Goal: Task Accomplishment & Management: Manage account settings

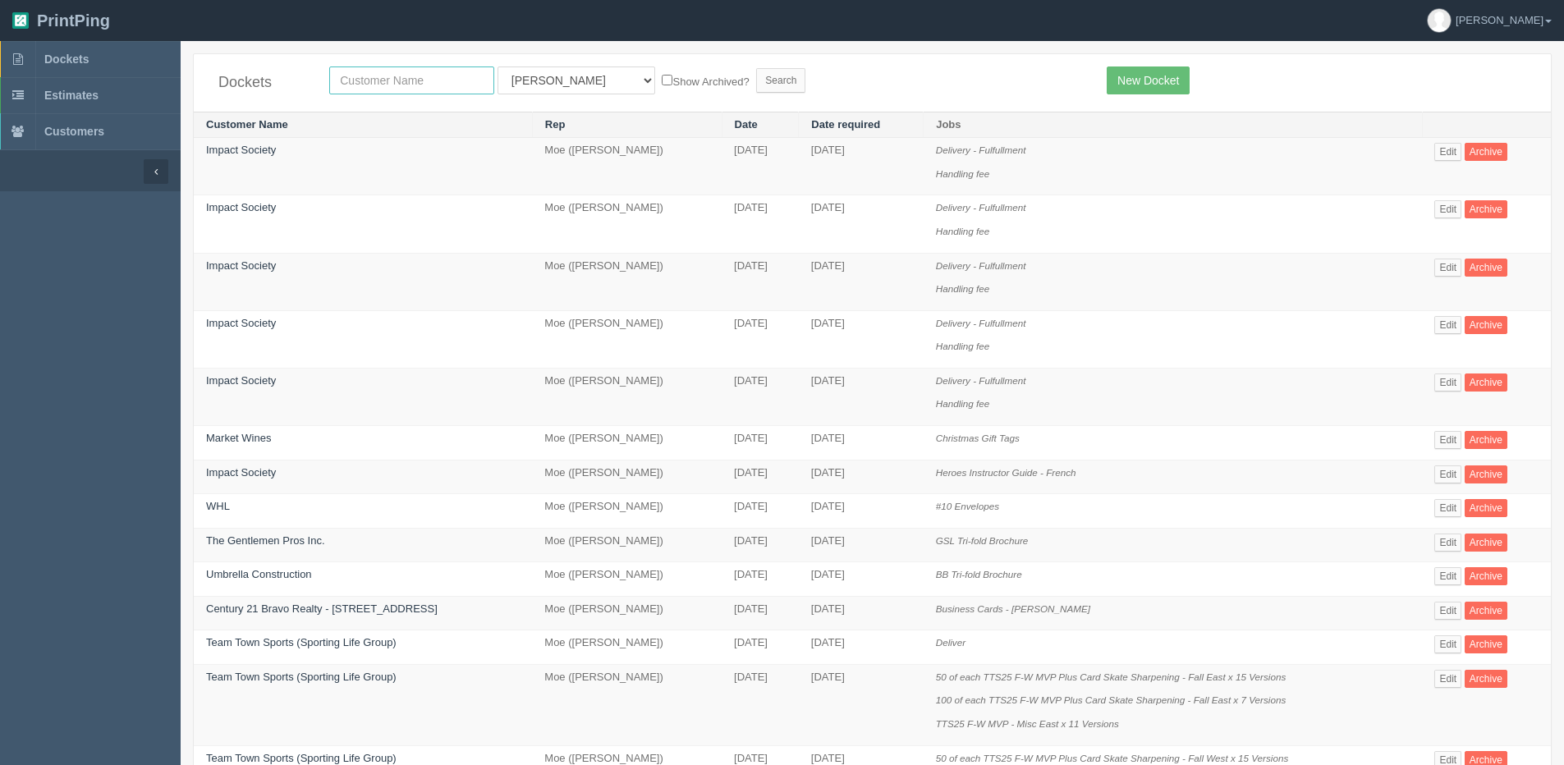
click at [402, 76] on input "text" at bounding box center [411, 80] width 165 height 28
type input "zoga"
click at [756, 68] on input "Search" at bounding box center [780, 80] width 49 height 25
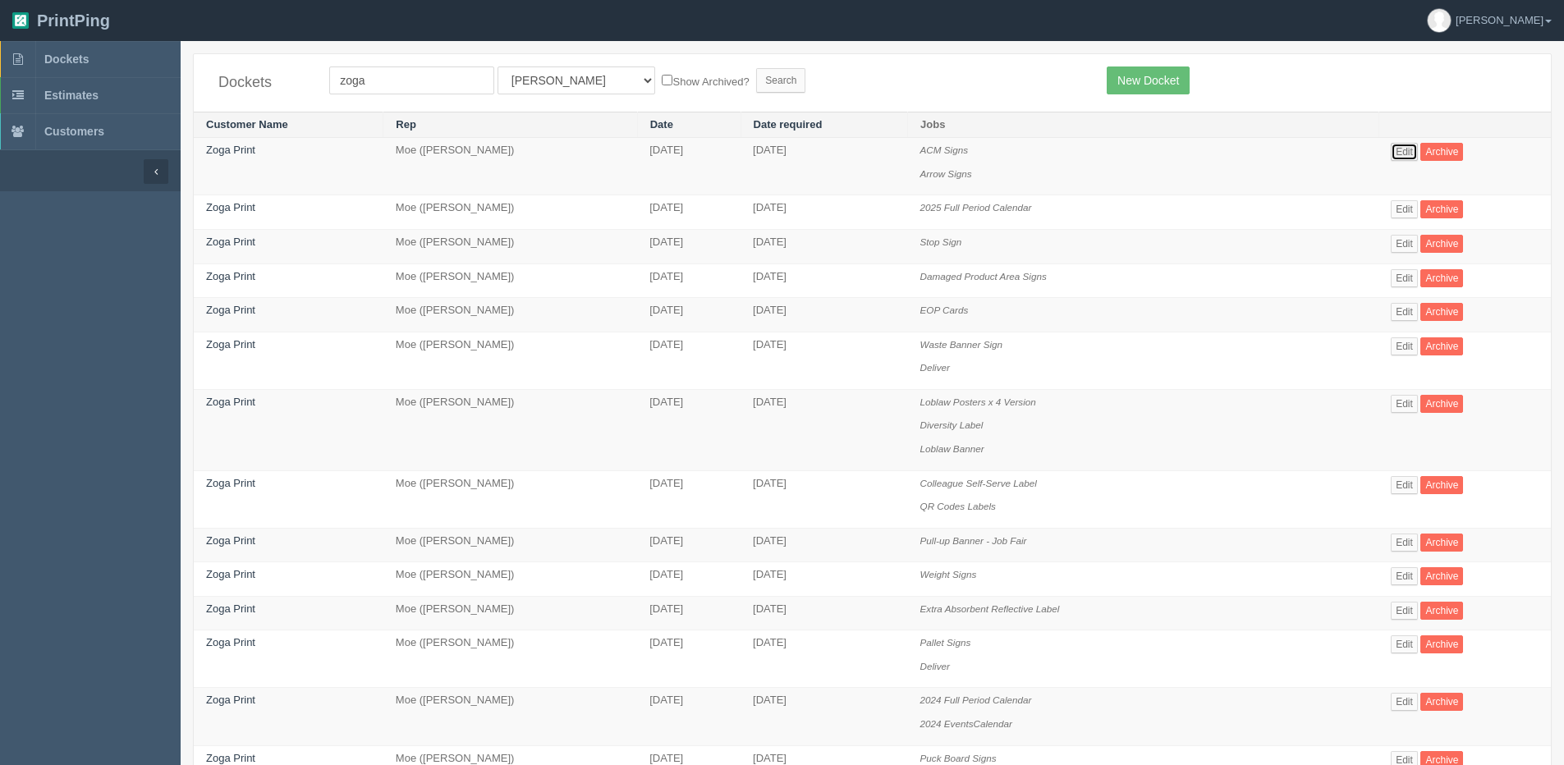
drag, startPoint x: 1399, startPoint y: 149, endPoint x: 1376, endPoint y: 160, distance: 25.0
click at [1399, 150] on link "Edit" at bounding box center [1403, 152] width 27 height 18
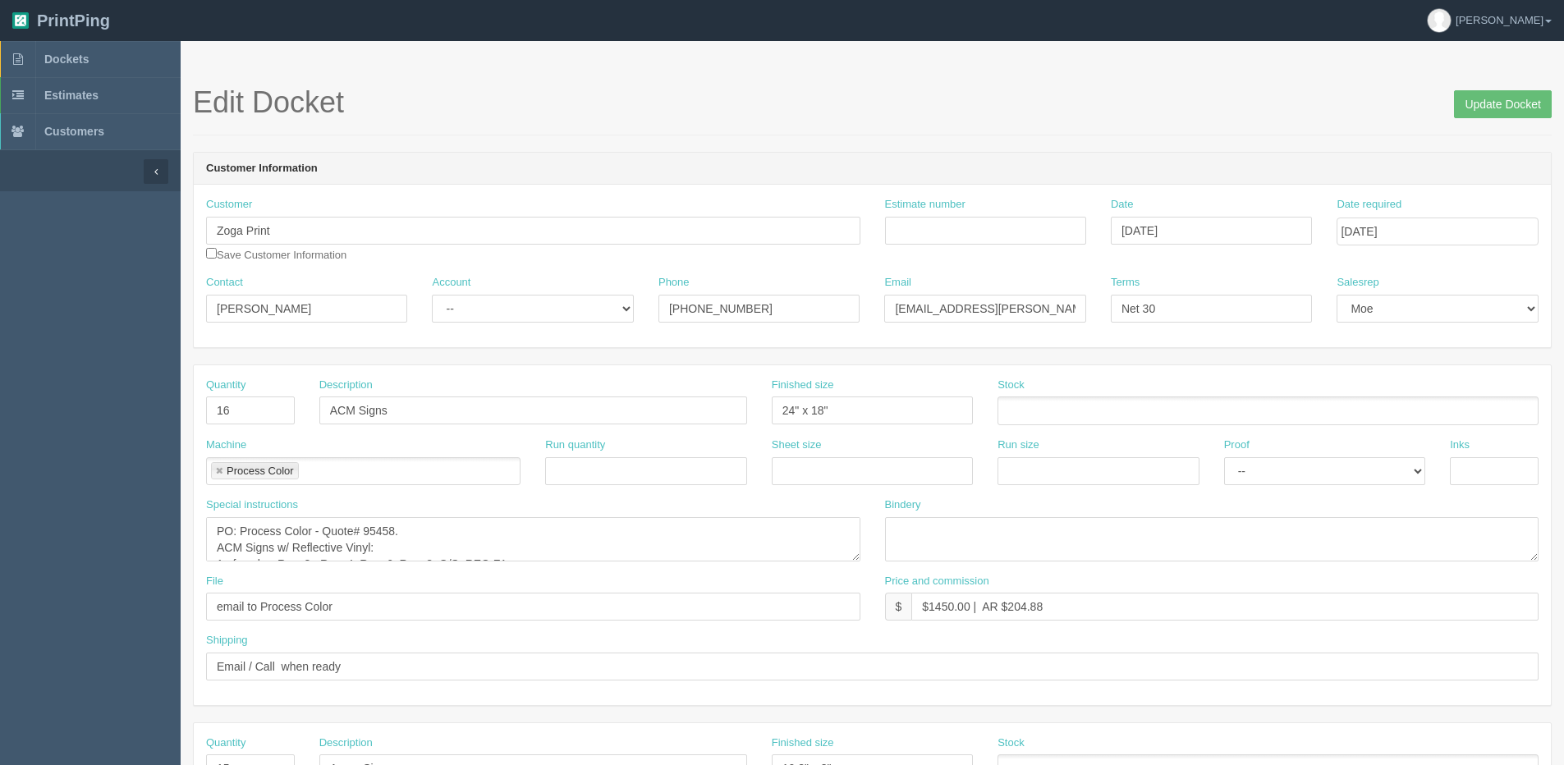
click at [121, 414] on aside "Dockets Estimates Customers" at bounding box center [90, 765] width 181 height 1449
click at [78, 55] on span "Dockets" at bounding box center [66, 59] width 44 height 13
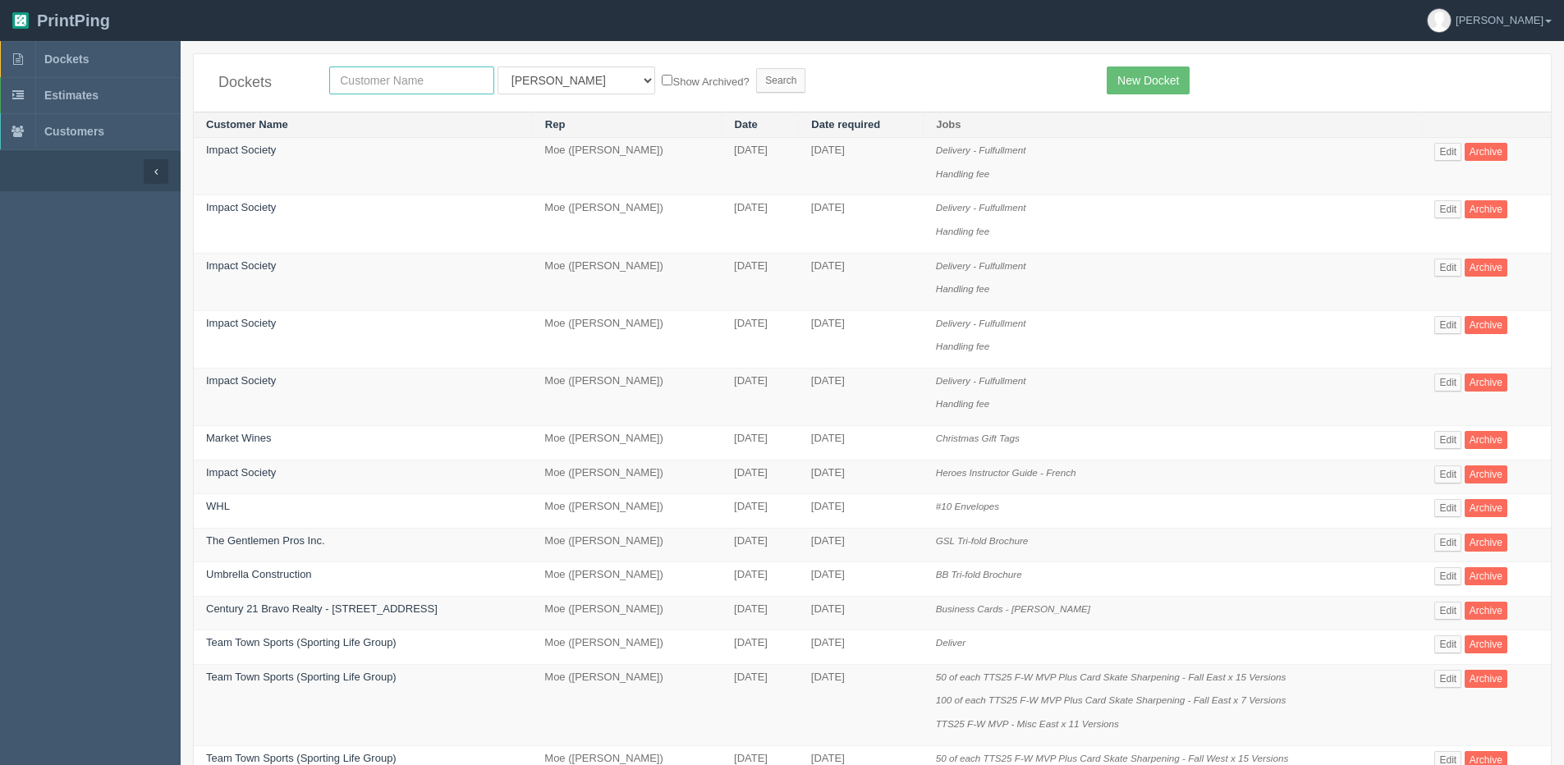
click at [372, 85] on input "text" at bounding box center [411, 80] width 165 height 28
type input "university"
click at [756, 68] on input "Search" at bounding box center [780, 80] width 49 height 25
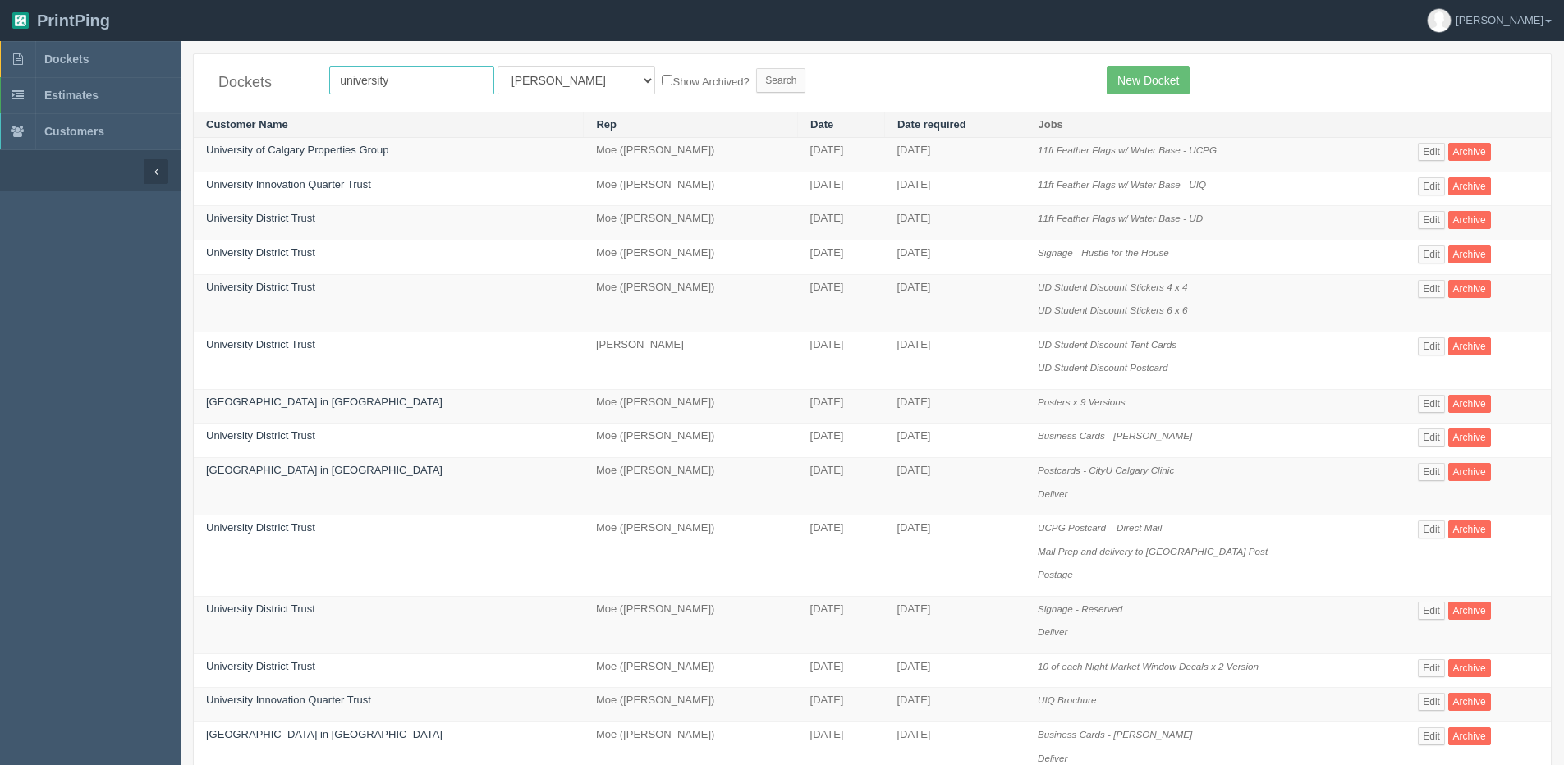
drag, startPoint x: 337, startPoint y: 83, endPoint x: 350, endPoint y: 82, distance: 13.2
click at [336, 82] on input "university" at bounding box center [411, 80] width 165 height 28
type input "city university"
click at [756, 68] on input "Search" at bounding box center [780, 80] width 49 height 25
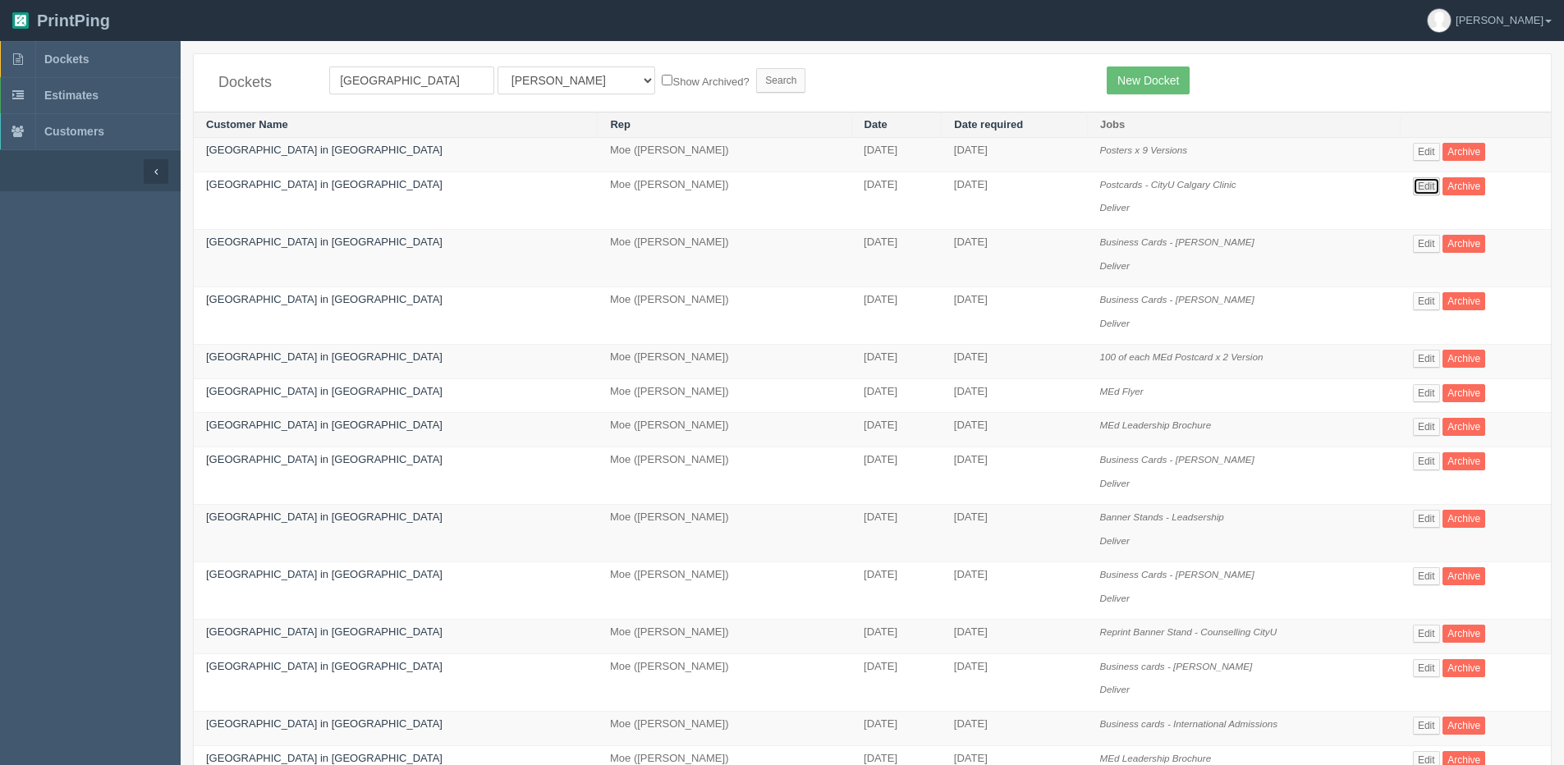
click at [1418, 187] on link "Edit" at bounding box center [1426, 186] width 27 height 18
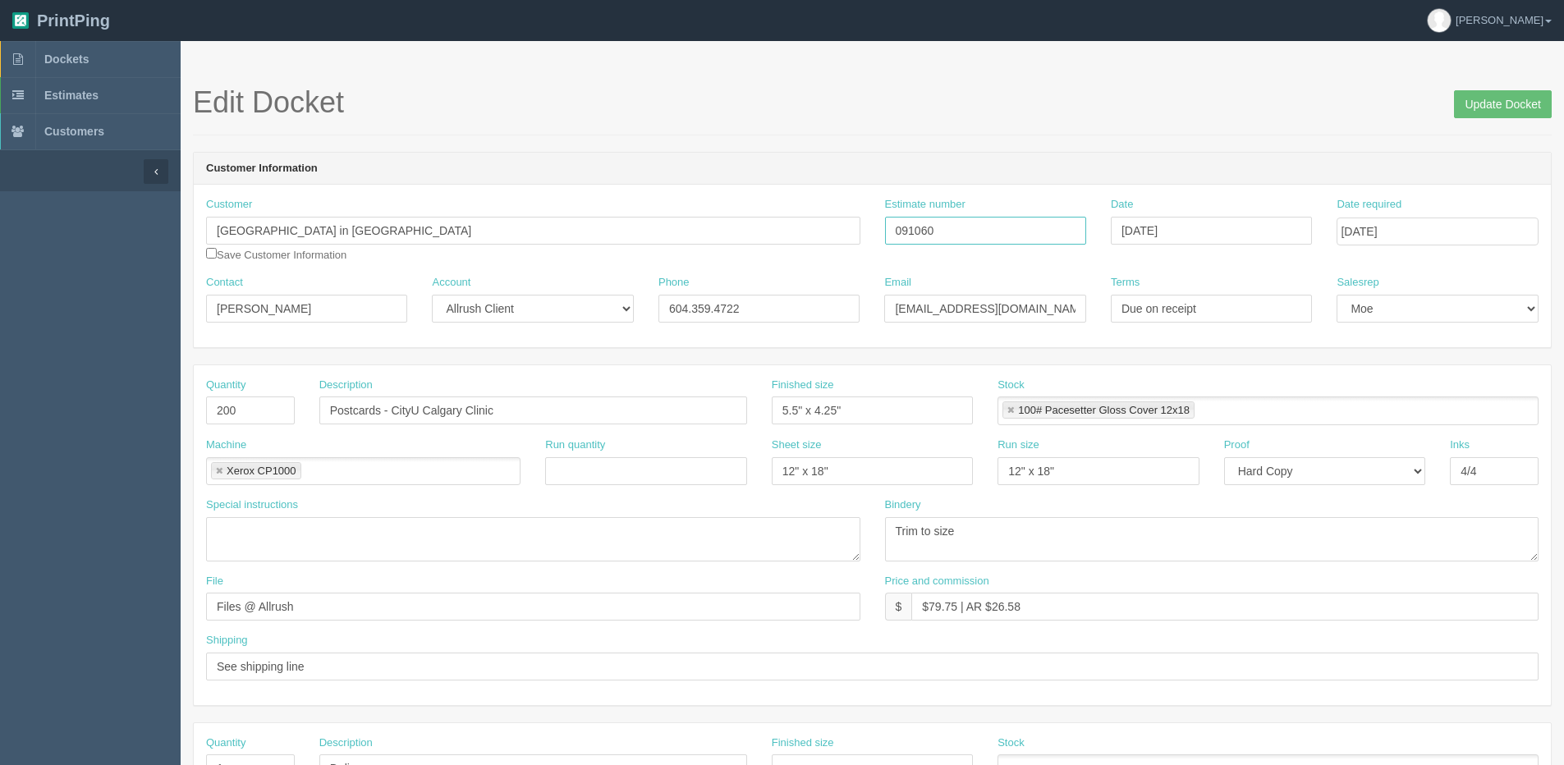
drag, startPoint x: 1033, startPoint y: 230, endPoint x: 687, endPoint y: 249, distance: 346.1
click at [688, 246] on div "Customer City University in Canada Save Customer Information Estimate number 09…" at bounding box center [872, 236] width 1357 height 78
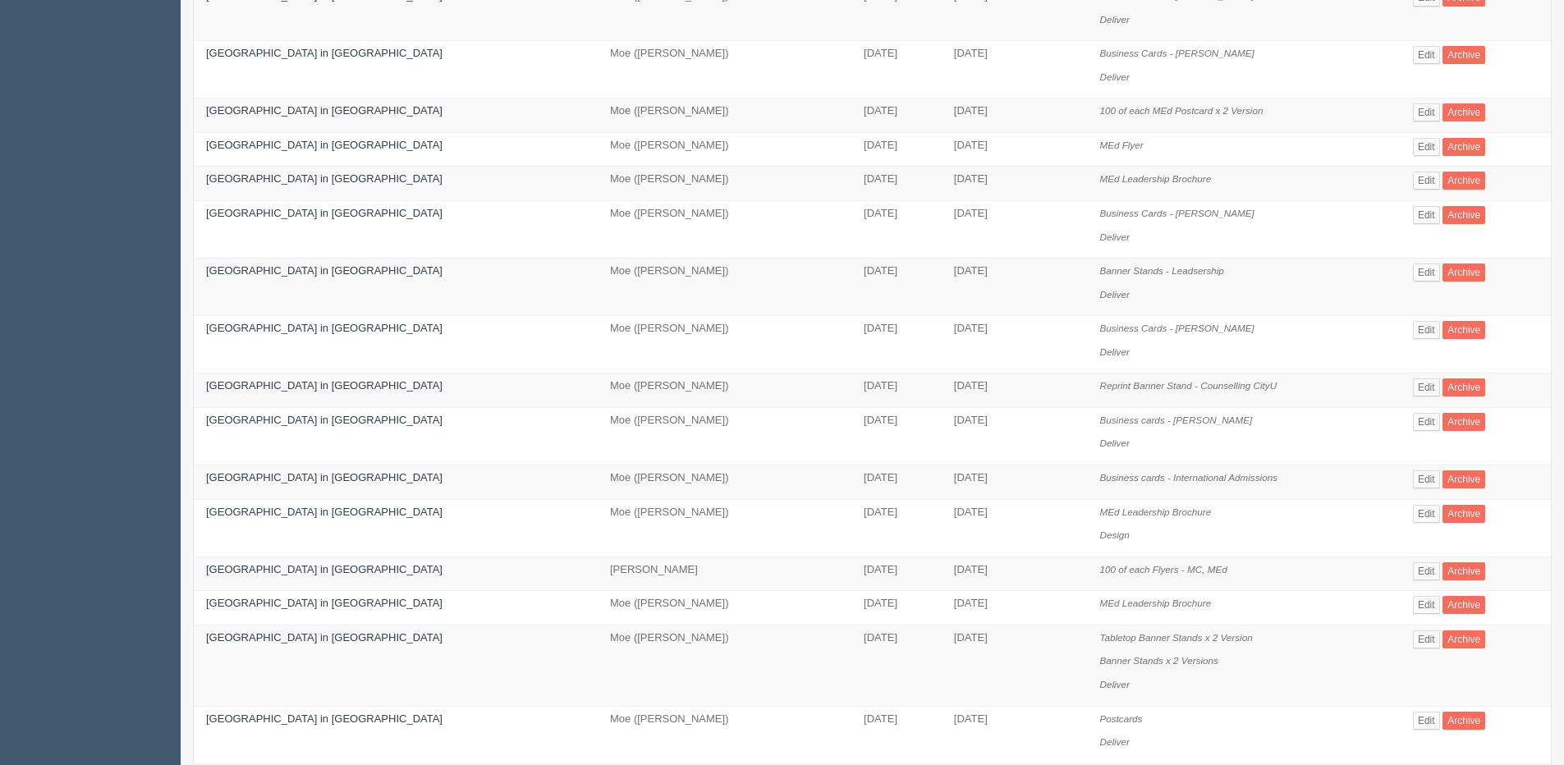
scroll to position [328, 0]
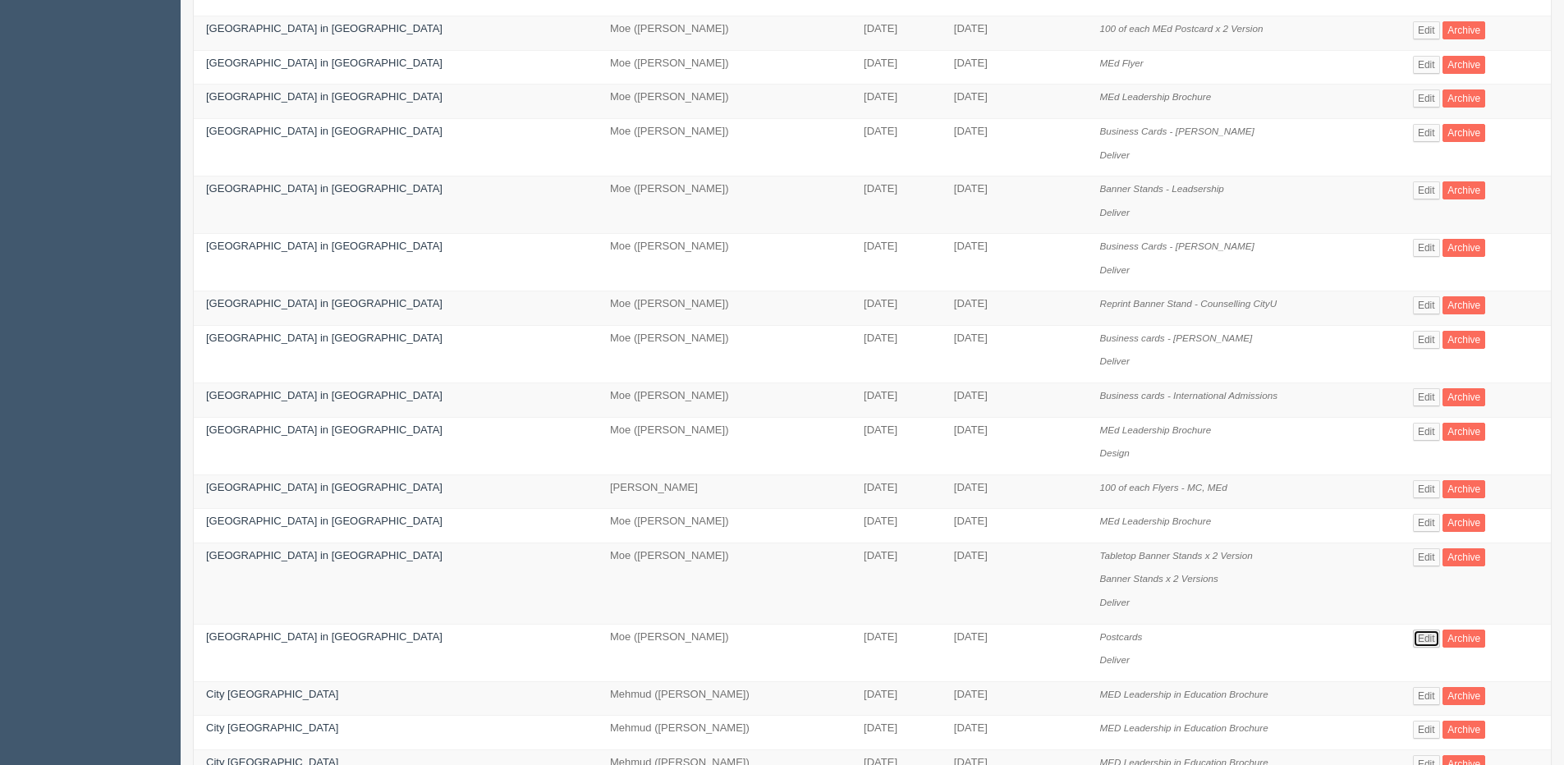
click at [1413, 639] on link "Edit" at bounding box center [1426, 639] width 27 height 18
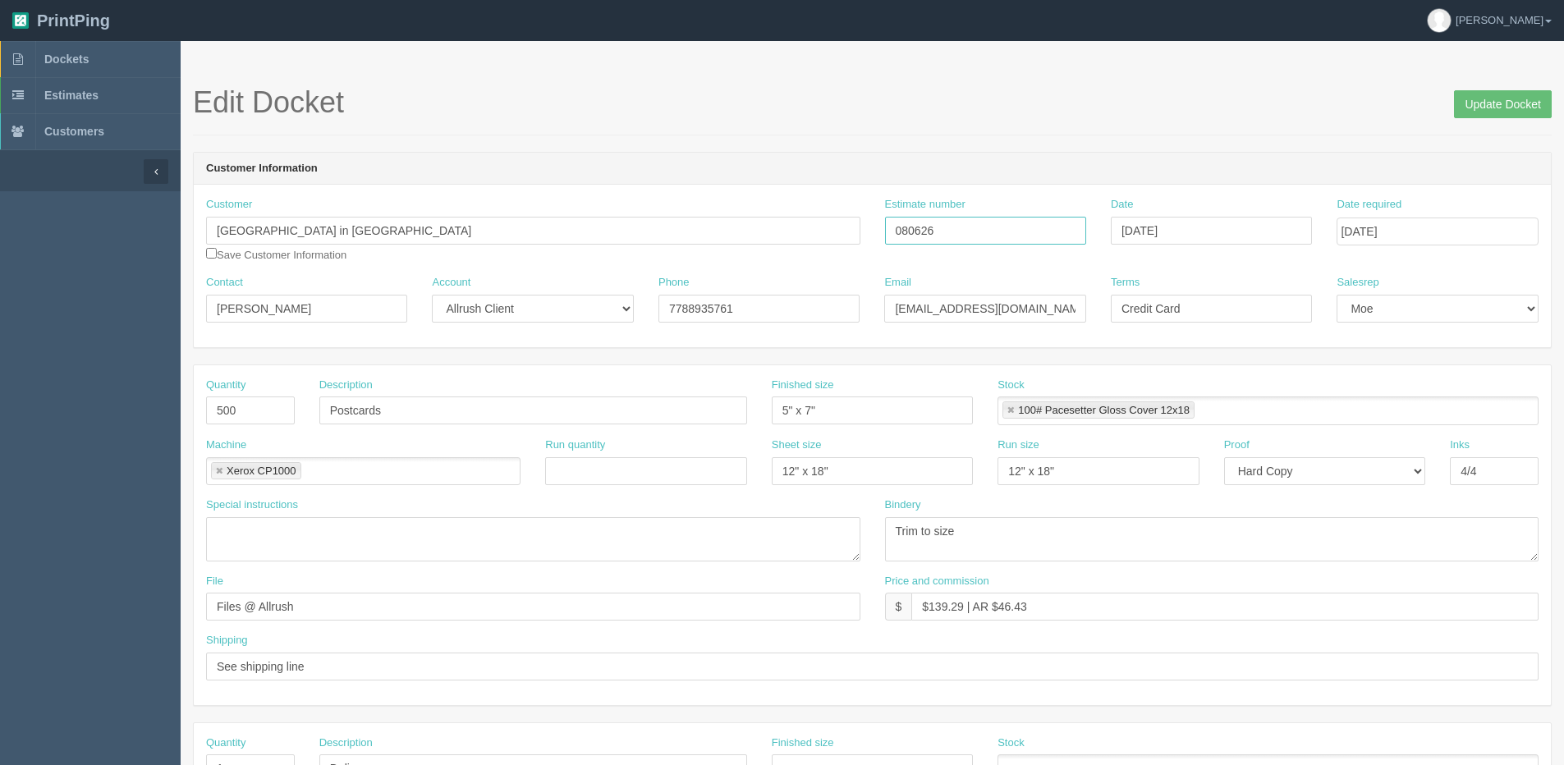
drag, startPoint x: 945, startPoint y: 234, endPoint x: 864, endPoint y: 250, distance: 82.1
click at [753, 234] on div "Customer City University in Canada Save Customer Information Estimate number 08…" at bounding box center [872, 236] width 1357 height 78
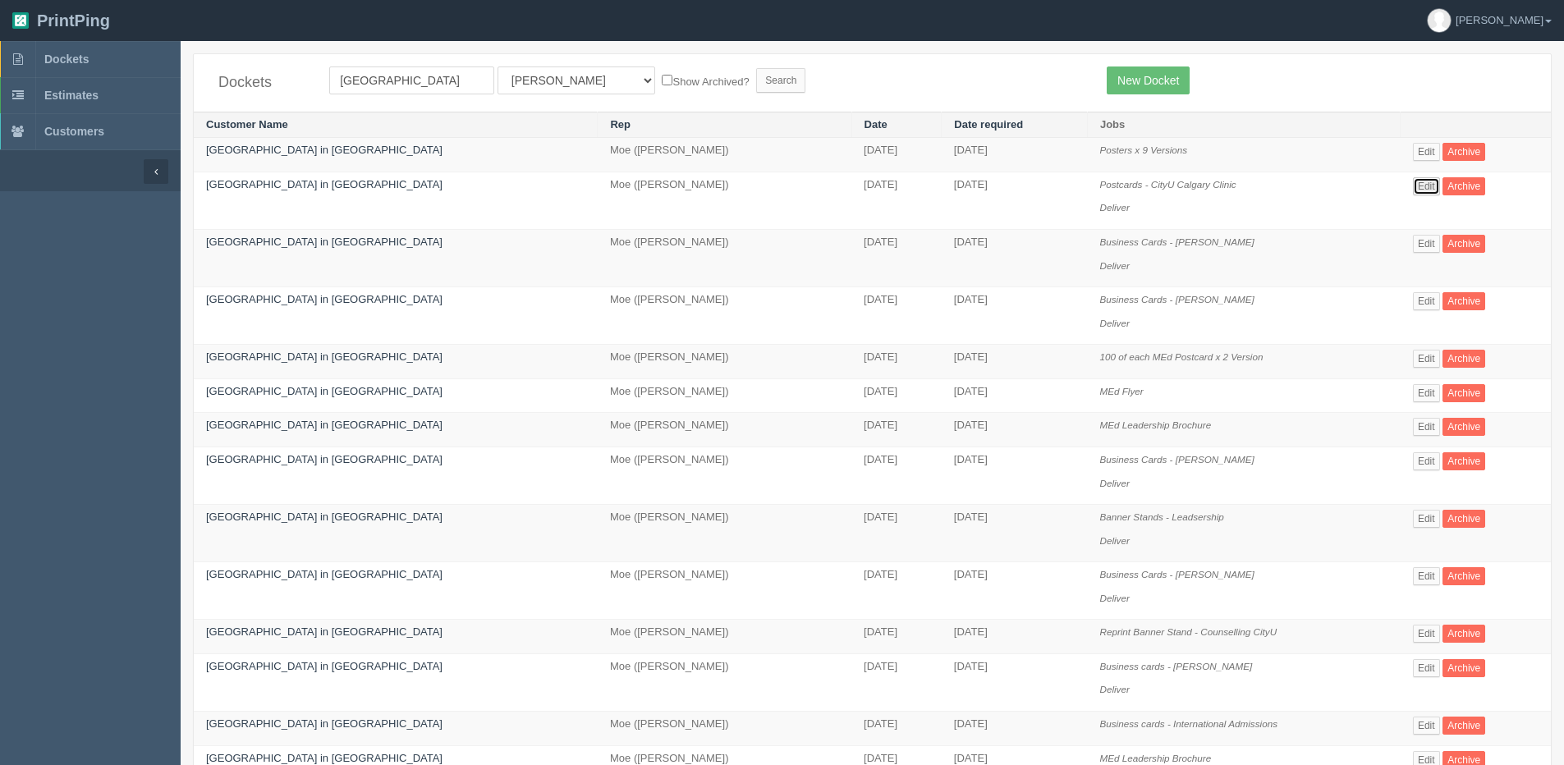
click at [1418, 180] on link "Edit" at bounding box center [1426, 186] width 27 height 18
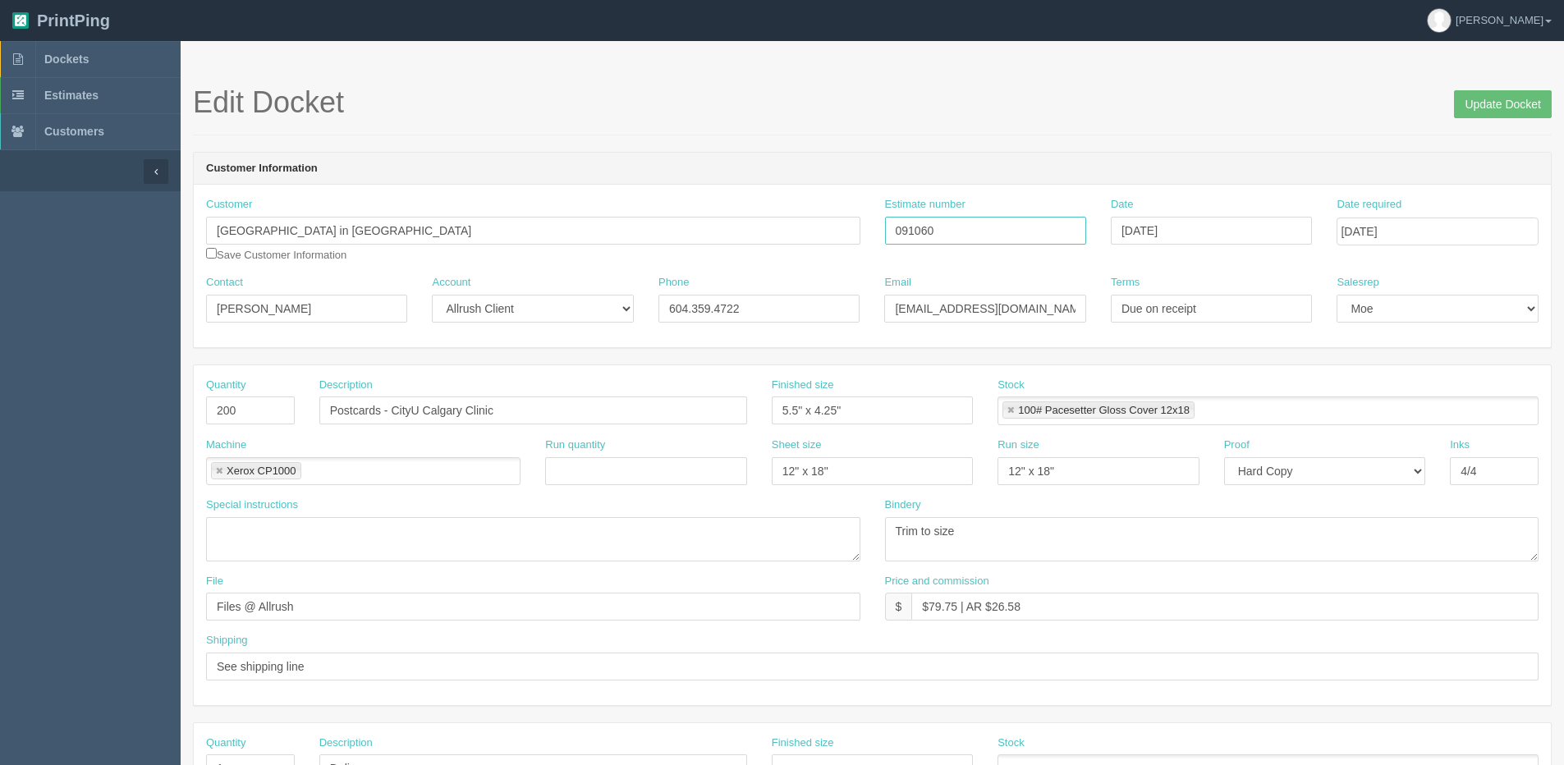
click at [927, 223] on input "091060" at bounding box center [985, 231] width 201 height 28
drag, startPoint x: 937, startPoint y: 227, endPoint x: 703, endPoint y: 227, distance: 233.9
click at [708, 227] on div "Customer City University in Canada Save Customer Information Estimate number 09…" at bounding box center [872, 236] width 1357 height 78
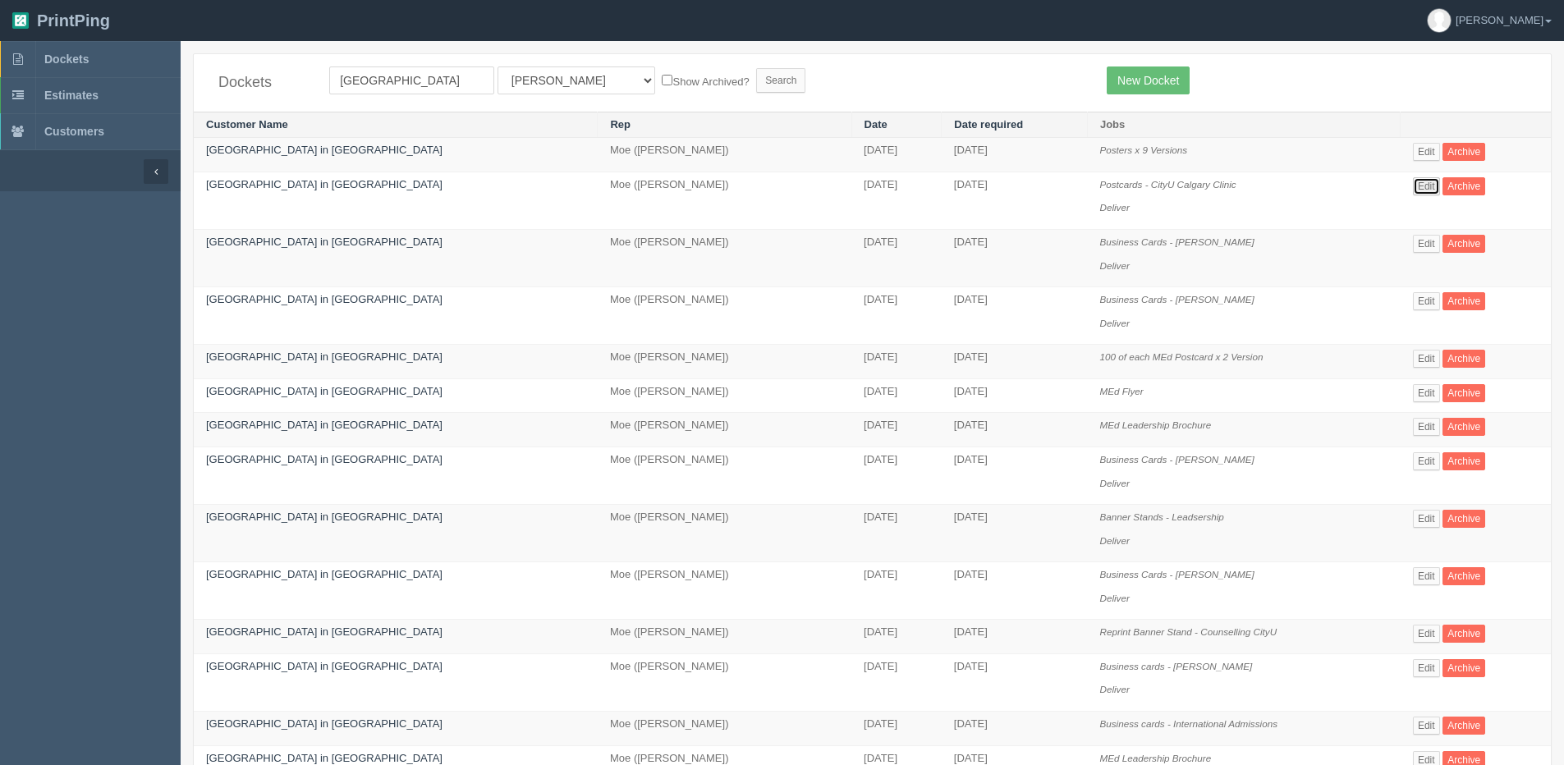
click at [1413, 185] on link "Edit" at bounding box center [1426, 186] width 27 height 18
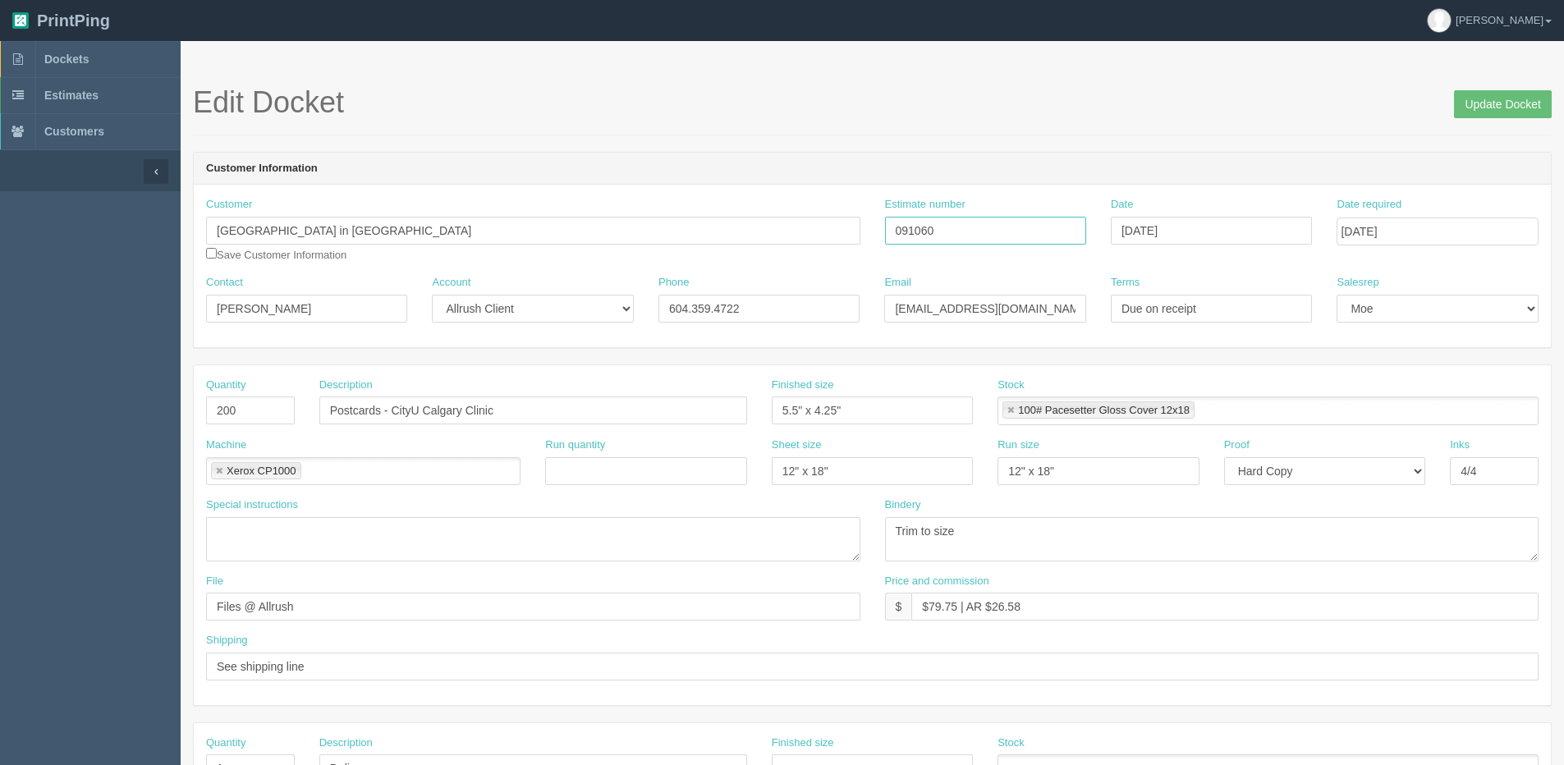
drag, startPoint x: 942, startPoint y: 229, endPoint x: 770, endPoint y: 224, distance: 172.4
click at [772, 226] on div "Customer City University in Canada Save Customer Information Estimate number 09…" at bounding box center [872, 236] width 1357 height 78
click at [443, 658] on input "See shipping line" at bounding box center [872, 667] width 1332 height 28
click at [53, 61] on span "Dockets" at bounding box center [66, 59] width 44 height 13
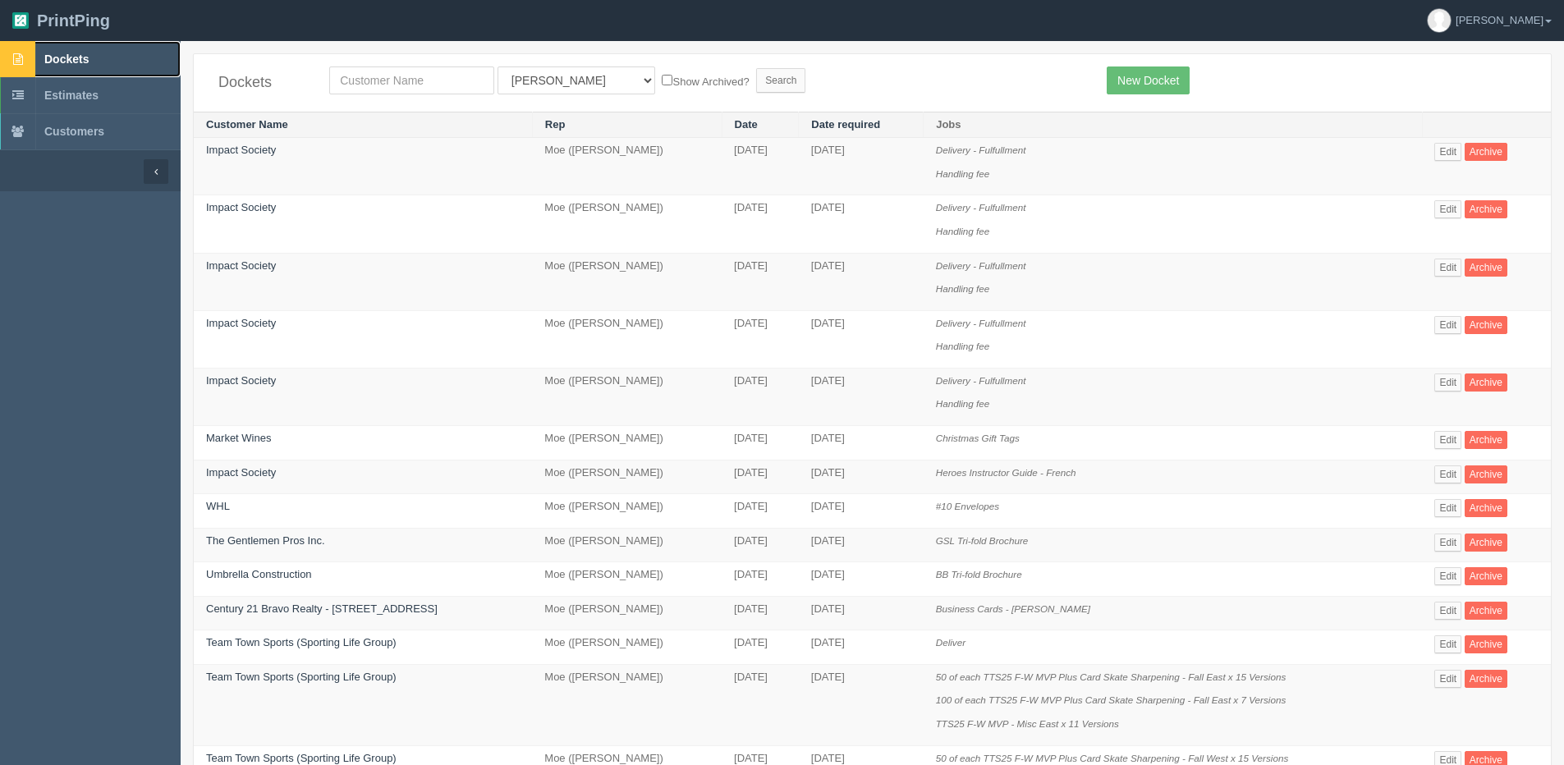
click at [67, 66] on link "Dockets" at bounding box center [90, 59] width 181 height 36
click at [355, 84] on input "text" at bounding box center [411, 80] width 165 height 28
type input "acure"
click at [756, 68] on input "Search" at bounding box center [780, 80] width 49 height 25
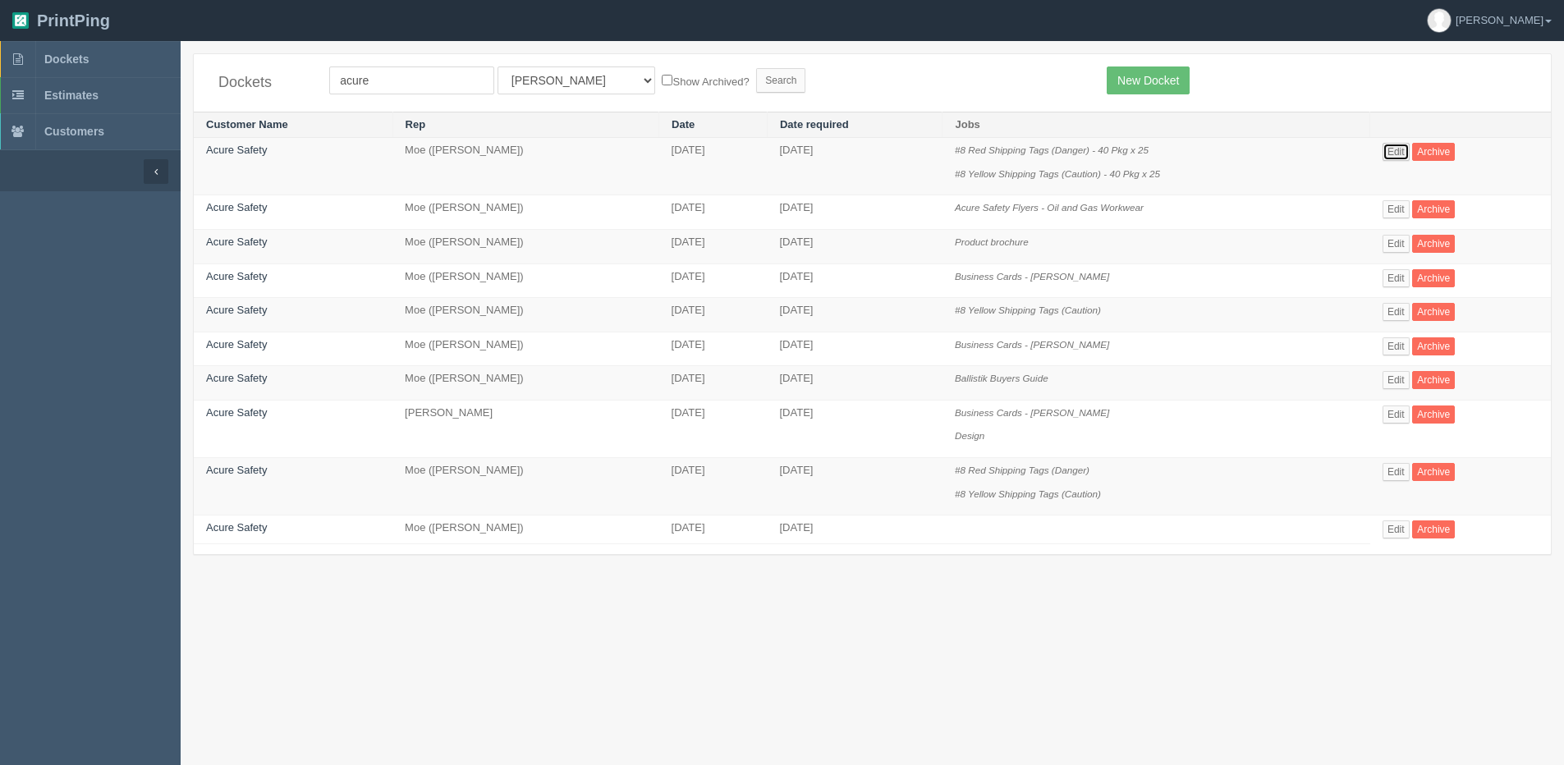
click at [1405, 154] on link "Edit" at bounding box center [1395, 152] width 27 height 18
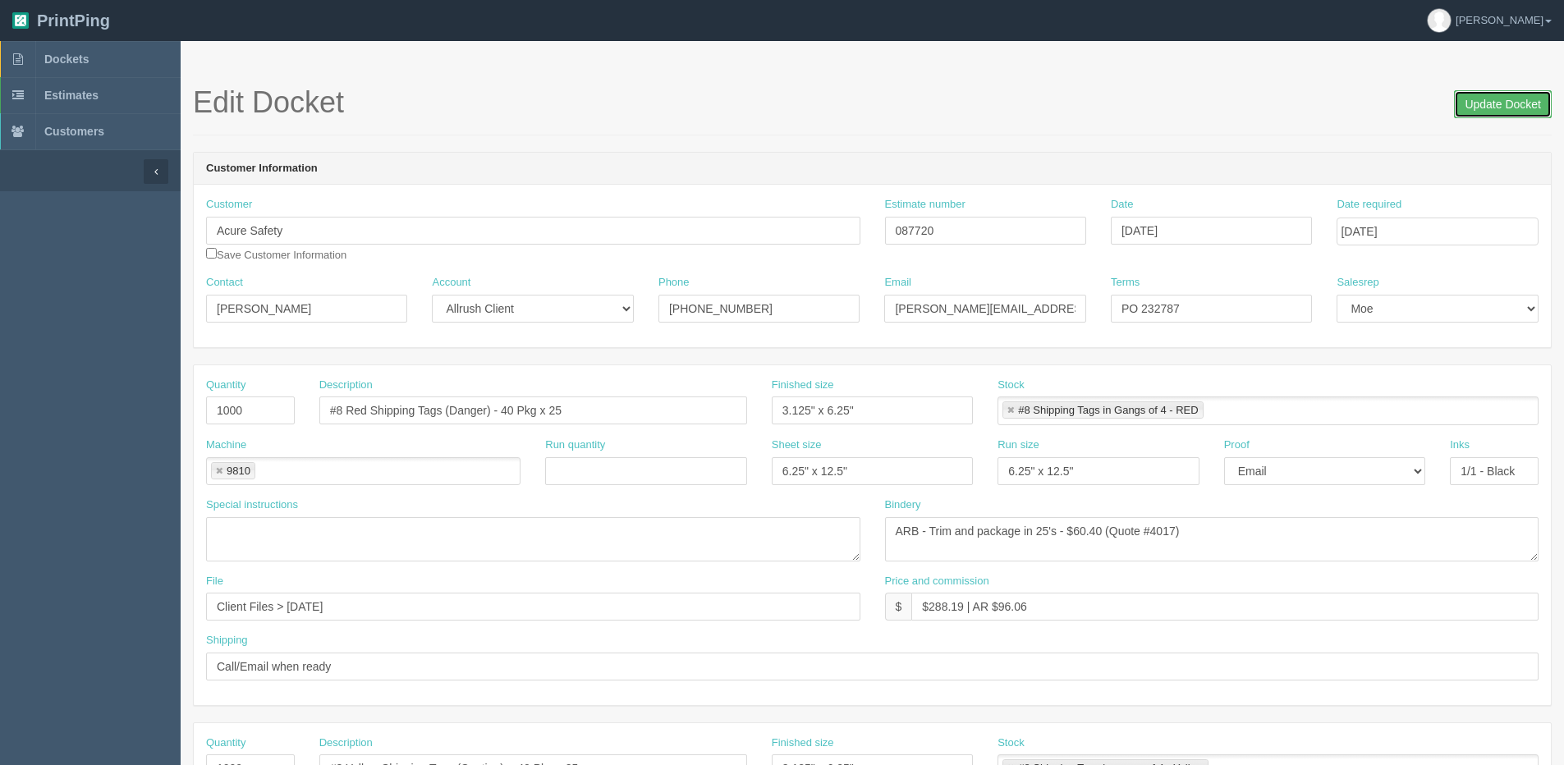
click at [1495, 103] on input "Update Docket" at bounding box center [1503, 104] width 98 height 28
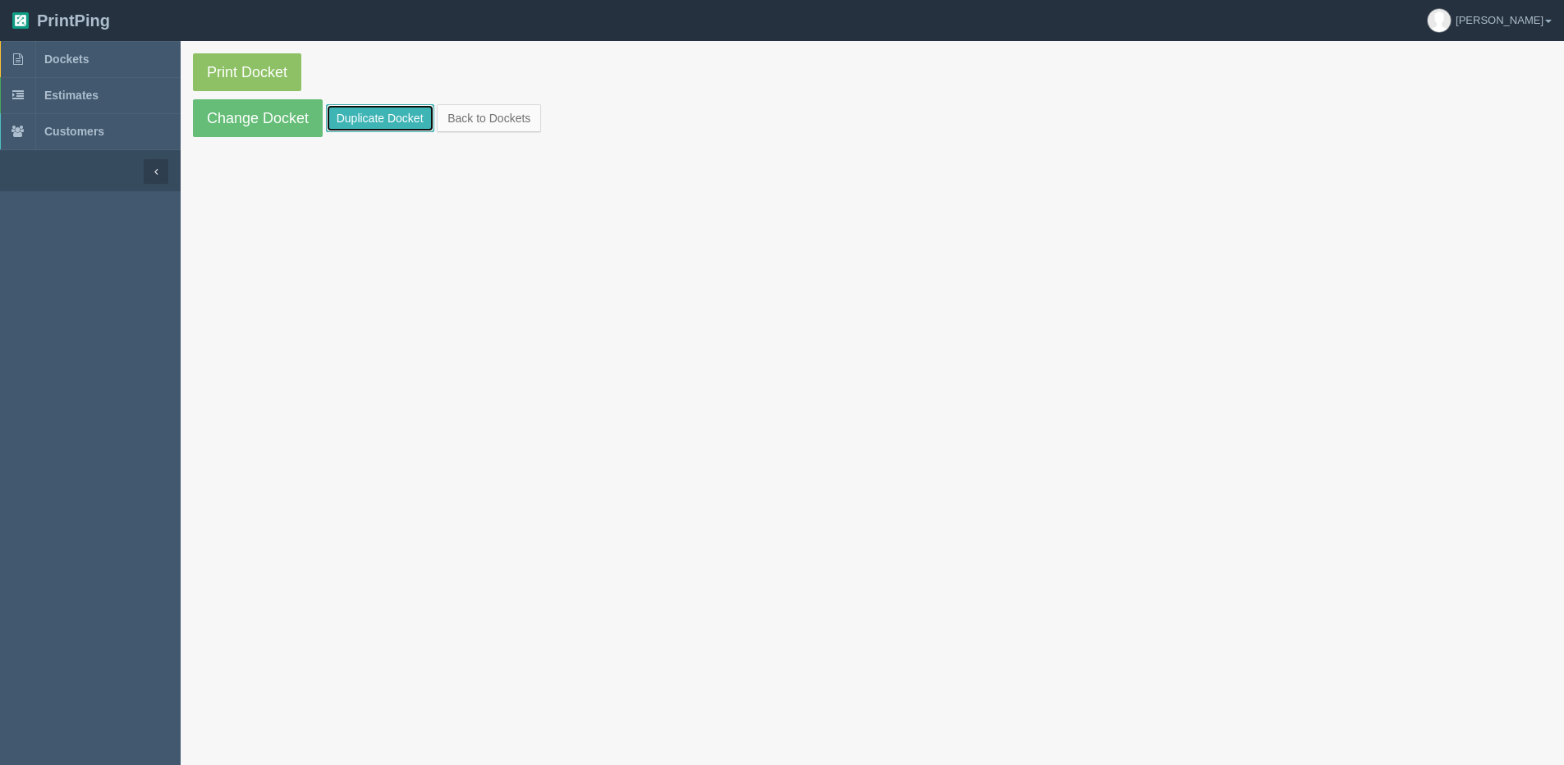
click at [427, 110] on link "Duplicate Docket" at bounding box center [380, 118] width 108 height 28
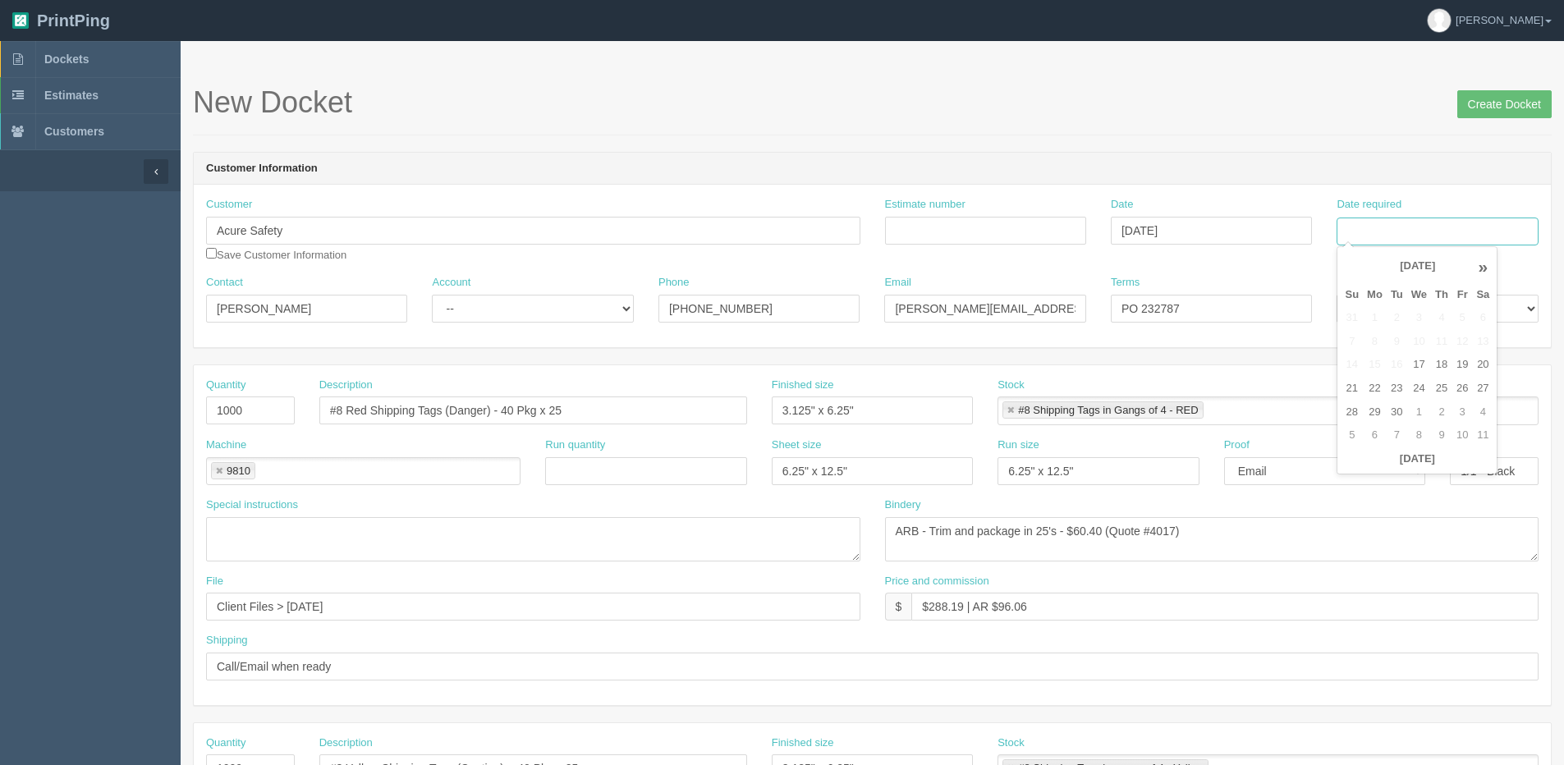
click at [1445, 227] on input "Date required" at bounding box center [1436, 232] width 201 height 28
click at [1395, 468] on th "Today" at bounding box center [1416, 459] width 153 height 24
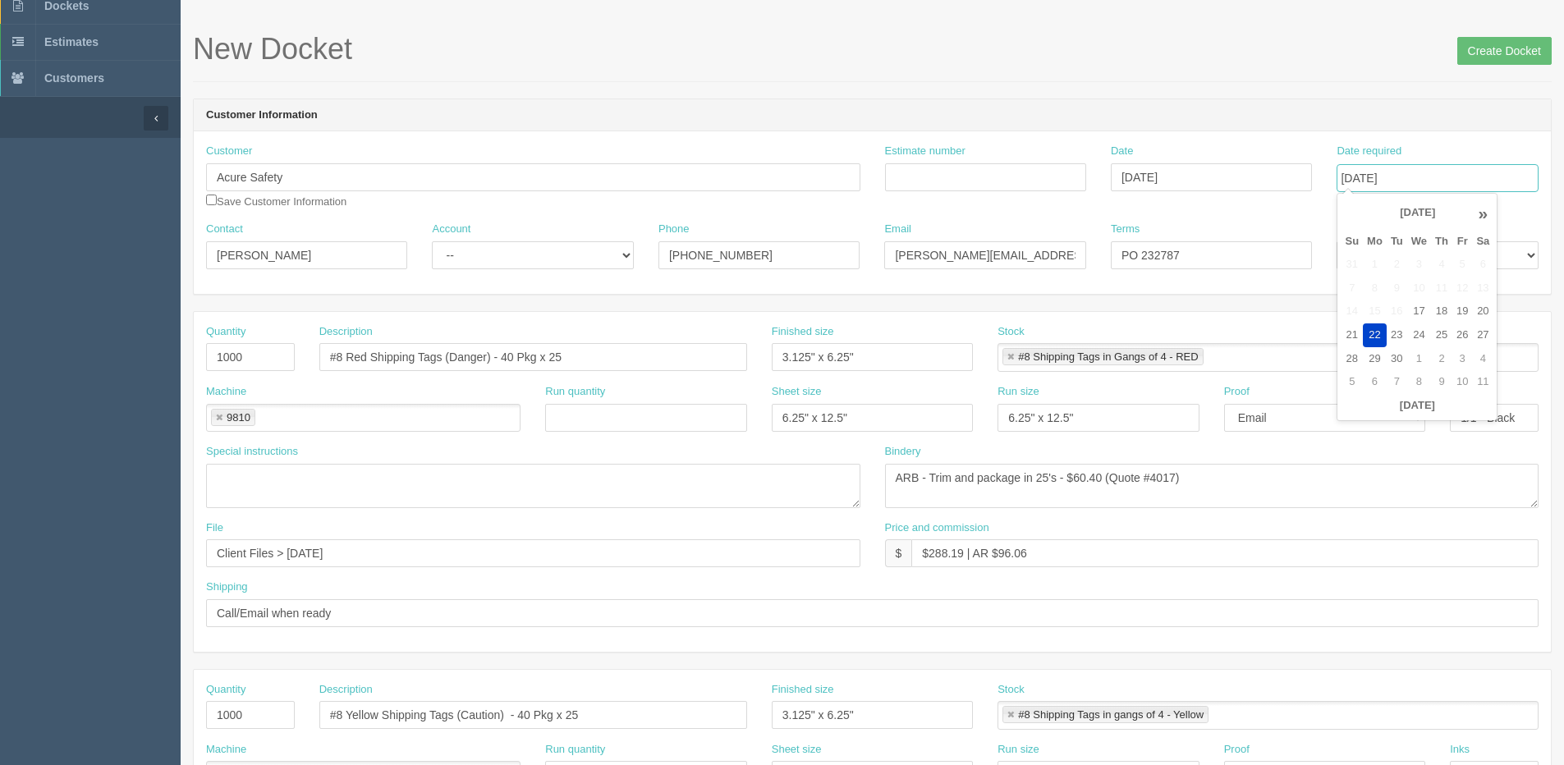
scroll to position [82, 0]
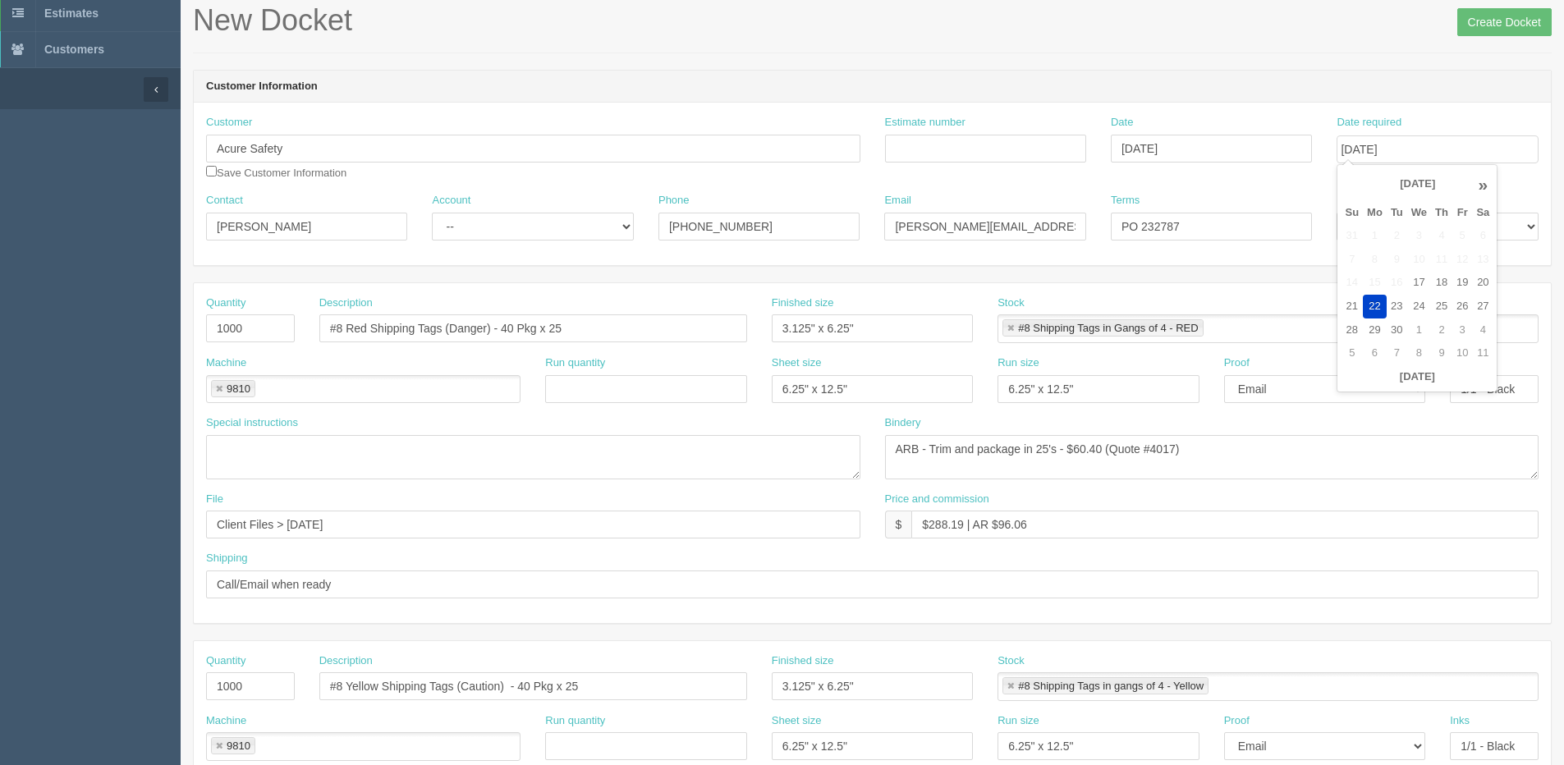
click at [1482, 188] on th "»" at bounding box center [1482, 184] width 21 height 33
click at [1374, 283] on td "13" at bounding box center [1374, 283] width 24 height 24
type input "[DATE]"
click at [973, 148] on input "Estimate number" at bounding box center [985, 149] width 201 height 28
type input "092552"
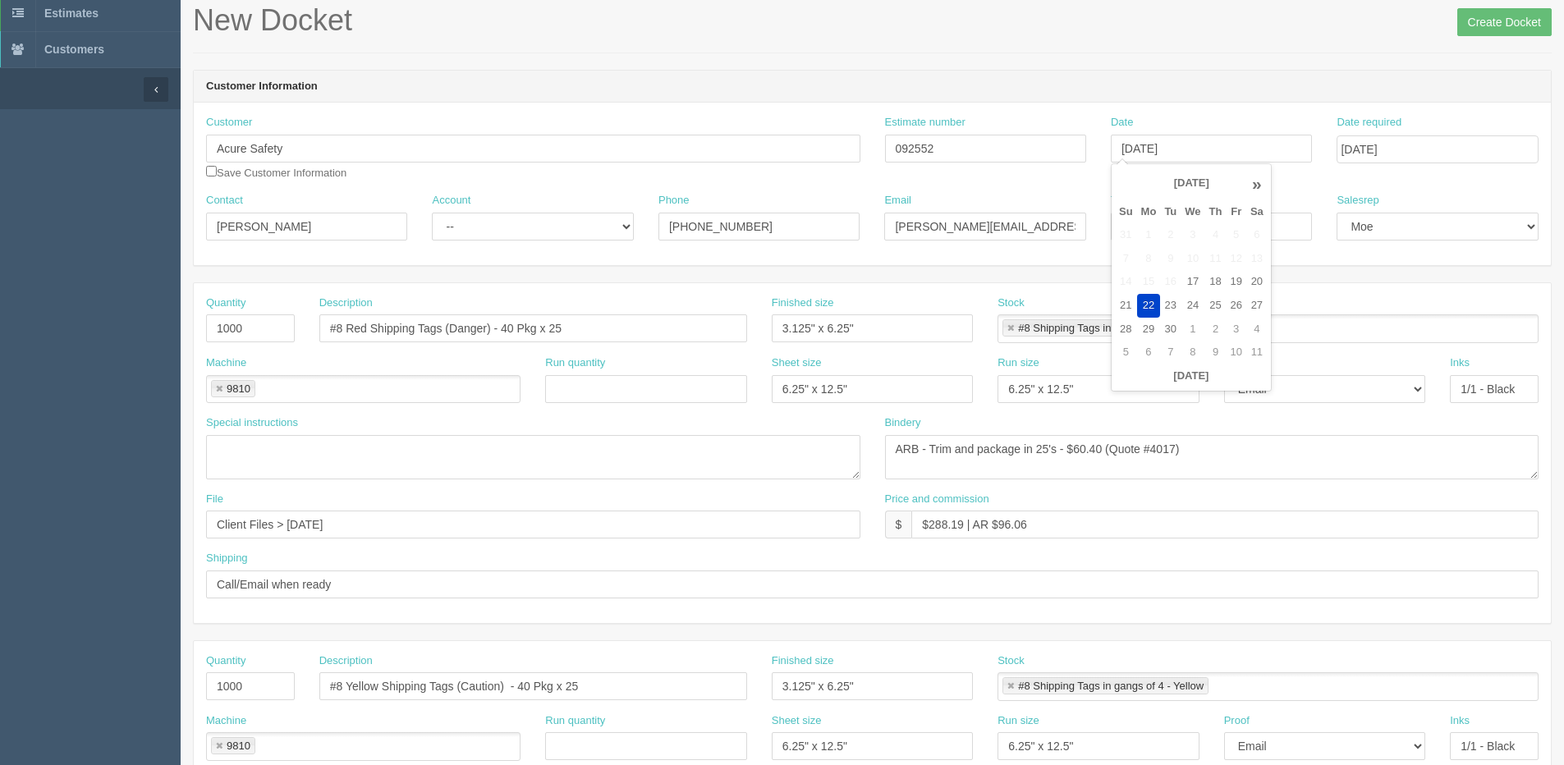
drag, startPoint x: 1402, startPoint y: 275, endPoint x: 1322, endPoint y: 268, distance: 80.0
click at [1399, 276] on form "New Docket Create Docket Customer Information Customer Acure Safety Save Custom…" at bounding box center [872, 694] width 1358 height 1380
drag, startPoint x: 1152, startPoint y: 227, endPoint x: 1374, endPoint y: 204, distance: 223.6
click at [1372, 204] on div "Contact Kristian Account -- Existing Client Allrush Client Rep Client Phone 403…" at bounding box center [872, 223] width 1357 height 60
type input "PO 234537"
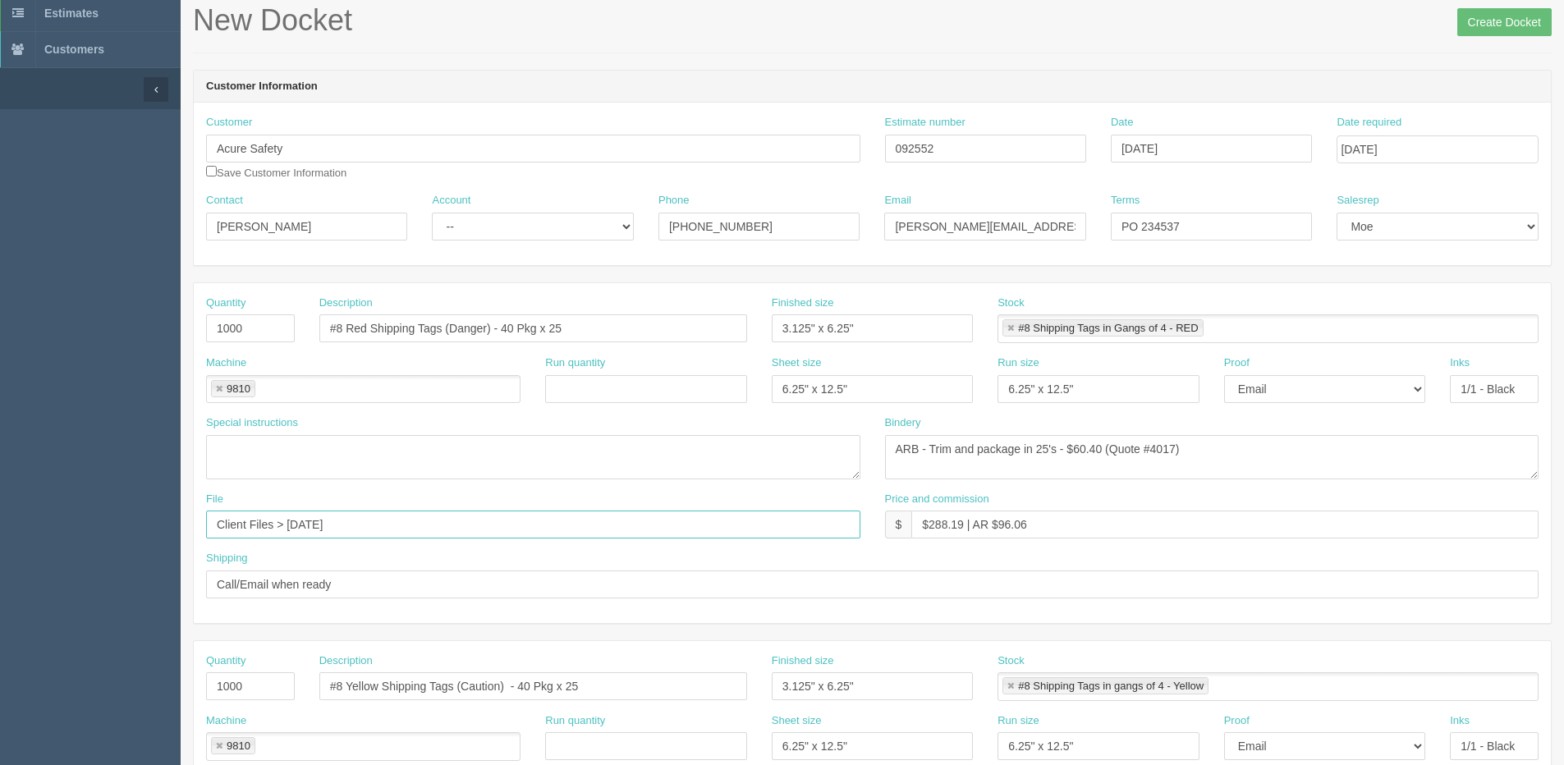
drag, startPoint x: 288, startPoint y: 524, endPoint x: 696, endPoint y: 480, distance: 410.2
click at [689, 480] on div "Quantity 1000 Description #8 Red Shipping Tags (Danger) - 40 Pkg x 25 Finished …" at bounding box center [872, 453] width 1357 height 340
drag, startPoint x: 373, startPoint y: 520, endPoint x: 385, endPoint y: 515, distance: 13.3
click at [385, 515] on input "Client Files > August 2025" at bounding box center [533, 525] width 654 height 28
drag, startPoint x: 387, startPoint y: 515, endPoint x: -98, endPoint y: 522, distance: 484.3
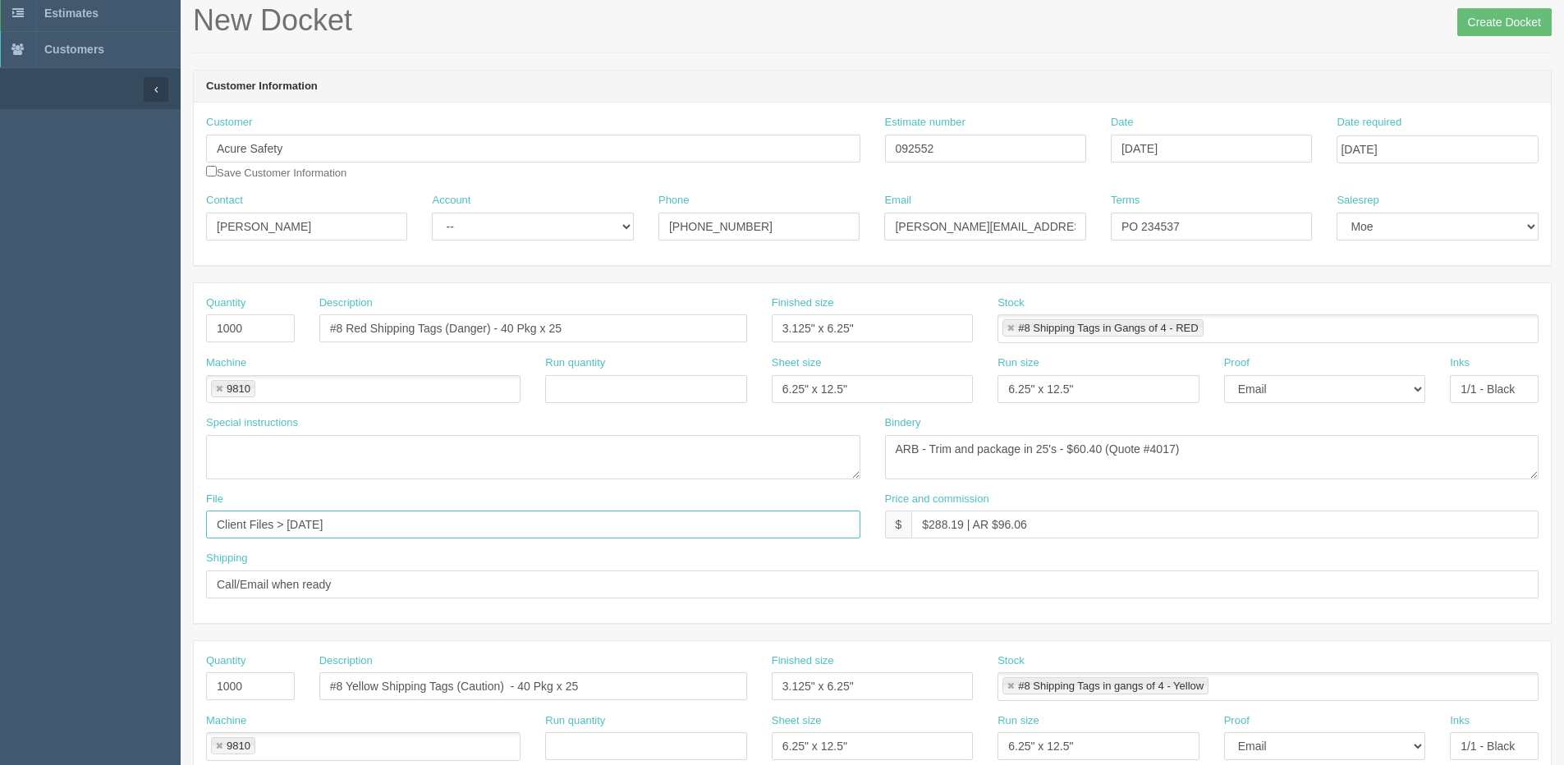
click at [0, 522] on html "PrintPing Dan Edit account ( dan@allrush.ca ) Logout Dockets Estimates Customers" at bounding box center [782, 663] width 1564 height 1491
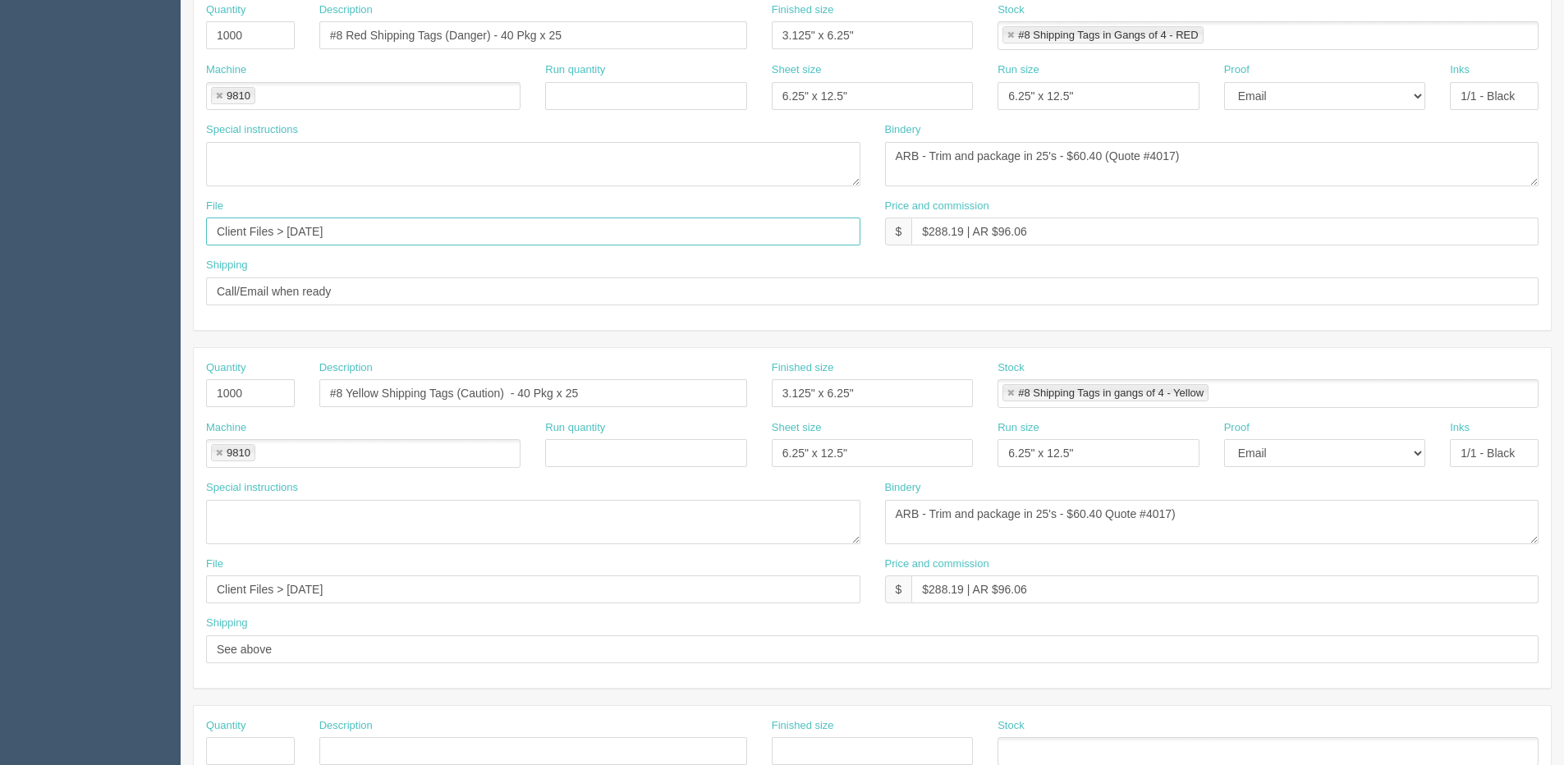
scroll to position [410, 0]
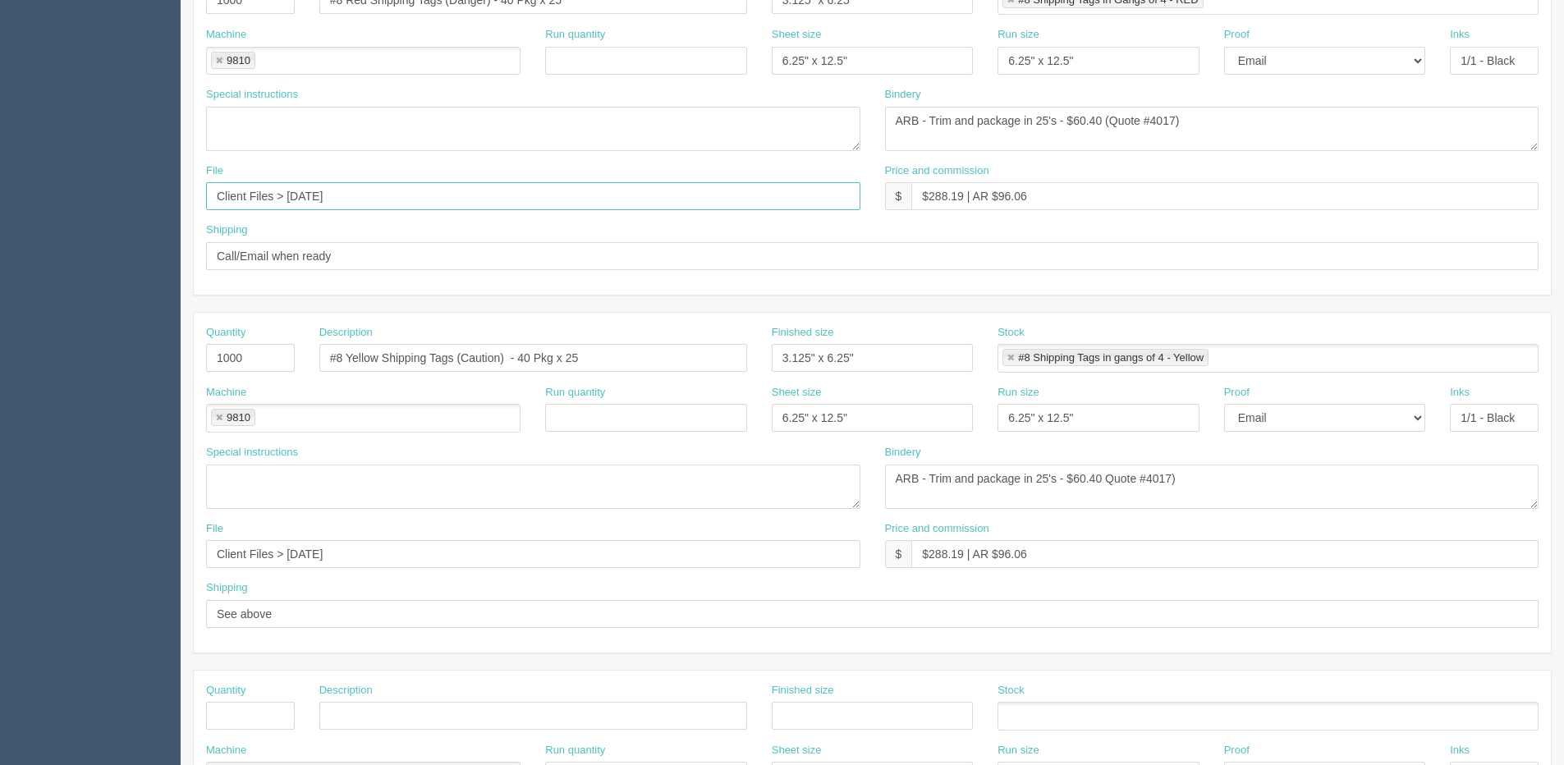
type input "Client Files > August 2024"
drag, startPoint x: 350, startPoint y: 556, endPoint x: 241, endPoint y: 545, distance: 109.7
click at [0, 554] on html "PrintPing Dan Edit account ( dan@allrush.ca ) Logout Dockets Estimates Customers" at bounding box center [782, 335] width 1564 height 1491
paste input "August 2024"
type input "Client Files > August 2024"
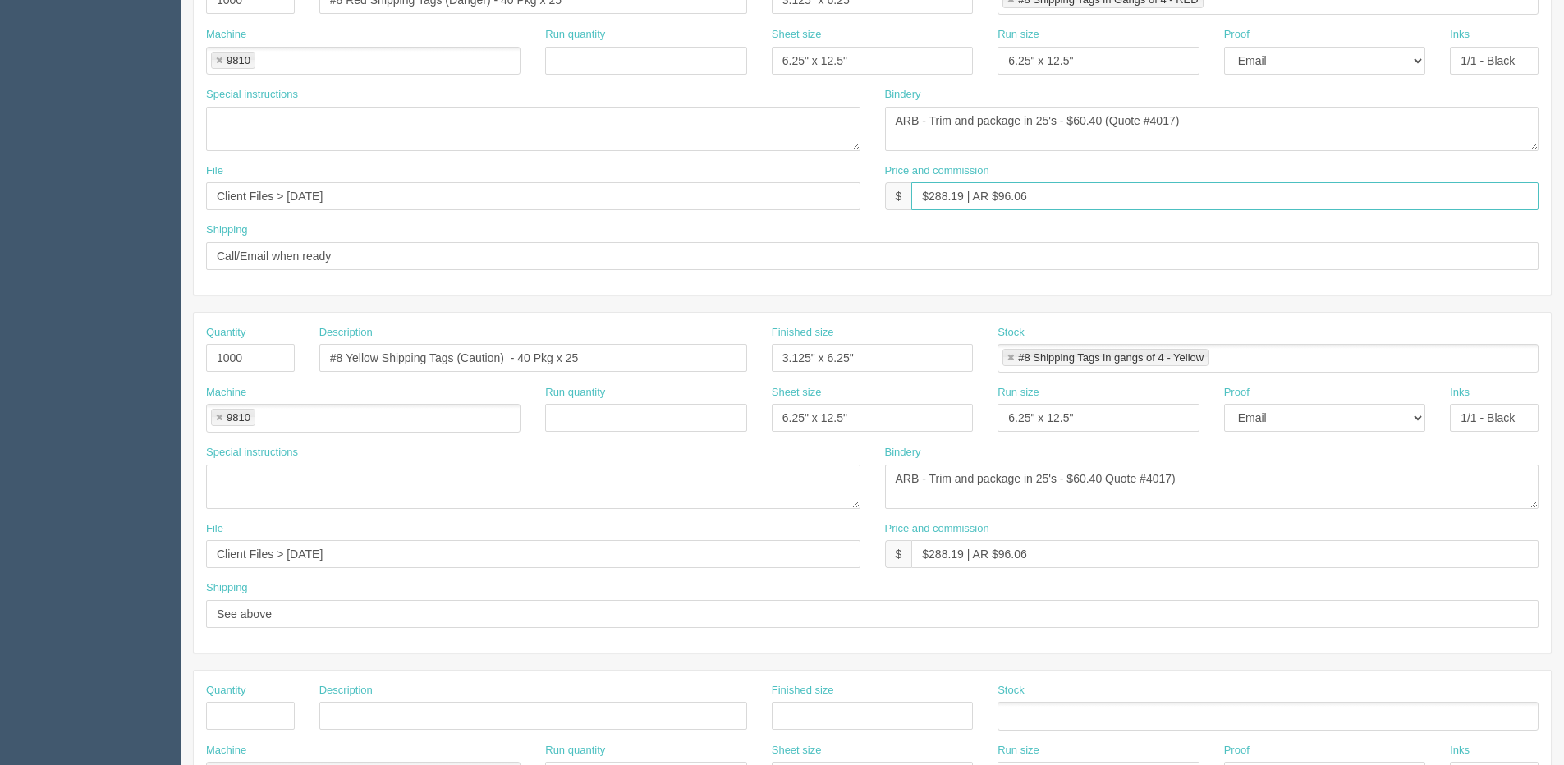
drag, startPoint x: 929, startPoint y: 196, endPoint x: 962, endPoint y: 201, distance: 33.2
click at [962, 201] on input "$288.19 | AR $96.06" at bounding box center [1224, 196] width 627 height 28
drag, startPoint x: 1011, startPoint y: 195, endPoint x: 1067, endPoint y: 185, distance: 56.5
click at [1063, 185] on input "$337.54 | AR $96.06" at bounding box center [1224, 196] width 627 height 28
type input "$337.54 | AR $112.51"
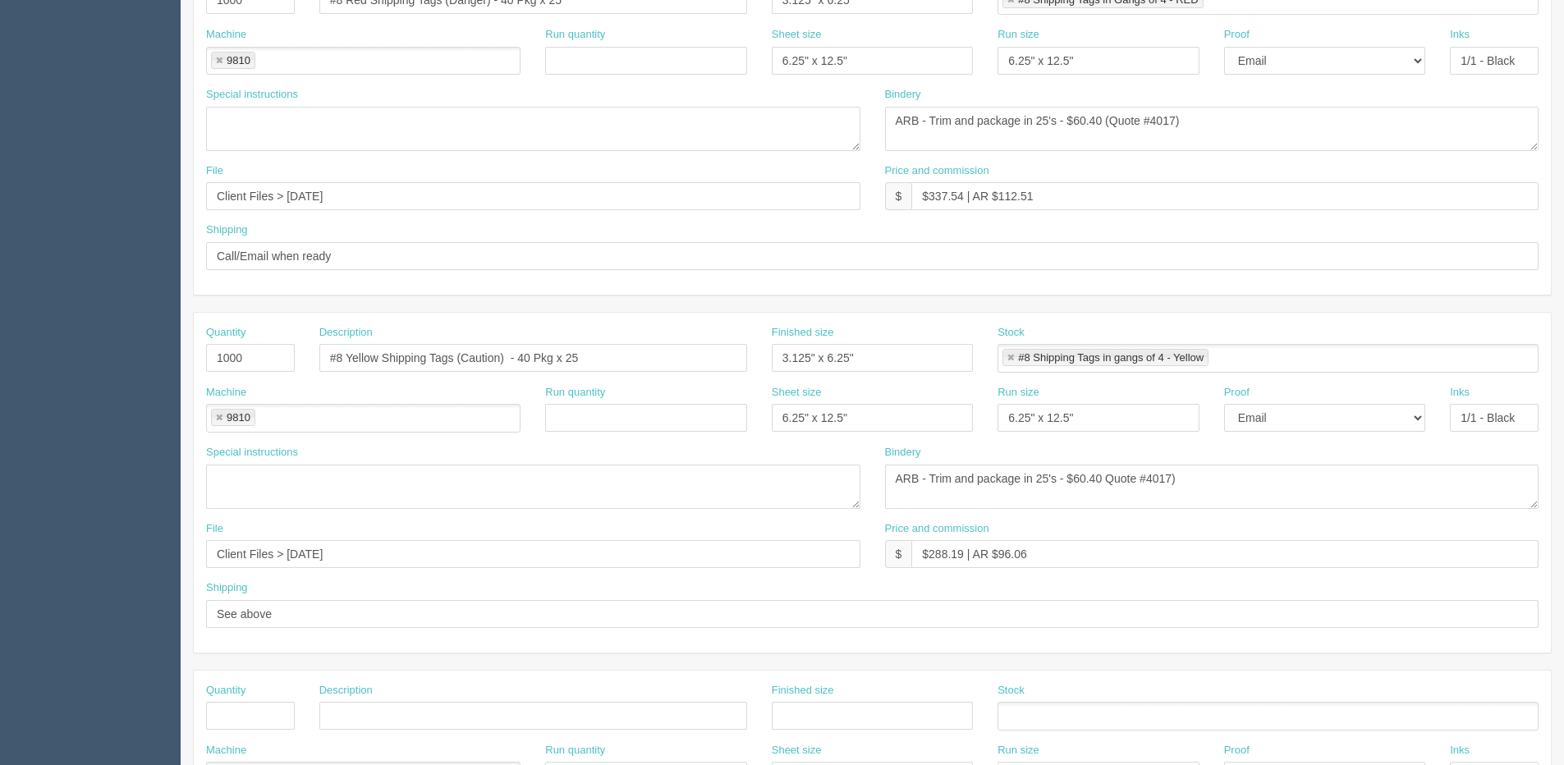
click at [1062, 213] on div "Price and commission $ $337.54 | AR $112.51" at bounding box center [1211, 193] width 679 height 60
drag, startPoint x: 1058, startPoint y: 188, endPoint x: 286, endPoint y: 191, distance: 771.5
click at [286, 191] on div "File Client Files > August 2024 Price and commission $ $337.54 | AR $112.51" at bounding box center [872, 193] width 1357 height 60
drag, startPoint x: 1044, startPoint y: 547, endPoint x: 325, endPoint y: 535, distance: 719.1
click at [329, 546] on div "File Client Files > August 2024 Price and commission $ $288.19 | AR $96.06" at bounding box center [872, 551] width 1357 height 60
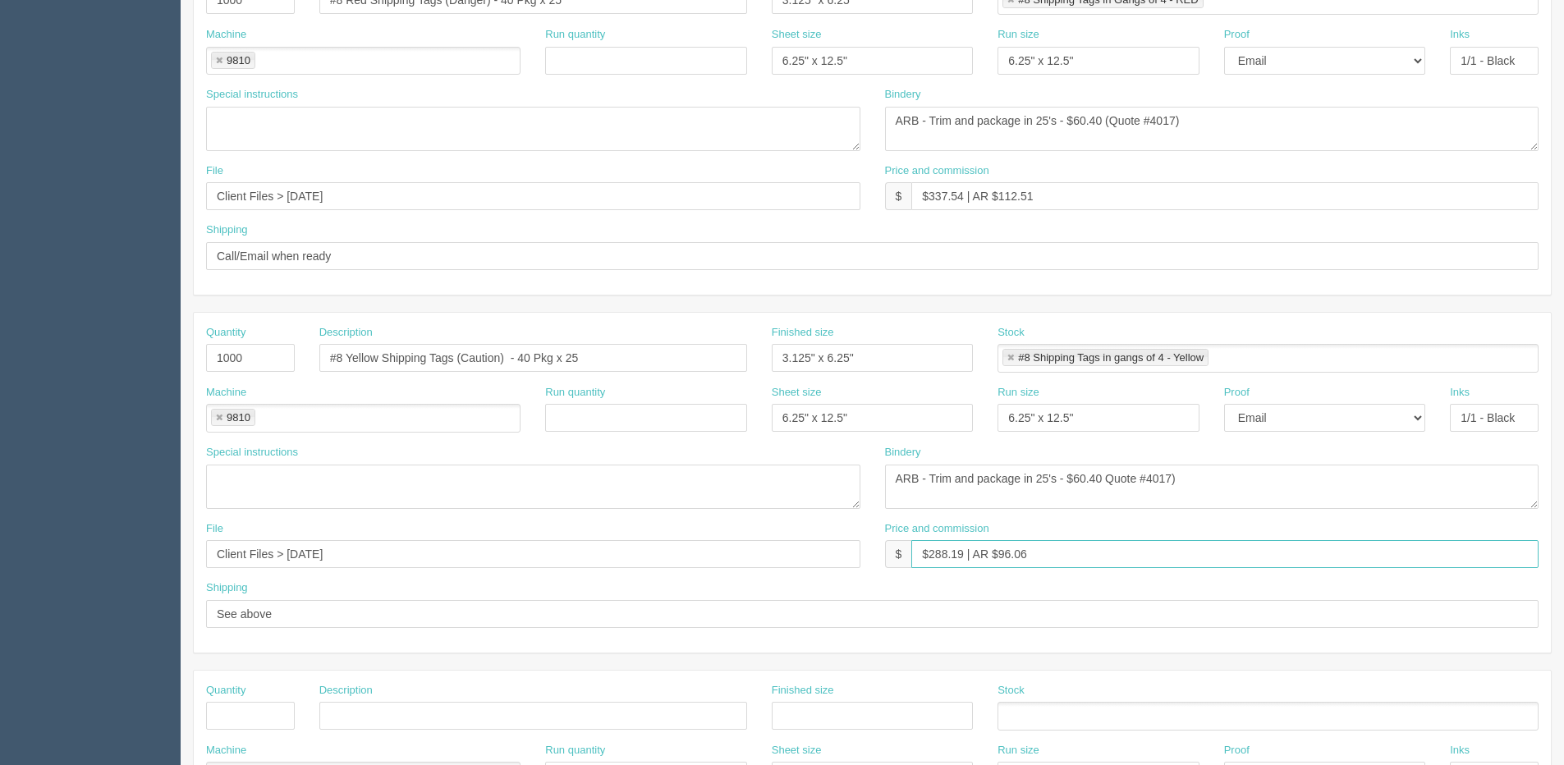
paste input "337.54 | AR $112.51"
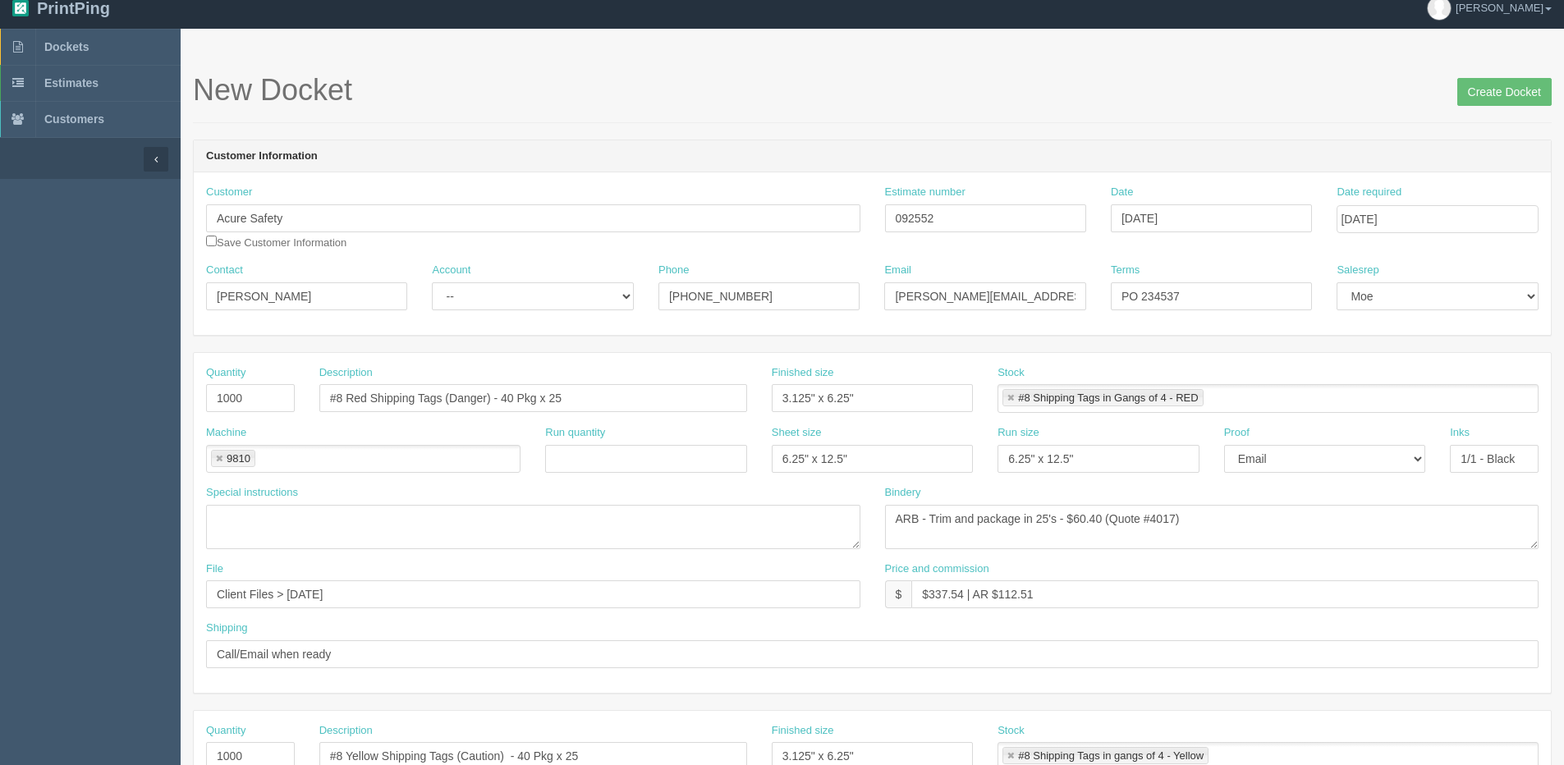
scroll to position [0, 0]
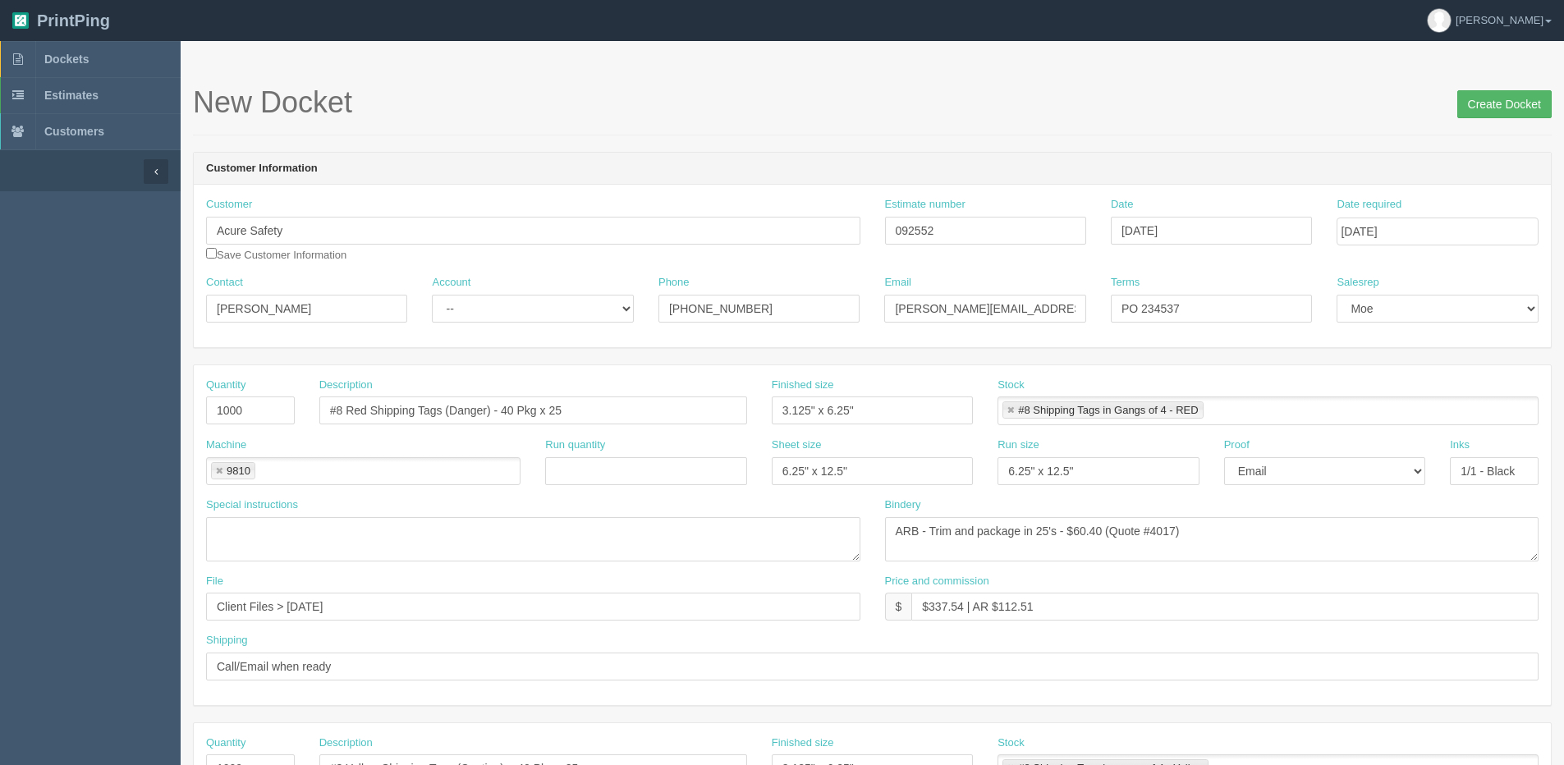
type input "$337.54 | AR $112.51"
drag, startPoint x: 1506, startPoint y: 104, endPoint x: 1492, endPoint y: 106, distance: 14.0
click at [1492, 106] on input "Create Docket" at bounding box center [1504, 104] width 94 height 28
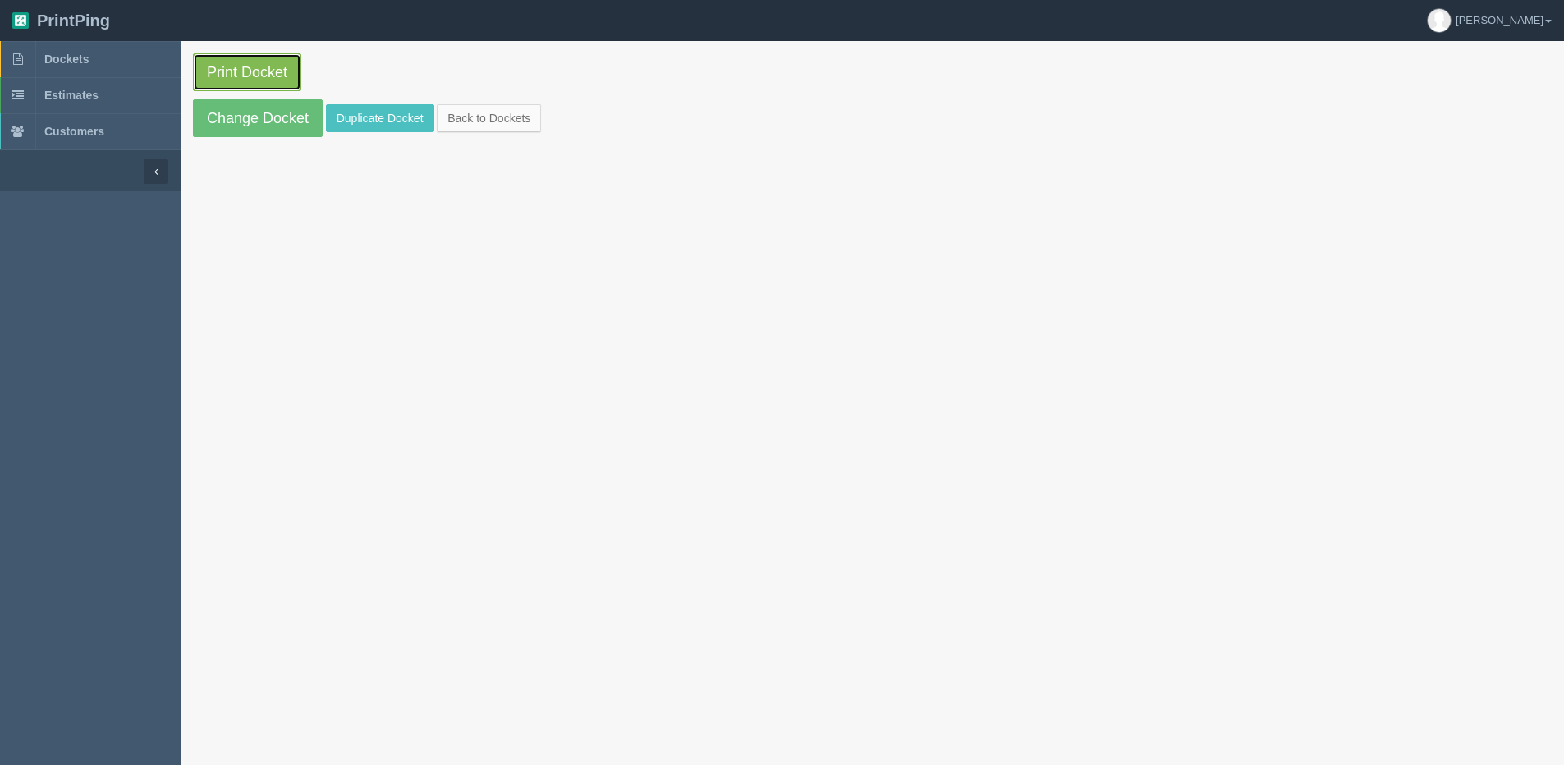
click at [254, 77] on link "Print Docket" at bounding box center [247, 72] width 108 height 38
click at [506, 123] on link "Back to Dockets" at bounding box center [489, 118] width 104 height 28
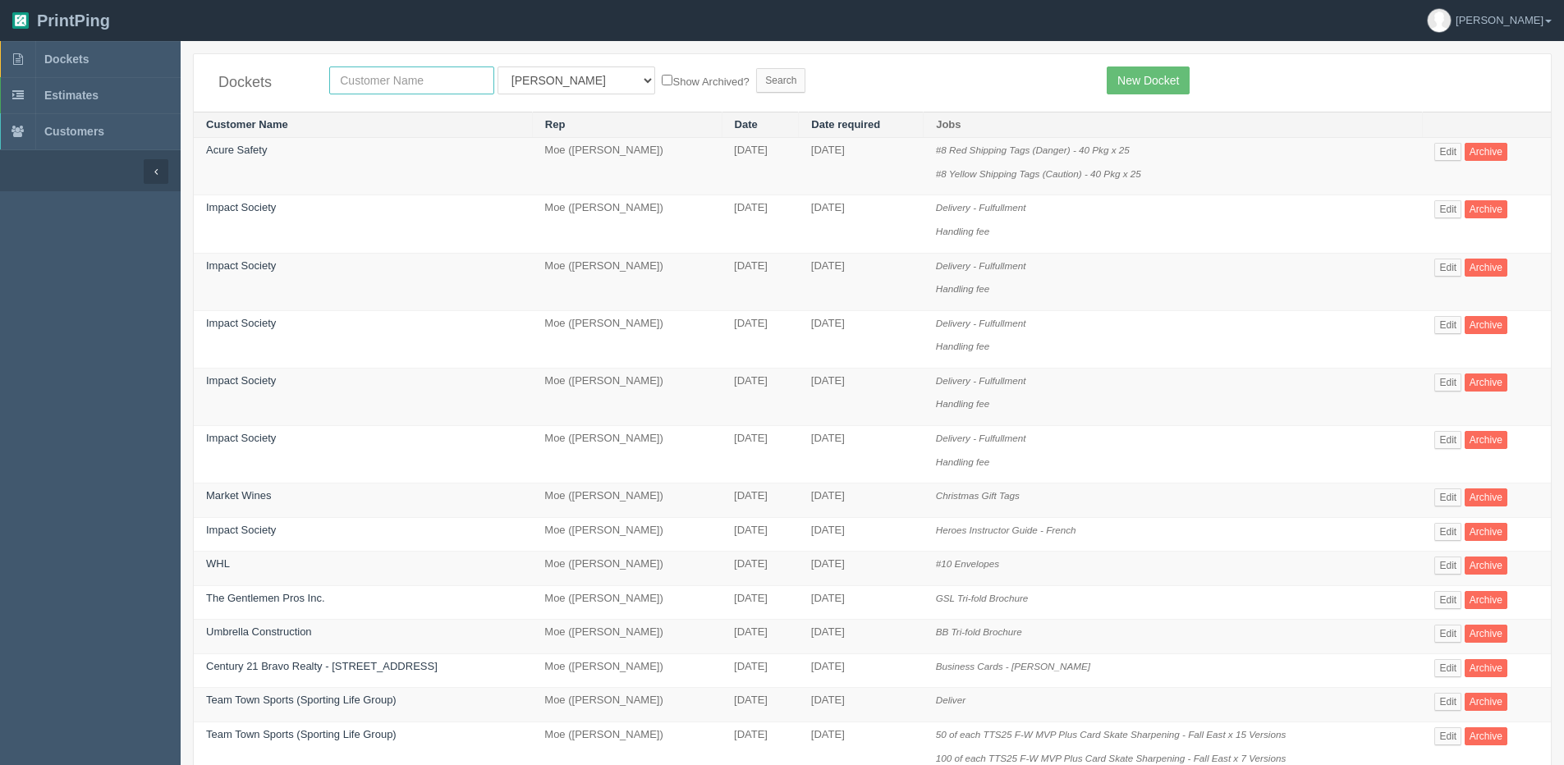
drag, startPoint x: 431, startPoint y: 80, endPoint x: 421, endPoint y: 80, distance: 9.9
click at [429, 80] on input "text" at bounding box center [411, 80] width 165 height 28
type input "hope"
click at [756, 68] on input "Search" at bounding box center [780, 80] width 49 height 25
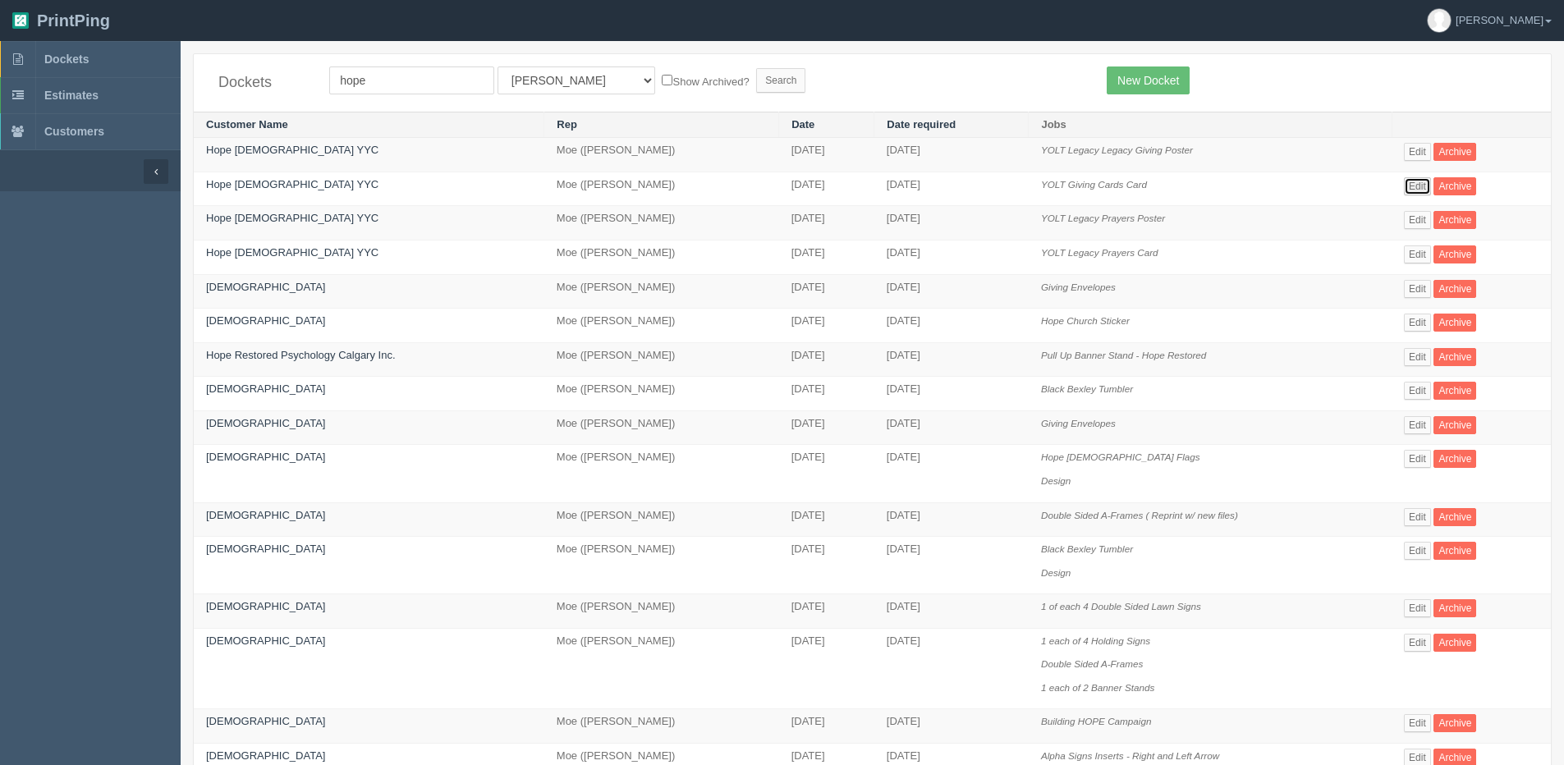
drag, startPoint x: 1421, startPoint y: 184, endPoint x: 1413, endPoint y: 181, distance: 8.8
click at [1418, 182] on link "Edit" at bounding box center [1417, 186] width 27 height 18
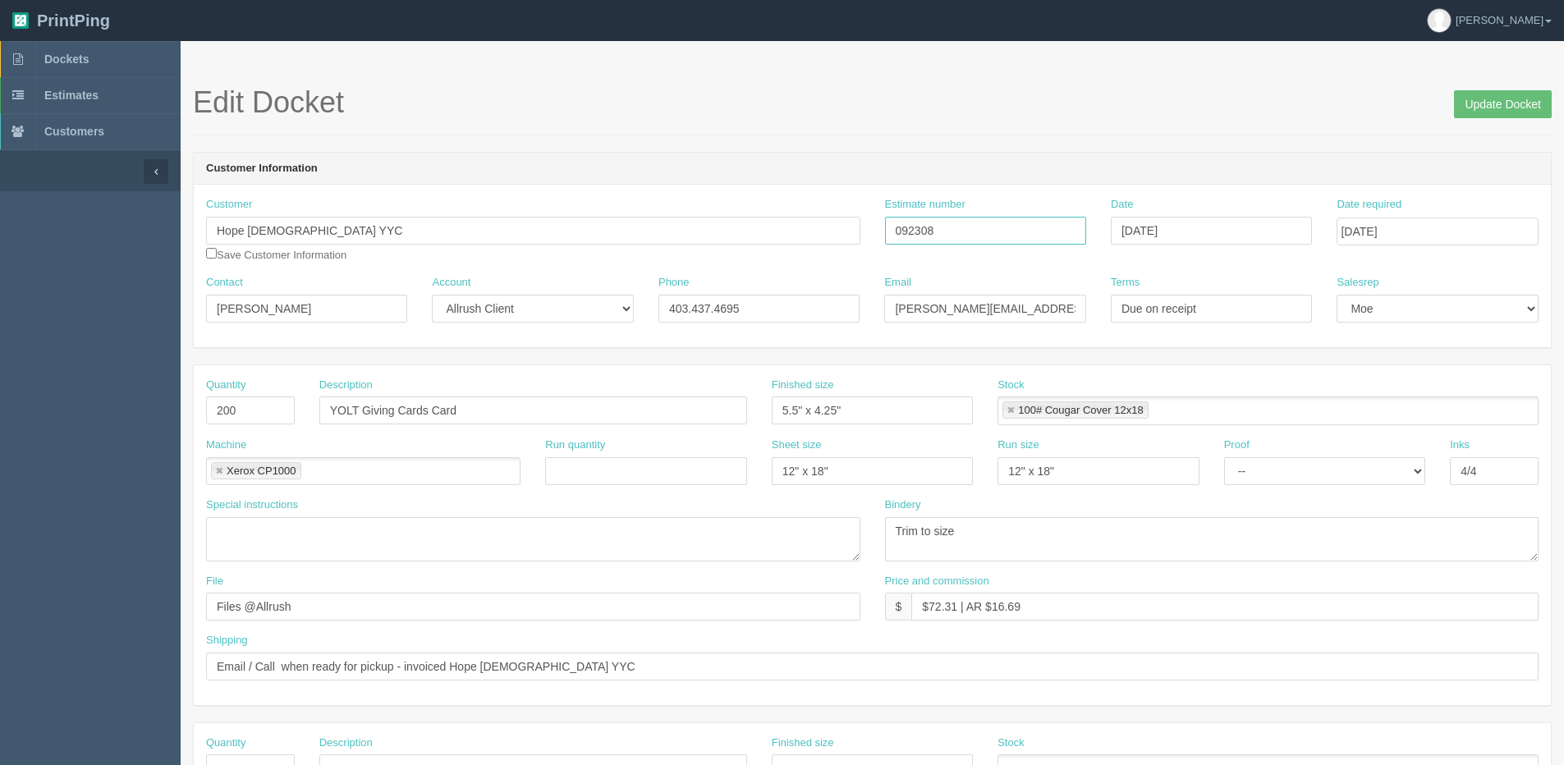
drag, startPoint x: 877, startPoint y: 240, endPoint x: 825, endPoint y: 243, distance: 52.6
click at [818, 243] on div "Customer Hope [DEMOGRAPHIC_DATA] YYC Save Customer Information Estimate number …" at bounding box center [872, 236] width 1357 height 78
click at [1526, 94] on input "Update Docket" at bounding box center [1503, 104] width 98 height 28
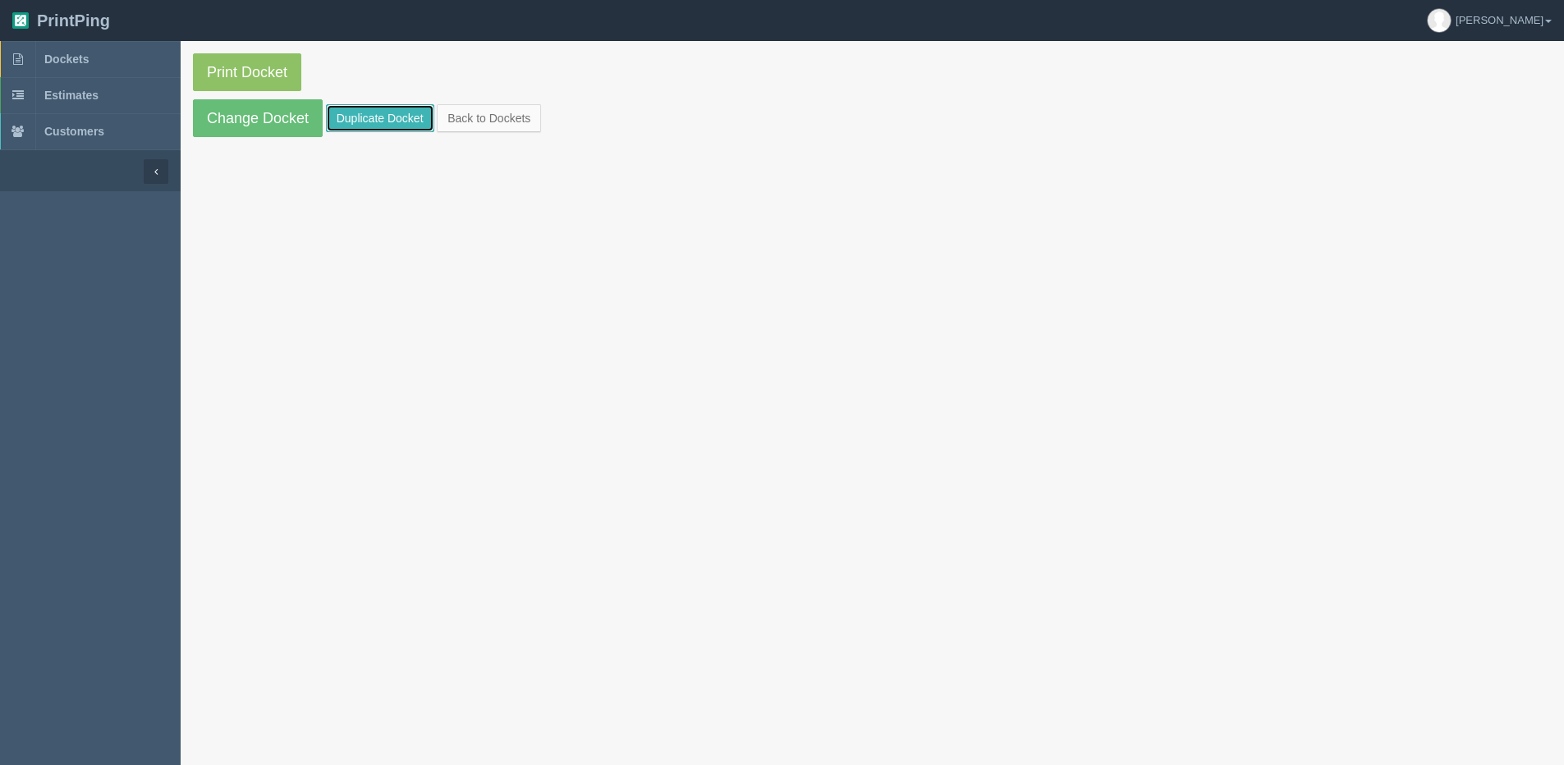
click at [398, 114] on link "Duplicate Docket" at bounding box center [380, 118] width 108 height 28
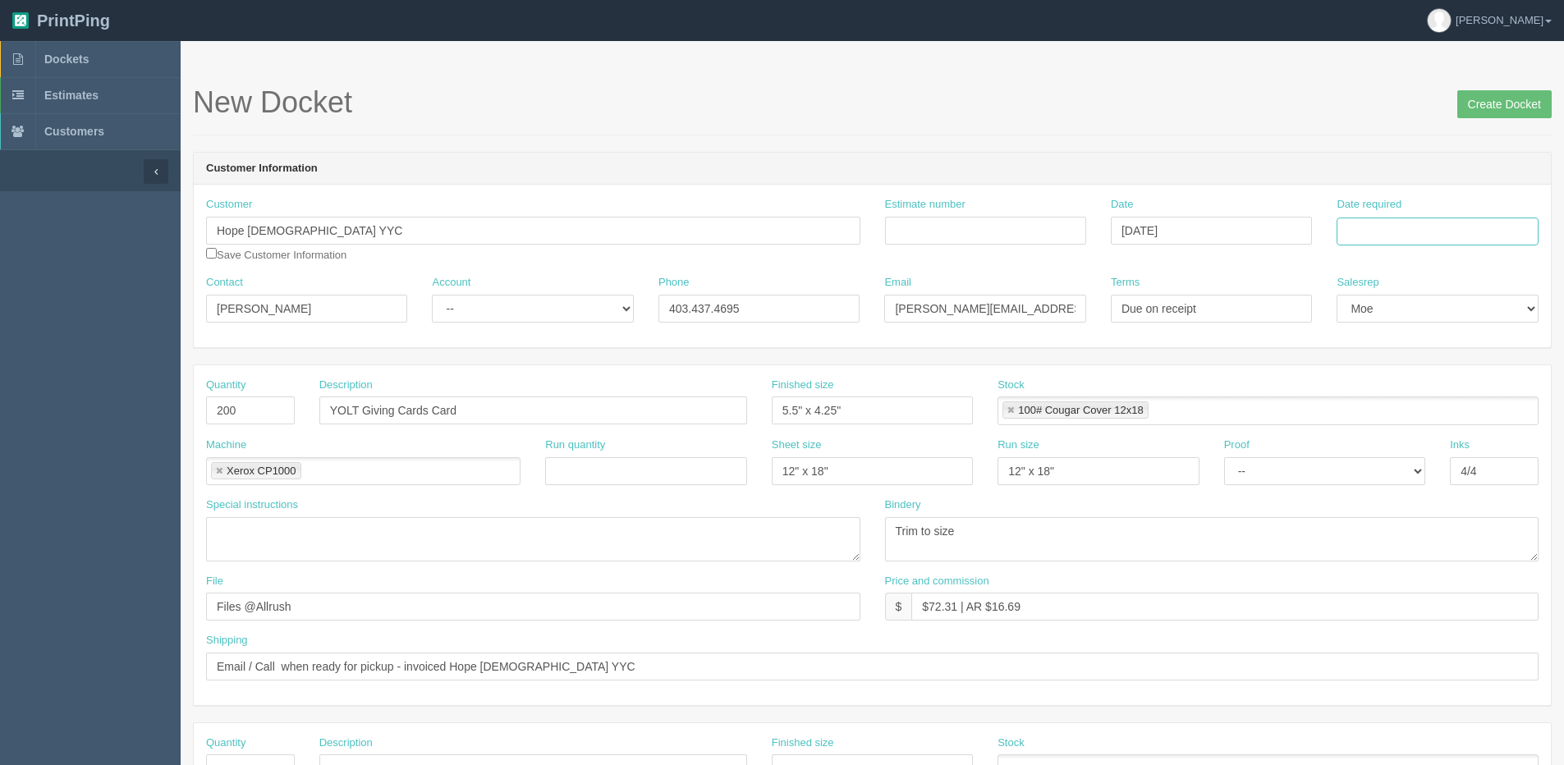
click at [1359, 236] on input "Date required" at bounding box center [1436, 232] width 201 height 28
click at [1379, 469] on th "Today" at bounding box center [1416, 459] width 153 height 24
click at [1419, 392] on td "24" at bounding box center [1419, 389] width 24 height 24
type input "September 24, 2025"
click at [331, 410] on input "YOLT Giving Cards Card" at bounding box center [533, 410] width 428 height 28
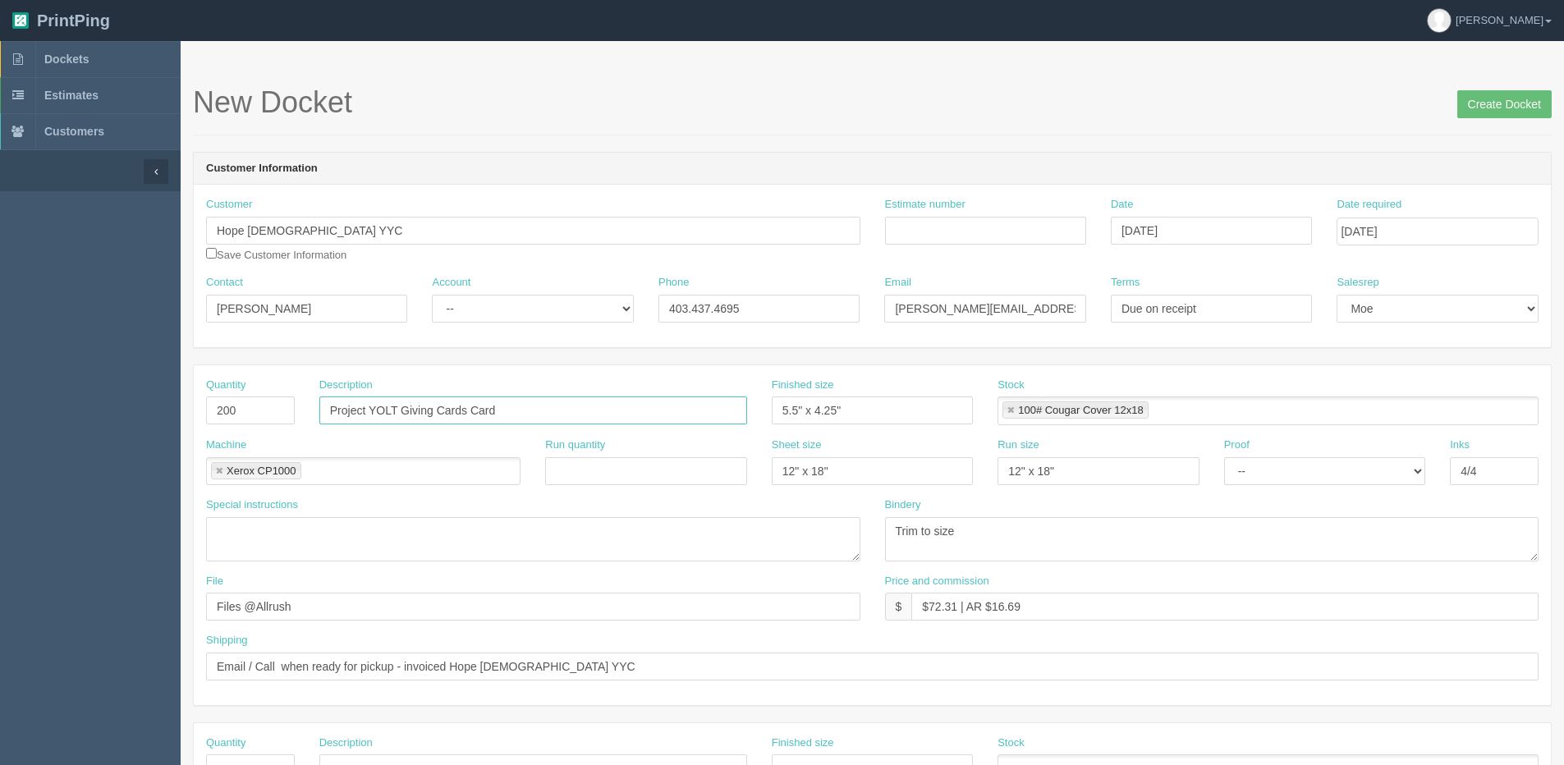
drag, startPoint x: 401, startPoint y: 409, endPoint x: 437, endPoint y: 414, distance: 35.6
click at [437, 414] on input "Project YOLT Giving Cards Card" at bounding box center [533, 410] width 428 height 28
type input "Project YOLT Legacy Pledge Cards"
click at [956, 236] on input "Estimate number" at bounding box center [985, 231] width 201 height 28
paste input "092308"
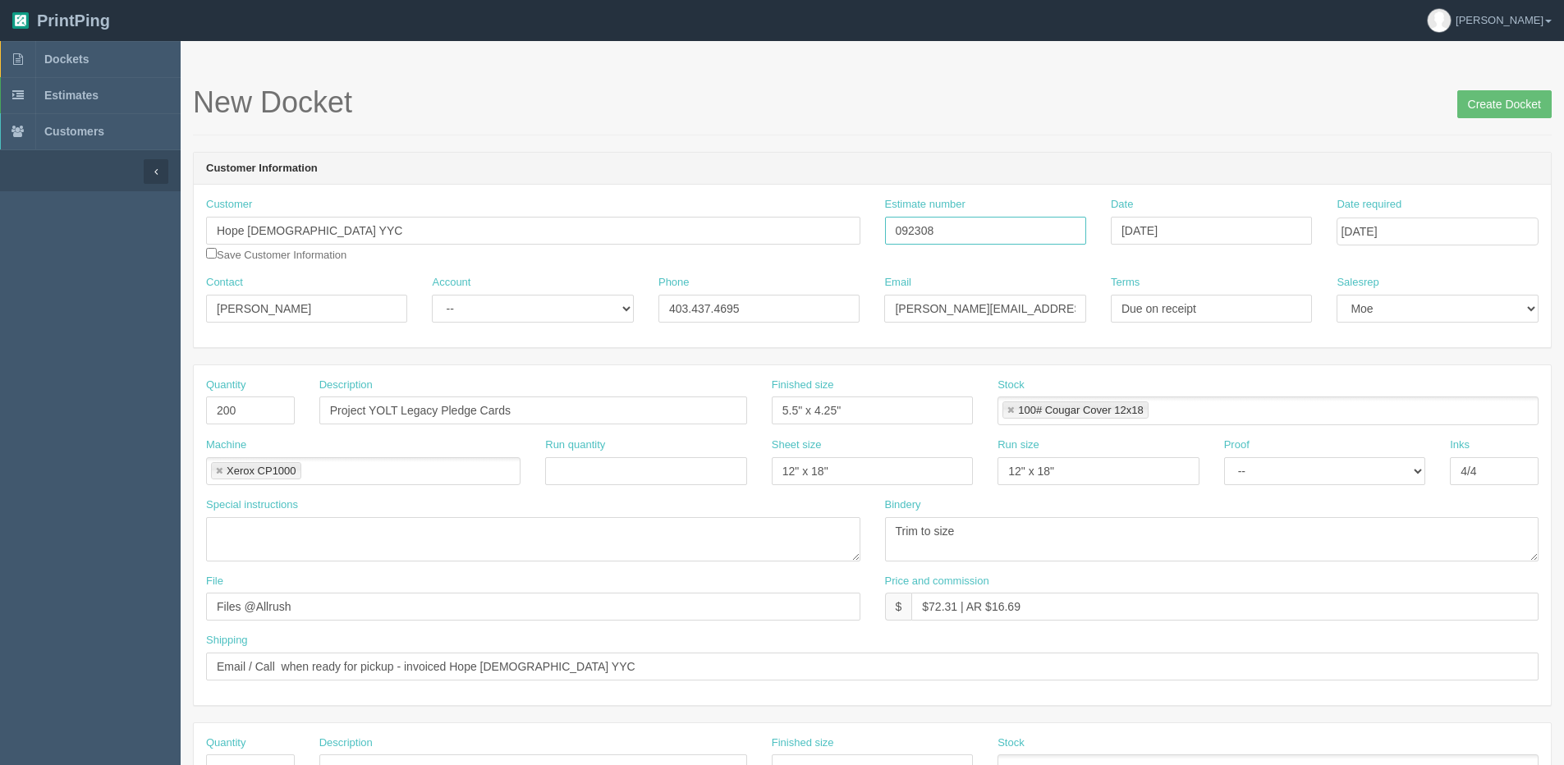
type input "092308"
drag, startPoint x: 1482, startPoint y: 99, endPoint x: 1471, endPoint y: 99, distance: 10.7
click at [1477, 99] on input "Create Docket" at bounding box center [1504, 104] width 94 height 28
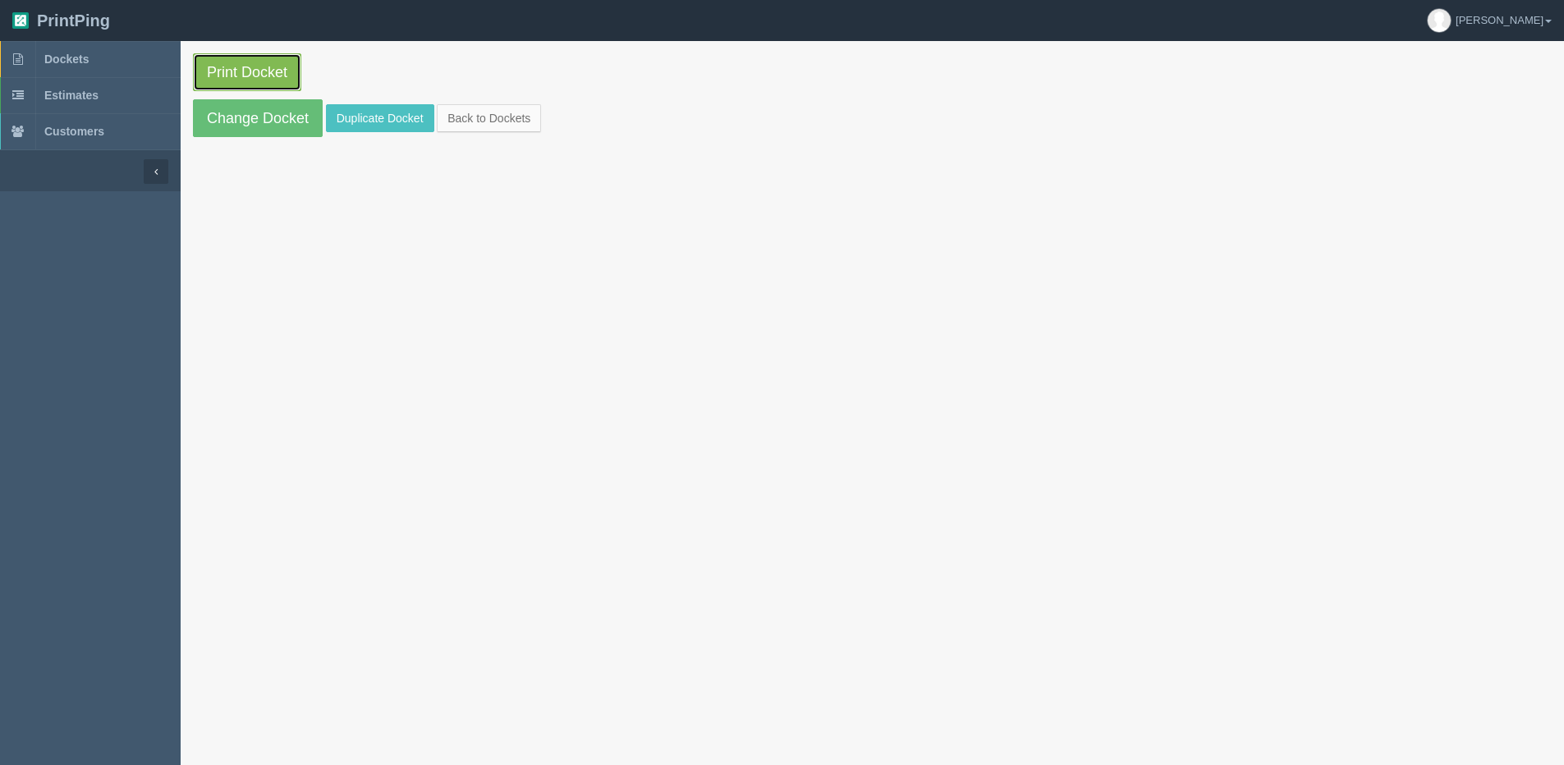
click at [247, 80] on link "Print Docket" at bounding box center [247, 72] width 108 height 38
click at [462, 117] on link "Back to Dockets" at bounding box center [489, 118] width 104 height 28
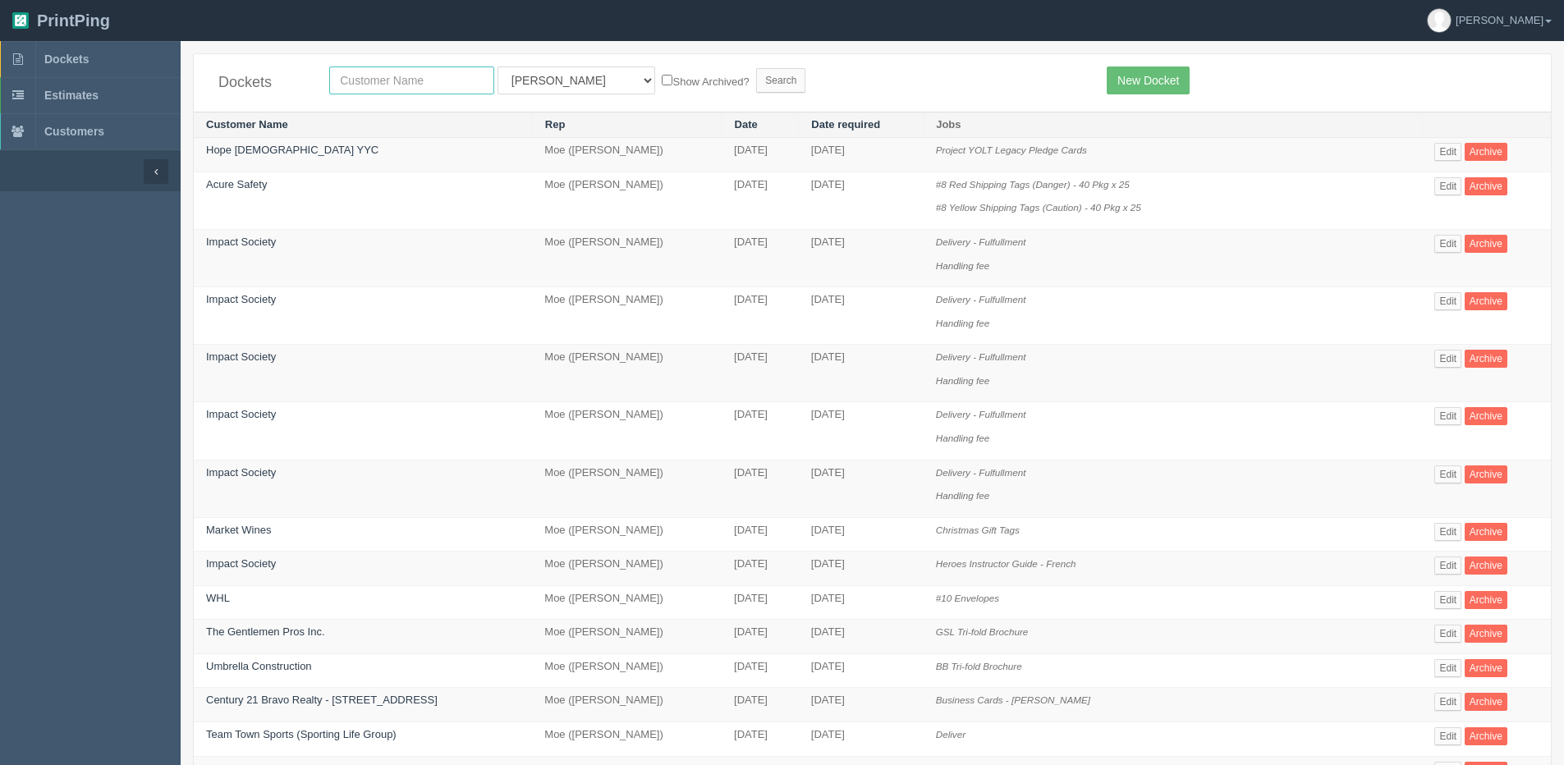
click at [459, 89] on input "text" at bounding box center [411, 80] width 165 height 28
type input "action furna"
click at [756, 68] on input "Search" at bounding box center [780, 80] width 49 height 25
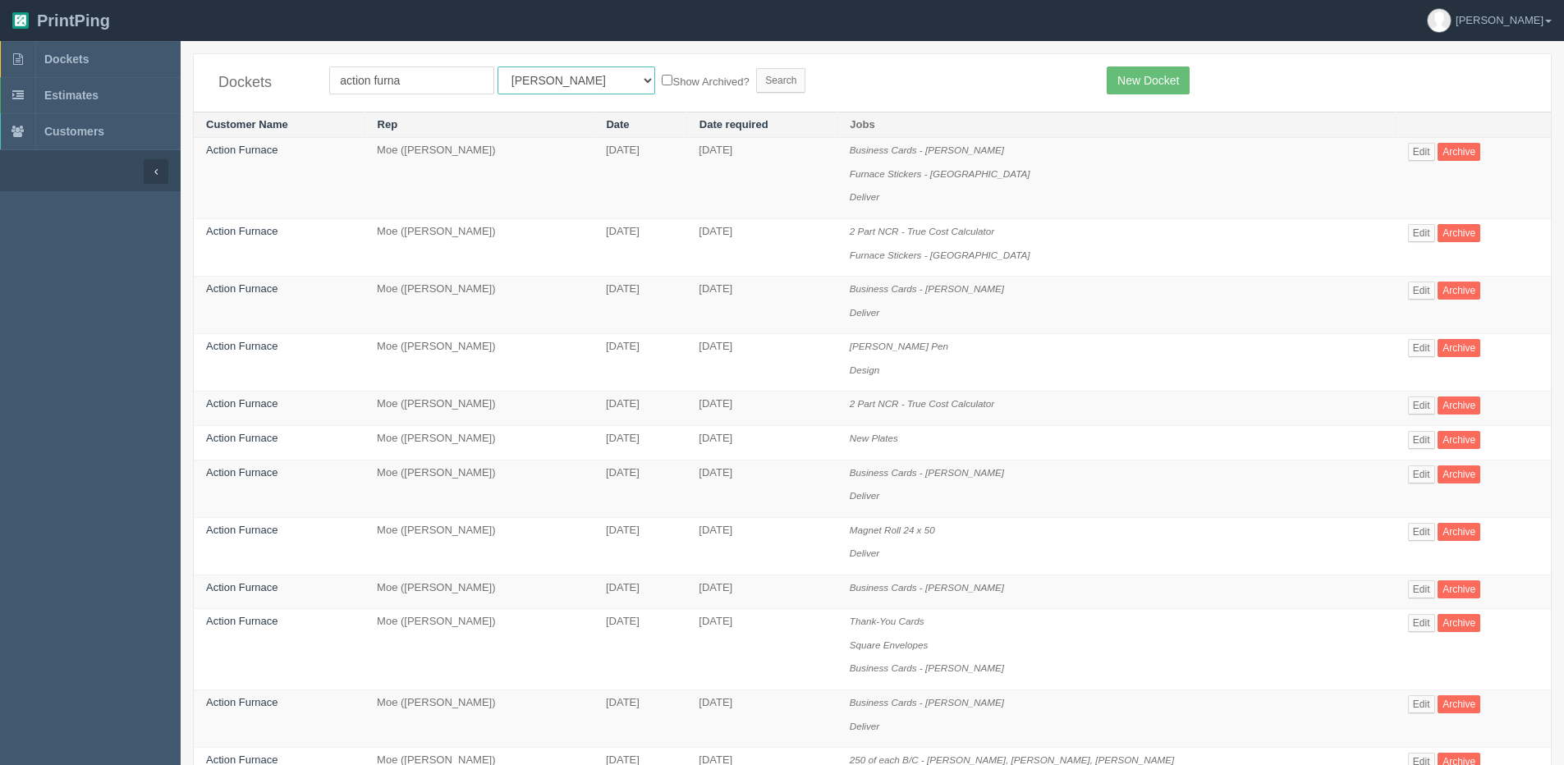
click at [537, 79] on select "All Users [PERSON_NAME] Test 1 [PERSON_NAME] [PERSON_NAME] [PERSON_NAME] France…" at bounding box center [576, 80] width 158 height 28
select select "1"
click at [497, 66] on select "All Users [PERSON_NAME] Test 1 [PERSON_NAME] [PERSON_NAME] [PERSON_NAME] France…" at bounding box center [576, 80] width 158 height 28
click at [616, 70] on form "action furna All Users [PERSON_NAME] Test 1 [PERSON_NAME] [PERSON_NAME] [PERSON…" at bounding box center [705, 80] width 753 height 28
click at [662, 79] on label "Show Archived?" at bounding box center [705, 80] width 87 height 19
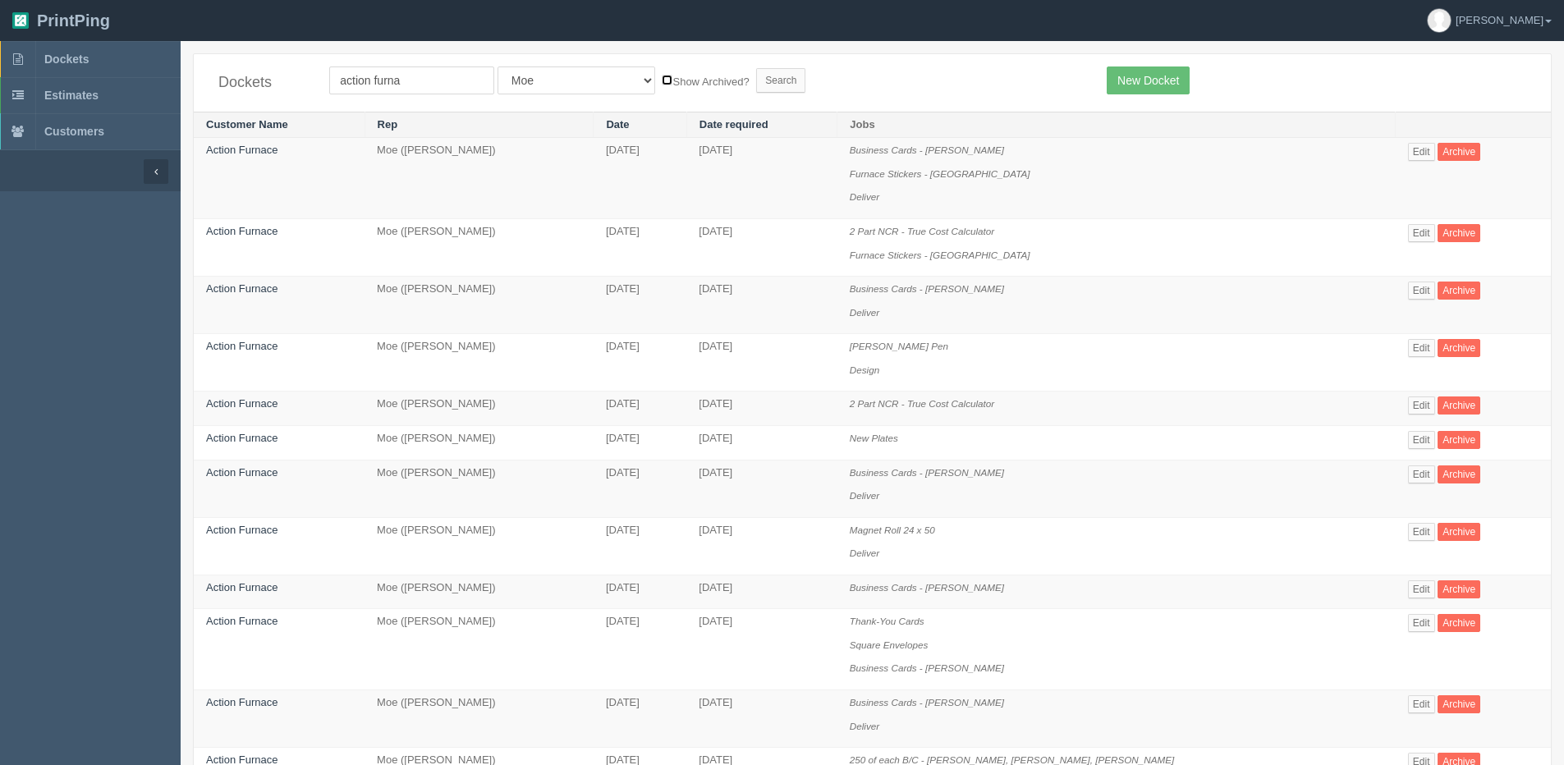
click at [662, 79] on input "Show Archived?" at bounding box center [667, 80] width 11 height 11
checkbox input "true"
click at [756, 81] on input "Search" at bounding box center [780, 80] width 49 height 25
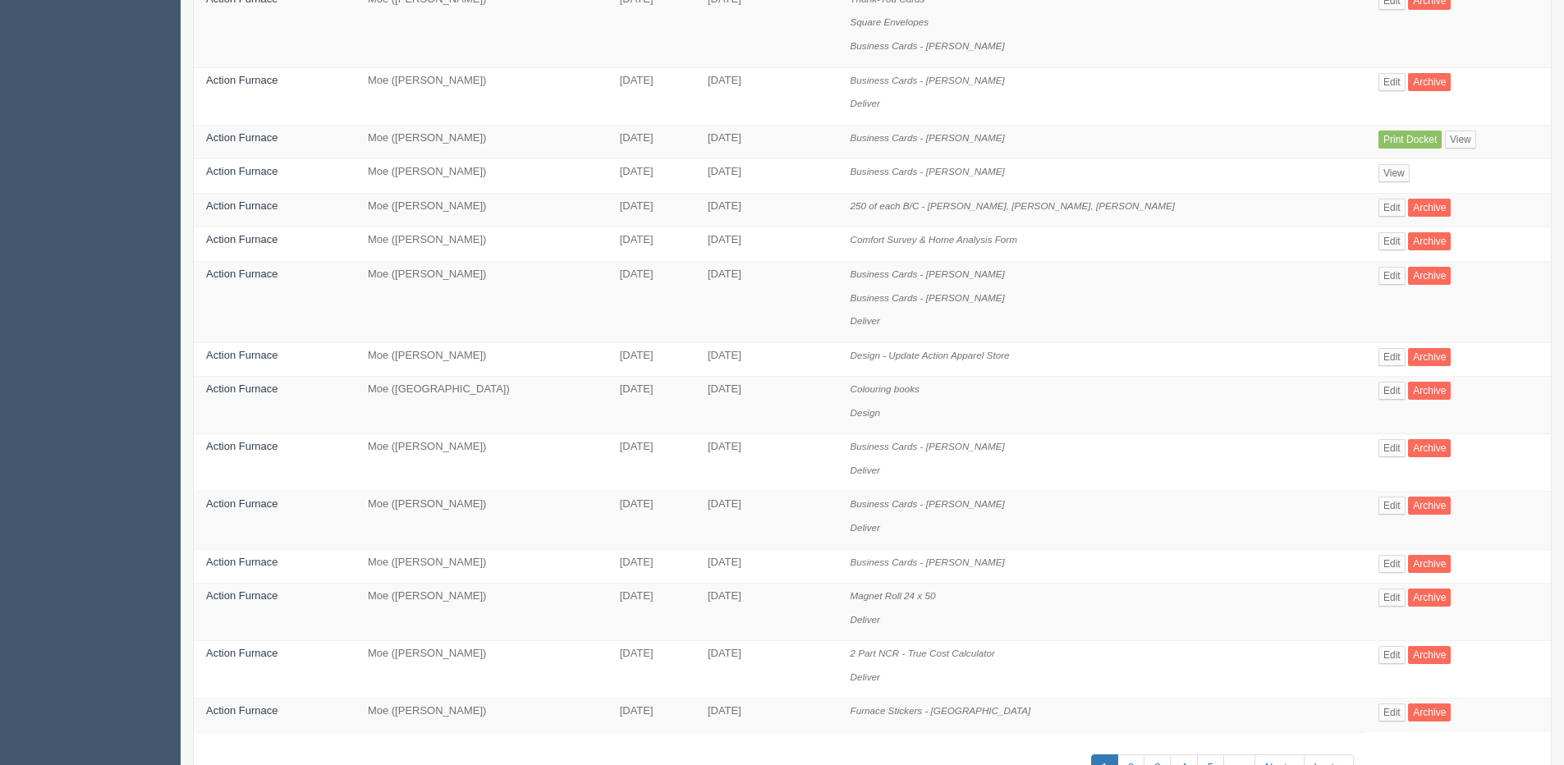
scroll to position [728, 0]
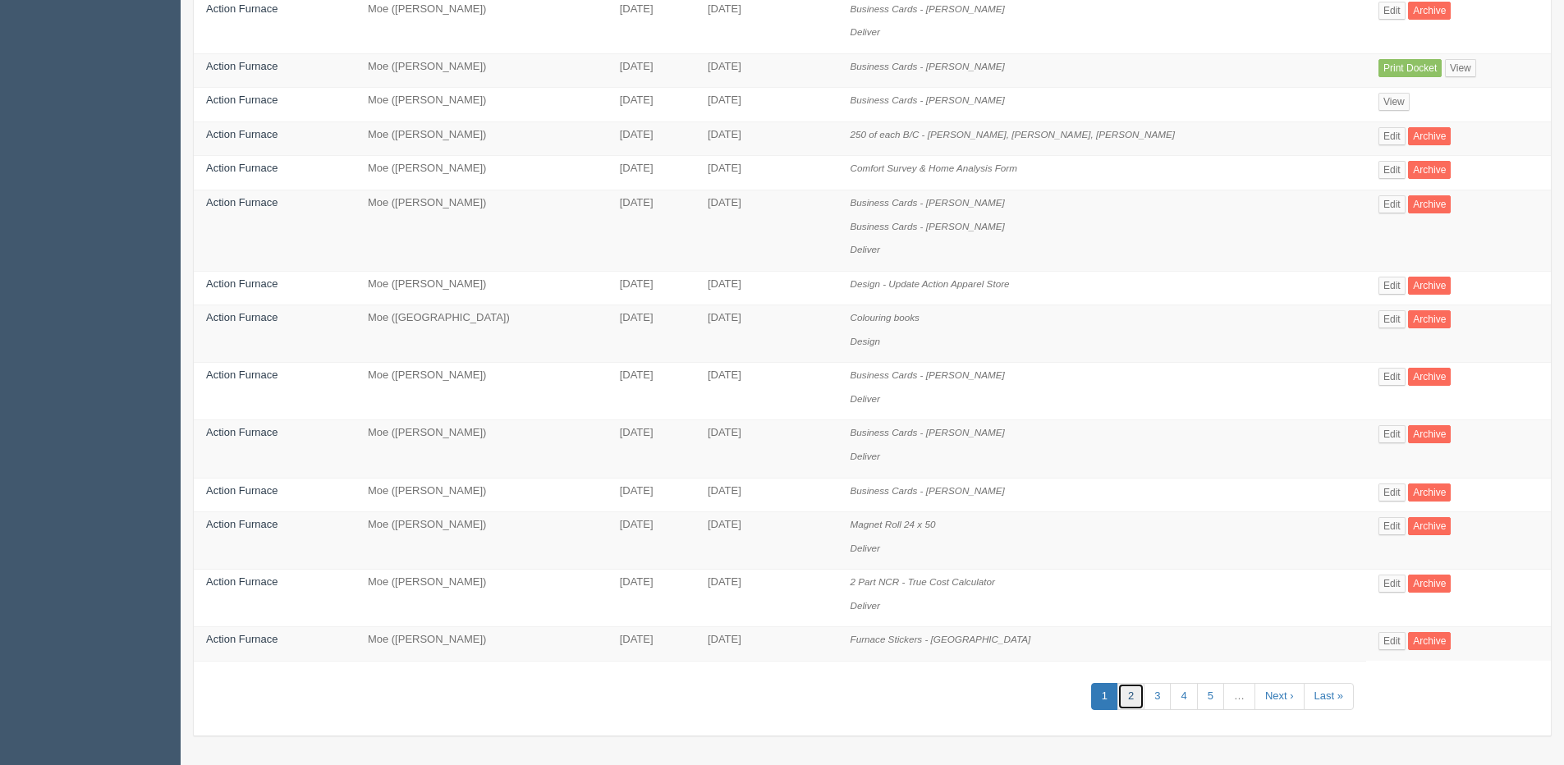
click at [1129, 694] on link "2" at bounding box center [1130, 696] width 27 height 27
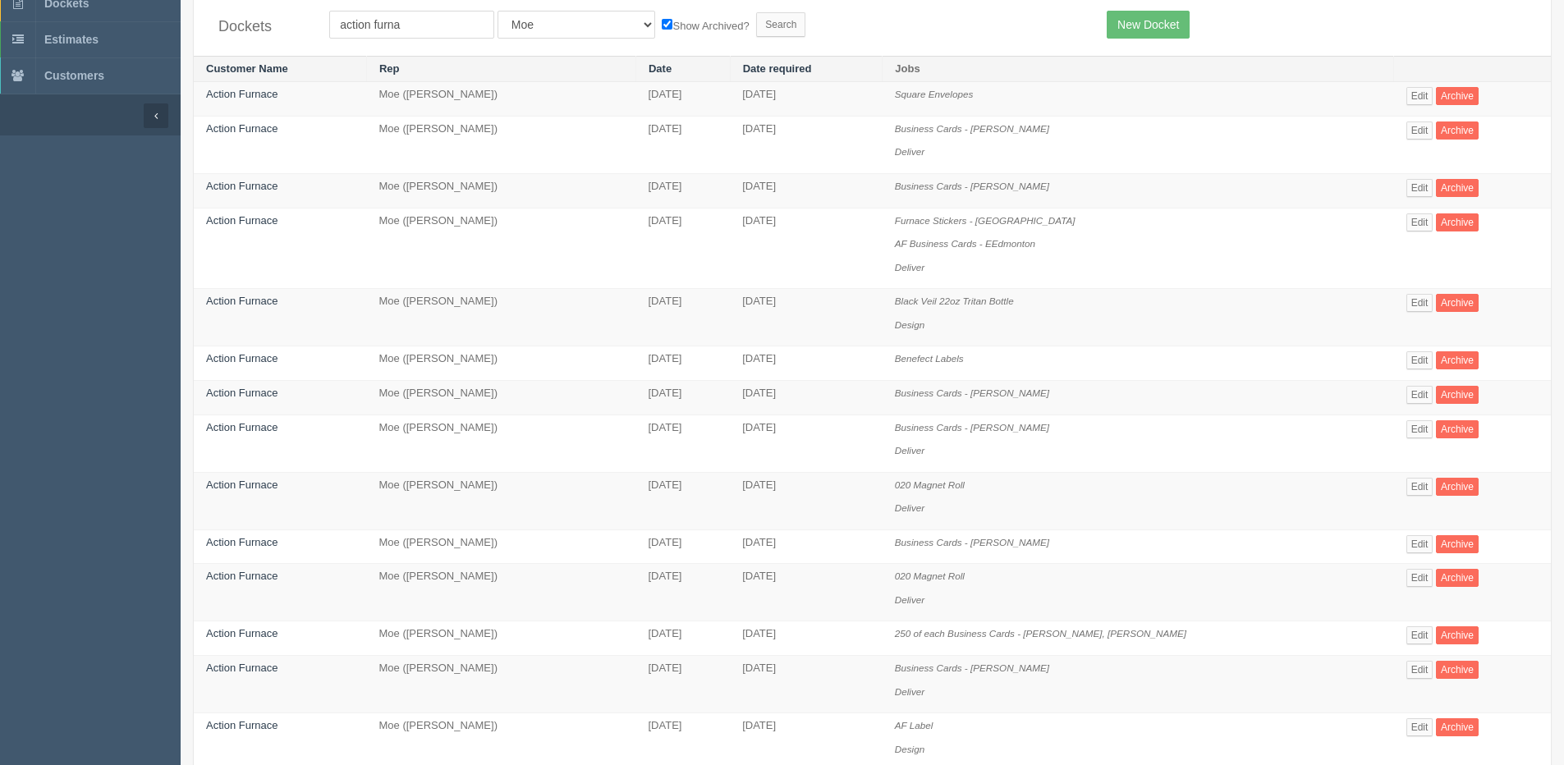
scroll to position [82, 0]
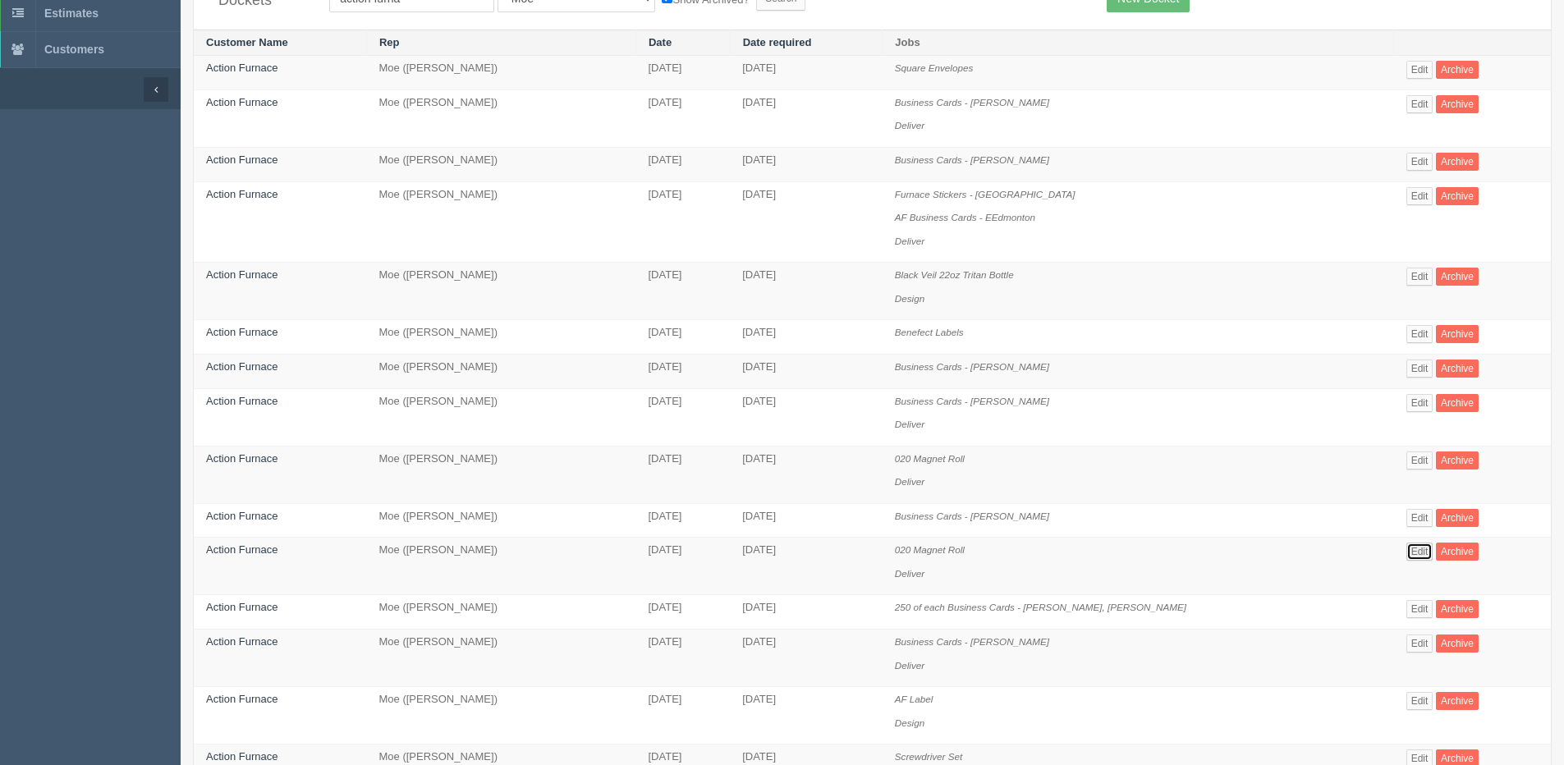
click at [1413, 555] on link "Edit" at bounding box center [1419, 552] width 27 height 18
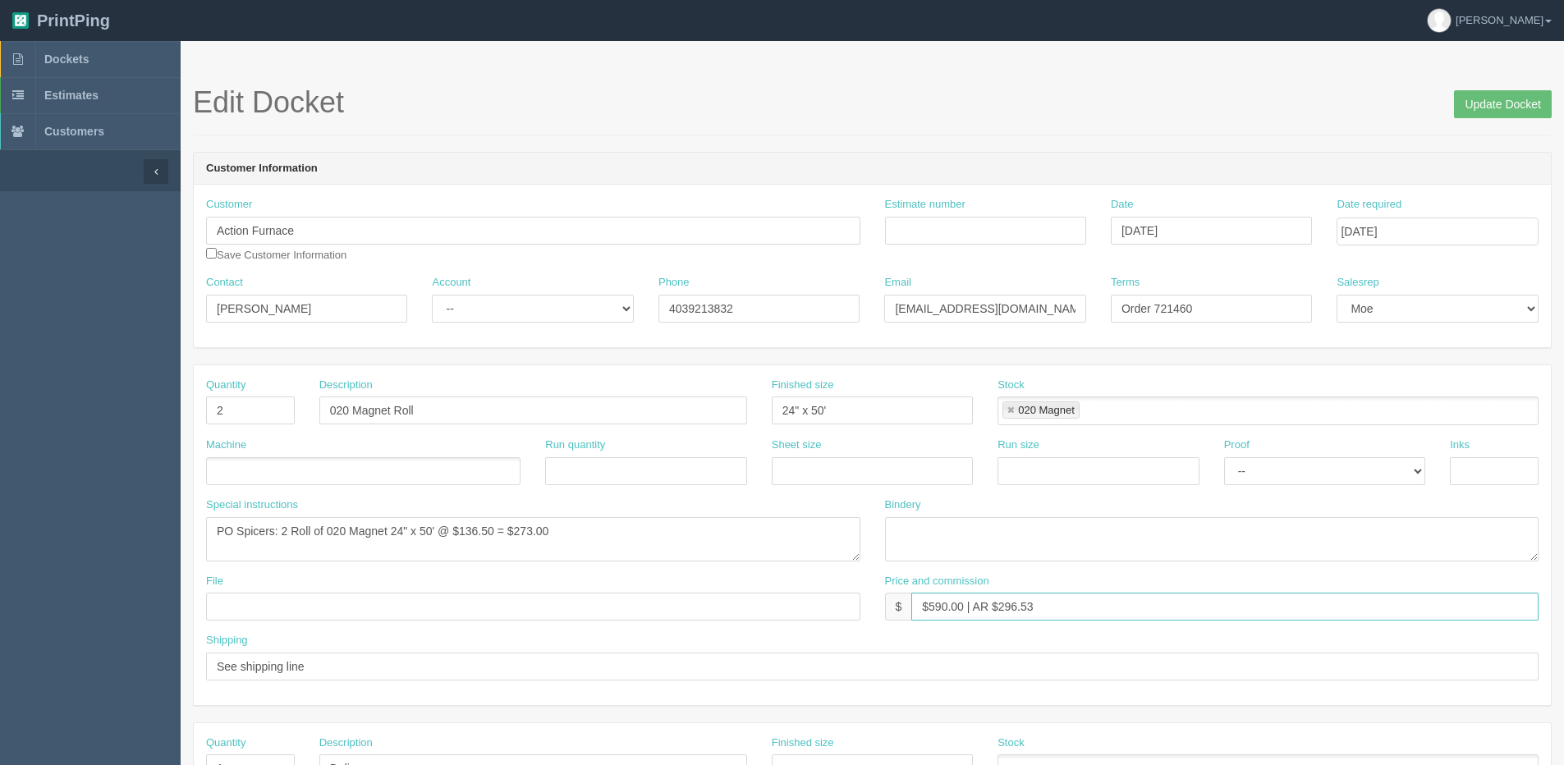
drag, startPoint x: 1024, startPoint y: 618, endPoint x: 1054, endPoint y: 580, distance: 48.5
click at [1054, 580] on div "Price and commission $ $590.00 | AR $296.53" at bounding box center [1212, 598] width 654 height 48
type input "$590.00 | AR $296.52"
click at [1454, 90] on input "Update Docket" at bounding box center [1503, 104] width 98 height 28
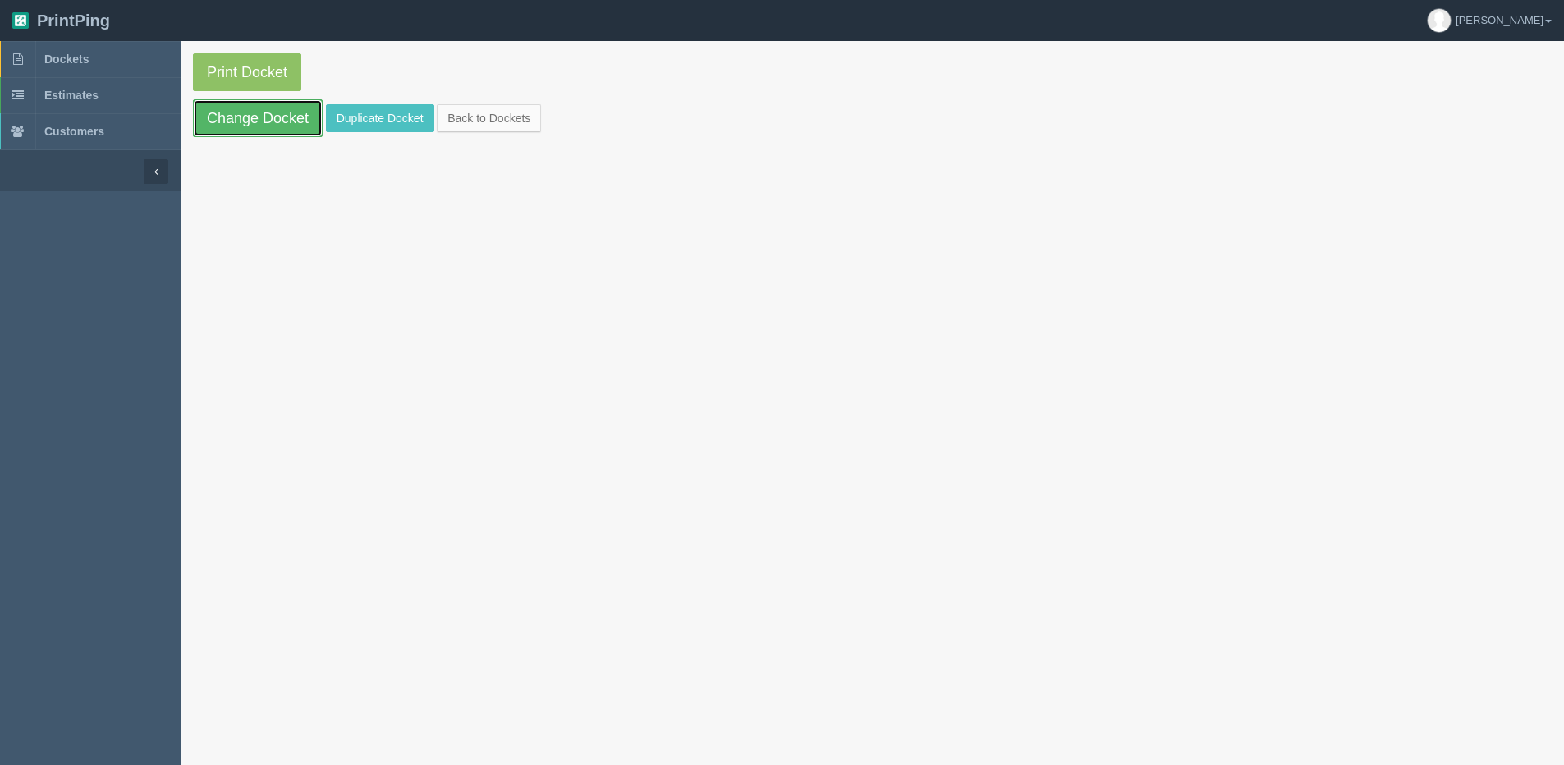
click at [231, 127] on link "Change Docket" at bounding box center [258, 118] width 130 height 38
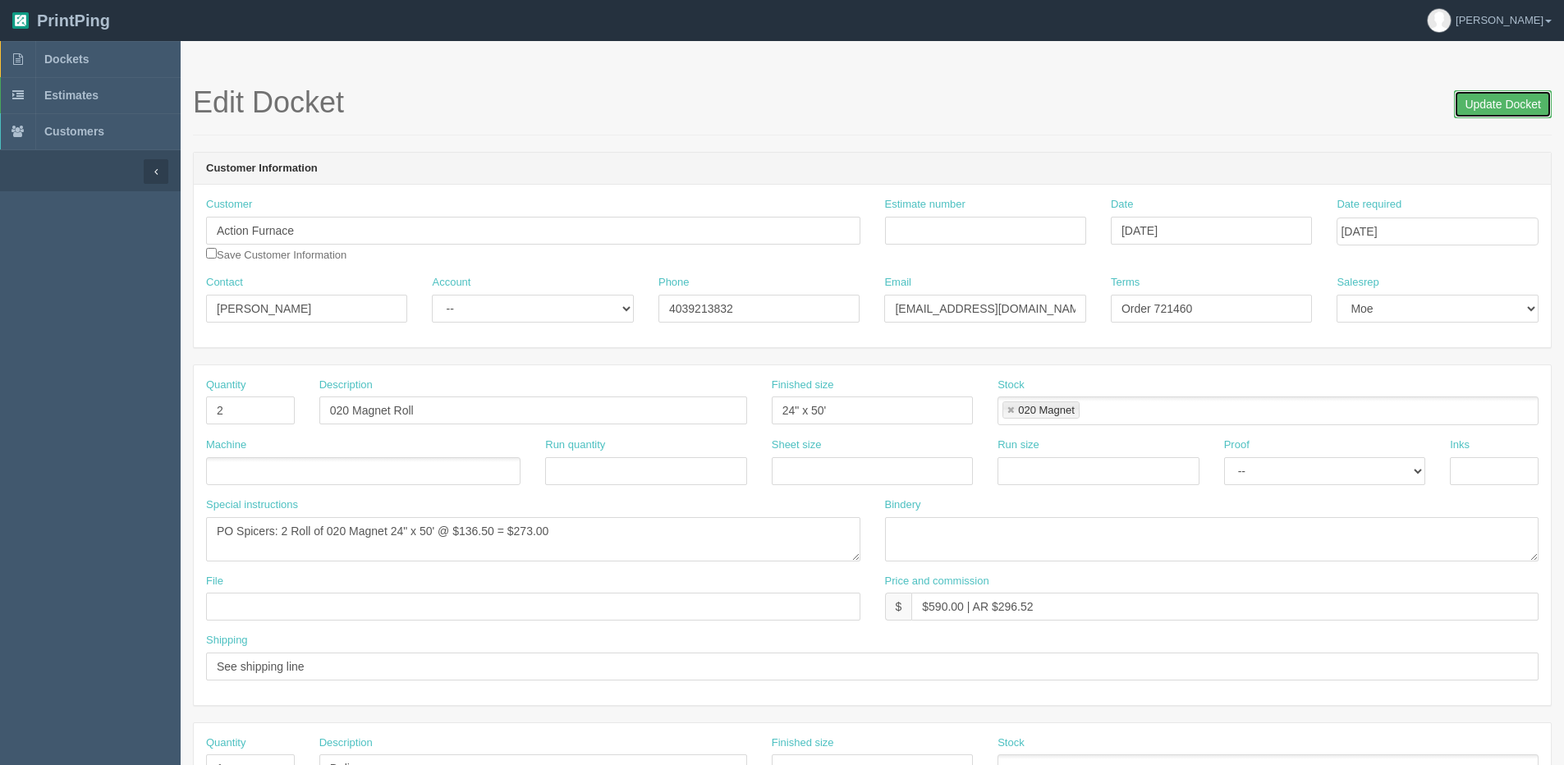
click at [1492, 104] on input "Update Docket" at bounding box center [1503, 104] width 98 height 28
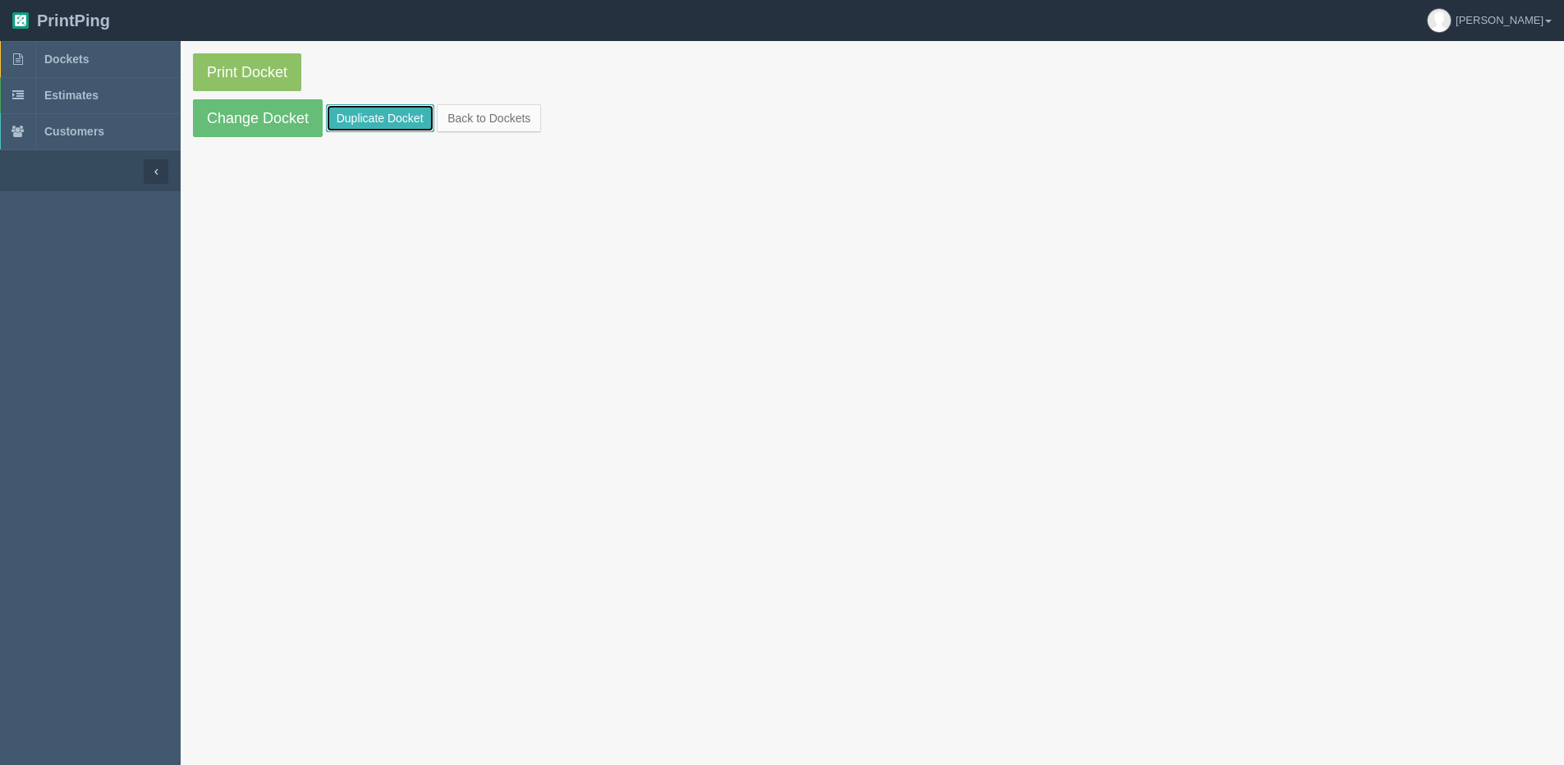
click at [378, 121] on link "Duplicate Docket" at bounding box center [380, 118] width 108 height 28
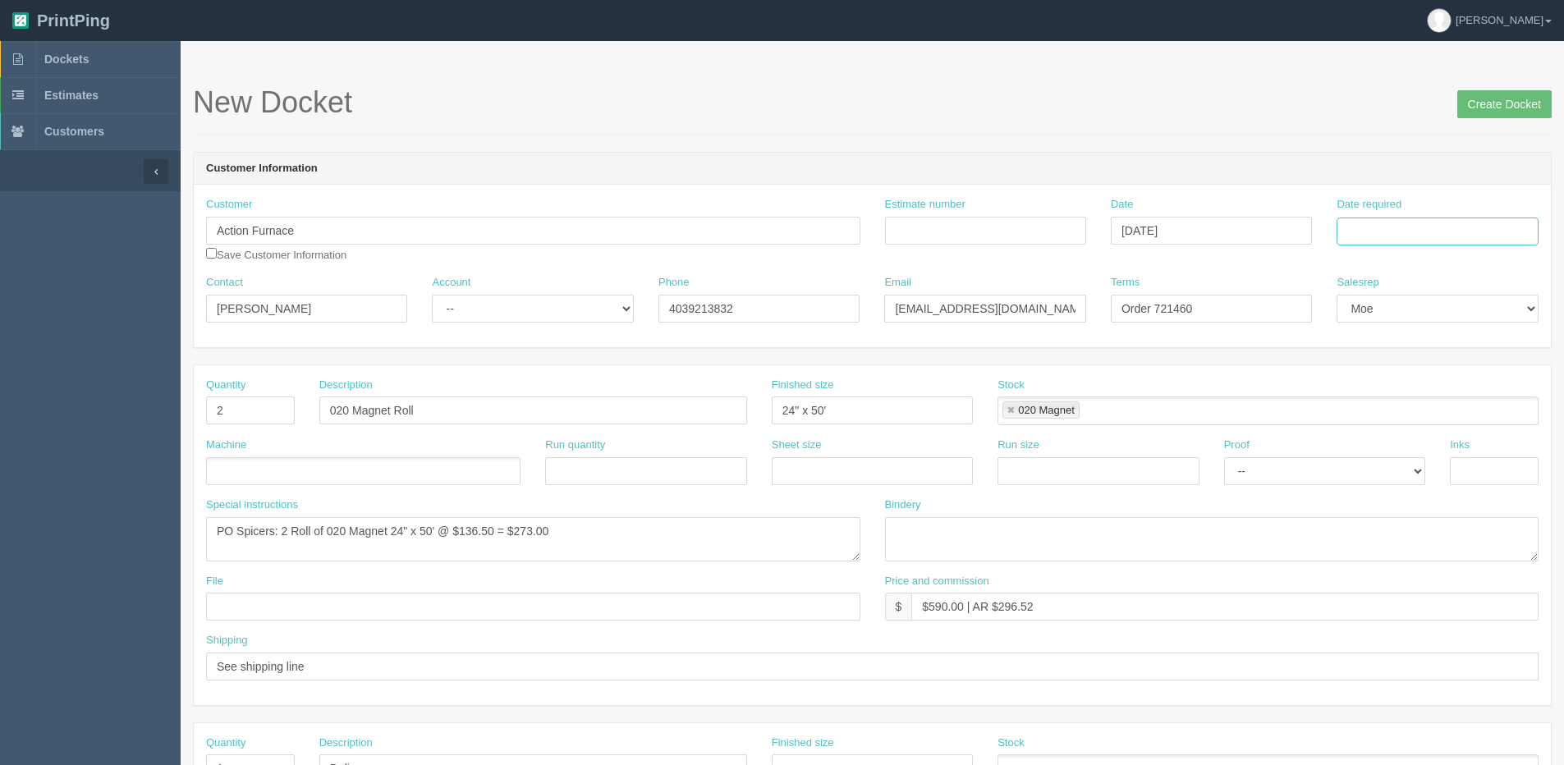
click at [1390, 232] on input "Date required" at bounding box center [1436, 232] width 201 height 28
click at [1377, 471] on div "« [DATE] » Su Mo Tu We Th Fr Sa 31 1 2 3 4 5 6 7 8 9 10 11 12 13 14 15 16 17 18…" at bounding box center [1416, 360] width 161 height 229
click at [1421, 388] on td "24" at bounding box center [1419, 389] width 24 height 24
type input "[DATE]"
click at [487, 318] on select "-- Existing Client Allrush Client Rep Client" at bounding box center [532, 309] width 201 height 28
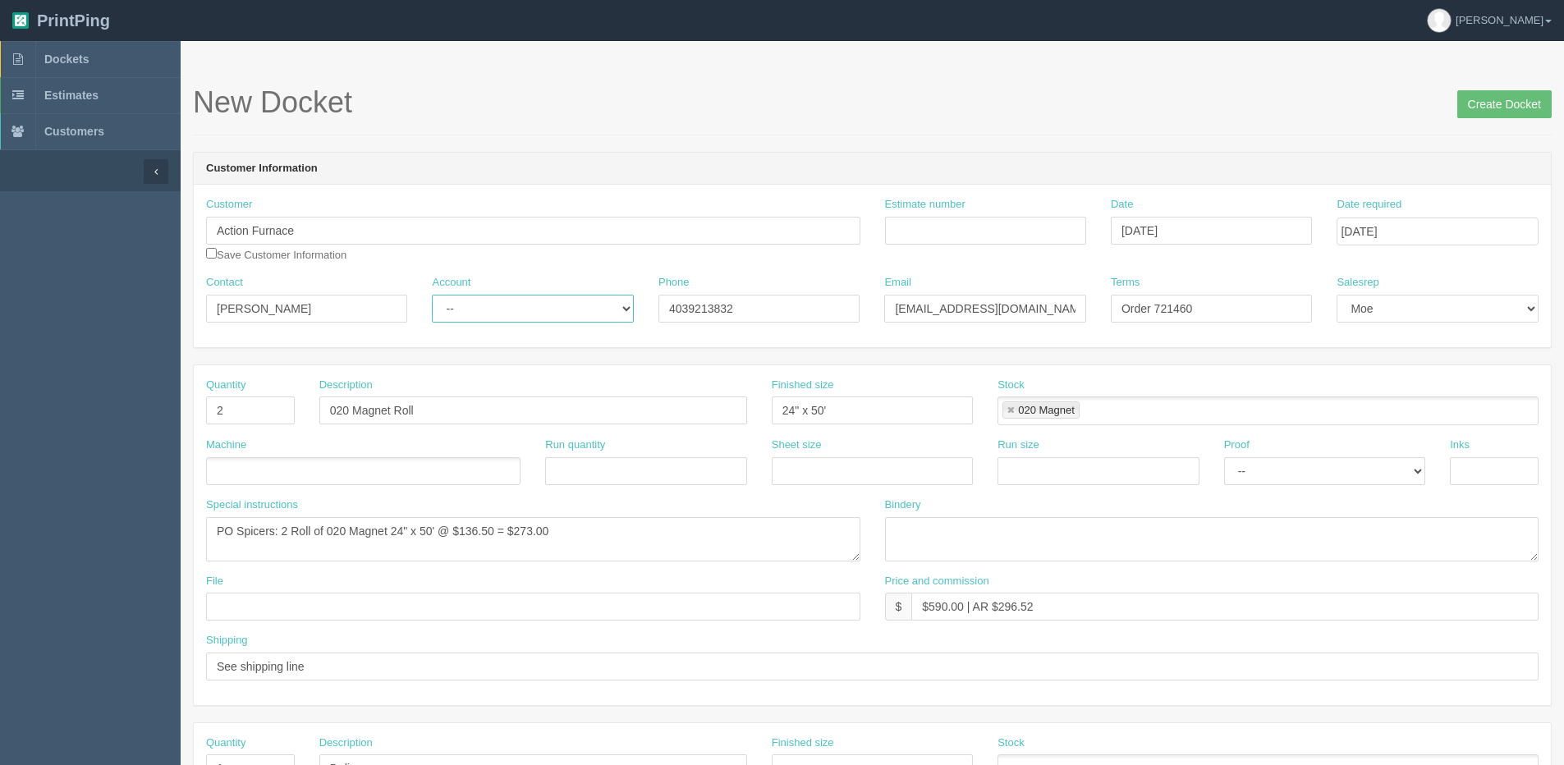
select select "Allrush Client"
click at [432, 295] on select "-- Existing Client Allrush Client Rep Client" at bounding box center [532, 309] width 201 height 28
drag, startPoint x: 1504, startPoint y: 108, endPoint x: 1477, endPoint y: 102, distance: 28.5
click at [1502, 105] on input "Create Docket" at bounding box center [1504, 104] width 94 height 28
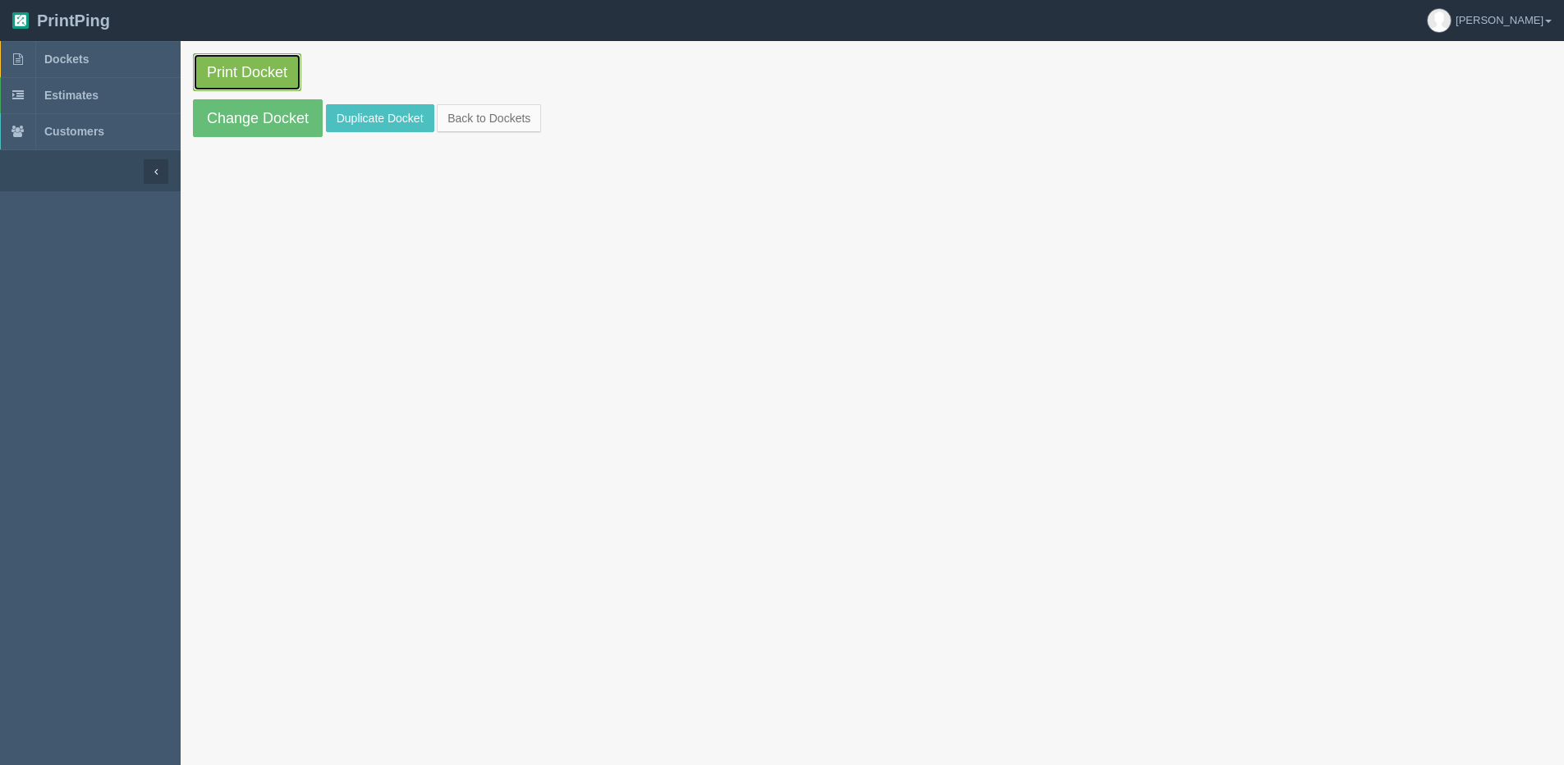
click at [237, 73] on link "Print Docket" at bounding box center [247, 72] width 108 height 38
click at [492, 121] on link "Back to Dockets" at bounding box center [489, 118] width 104 height 28
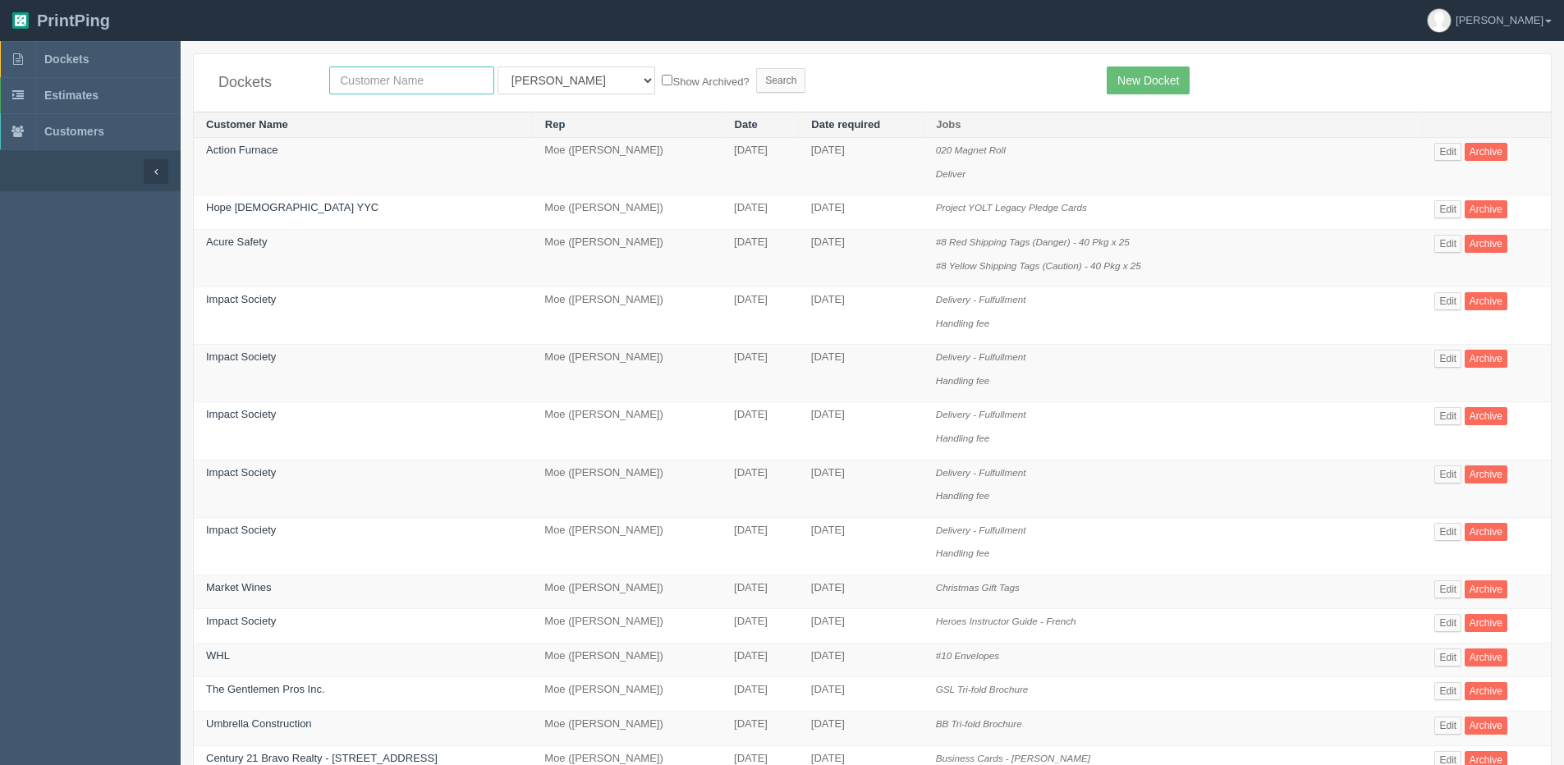
click at [452, 86] on input "text" at bounding box center [411, 80] width 165 height 28
drag, startPoint x: 533, startPoint y: 67, endPoint x: 537, endPoint y: 92, distance: 25.0
click at [533, 71] on select "All Users [PERSON_NAME] Test 1 [PERSON_NAME] [PERSON_NAME] [PERSON_NAME] France…" at bounding box center [576, 80] width 158 height 28
select select "14"
click at [497, 66] on select "All Users [PERSON_NAME] Test 1 [PERSON_NAME] [PERSON_NAME] [PERSON_NAME] France…" at bounding box center [576, 80] width 158 height 28
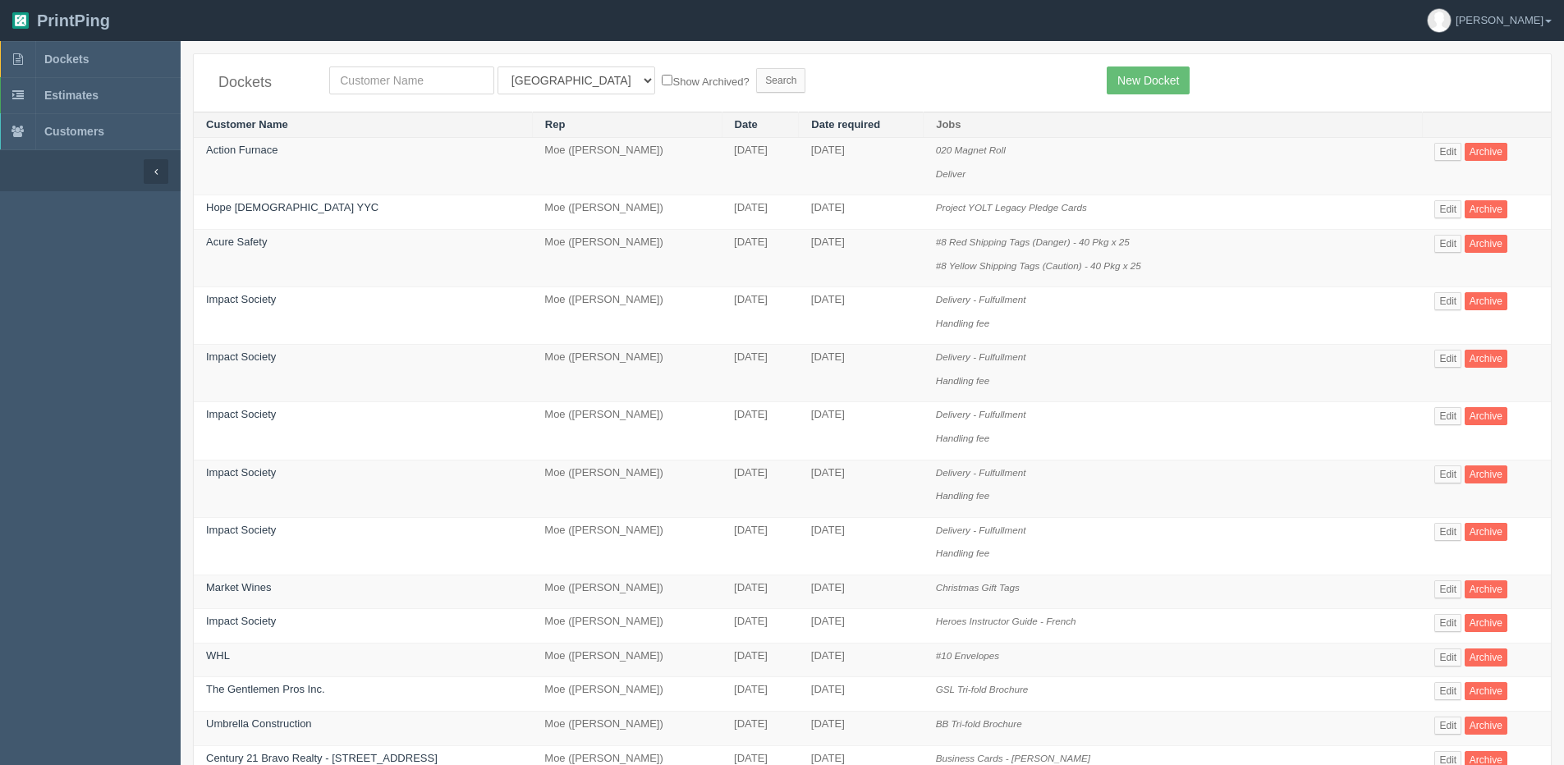
click at [662, 87] on label "Show Archived?" at bounding box center [705, 80] width 87 height 19
click at [662, 85] on input "Show Archived?" at bounding box center [667, 80] width 11 height 11
checkbox input "true"
click at [756, 77] on input "Search" at bounding box center [780, 80] width 49 height 25
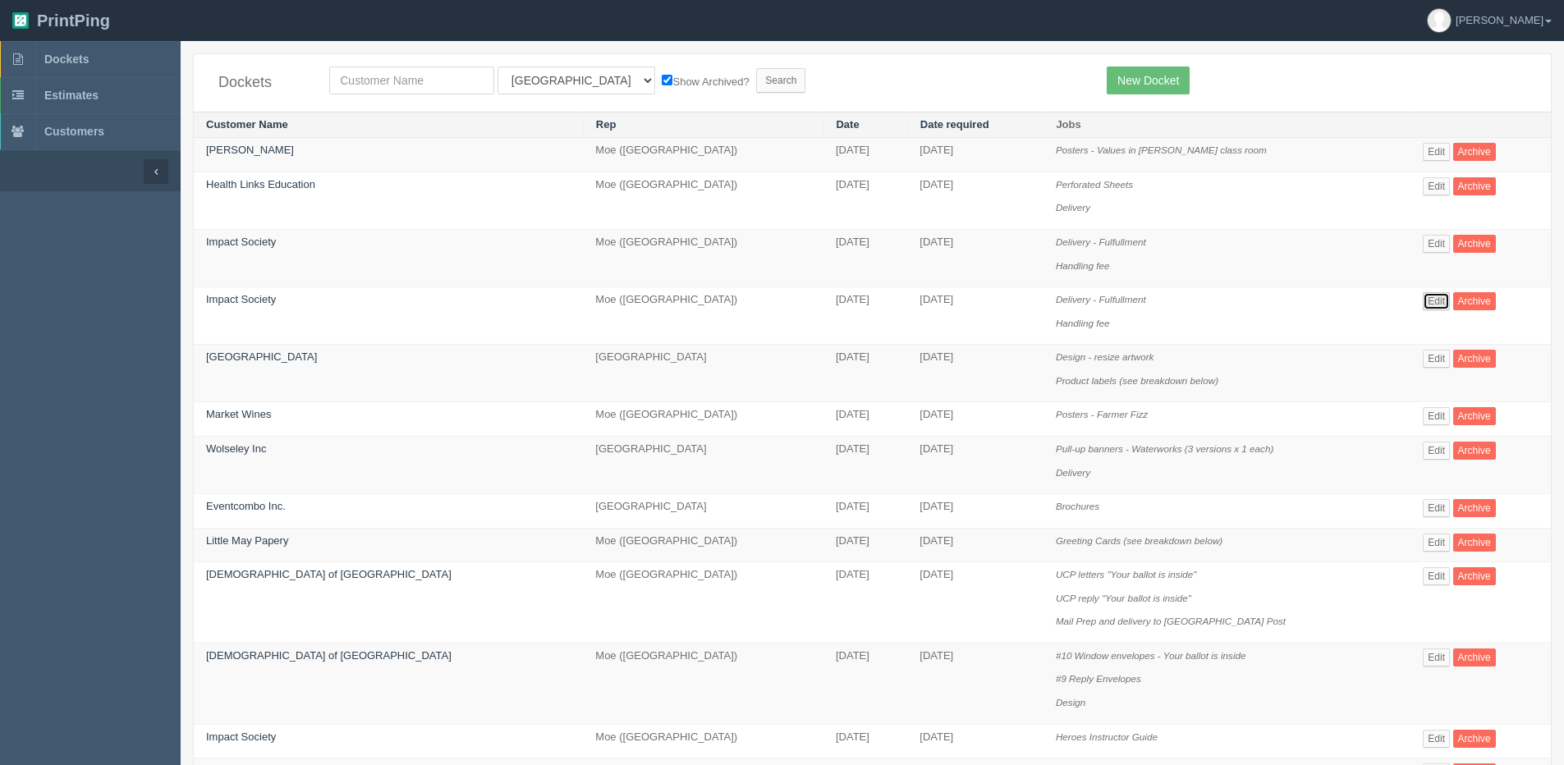
click at [1426, 309] on link "Edit" at bounding box center [1435, 301] width 27 height 18
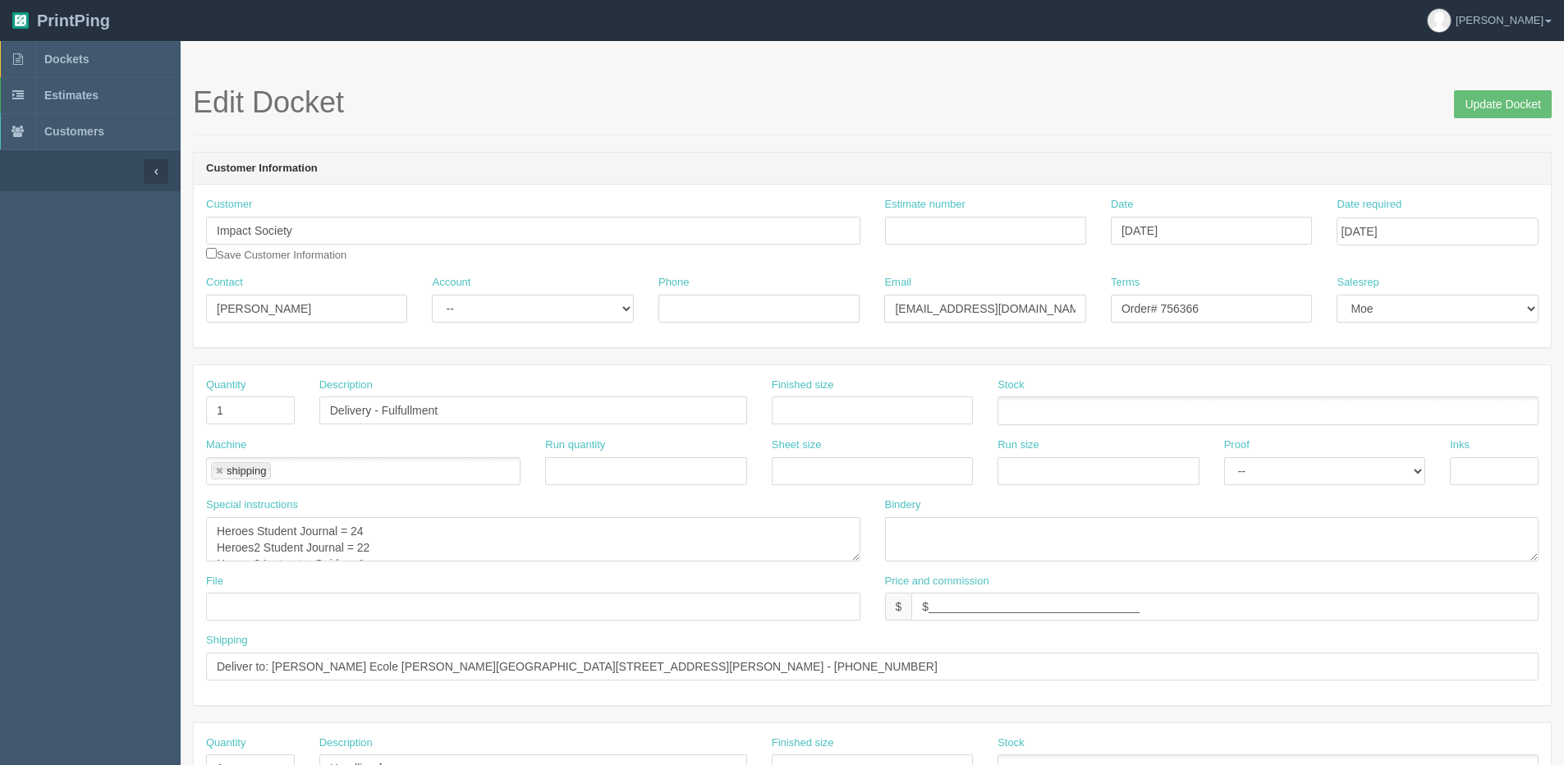
drag, startPoint x: 83, startPoint y: 305, endPoint x: 92, endPoint y: 207, distance: 98.9
click at [84, 301] on aside "Dockets Estimates Customers" at bounding box center [90, 765] width 181 height 1449
click at [61, 56] on span "Dockets" at bounding box center [66, 59] width 44 height 13
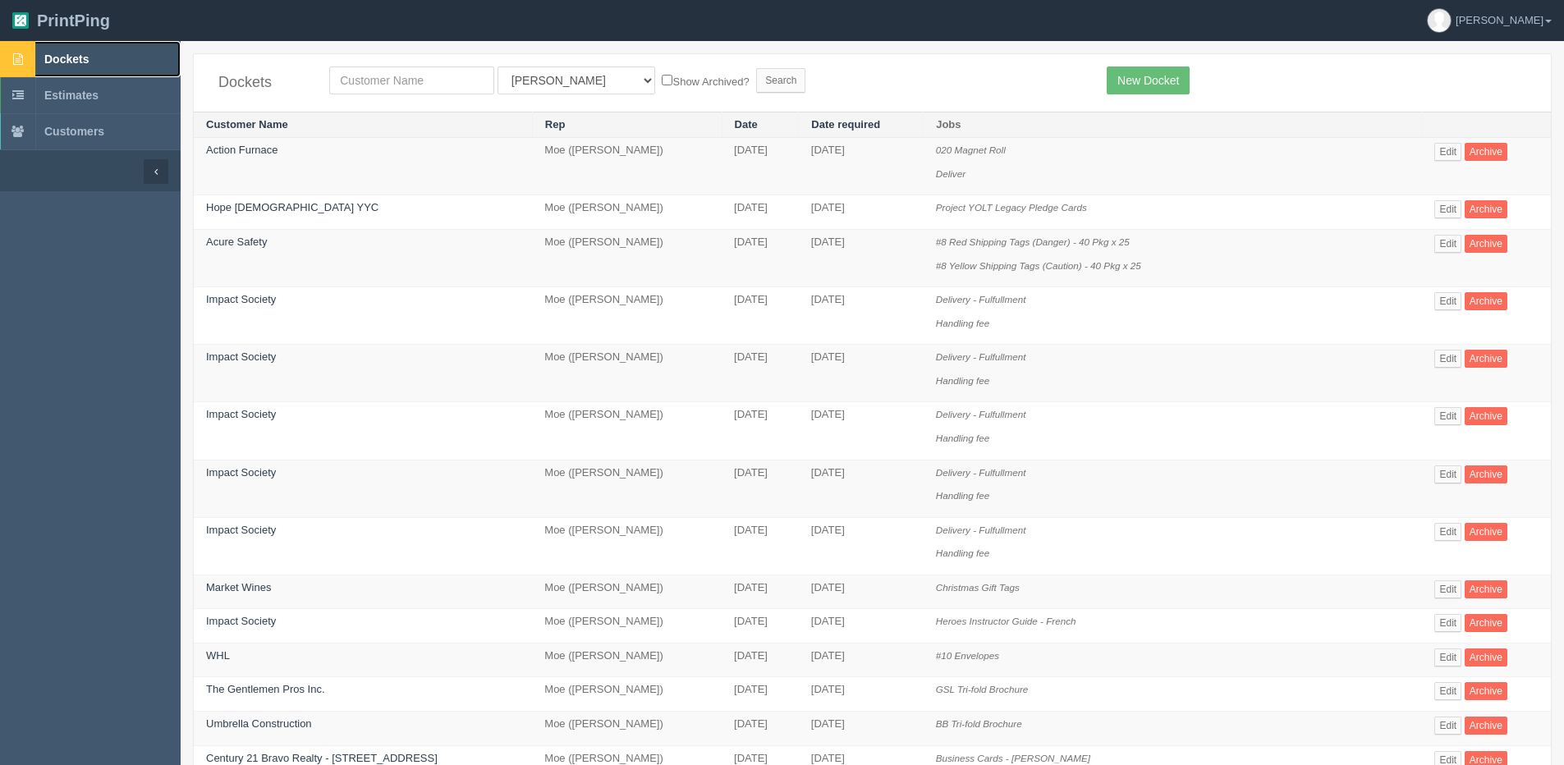
click at [62, 66] on link "Dockets" at bounding box center [90, 59] width 181 height 36
click at [397, 95] on div "Dockets All Users Ali Ali Test 1 Aly Amy Ankit Arif Brandon Dan France Greg Jim…" at bounding box center [872, 82] width 1357 height 57
click at [399, 93] on input "text" at bounding box center [411, 80] width 165 height 28
type input "edge"
click at [756, 68] on input "Search" at bounding box center [780, 80] width 49 height 25
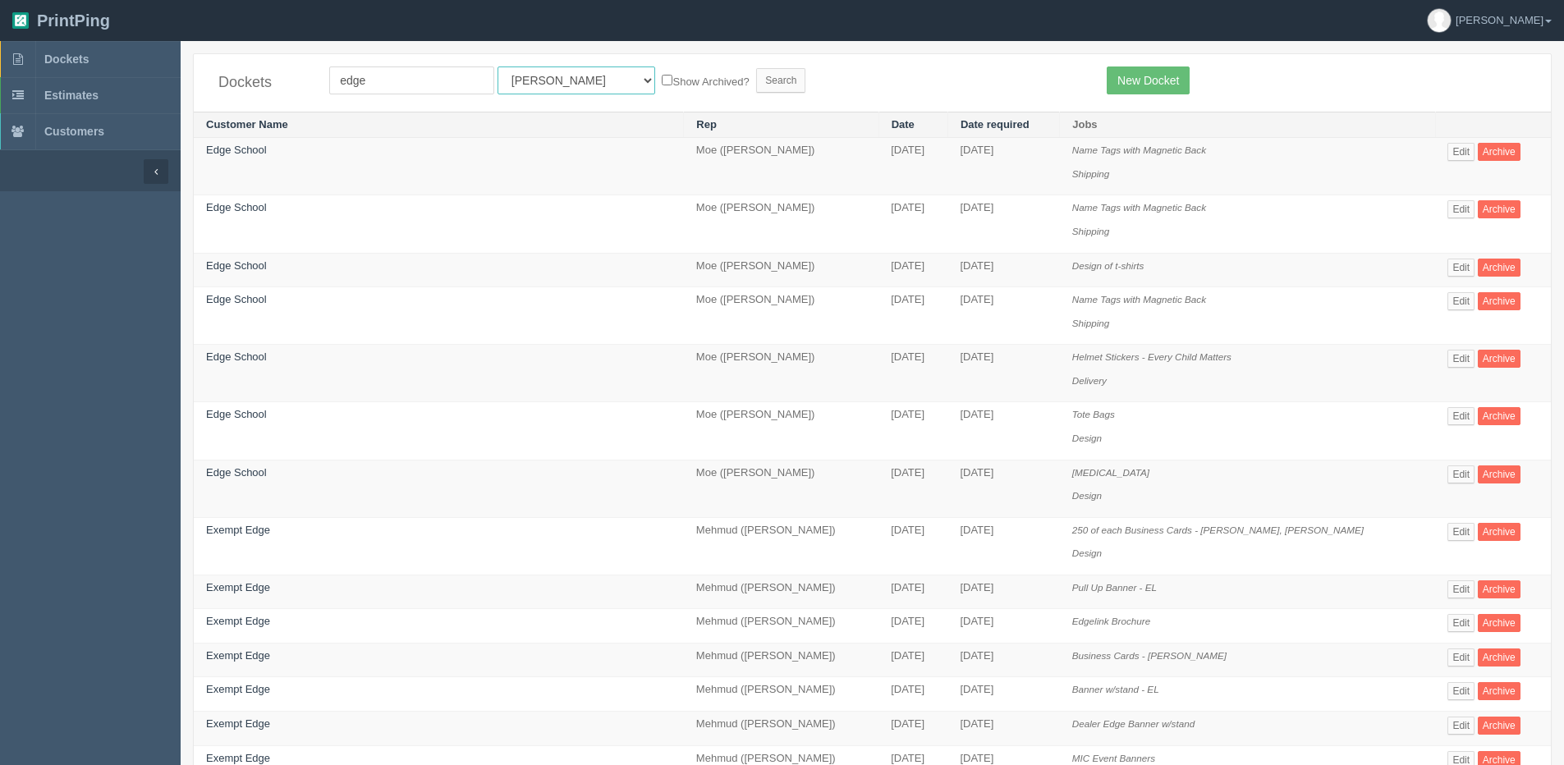
click at [521, 78] on select "All Users [PERSON_NAME] Test 1 [PERSON_NAME] [PERSON_NAME] [PERSON_NAME] France…" at bounding box center [576, 80] width 158 height 28
select select "1"
click at [497, 66] on select "All Users [PERSON_NAME] Test 1 [PERSON_NAME] [PERSON_NAME] [PERSON_NAME] France…" at bounding box center [576, 80] width 158 height 28
click at [662, 76] on label "Show Archived?" at bounding box center [705, 80] width 87 height 19
click at [662, 76] on input "Show Archived?" at bounding box center [667, 80] width 11 height 11
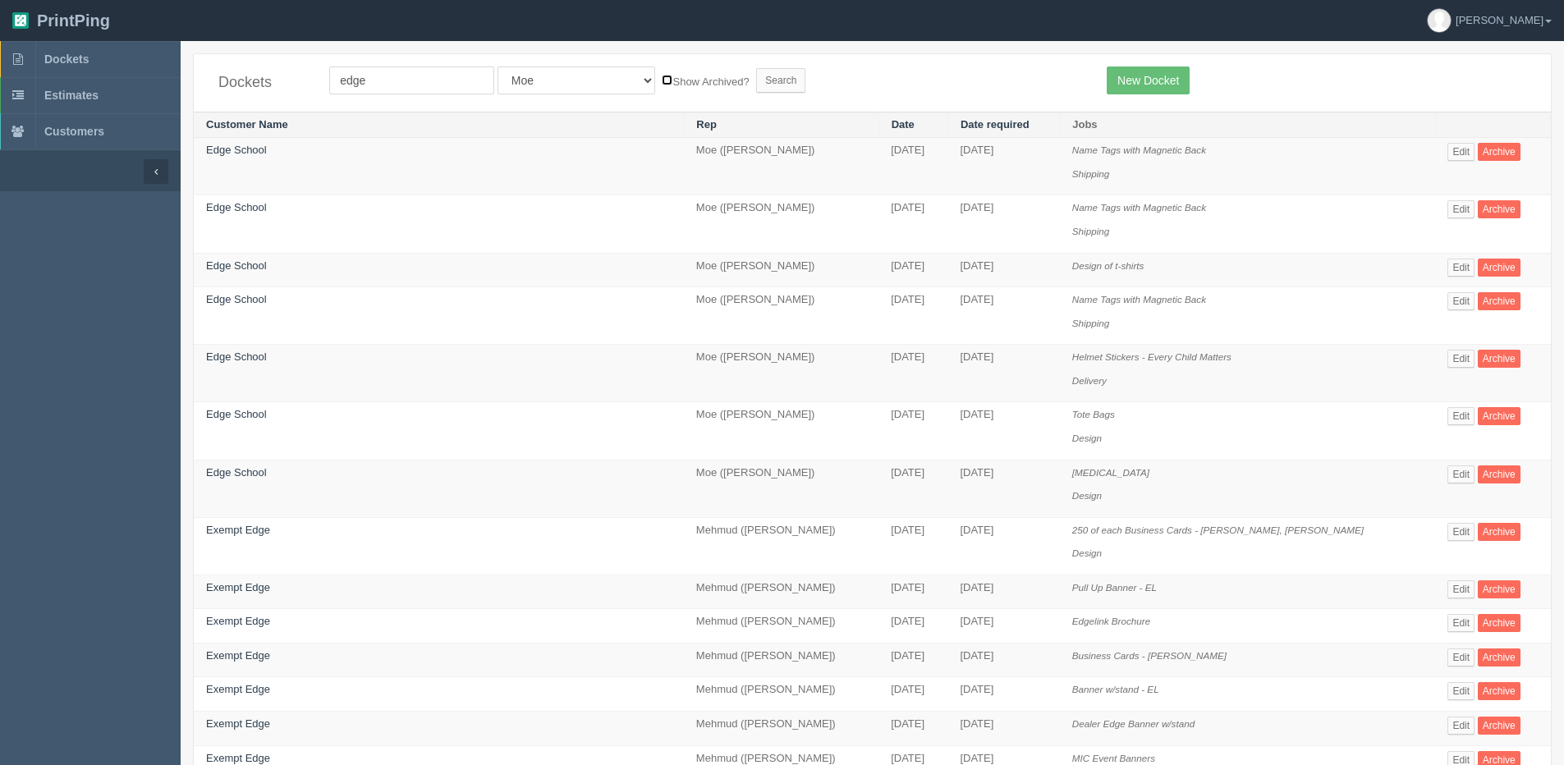
checkbox input "true"
click at [756, 85] on input "Search" at bounding box center [780, 80] width 49 height 25
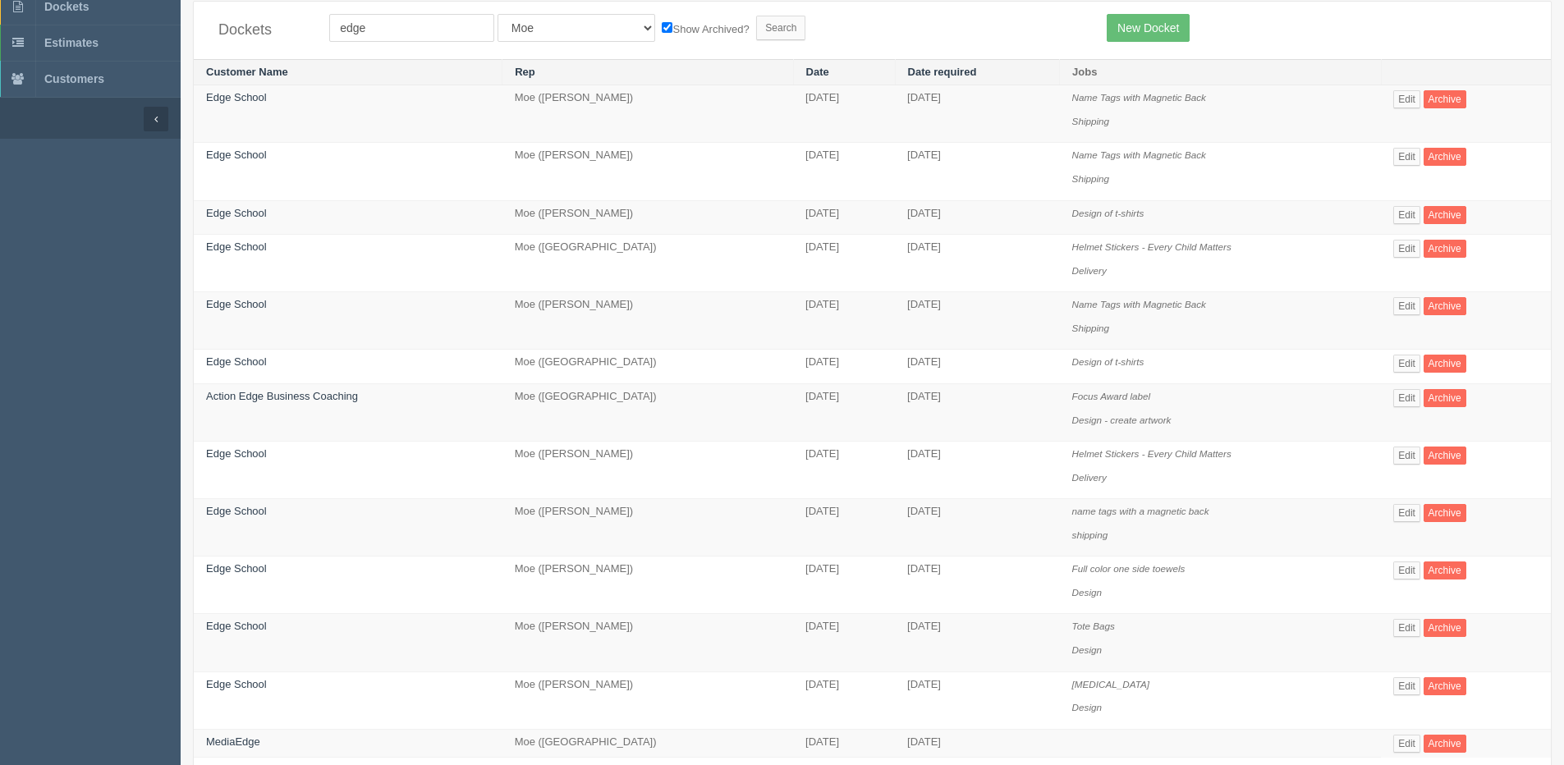
scroll to position [85, 0]
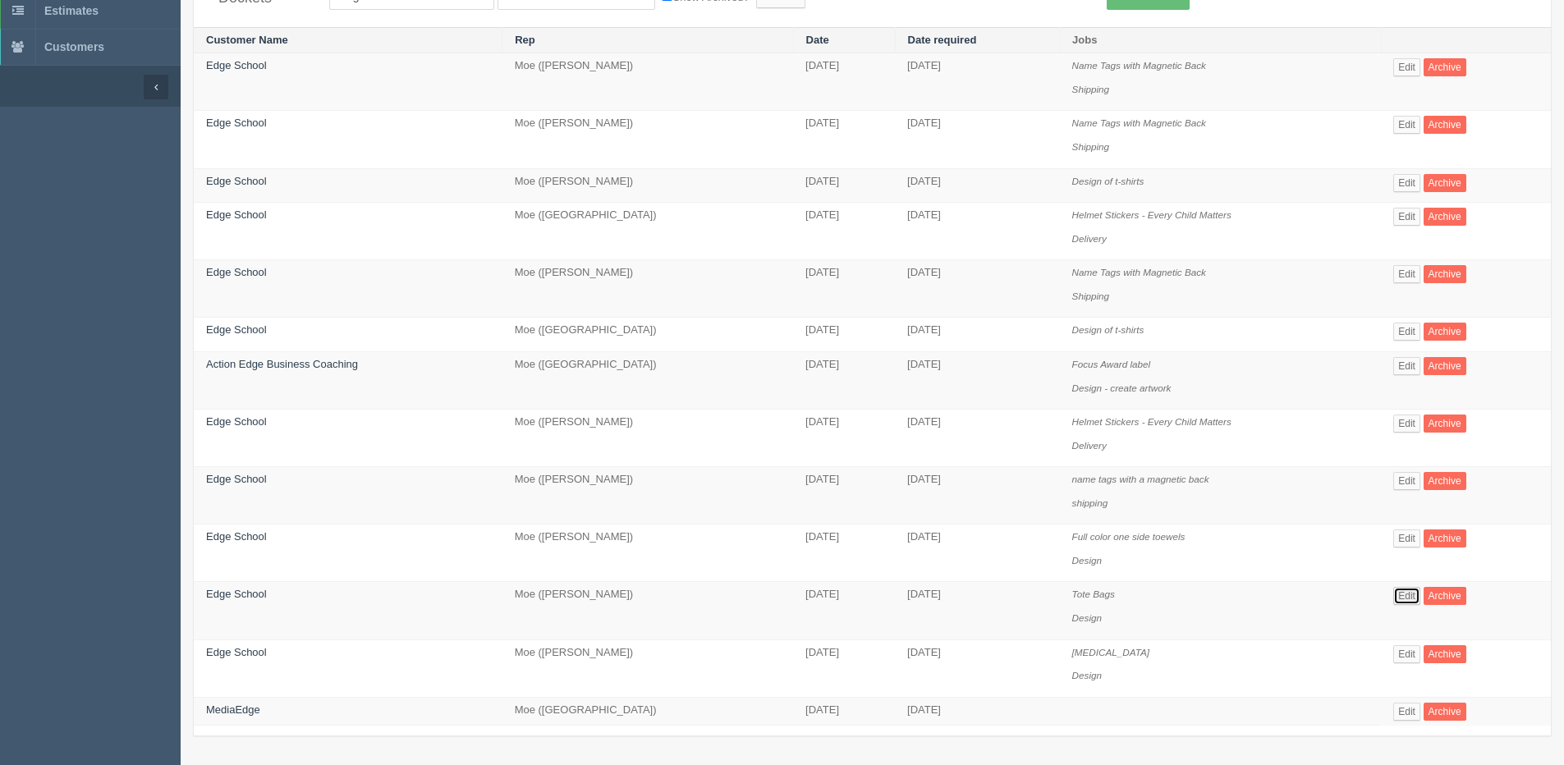
click at [1414, 598] on link "Edit" at bounding box center [1406, 596] width 27 height 18
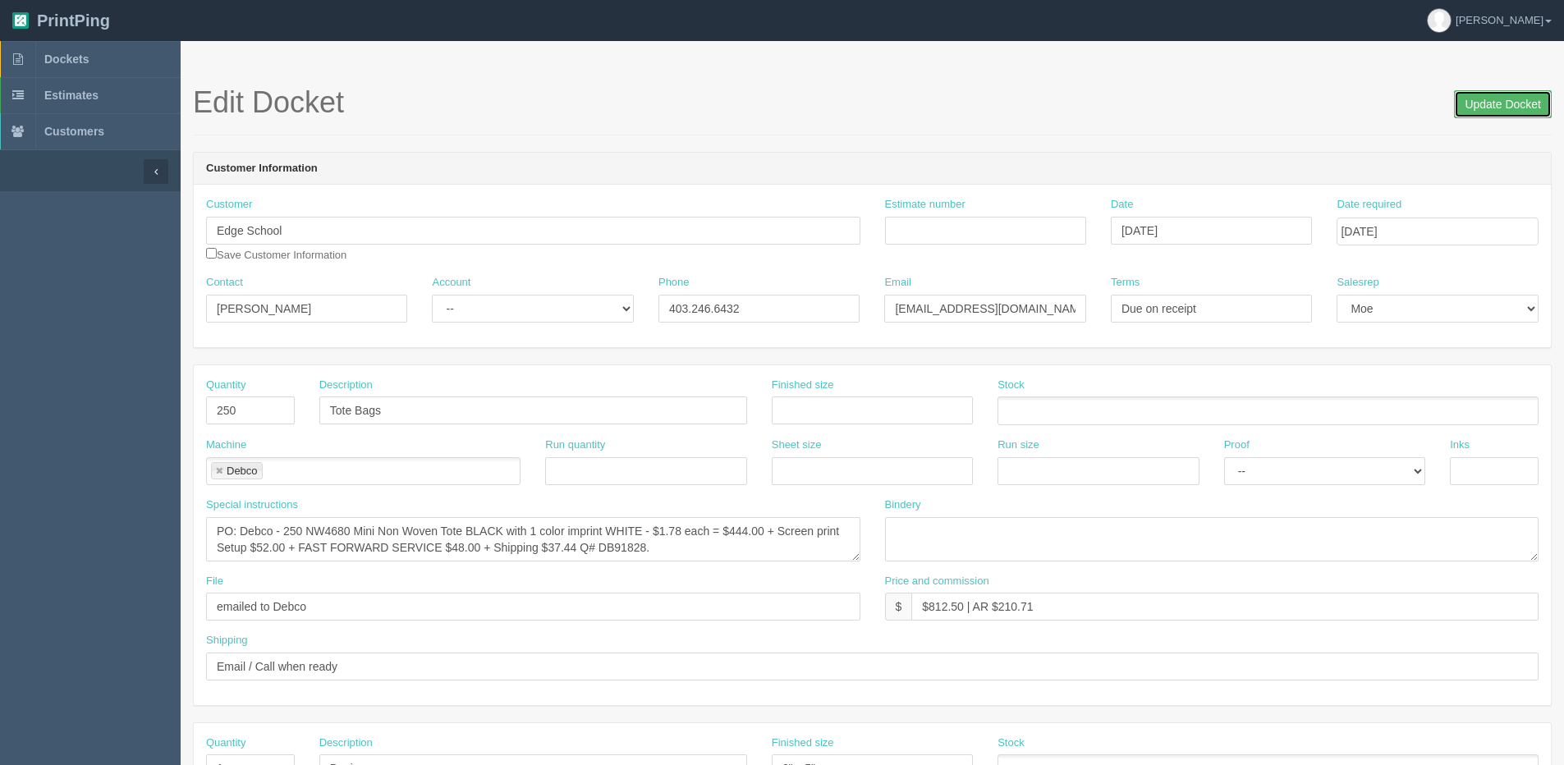
drag, startPoint x: 1479, startPoint y: 117, endPoint x: 1463, endPoint y: 123, distance: 17.7
click at [1478, 116] on input "Update Docket" at bounding box center [1503, 104] width 98 height 28
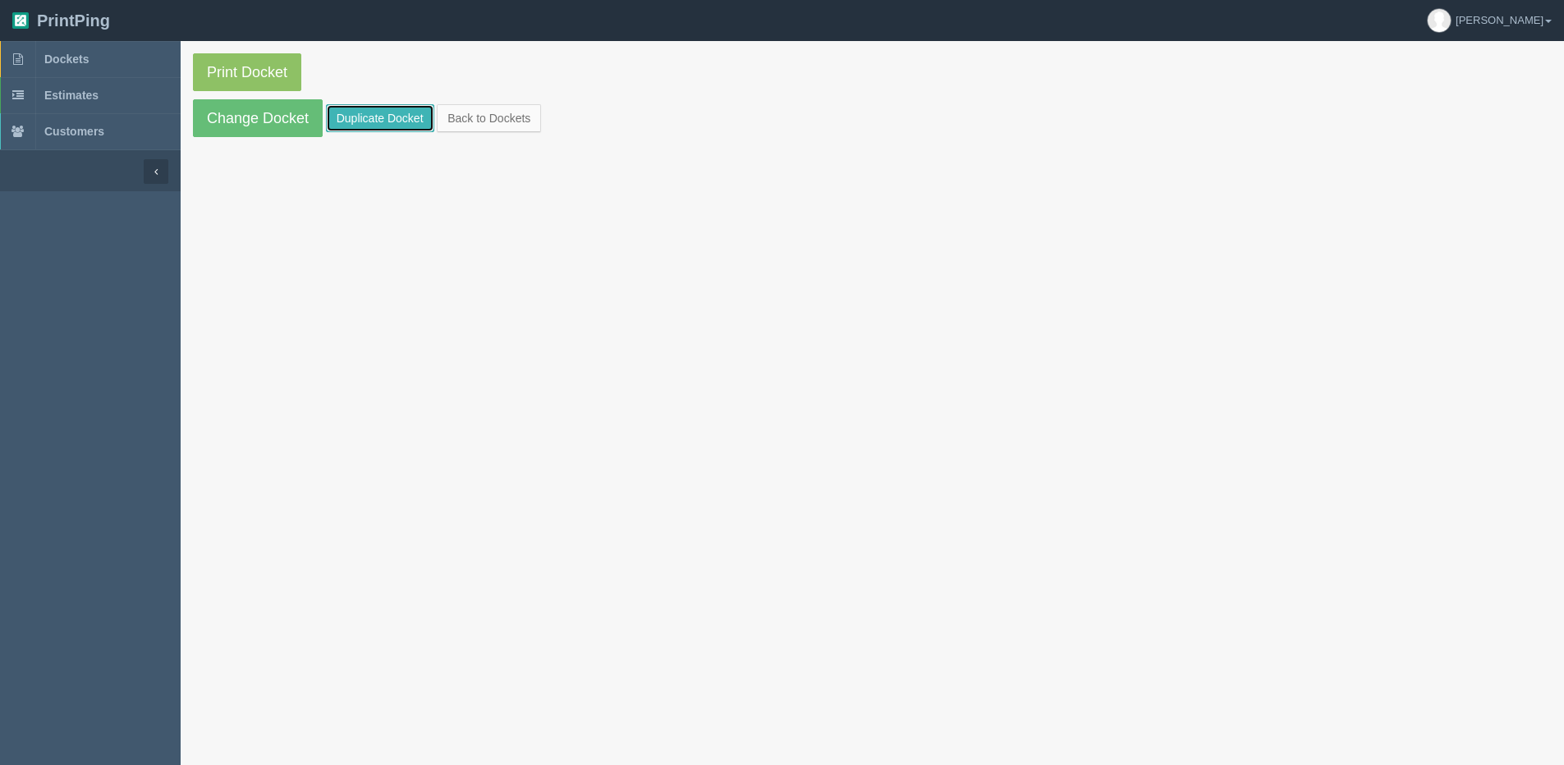
drag, startPoint x: 367, startPoint y: 119, endPoint x: 360, endPoint y: 123, distance: 8.5
click at [366, 119] on link "Duplicate Docket" at bounding box center [380, 118] width 108 height 28
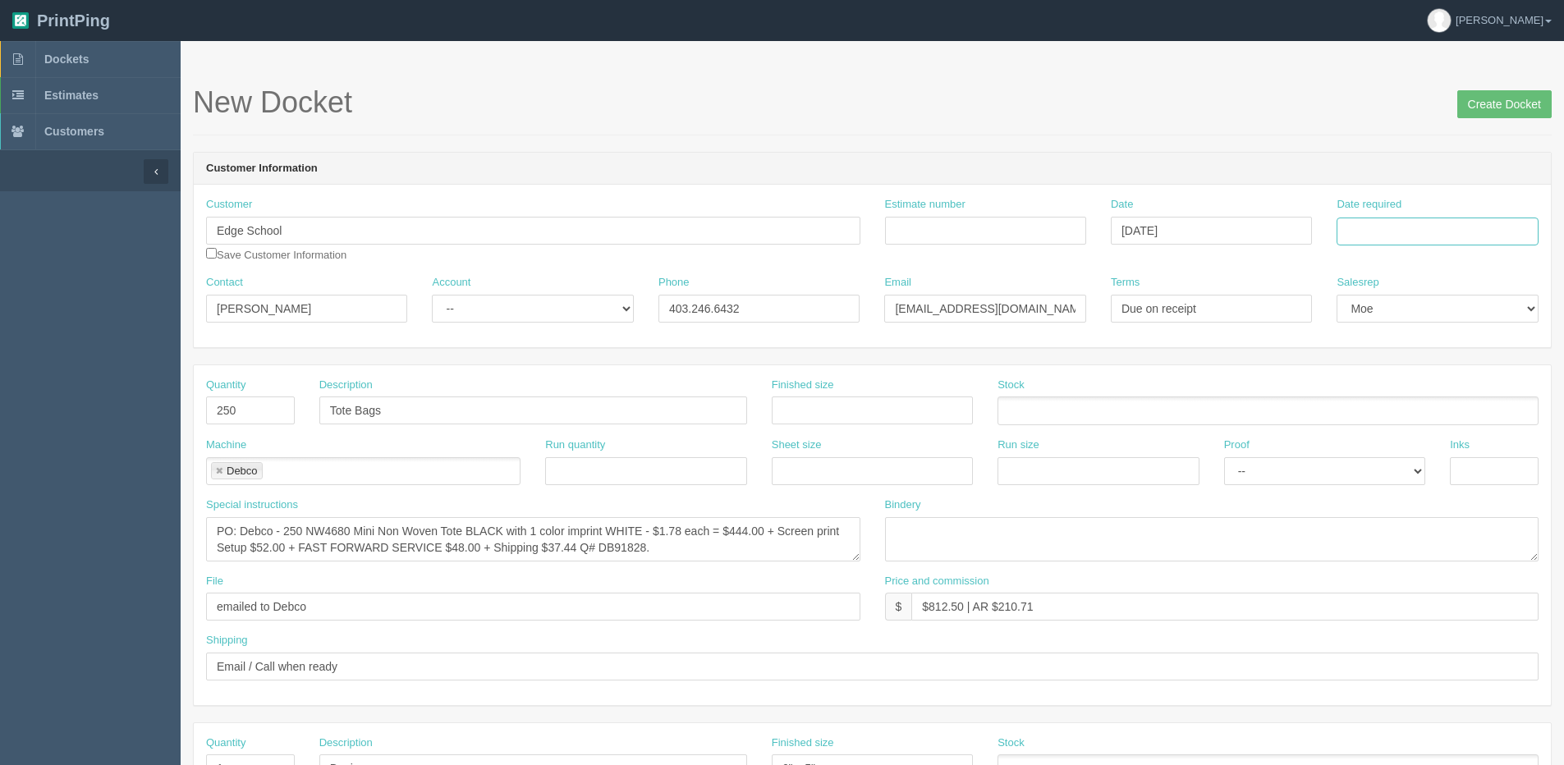
click at [1421, 230] on input "Date required" at bounding box center [1436, 232] width 201 height 28
click at [1383, 468] on th "Today" at bounding box center [1416, 459] width 153 height 24
click at [1458, 408] on td "3" at bounding box center [1462, 413] width 20 height 24
click at [1463, 340] on td "10" at bounding box center [1462, 342] width 20 height 24
type input "October 10, 2025"
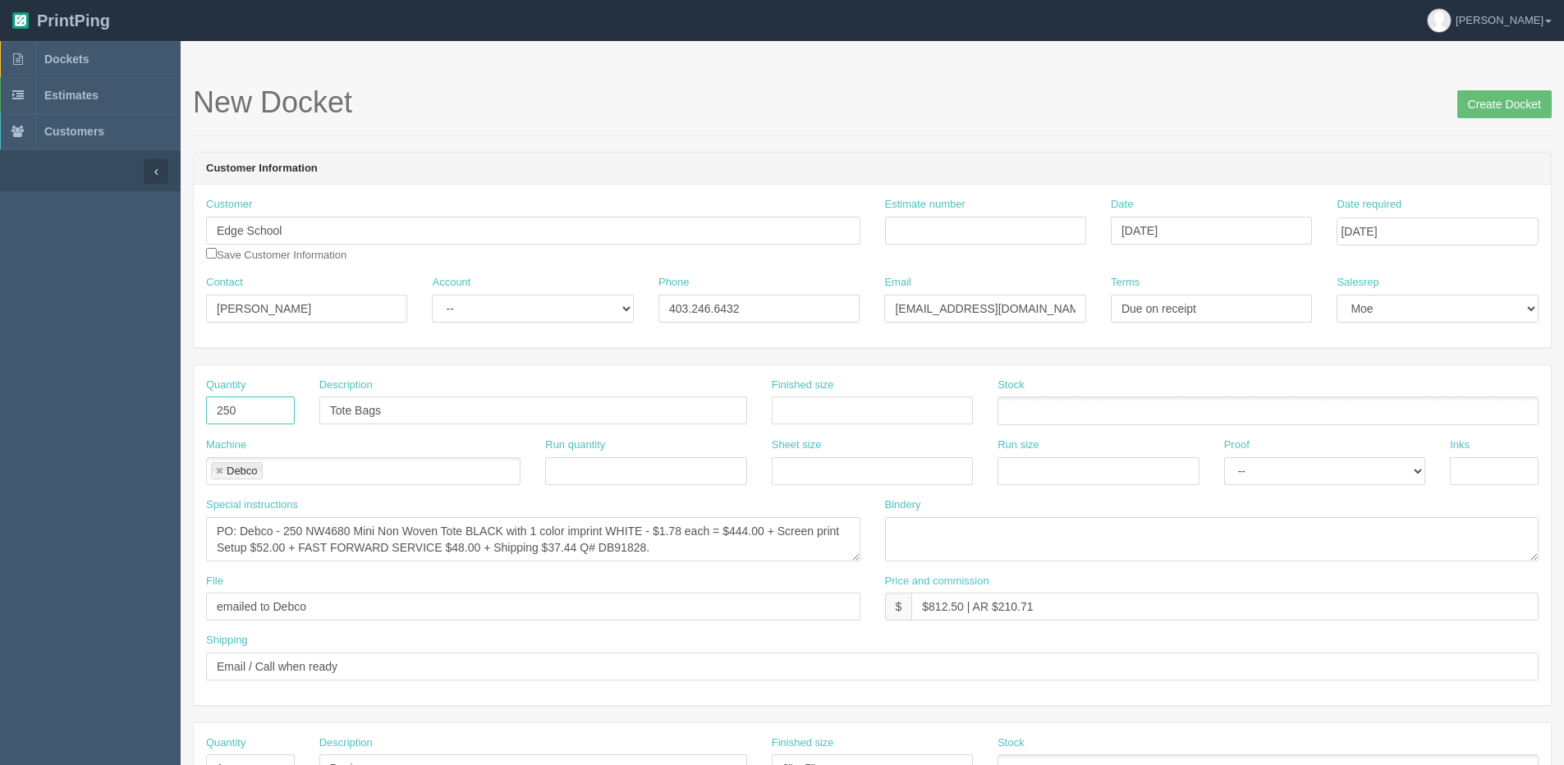
drag, startPoint x: 246, startPoint y: 410, endPoint x: 11, endPoint y: 405, distance: 234.8
click at [11, 405] on section "Dockets Estimates Customers" at bounding box center [782, 765] width 1564 height 1449
type input "300"
click at [283, 529] on textarea "PO: Debco - 250 NW4680 Mini Non Woven Tote BLACK with 1 color imprint WHITE - $…" at bounding box center [533, 539] width 654 height 44
type textarea "PO: Debco - Repeat order PO56185 / O1358966 300 - NW4680 Mini Non Woven Tote BL…"
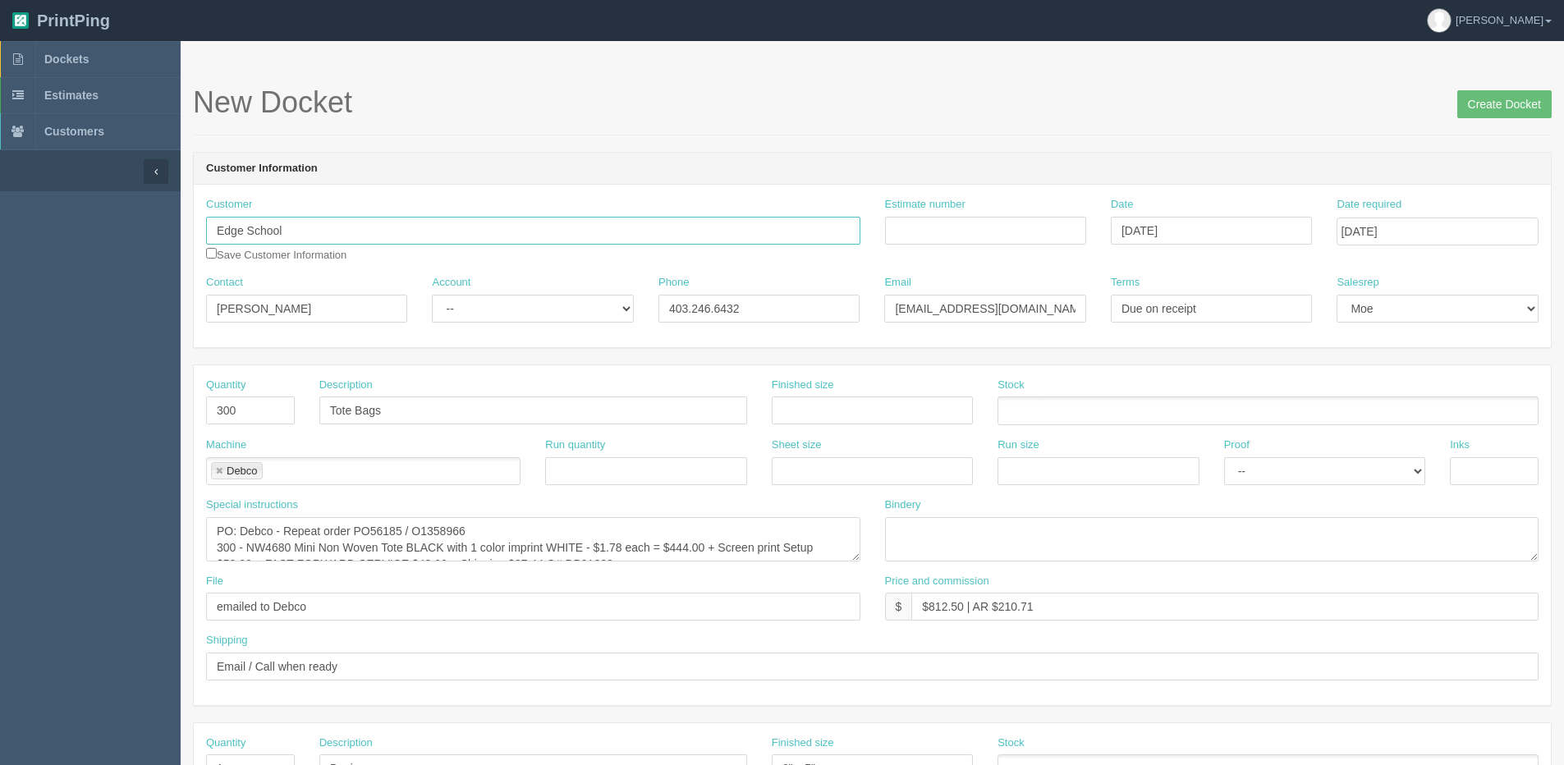
click at [318, 234] on input "Edge School" at bounding box center [533, 231] width 654 height 28
type input "Edge School Foundation"
drag, startPoint x: 610, startPoint y: 549, endPoint x: 621, endPoint y: 534, distance: 18.7
click at [621, 534] on textarea "PO: Debco - 250 NW4680 Mini Non Woven Tote BLACK with 1 color imprint WHITE - $…" at bounding box center [533, 539] width 654 height 44
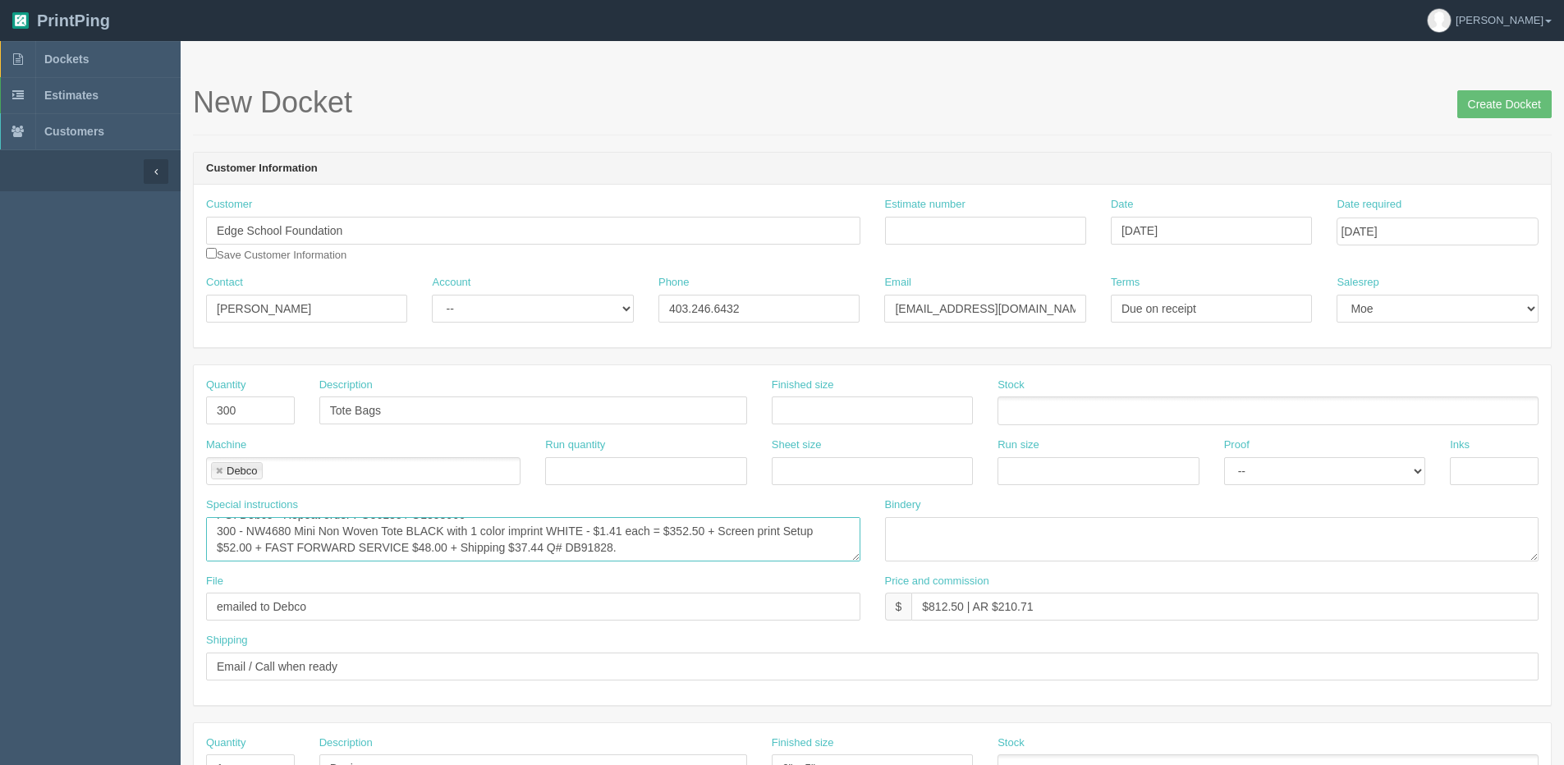
drag, startPoint x: 717, startPoint y: 533, endPoint x: 778, endPoint y: 538, distance: 60.9
click at [778, 538] on textarea "PO: Debco - 250 NW4680 Mini Non Woven Tote BLACK with 1 color imprint WHITE - $…" at bounding box center [533, 539] width 654 height 44
drag, startPoint x: 799, startPoint y: 538, endPoint x: 851, endPoint y: 522, distance: 54.0
click at [799, 538] on textarea "PO: Debco - 250 NW4680 Mini Non Woven Tote BLACK with 1 color imprint WHITE - $…" at bounding box center [533, 539] width 654 height 44
drag, startPoint x: 359, startPoint y: 549, endPoint x: 57, endPoint y: 566, distance: 302.5
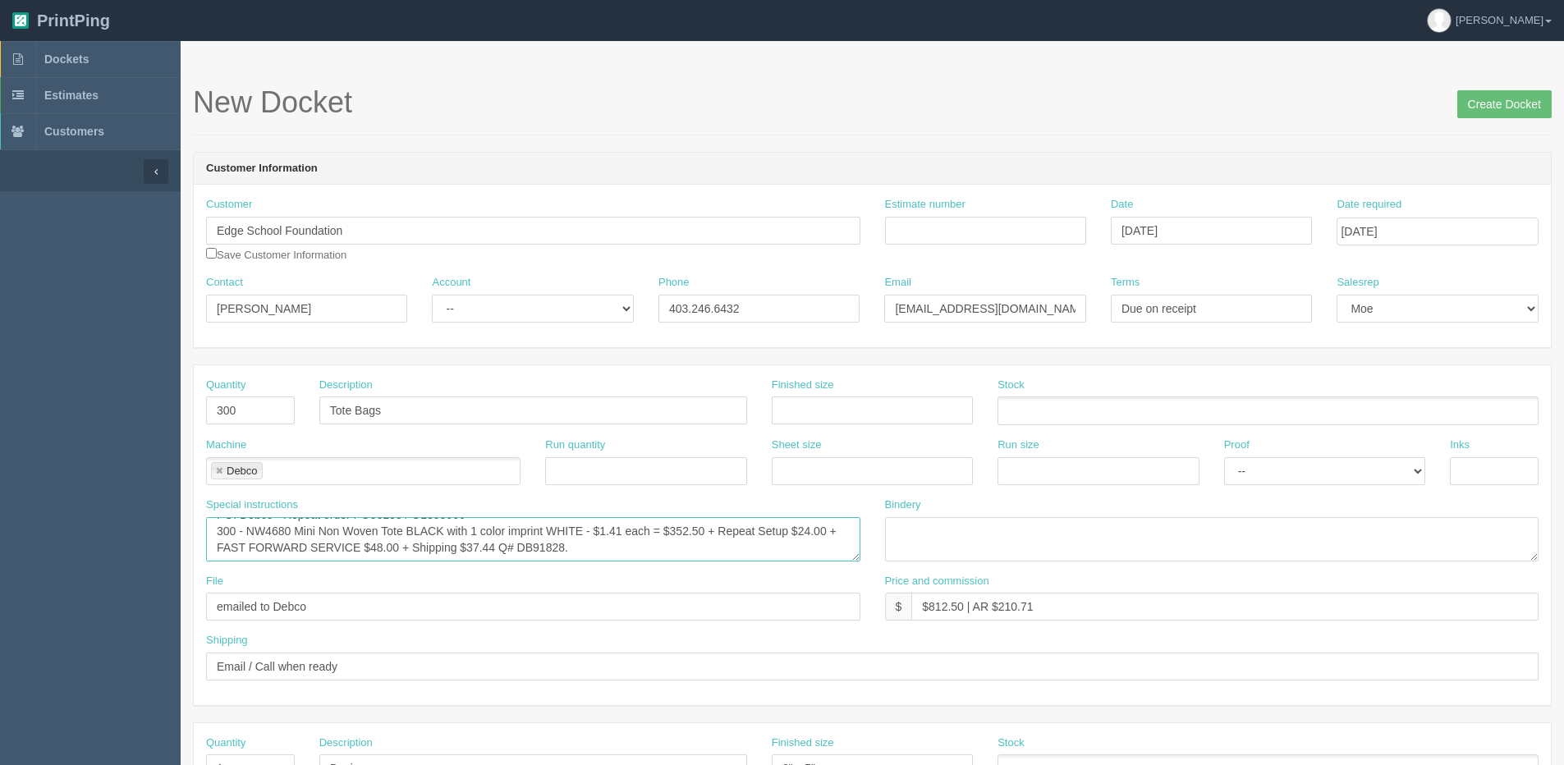
click at [57, 566] on section "Dockets Estimates Customers" at bounding box center [782, 765] width 1564 height 1449
drag, startPoint x: 671, startPoint y: 534, endPoint x: 703, endPoint y: 543, distance: 34.1
click at [703, 543] on textarea "PO: Debco - 250 NW4680 Mini Non Woven Tote BLACK with 1 color imprint WHITE - $…" at bounding box center [533, 539] width 654 height 44
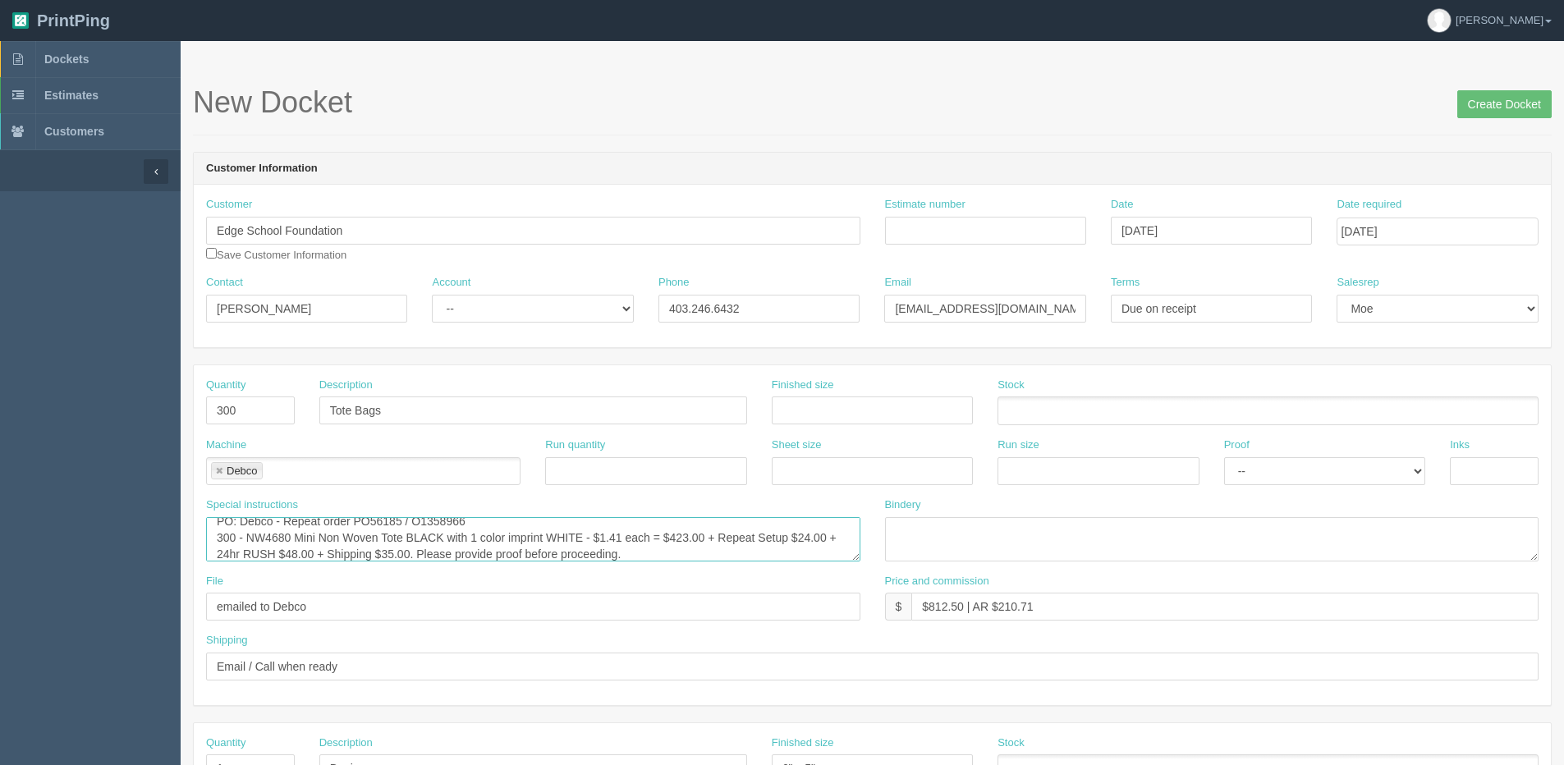
type textarea "PO: Debco - Repeat order PO56185 / O1358966 300 - NW4680 Mini Non Woven Tote BL…"
drag, startPoint x: 1001, startPoint y: 609, endPoint x: 1413, endPoint y: 496, distance: 428.1
click at [1409, 497] on div "Quantity 300 Description Tote Bags Finished size Stock Machine Debco Debco Run …" at bounding box center [872, 535] width 1357 height 340
type input "$812.50 | AR $255.25"
click at [1254, 478] on select "-- Email Hard Copy" at bounding box center [1324, 471] width 201 height 28
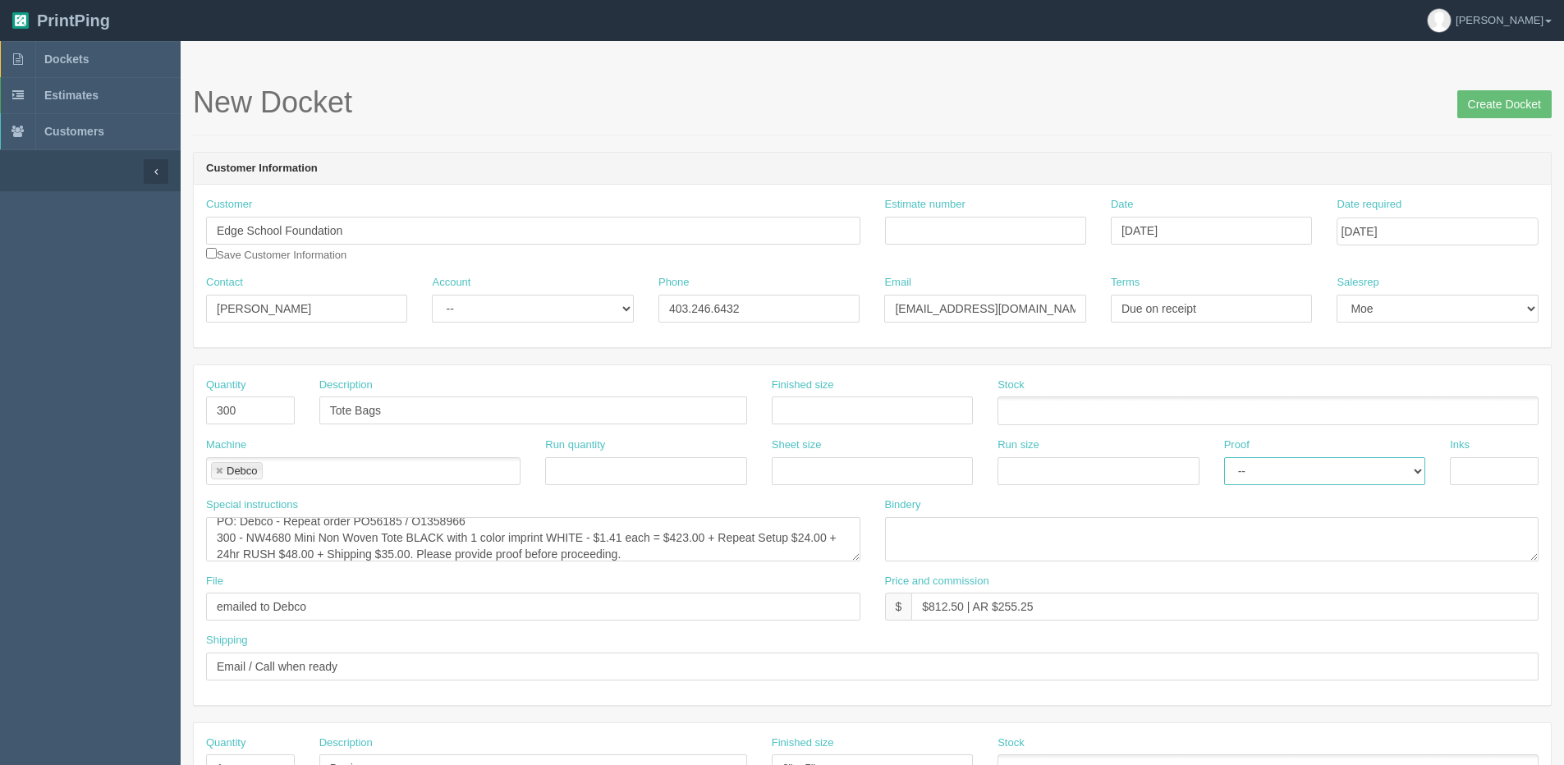
select select "Email"
click at [1224, 457] on select "-- Email Hard Copy" at bounding box center [1324, 471] width 201 height 28
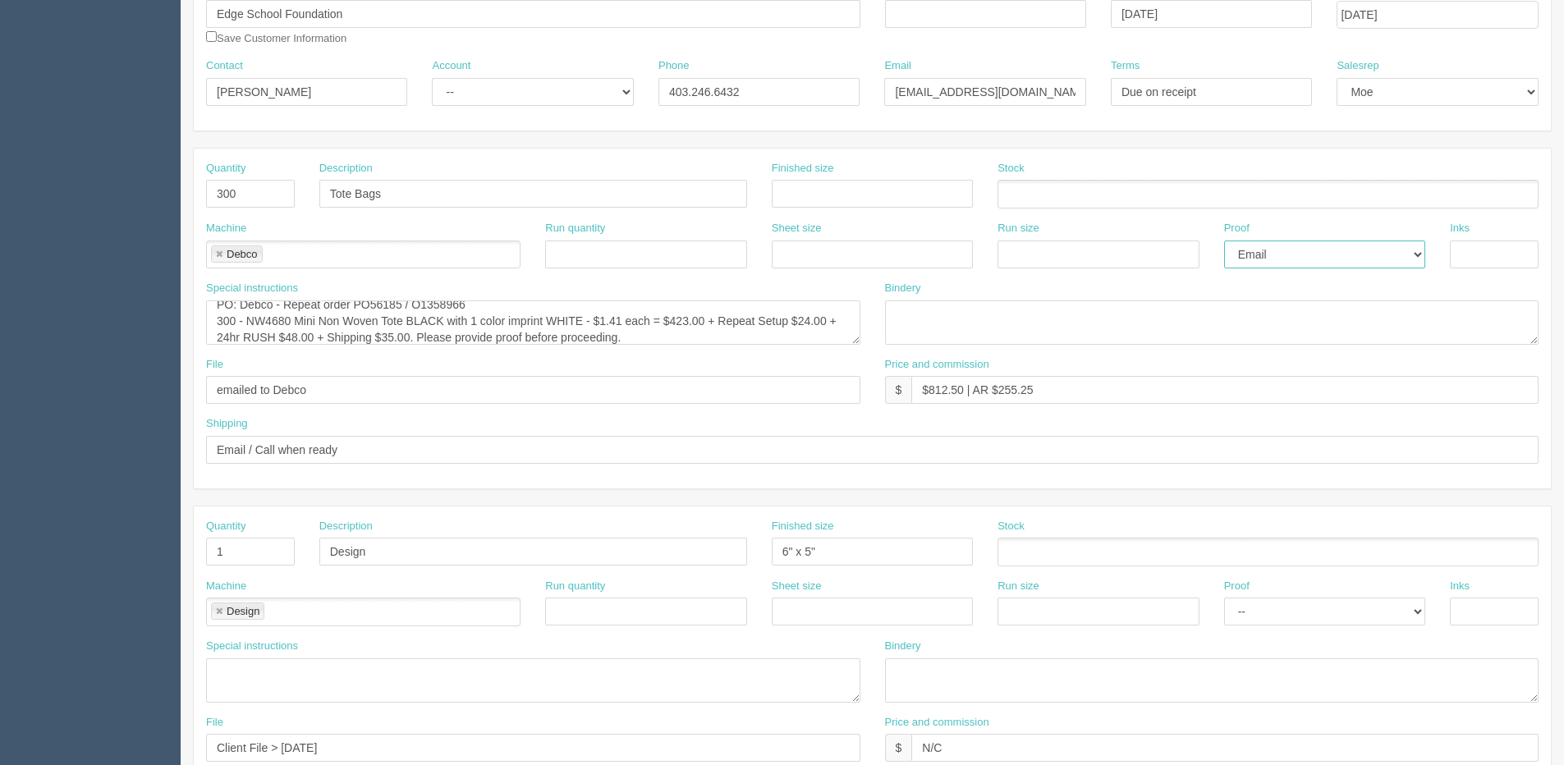
scroll to position [246, 0]
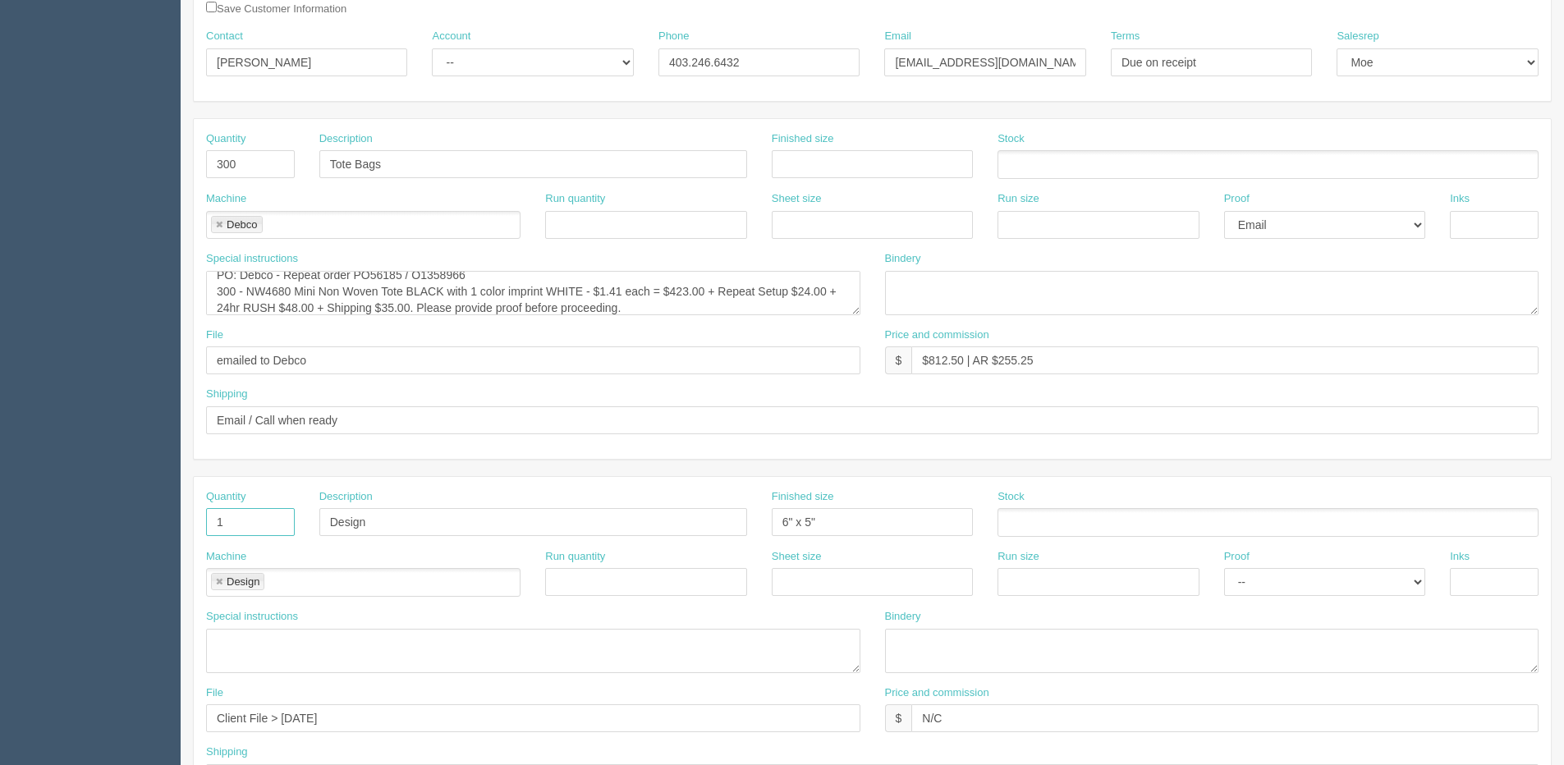
drag, startPoint x: 228, startPoint y: 515, endPoint x: 131, endPoint y: 513, distance: 97.7
click at [135, 515] on section "Dockets Estimates Customers" at bounding box center [782, 519] width 1564 height 1449
click at [65, 538] on section "Dockets Estimates Customers" at bounding box center [782, 519] width 1564 height 1449
drag, startPoint x: 553, startPoint y: 541, endPoint x: 516, endPoint y: 541, distance: 36.9
click at [516, 541] on div "Quantity Description Finished size 6" x 5" Stock" at bounding box center [872, 519] width 1357 height 60
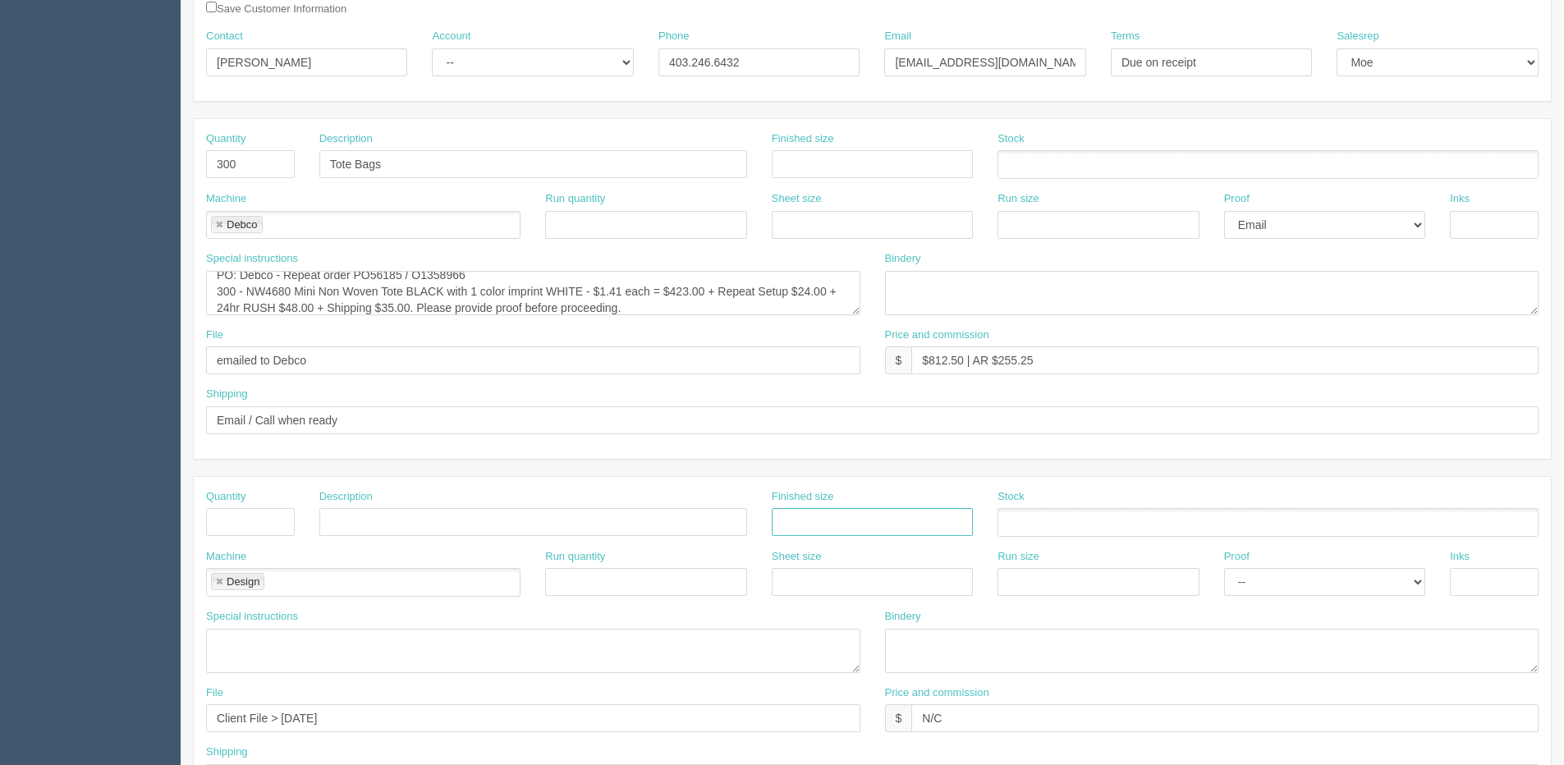
click at [217, 578] on link at bounding box center [219, 582] width 10 height 11
drag, startPoint x: 80, startPoint y: 727, endPoint x: 67, endPoint y: 727, distance: 13.1
click at [67, 727] on section "Dockets Estimates Customers" at bounding box center [782, 519] width 1564 height 1449
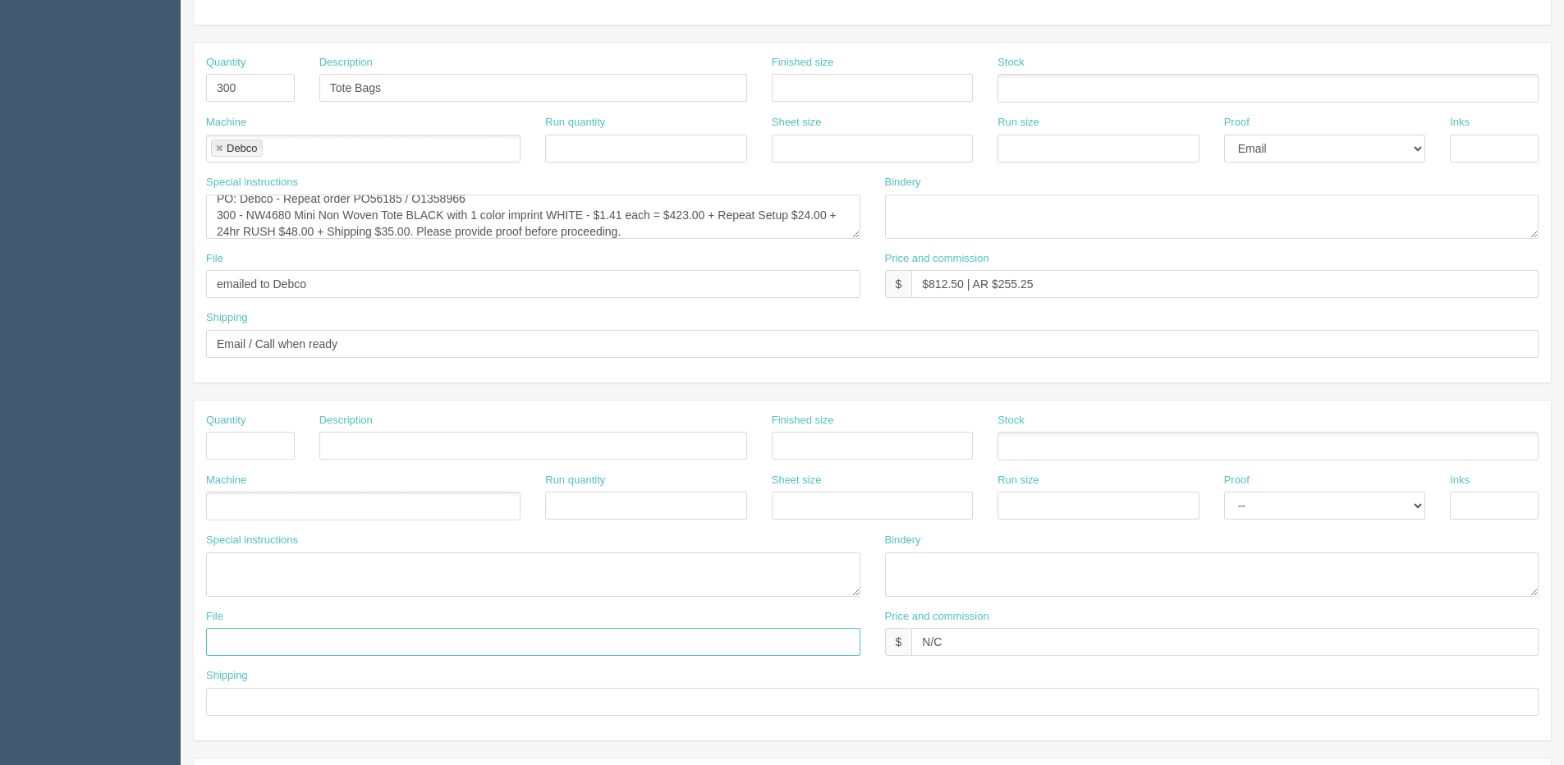
scroll to position [410, 0]
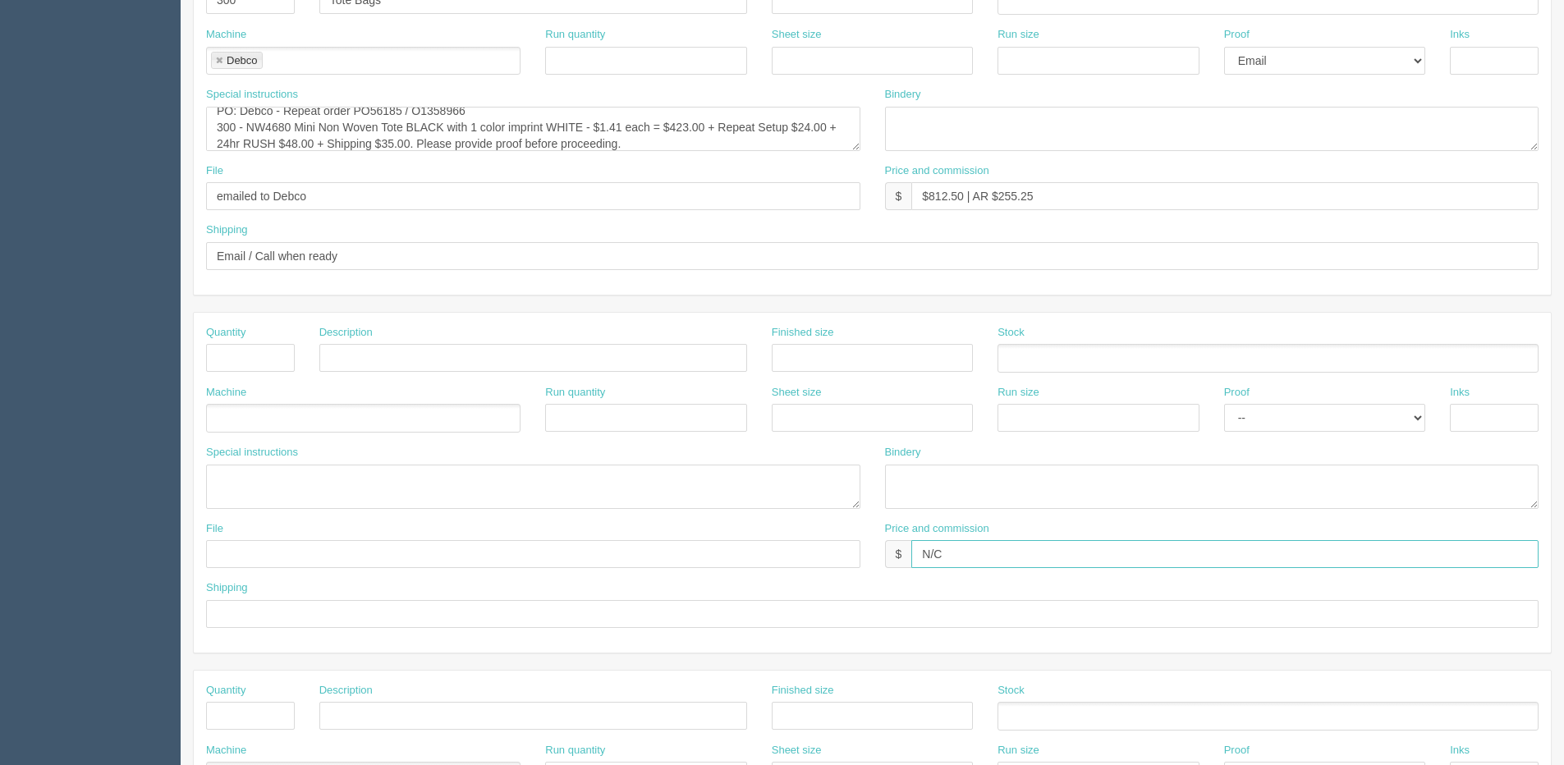
drag, startPoint x: 964, startPoint y: 552, endPoint x: 710, endPoint y: 558, distance: 254.5
click at [724, 558] on div "File Price and commission $ N/C" at bounding box center [872, 551] width 1357 height 60
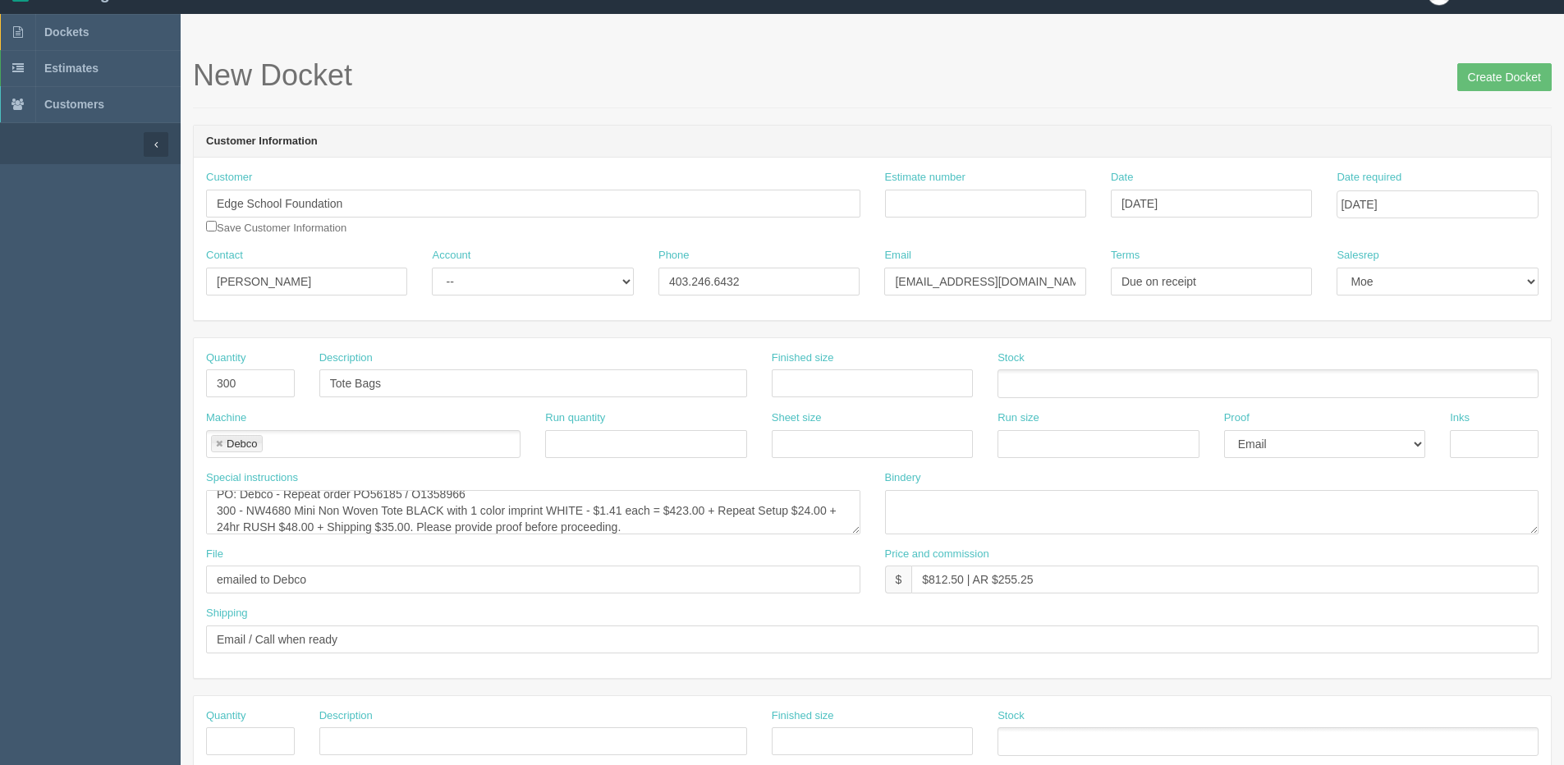
scroll to position [0, 0]
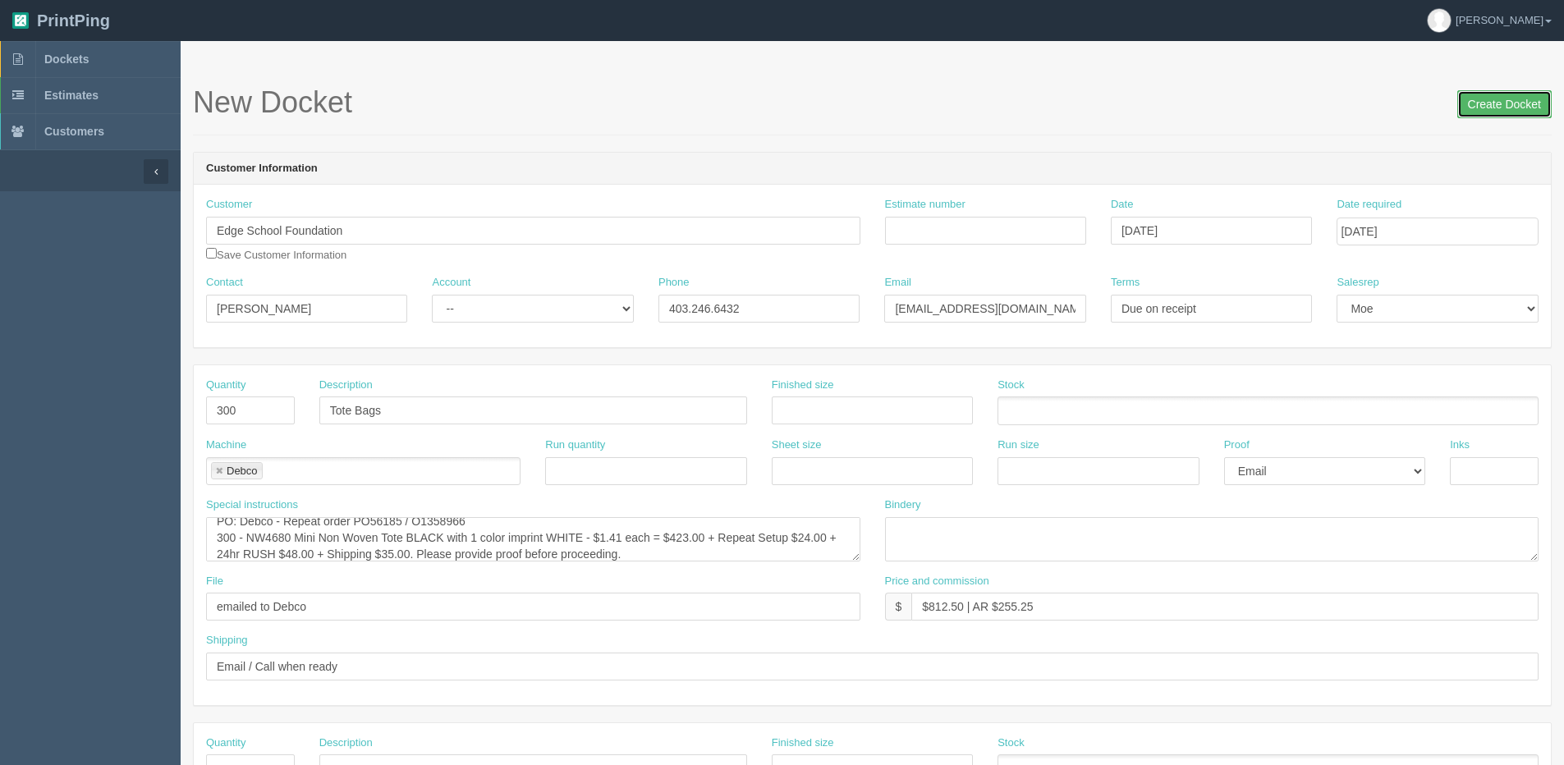
click at [1471, 99] on input "Create Docket" at bounding box center [1504, 104] width 94 height 28
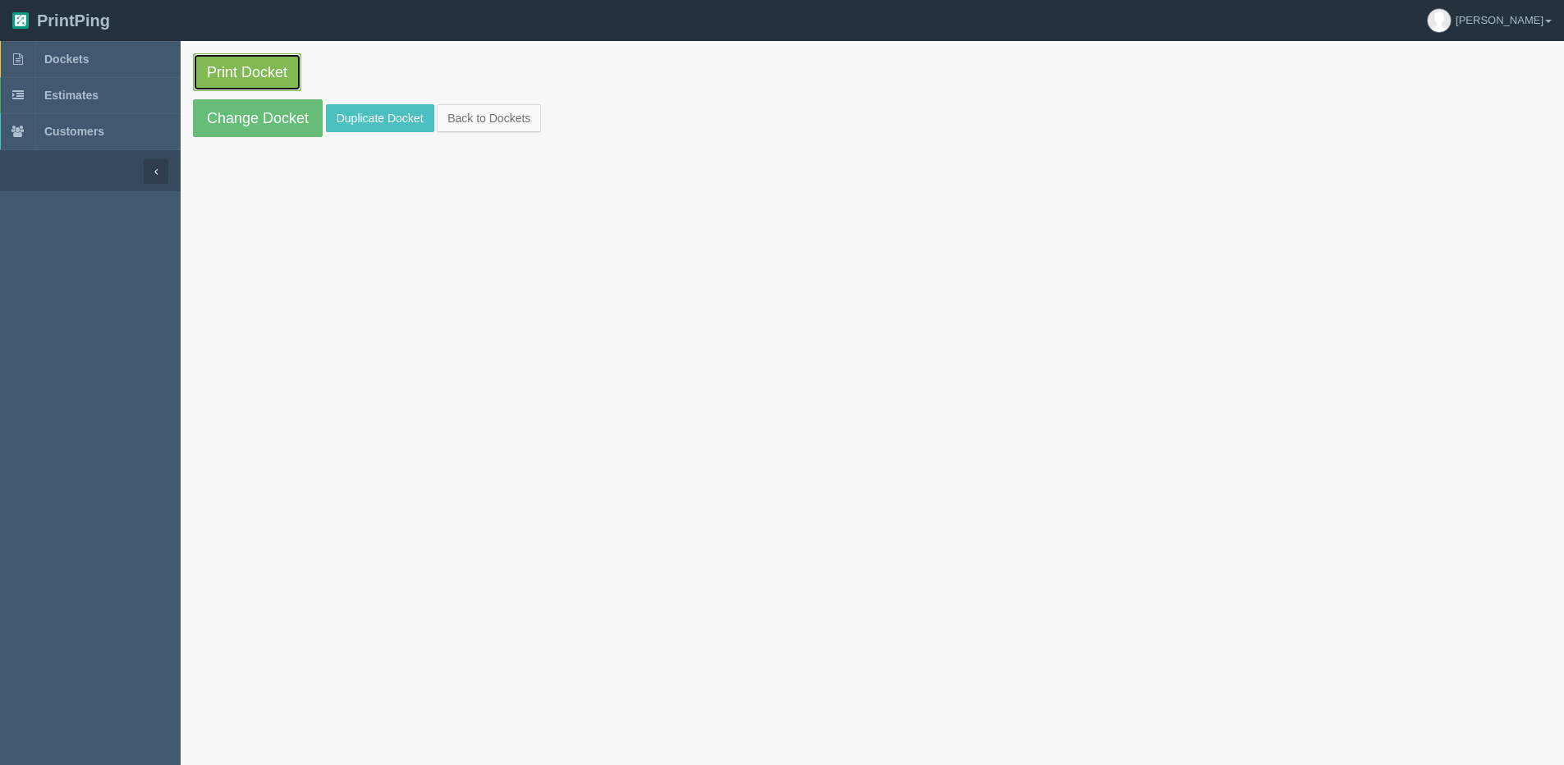
click at [239, 83] on link "Print Docket" at bounding box center [247, 72] width 108 height 38
click at [234, 124] on link "Change Docket" at bounding box center [258, 118] width 130 height 38
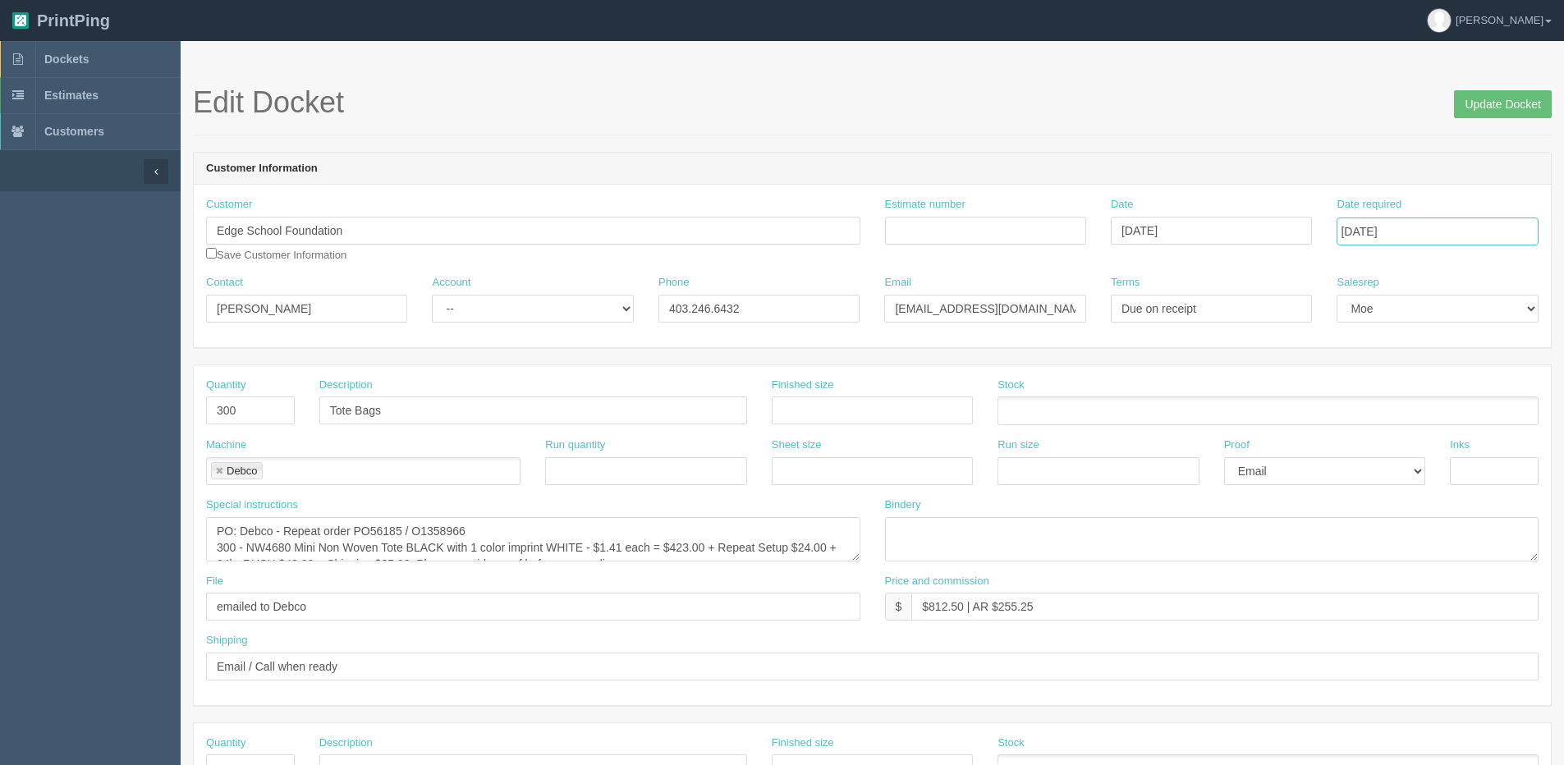
click at [1456, 234] on input "[DATE]" at bounding box center [1436, 232] width 201 height 28
click at [1460, 314] on td "3" at bounding box center [1462, 318] width 20 height 24
type input "[DATE]"
click at [1498, 100] on input "Update Docket" at bounding box center [1503, 104] width 98 height 28
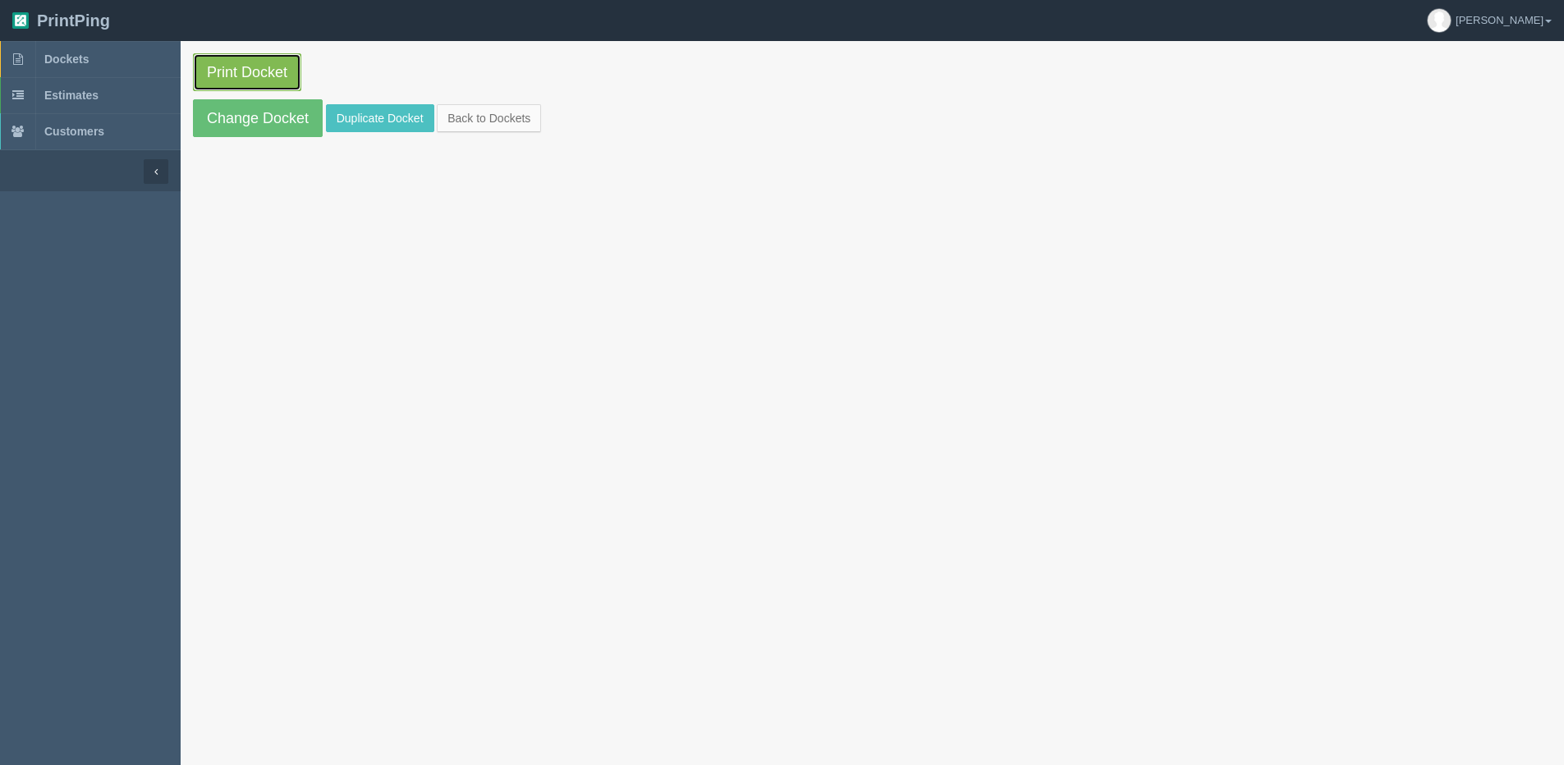
click at [238, 83] on link "Print Docket" at bounding box center [247, 72] width 108 height 38
drag, startPoint x: 263, startPoint y: 120, endPoint x: 247, endPoint y: 121, distance: 16.4
click at [263, 121] on link "Change Docket" at bounding box center [258, 118] width 130 height 38
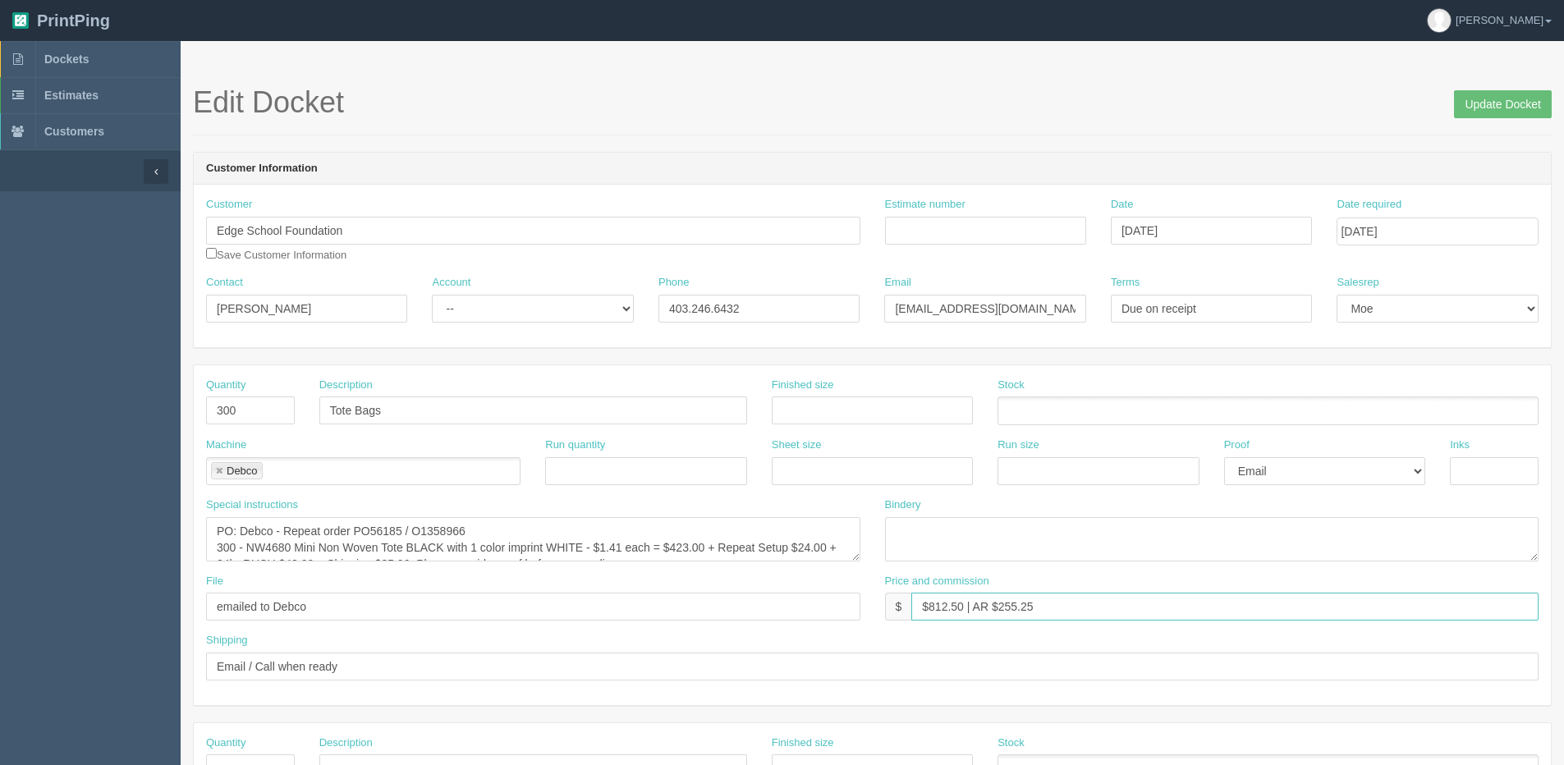
drag, startPoint x: 928, startPoint y: 602, endPoint x: 964, endPoint y: 604, distance: 35.3
click at [964, 604] on input "$812.50 | AR $255.25" at bounding box center [1224, 607] width 627 height 28
type input "$825.00 | AR $255.25"
click at [1481, 94] on input "Update Docket" at bounding box center [1503, 104] width 98 height 28
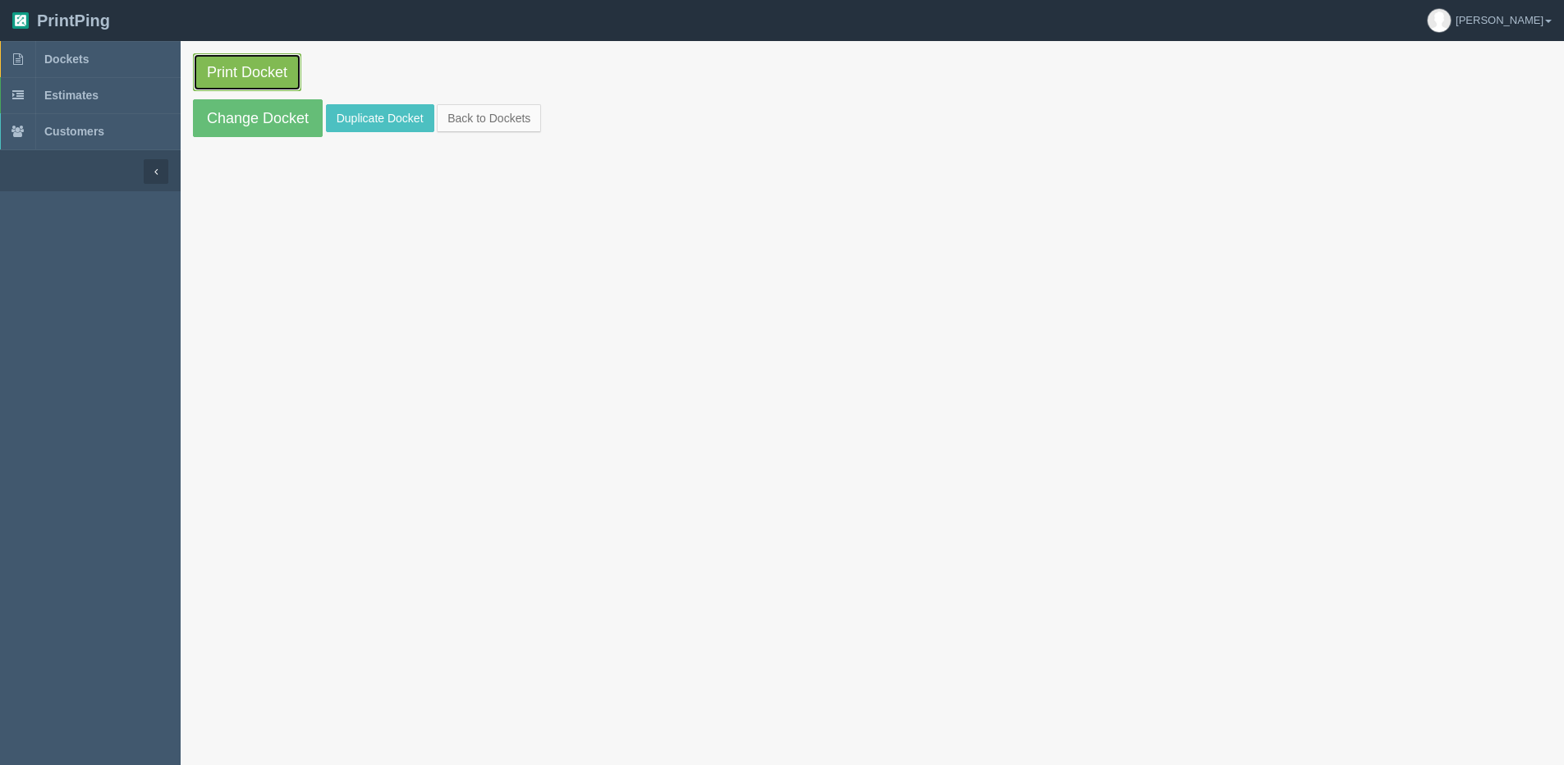
click at [208, 80] on link "Print Docket" at bounding box center [247, 72] width 108 height 38
click at [203, 62] on link "Print Docket" at bounding box center [247, 72] width 108 height 38
click at [222, 127] on link "Change Docket" at bounding box center [258, 118] width 130 height 38
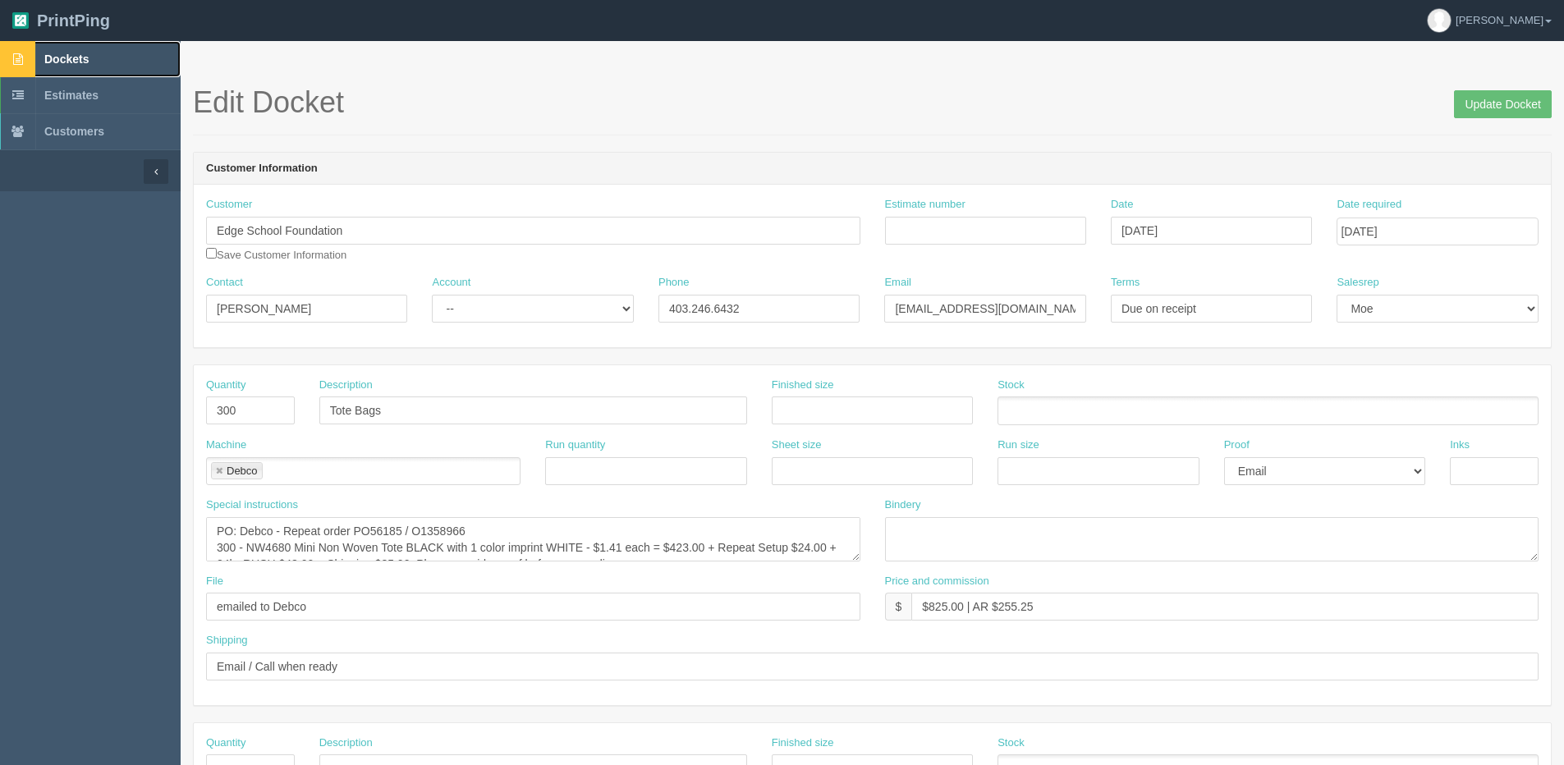
click at [61, 51] on link "Dockets" at bounding box center [90, 59] width 181 height 36
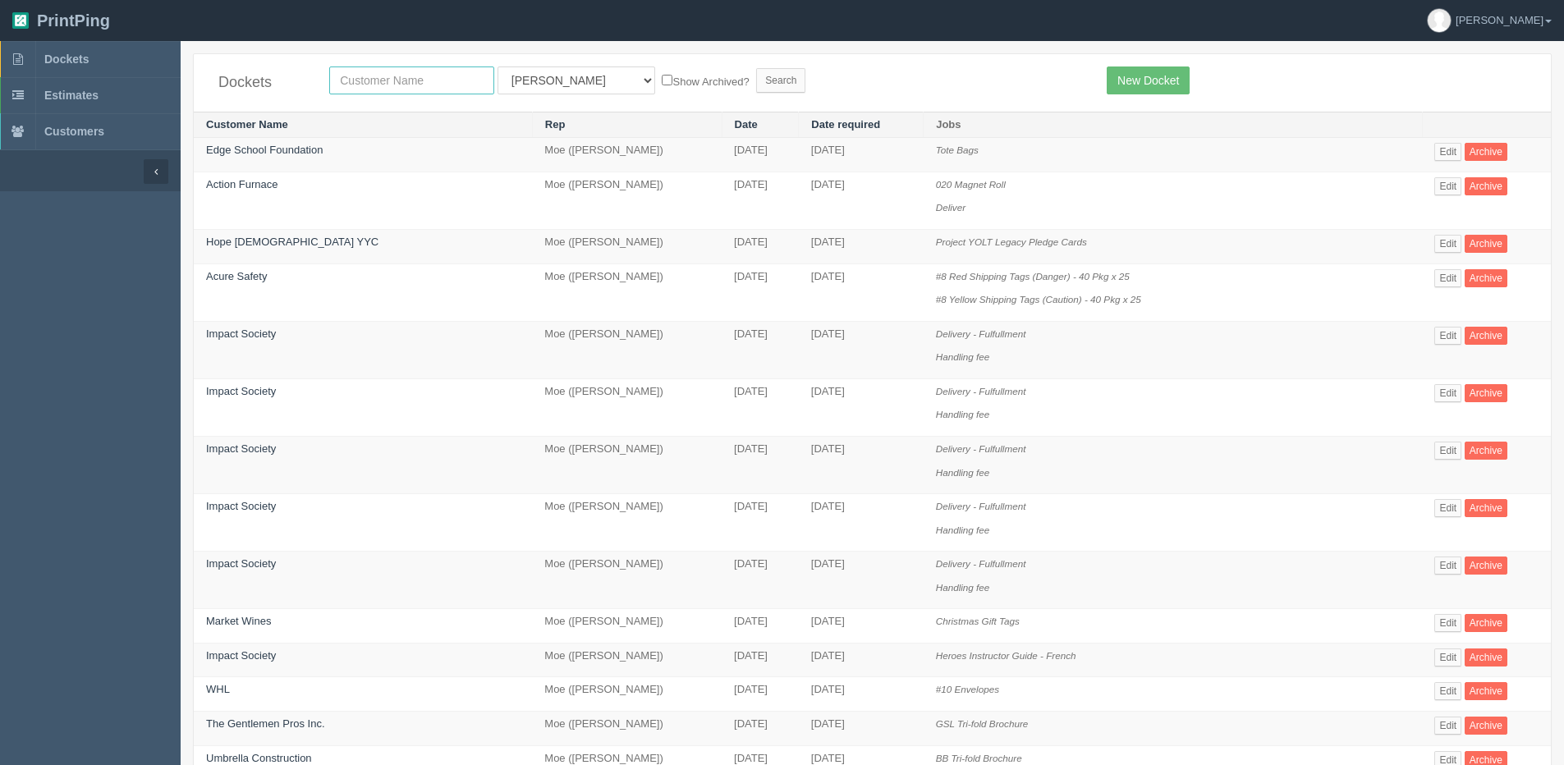
click at [457, 89] on input "text" at bounding box center [411, 80] width 165 height 28
click at [411, 85] on input "text" at bounding box center [411, 80] width 165 height 28
type input "shaw gmc"
click at [756, 68] on input "Search" at bounding box center [780, 80] width 49 height 25
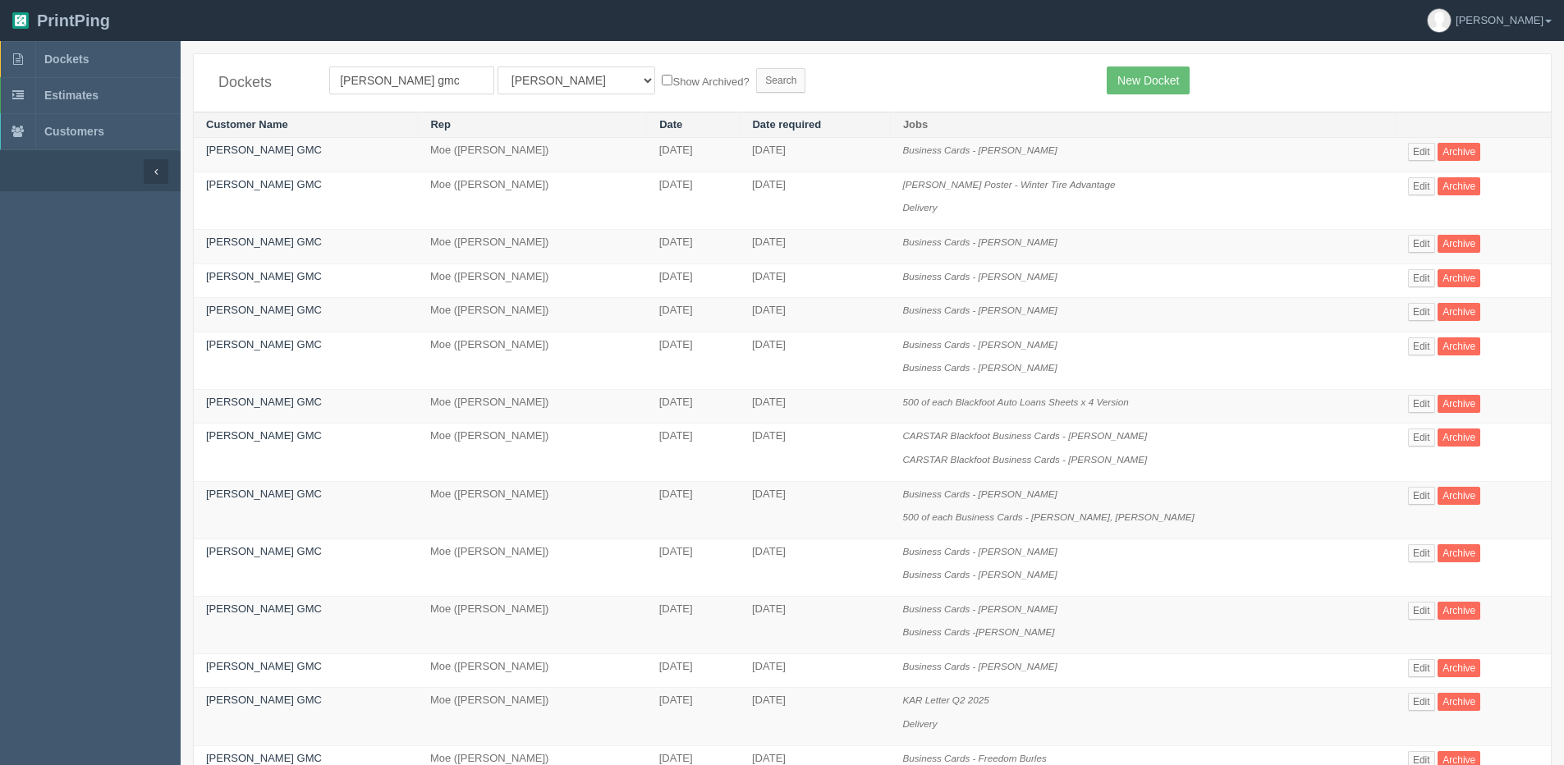
click at [543, 97] on div "Dockets [PERSON_NAME] gmc All Users [PERSON_NAME] Test 1 [PERSON_NAME] [PERSON_…" at bounding box center [872, 82] width 1357 height 57
click at [546, 85] on select "All Users [PERSON_NAME] Test 1 [PERSON_NAME] [PERSON_NAME] [PERSON_NAME] France…" at bounding box center [576, 80] width 158 height 28
select select "1"
click at [497, 66] on select "All Users [PERSON_NAME] Test 1 [PERSON_NAME] [PERSON_NAME] [PERSON_NAME] France…" at bounding box center [576, 80] width 158 height 28
click at [662, 81] on label "Show Archived?" at bounding box center [705, 80] width 87 height 19
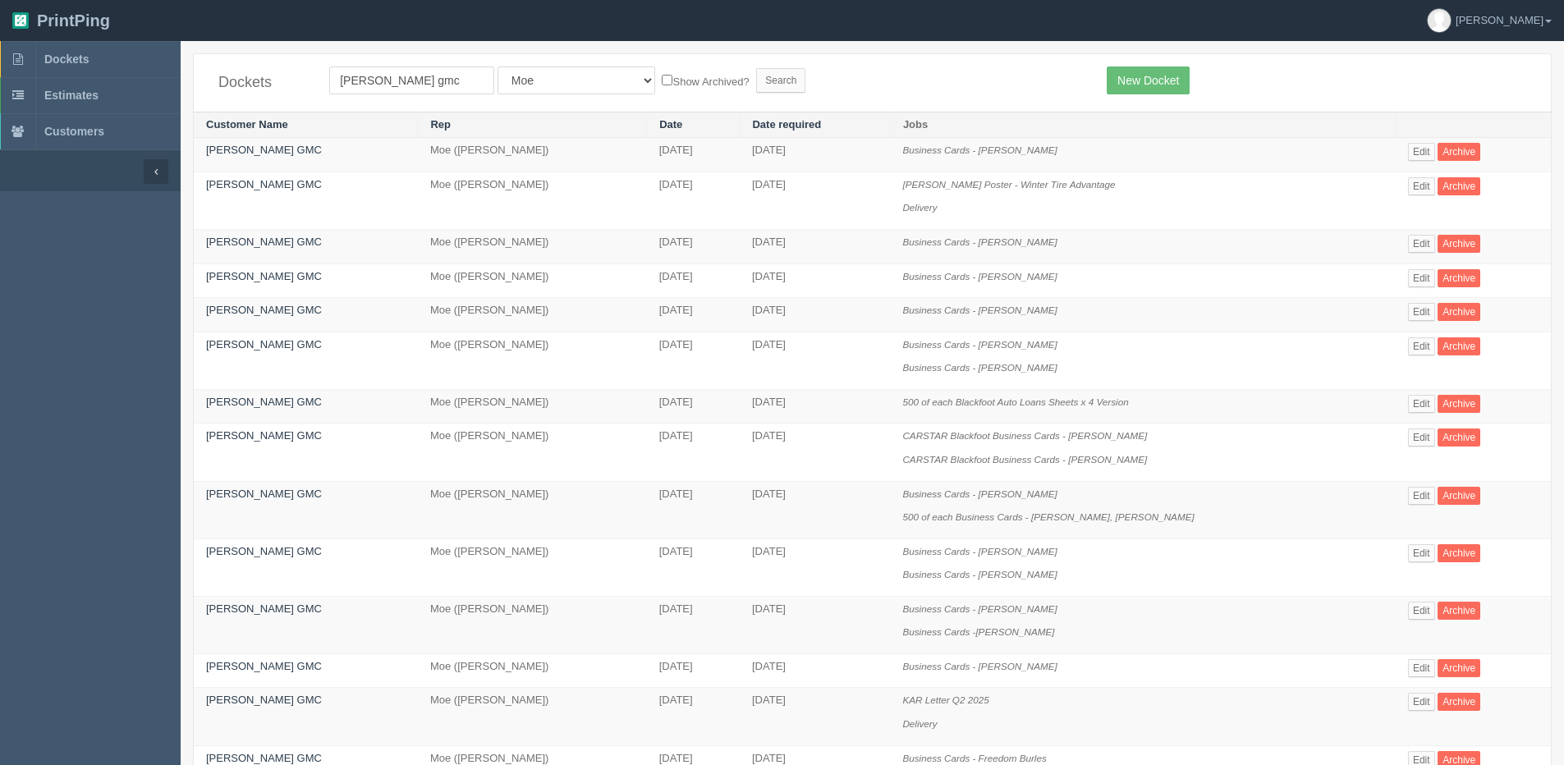
click at [662, 81] on input "Show Archived?" at bounding box center [667, 80] width 11 height 11
checkbox input "true"
click at [733, 84] on form "[PERSON_NAME] gmc All Users [PERSON_NAME] Test 1 [PERSON_NAME] [PERSON_NAME] [P…" at bounding box center [705, 80] width 753 height 28
click at [756, 76] on input "Search" at bounding box center [780, 80] width 49 height 25
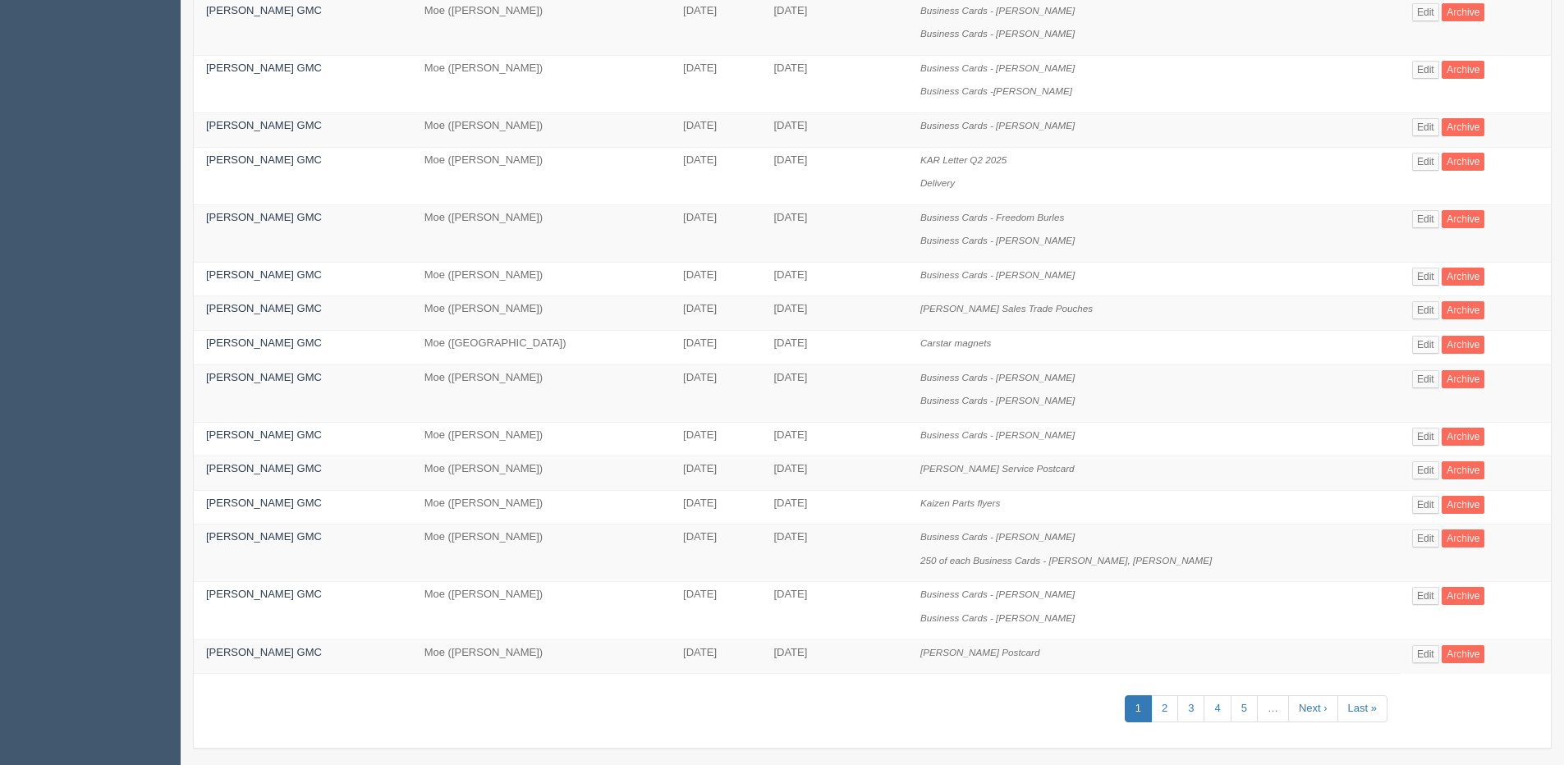
scroll to position [611, 0]
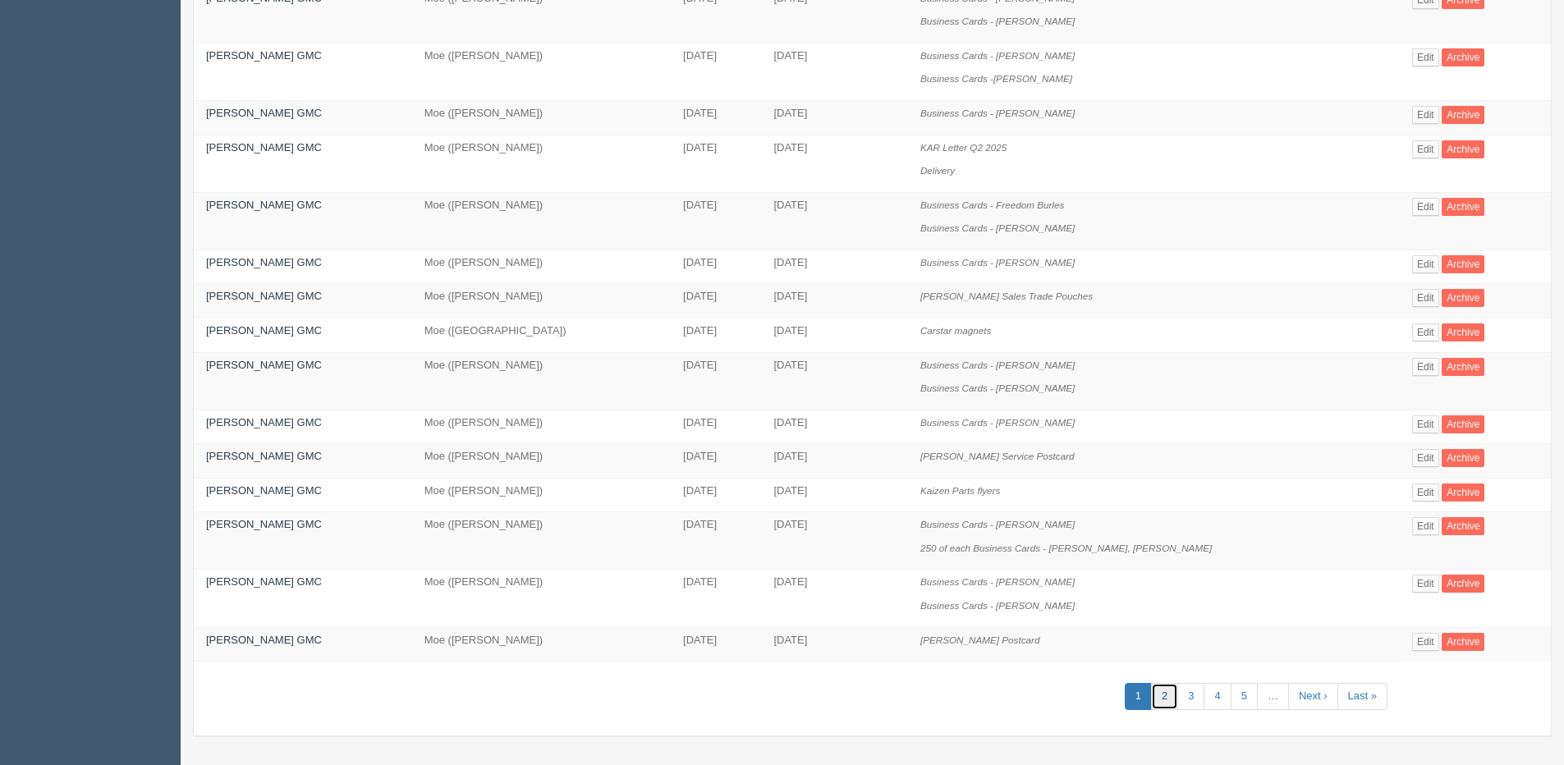
click at [1151, 694] on link "2" at bounding box center [1164, 696] width 27 height 27
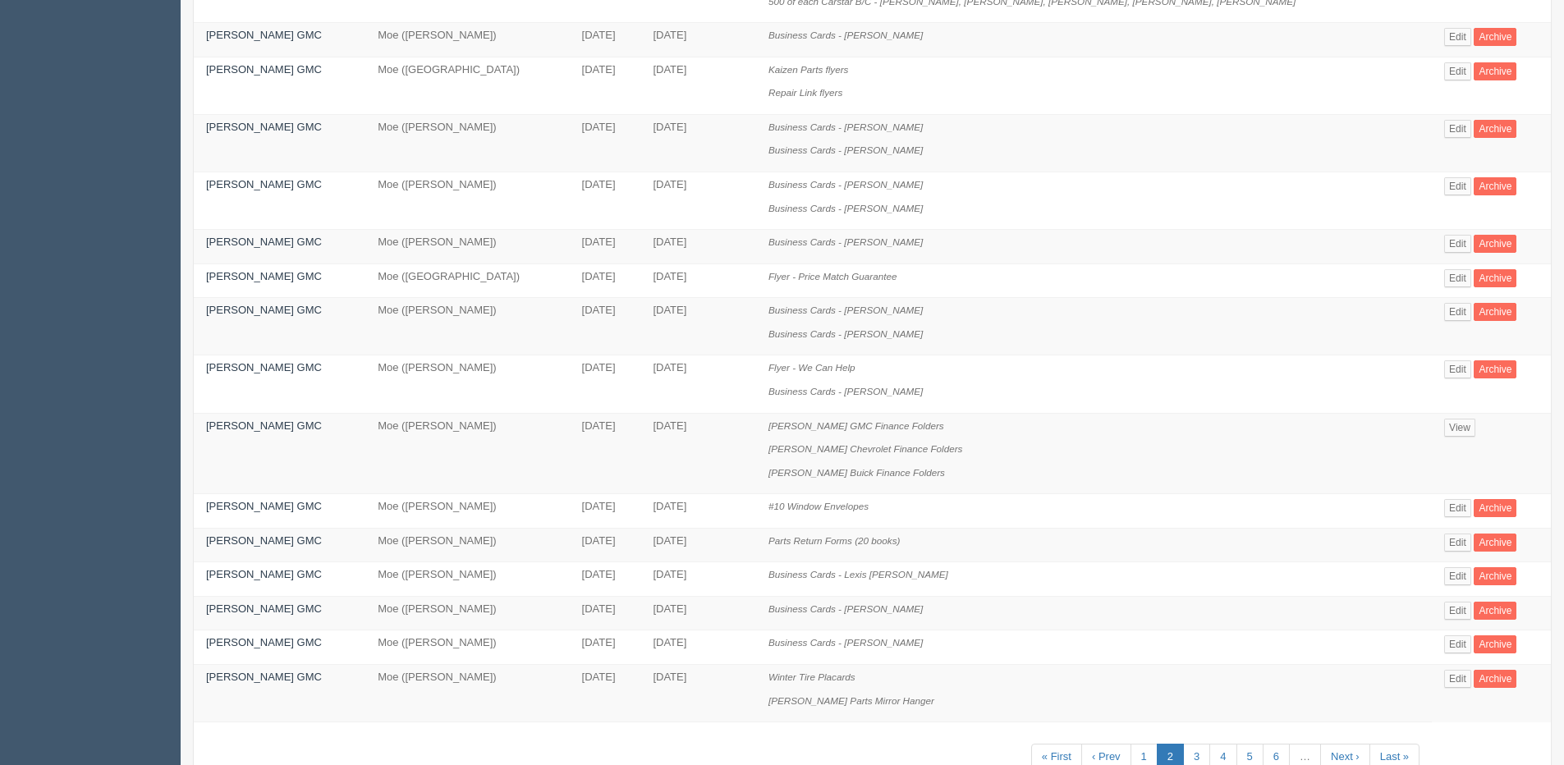
scroll to position [575, 0]
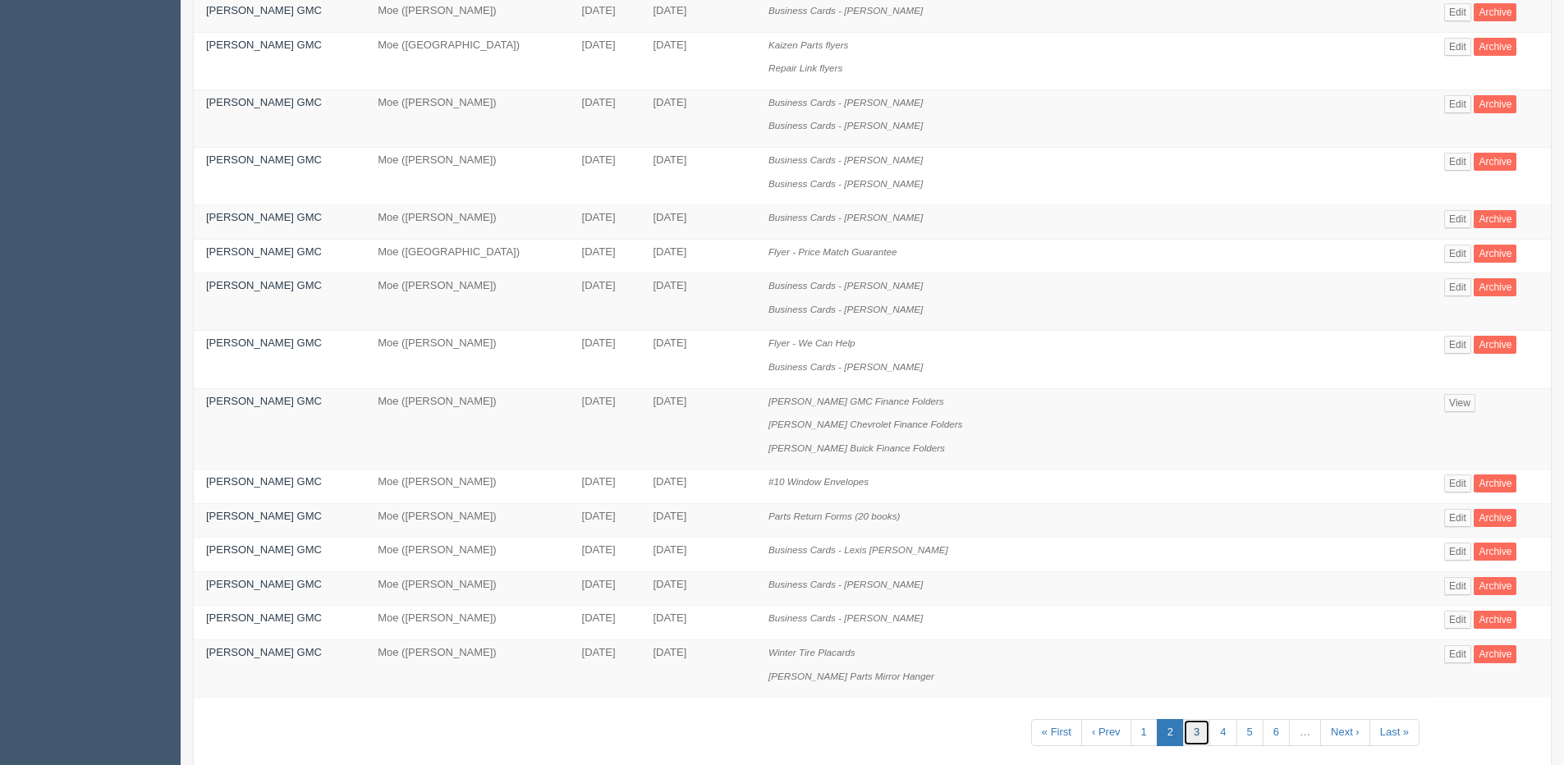
click at [1183, 736] on link "3" at bounding box center [1196, 732] width 27 height 27
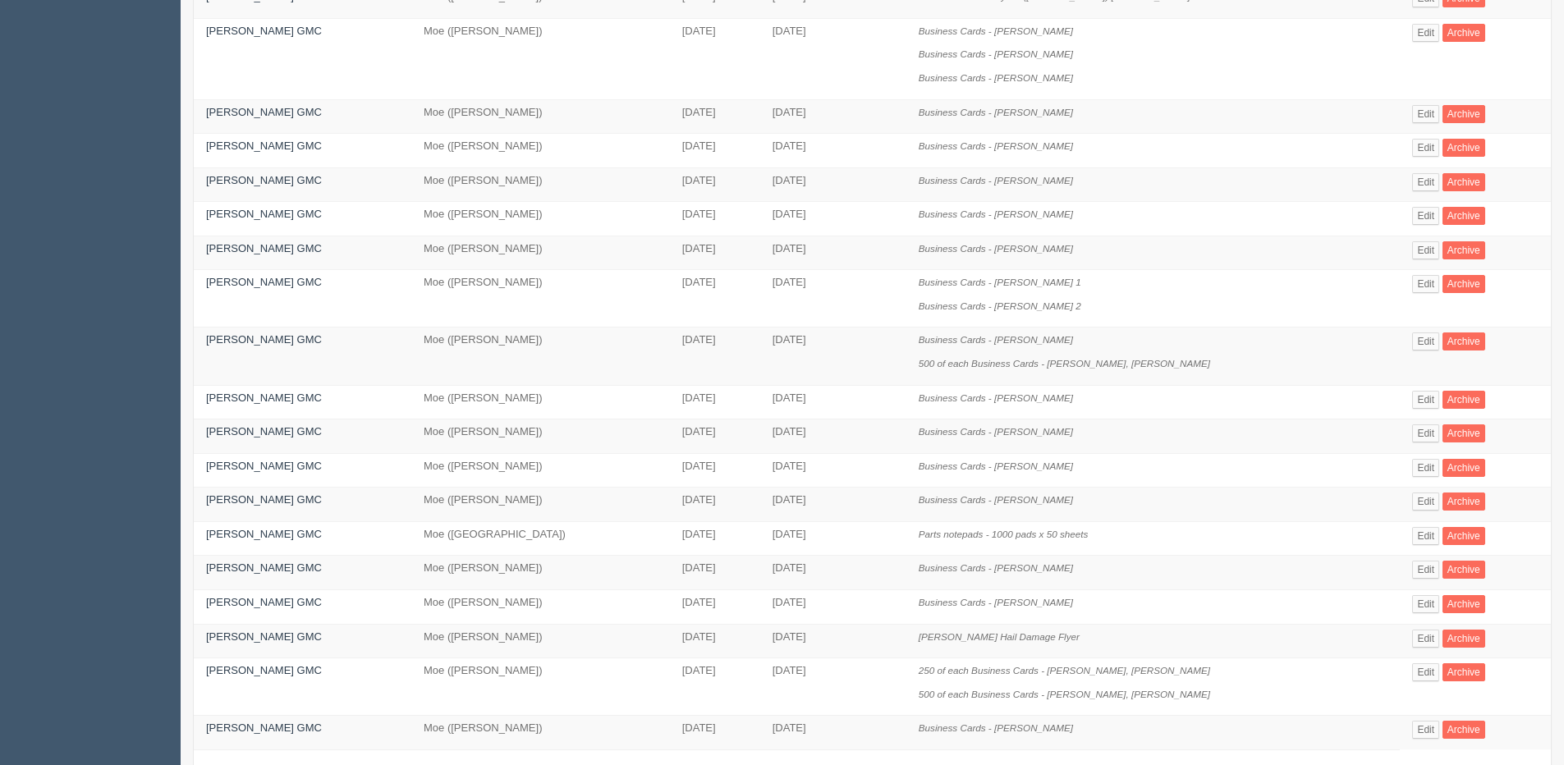
scroll to position [410, 0]
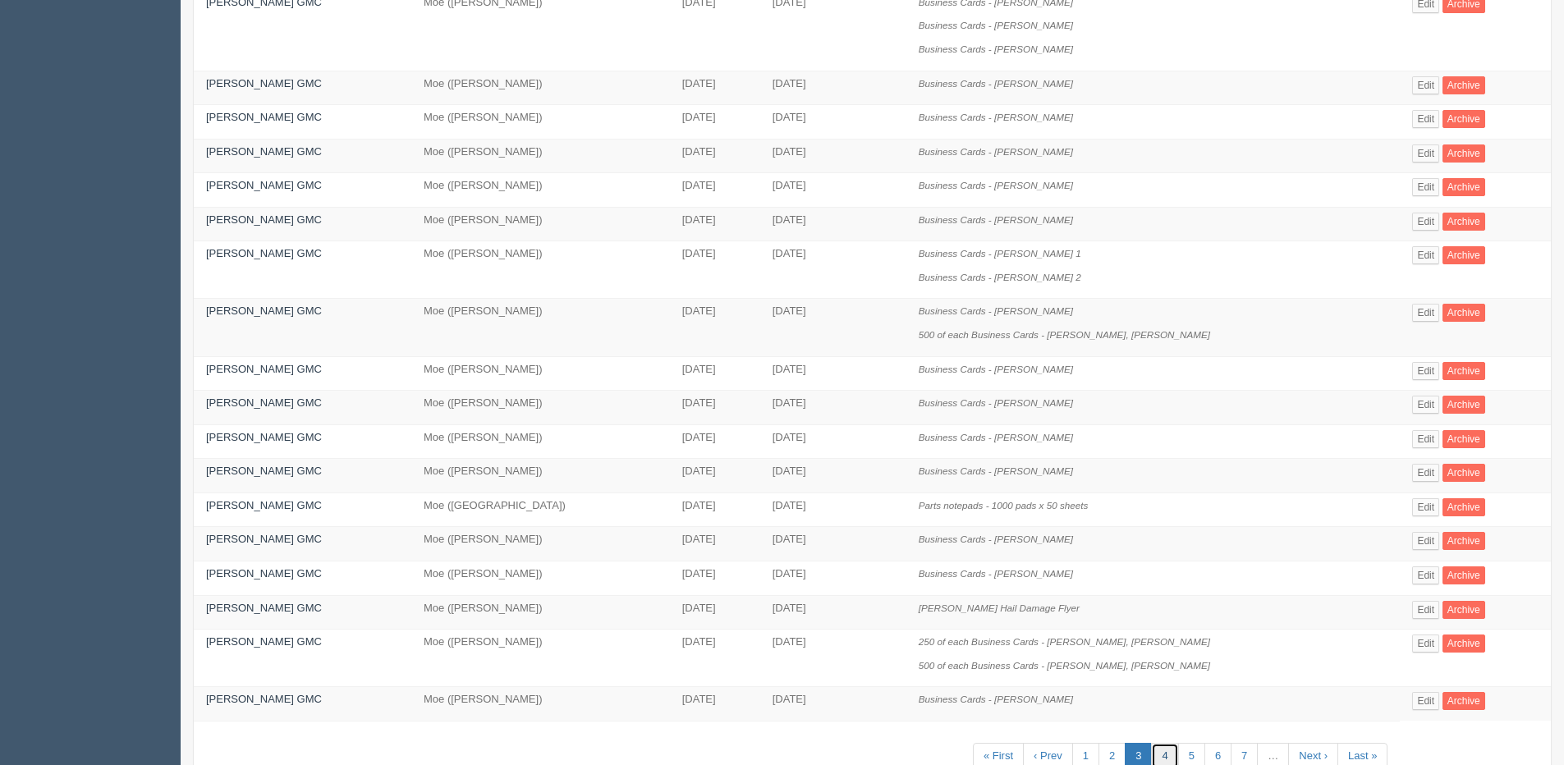
click at [1161, 747] on link "4" at bounding box center [1164, 756] width 27 height 27
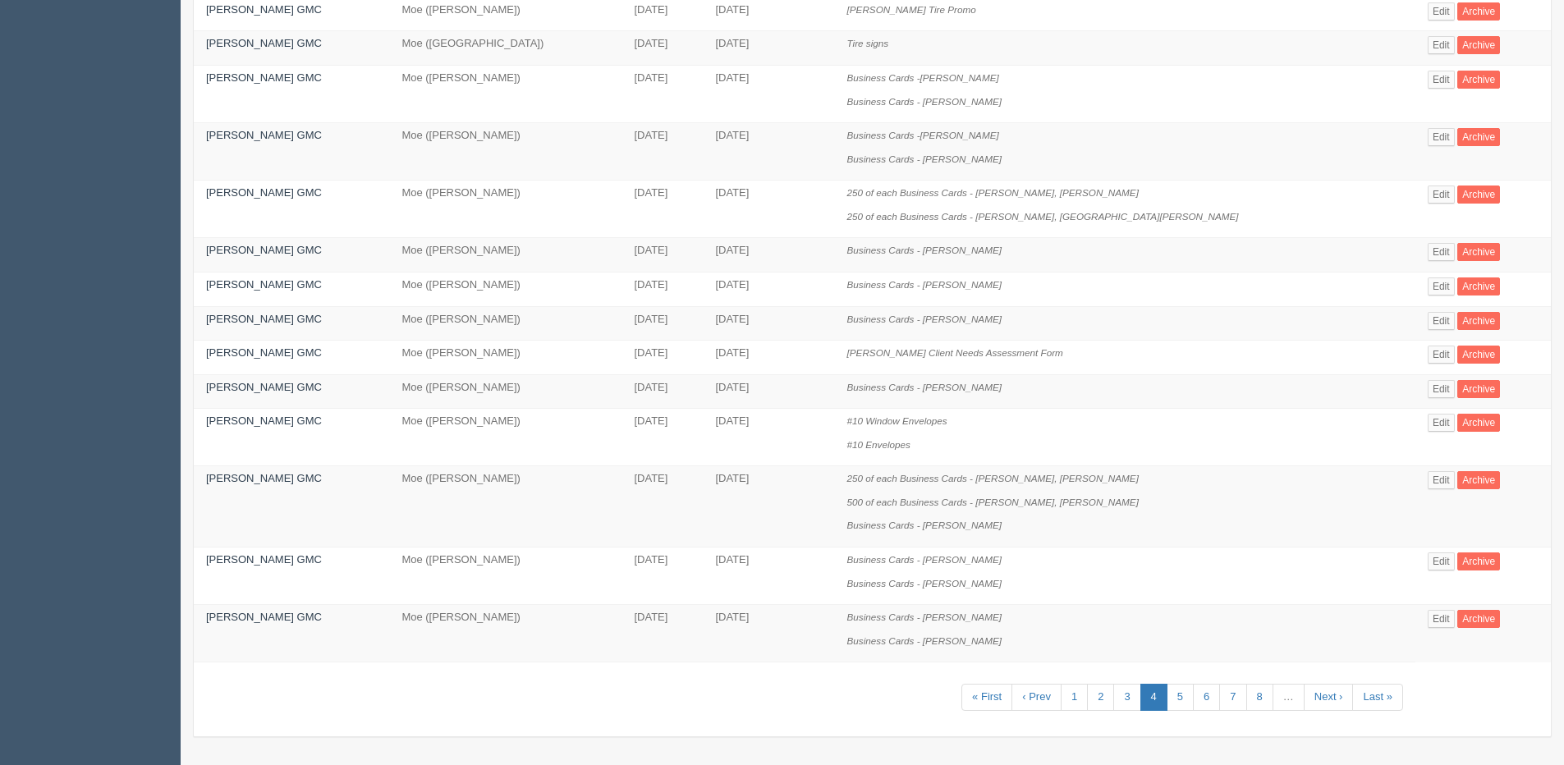
scroll to position [657, 0]
click at [1166, 689] on link "5" at bounding box center [1179, 696] width 27 height 27
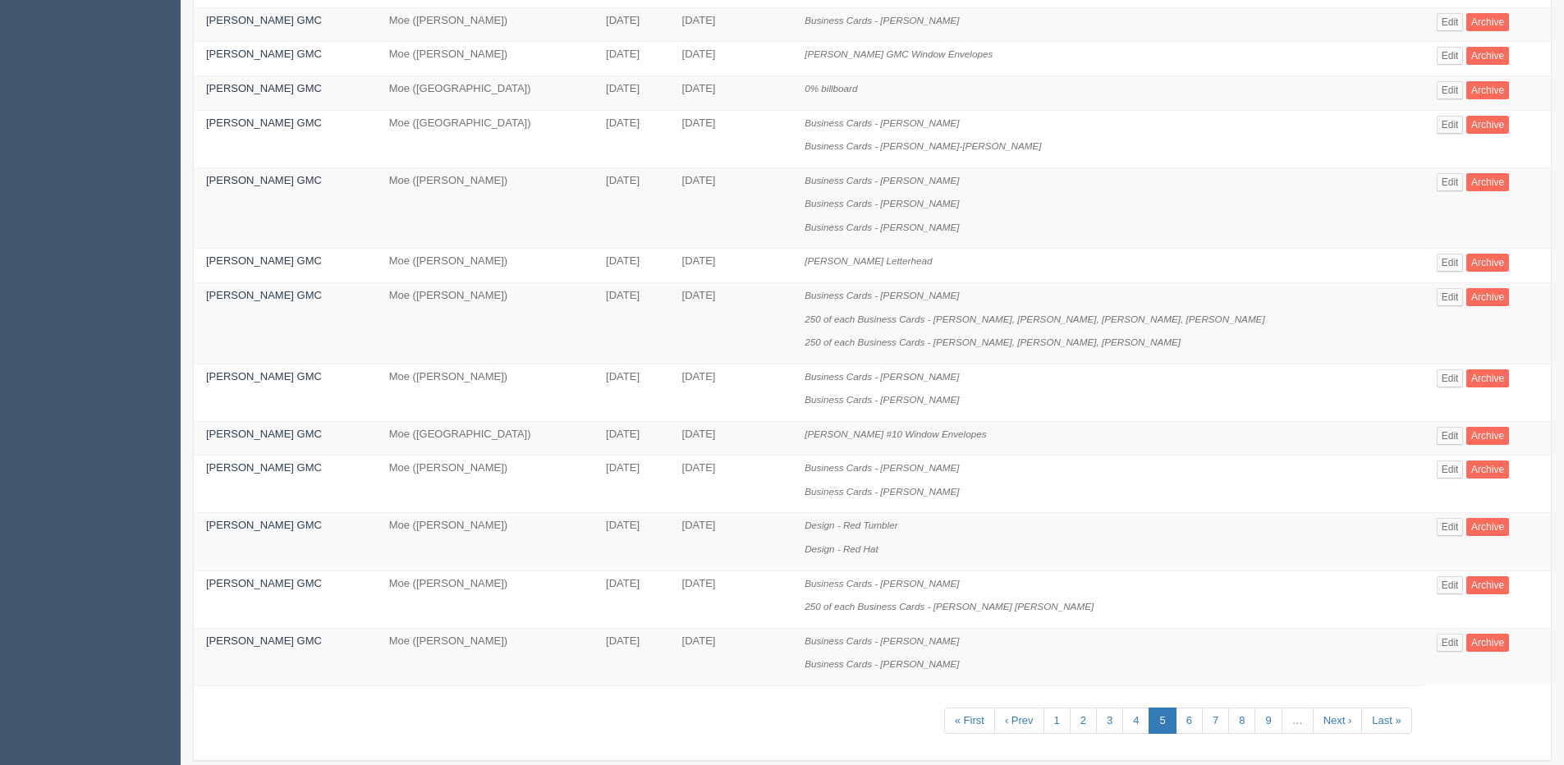
scroll to position [681, 0]
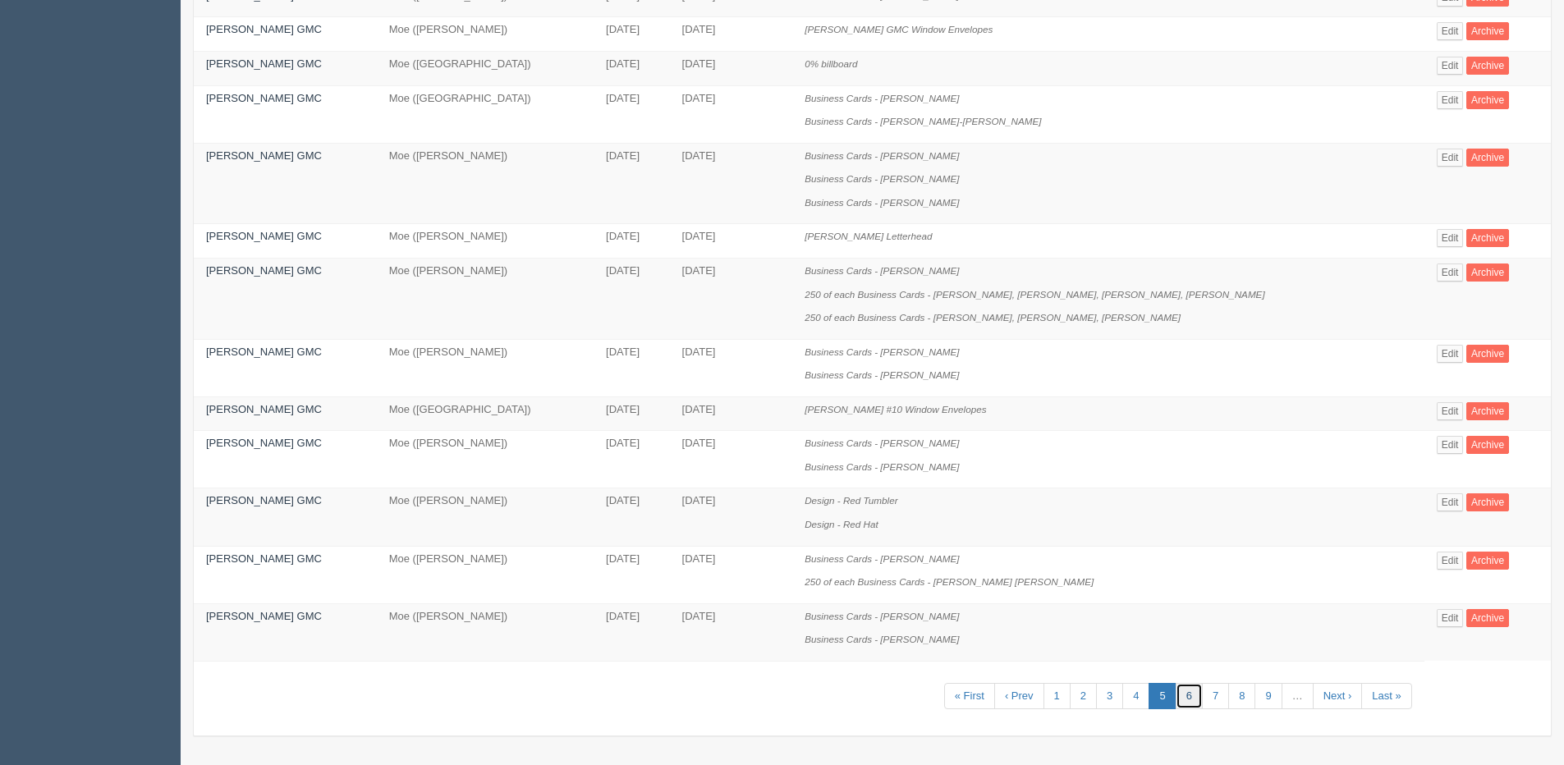
click at [1175, 700] on link "6" at bounding box center [1188, 696] width 27 height 27
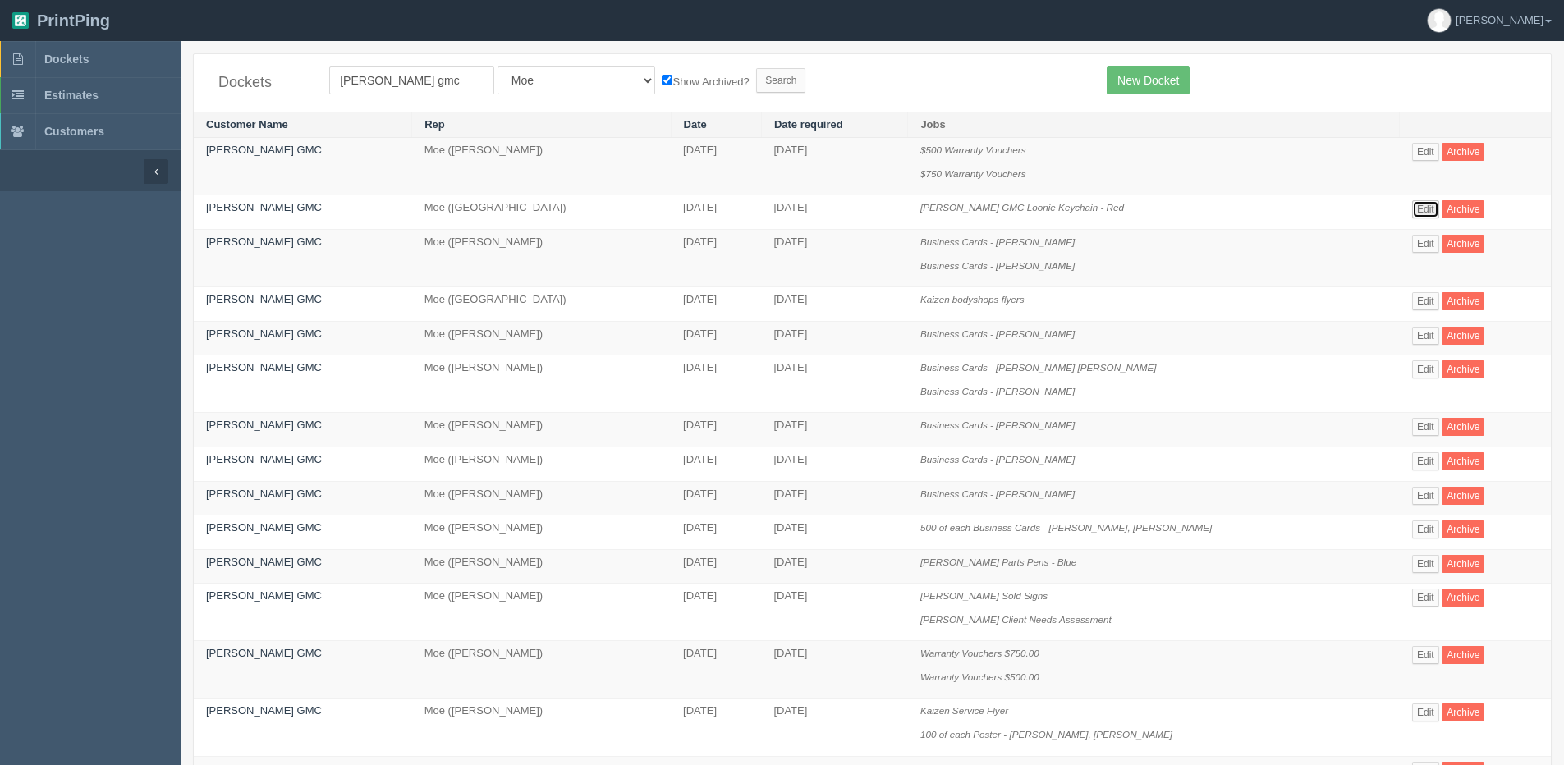
click at [1421, 204] on link "Edit" at bounding box center [1425, 209] width 27 height 18
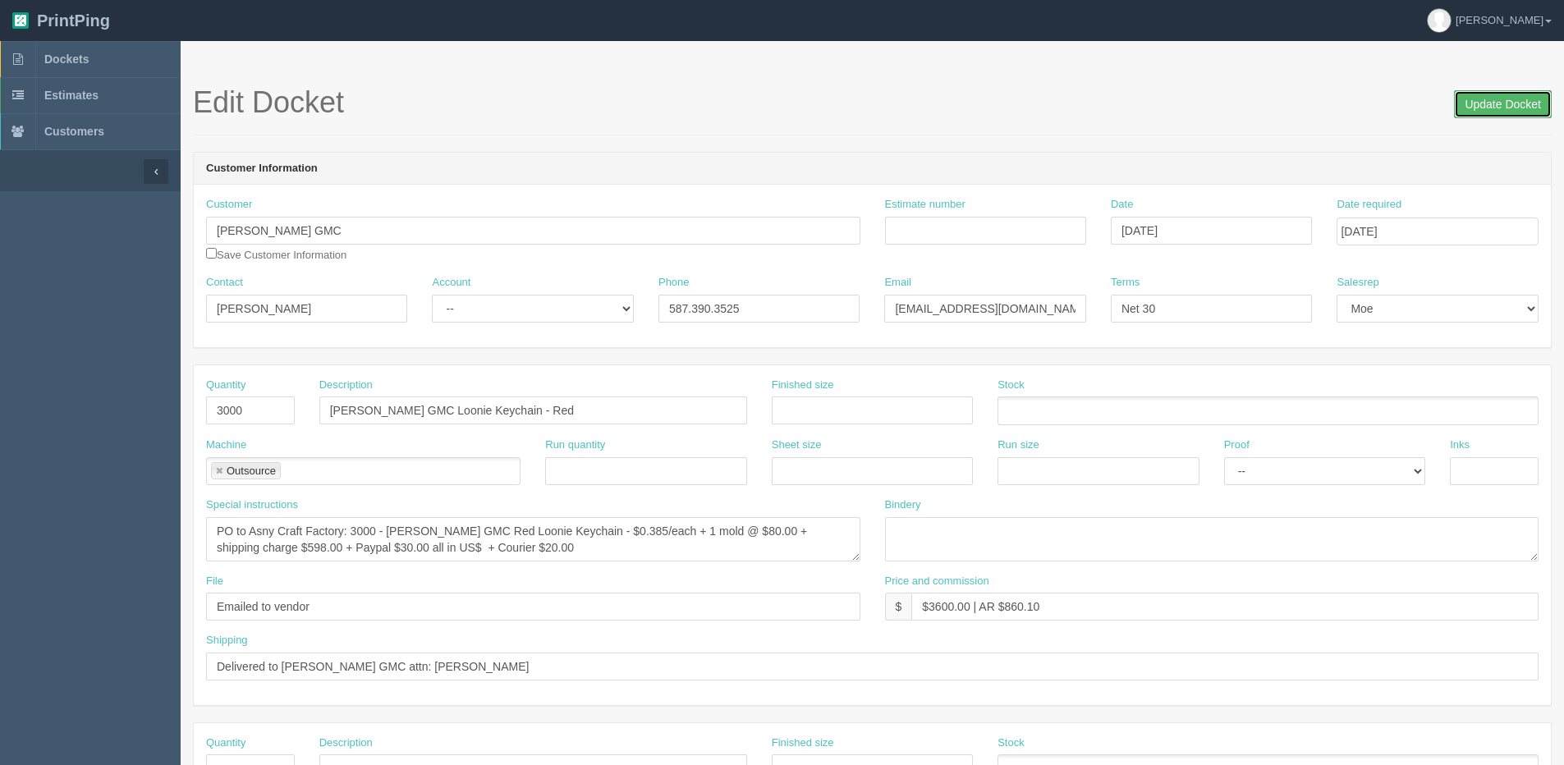
click at [1472, 105] on input "Update Docket" at bounding box center [1503, 104] width 98 height 28
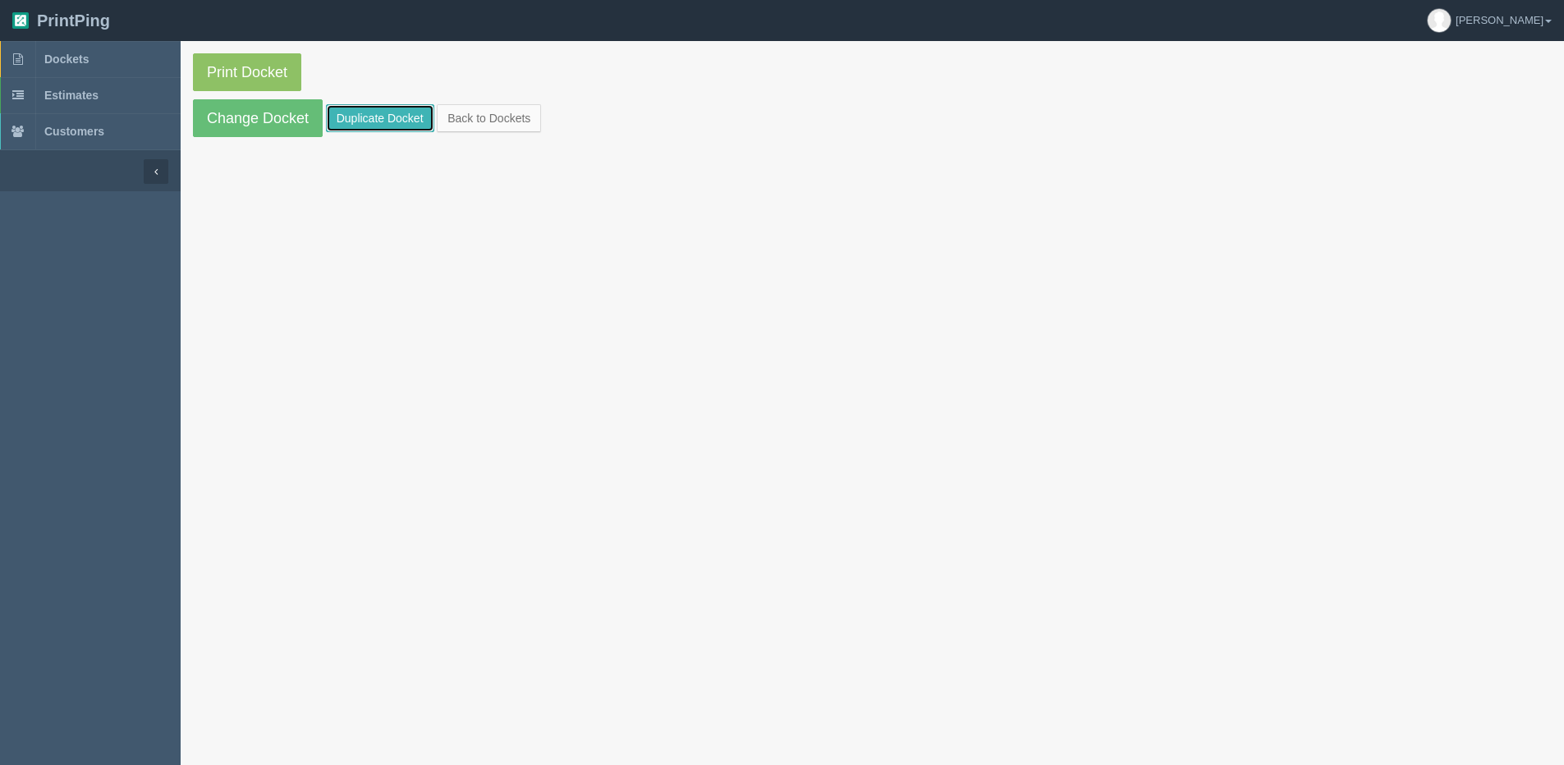
click at [399, 124] on link "Duplicate Docket" at bounding box center [380, 118] width 108 height 28
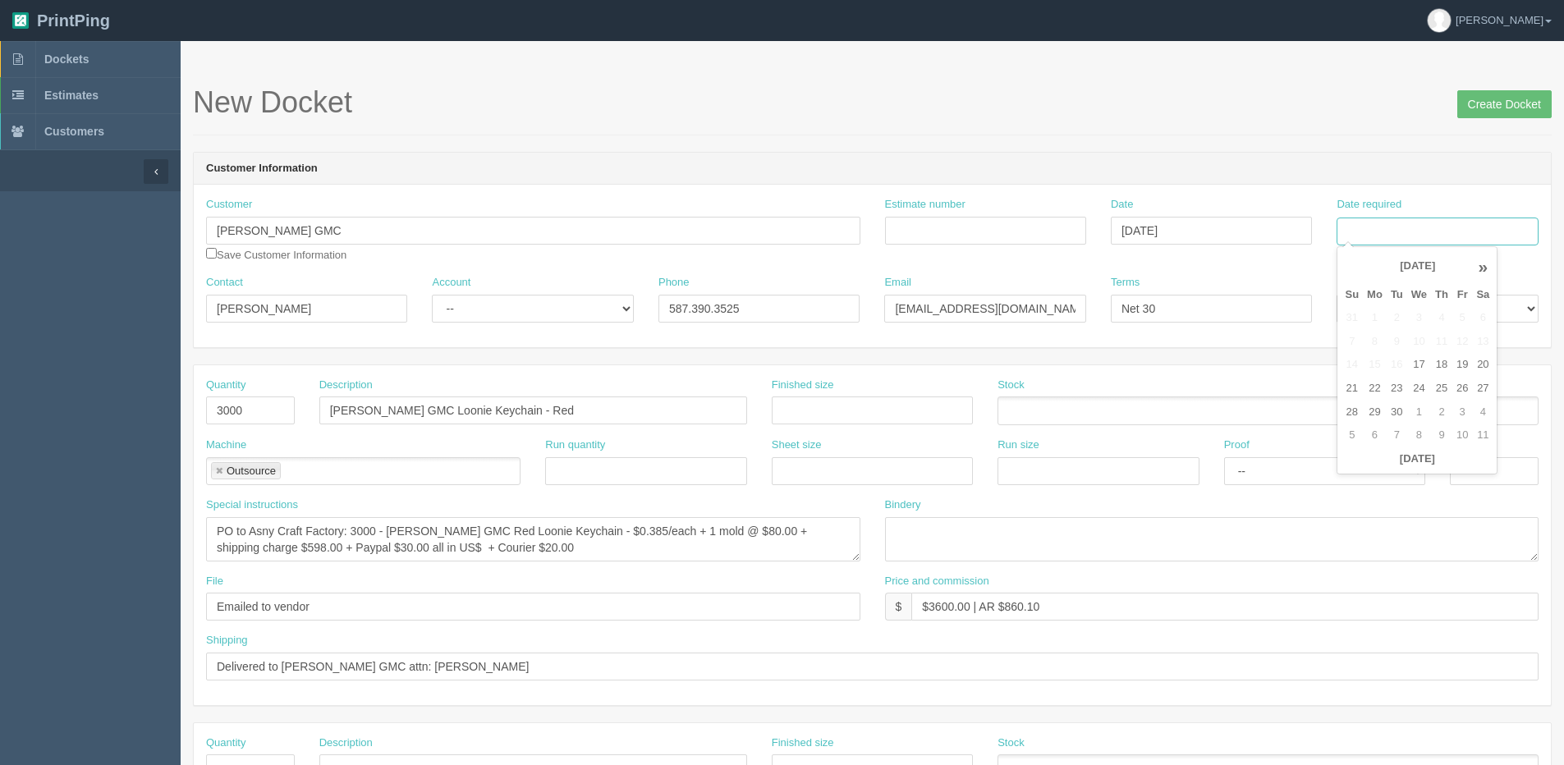
click at [1461, 236] on input "Date required" at bounding box center [1436, 232] width 201 height 28
click at [1361, 469] on th "[DATE]" at bounding box center [1416, 459] width 153 height 24
type input "[DATE]"
click at [344, 660] on input "Delivered to [PERSON_NAME] GMC attn: [PERSON_NAME]" at bounding box center [872, 667] width 1332 height 28
type input "Delivered to [PERSON_NAME] GMC, Attn: [PERSON_NAME]"
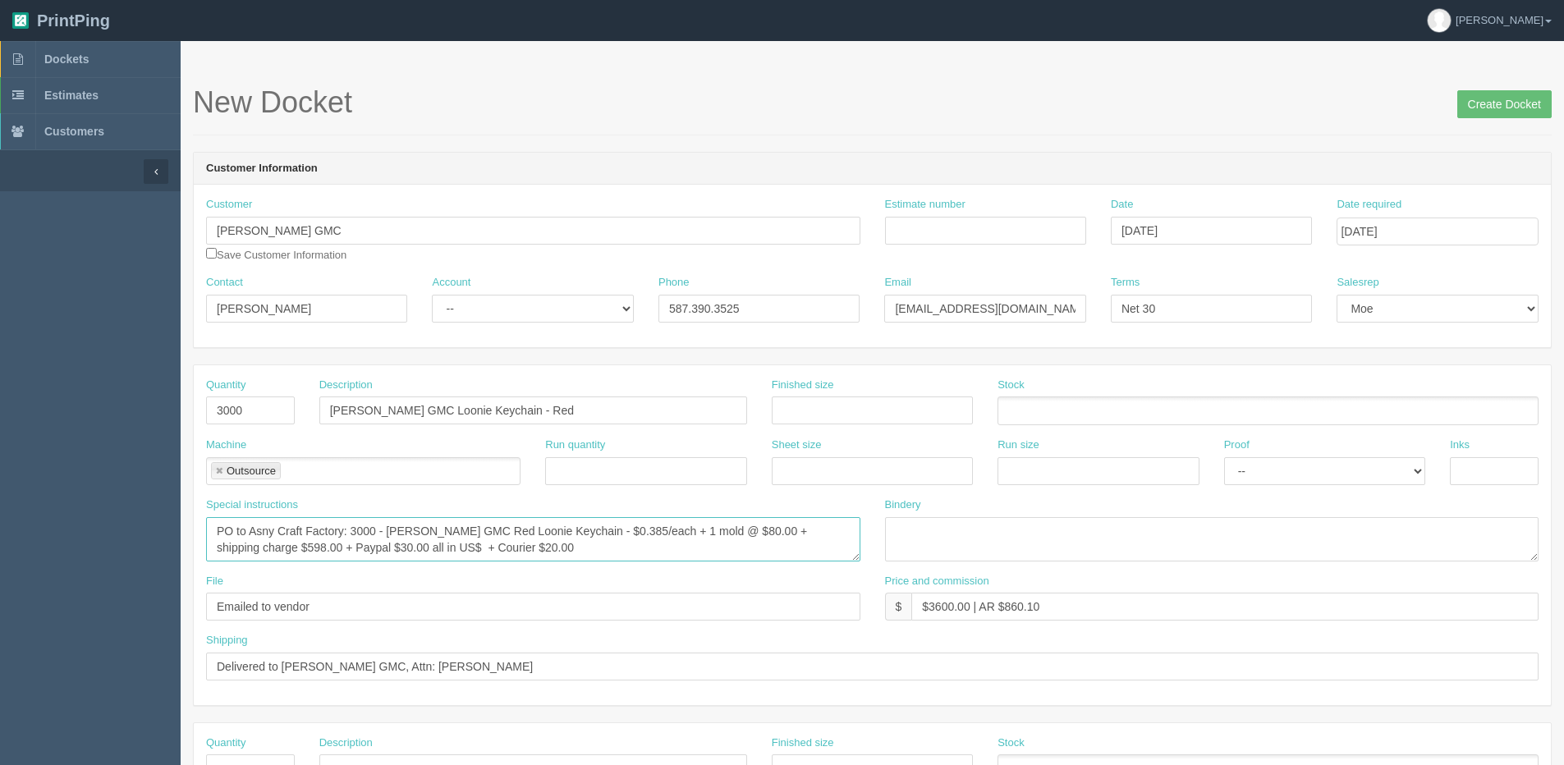
click at [232, 543] on textarea "PO to Asny Craft Factory: 3000 - [PERSON_NAME] GMC Red Loonie Keychain - $0.385…" at bounding box center [533, 539] width 654 height 44
click at [234, 538] on textarea "PO to Asny Craft Factory: 3000 - [PERSON_NAME] GMC Red Loonie Keychain - $0.385…" at bounding box center [533, 539] width 654 height 44
click at [354, 527] on textarea "PO to Asny Craft Factory: 3000 - [PERSON_NAME] GMC Red Loonie Keychain - $0.385…" at bounding box center [533, 539] width 654 height 44
drag, startPoint x: 592, startPoint y: 529, endPoint x: 607, endPoint y: 518, distance: 19.4
click at [598, 524] on textarea "PO to Asny Craft Factory: 3000 - [PERSON_NAME] GMC Red Loonie Keychain - $0.385…" at bounding box center [533, 539] width 654 height 44
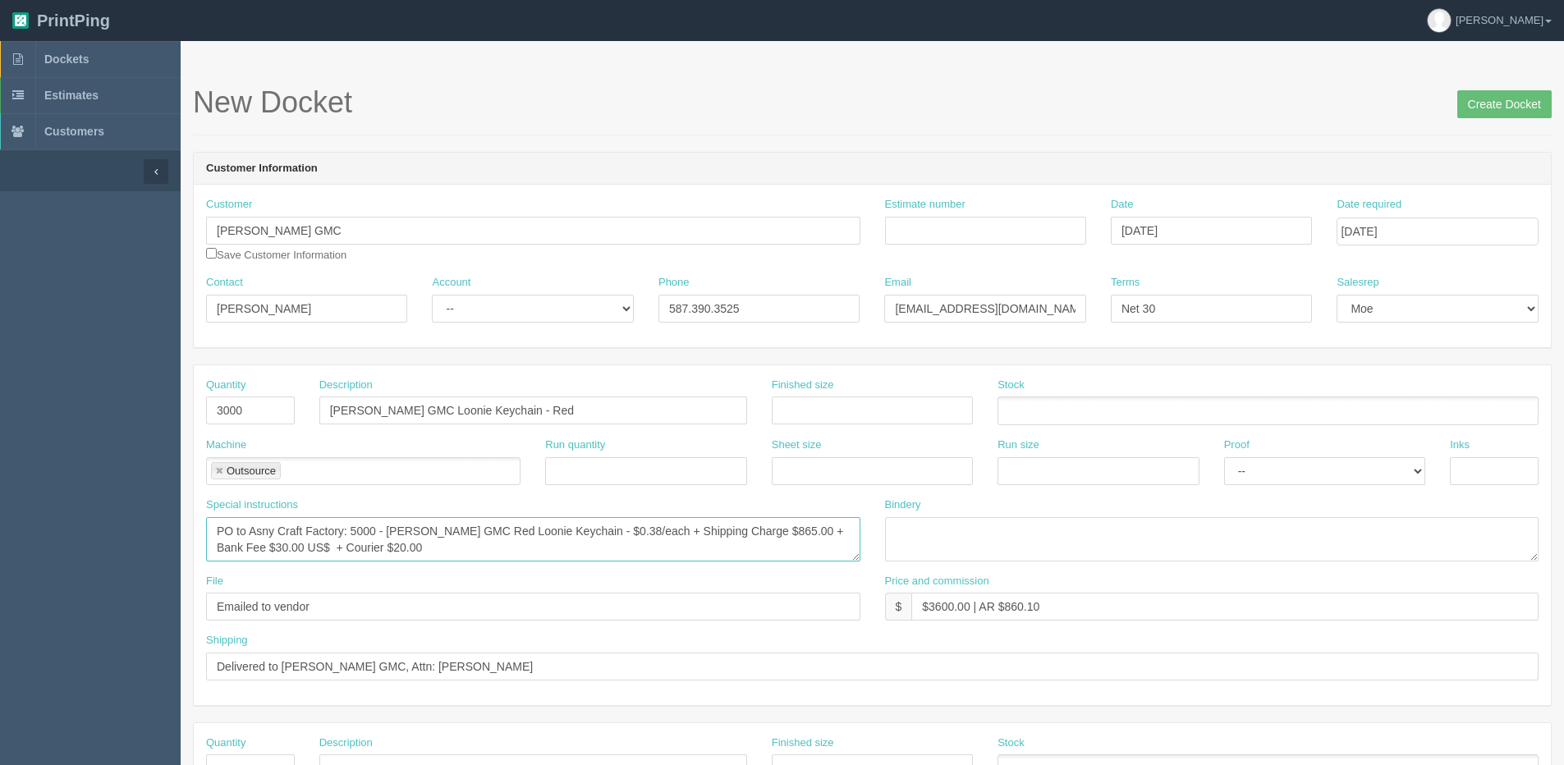
click at [595, 527] on textarea "PO to Asny Craft Factory: 3000 - [PERSON_NAME] GMC Red Loonie Keychain - $0.385…" at bounding box center [533, 539] width 654 height 44
type textarea "PO to Asny Craft Factory: 5000 - [PERSON_NAME] GMC Red Loonie Keychain - $0.38 …"
click at [1483, 109] on input "Create Docket" at bounding box center [1504, 104] width 94 height 28
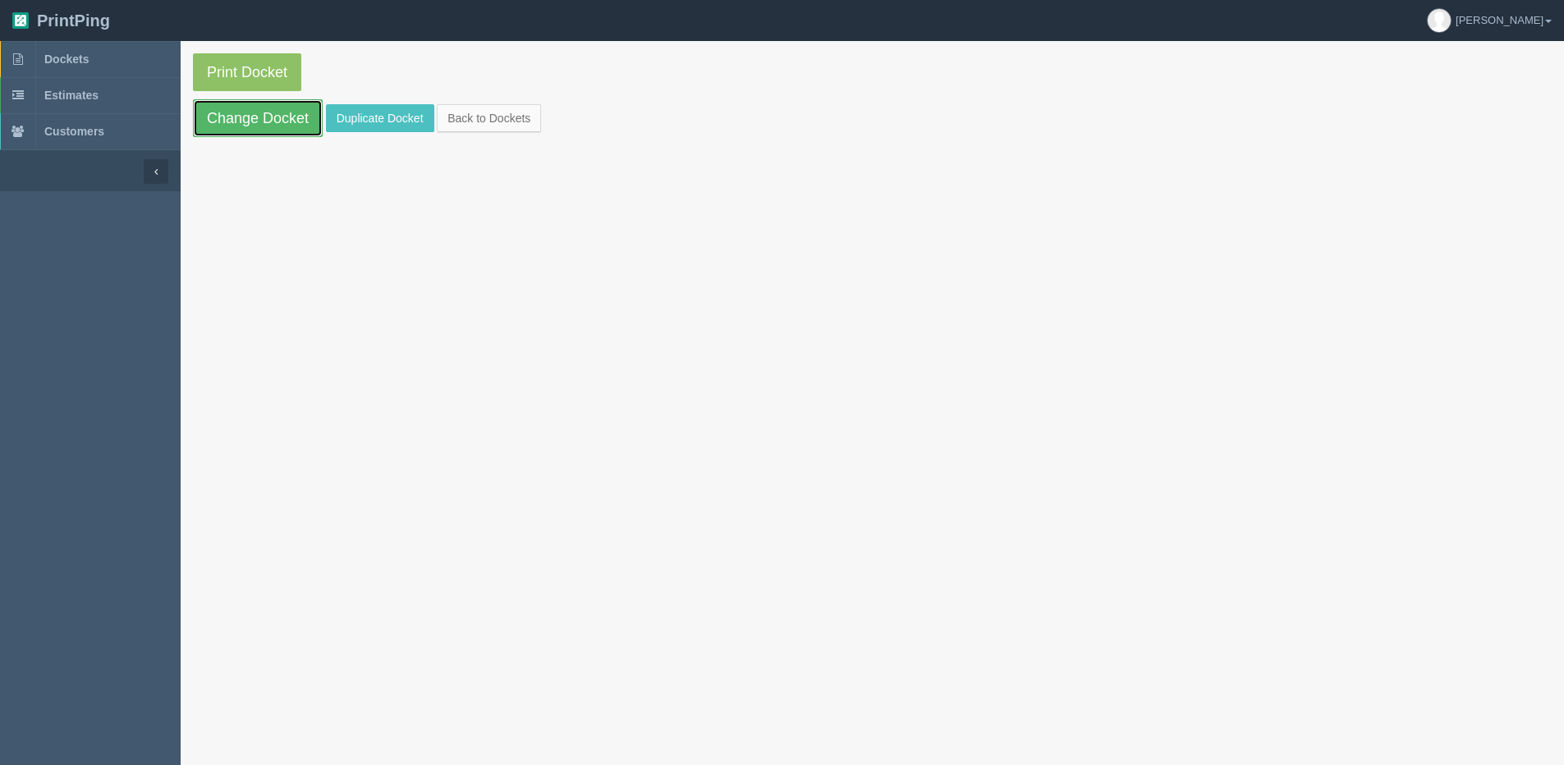
click at [228, 117] on link "Change Docket" at bounding box center [258, 118] width 130 height 38
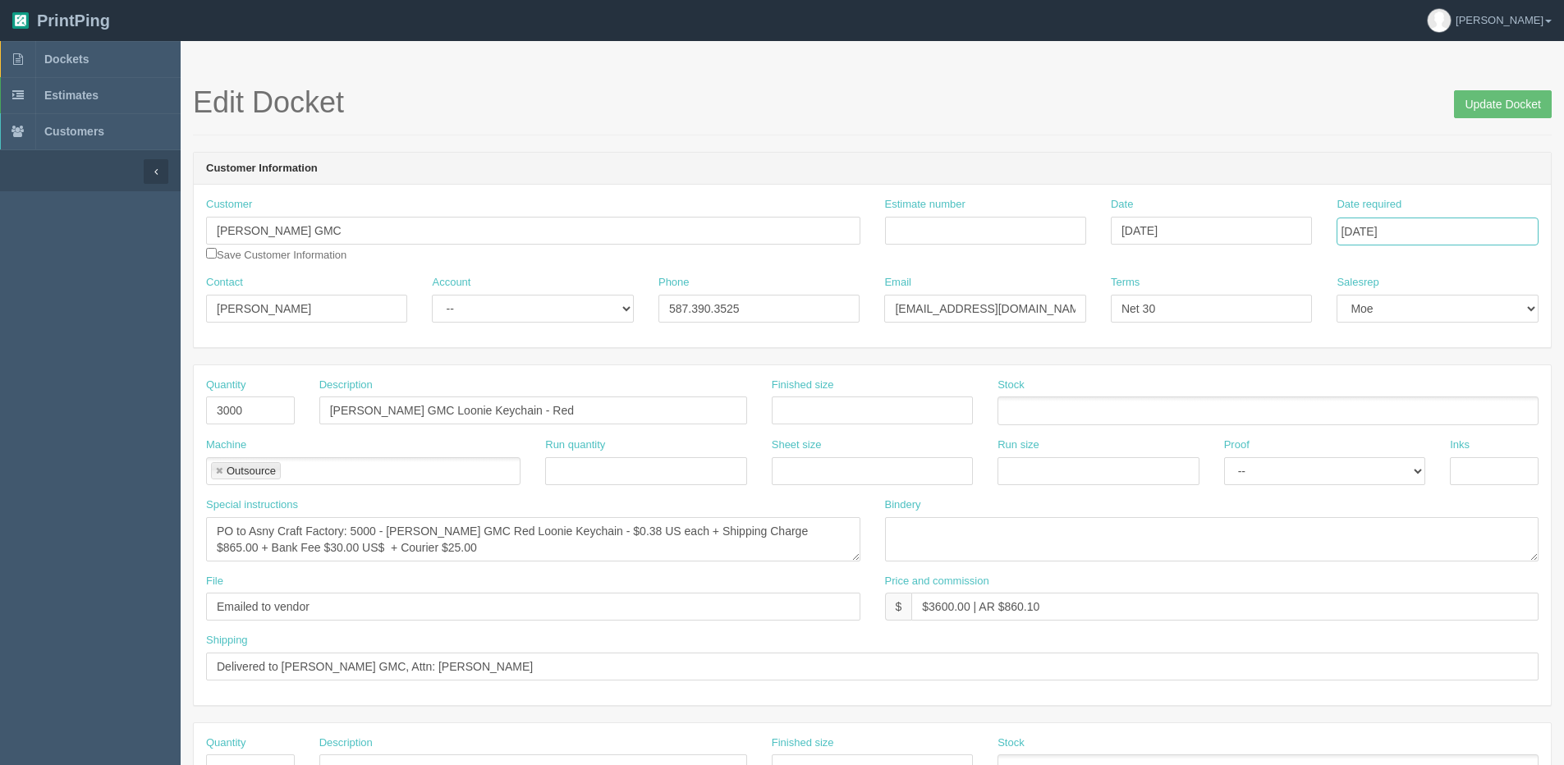
click at [1382, 234] on input "[DATE]" at bounding box center [1436, 232] width 201 height 28
click at [1483, 270] on th "»" at bounding box center [1482, 266] width 21 height 33
click at [1354, 266] on th "«" at bounding box center [1351, 266] width 22 height 33
click at [1480, 259] on th "»" at bounding box center [1482, 266] width 21 height 33
click at [1460, 410] on td "31" at bounding box center [1462, 413] width 20 height 24
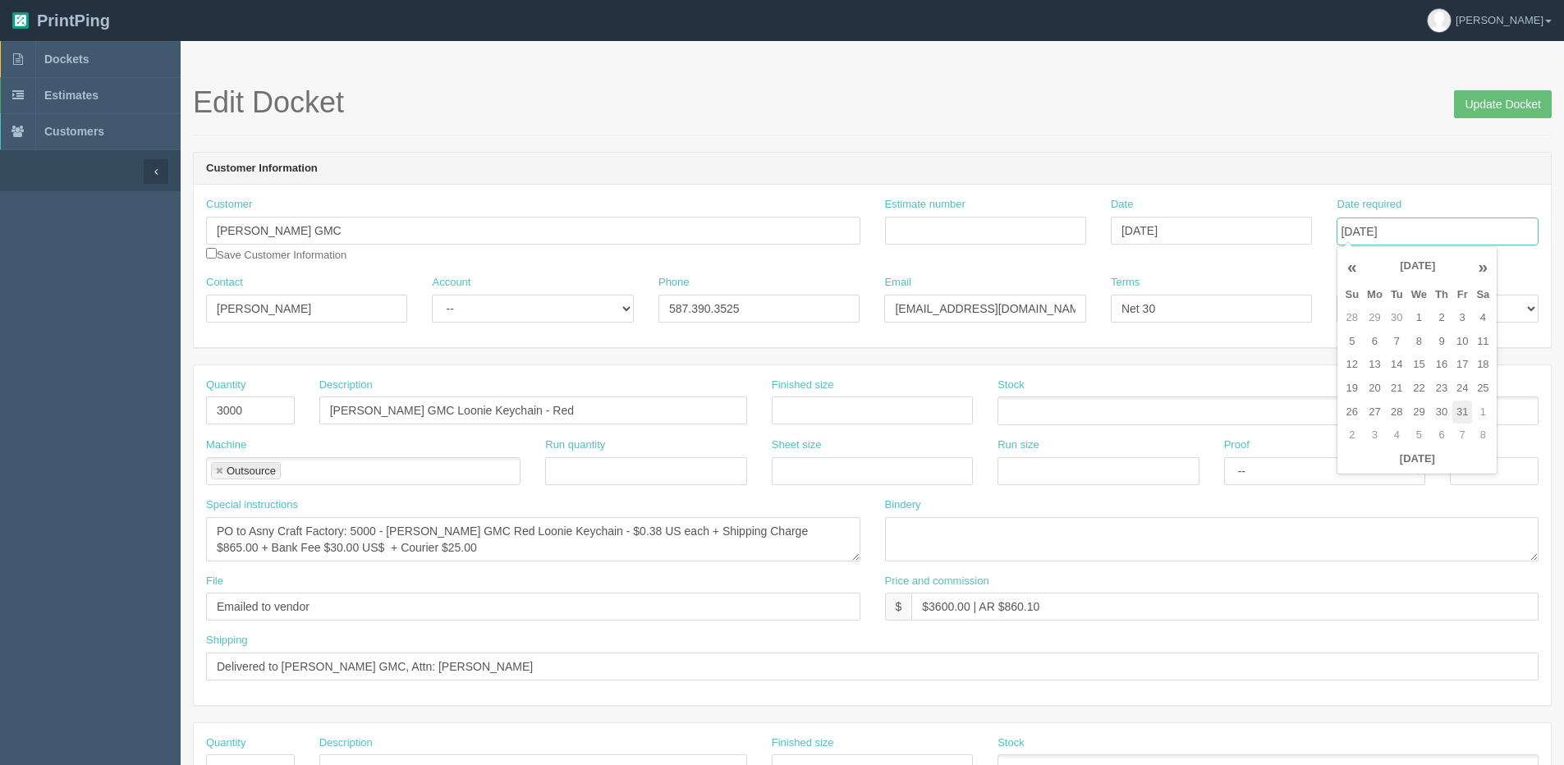
type input "October 31, 2025"
drag, startPoint x: 264, startPoint y: 407, endPoint x: -27, endPoint y: 410, distance: 291.4
click at [0, 410] on html "PrintPing Dan Edit account ( dan@allrush.ca ) Logout Dockets Estimates Customers" at bounding box center [782, 745] width 1564 height 1491
type input "5000"
click at [783, 525] on textarea "PO to Asny Craft Factory: 5000 - Shaw GMC Red Loonie Keychain - $0.38 US each +…" at bounding box center [533, 539] width 654 height 44
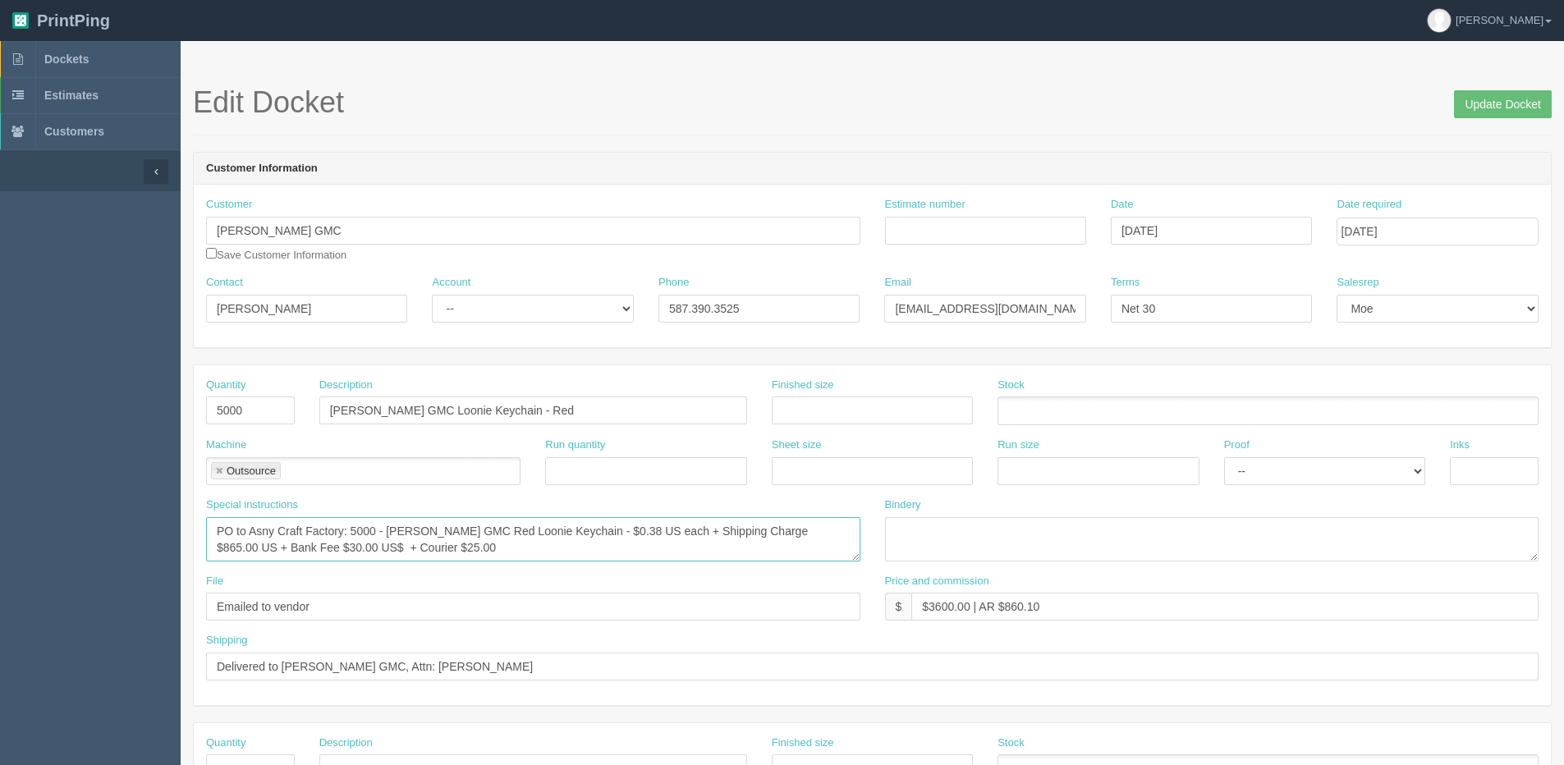
type textarea "PO to Asny Craft Factory: 5000 - [PERSON_NAME] GMC Red Loonie Keychain - $0.38 …"
drag, startPoint x: 939, startPoint y: 612, endPoint x: 643, endPoint y: 281, distance: 444.7
click at [939, 612] on input "$3600.00 | AR $860.10" at bounding box center [1224, 607] width 627 height 28
drag, startPoint x: 929, startPoint y: 602, endPoint x: 970, endPoint y: 606, distance: 41.2
click at [970, 606] on input "$3600.00 | AR $860.10" at bounding box center [1224, 607] width 627 height 28
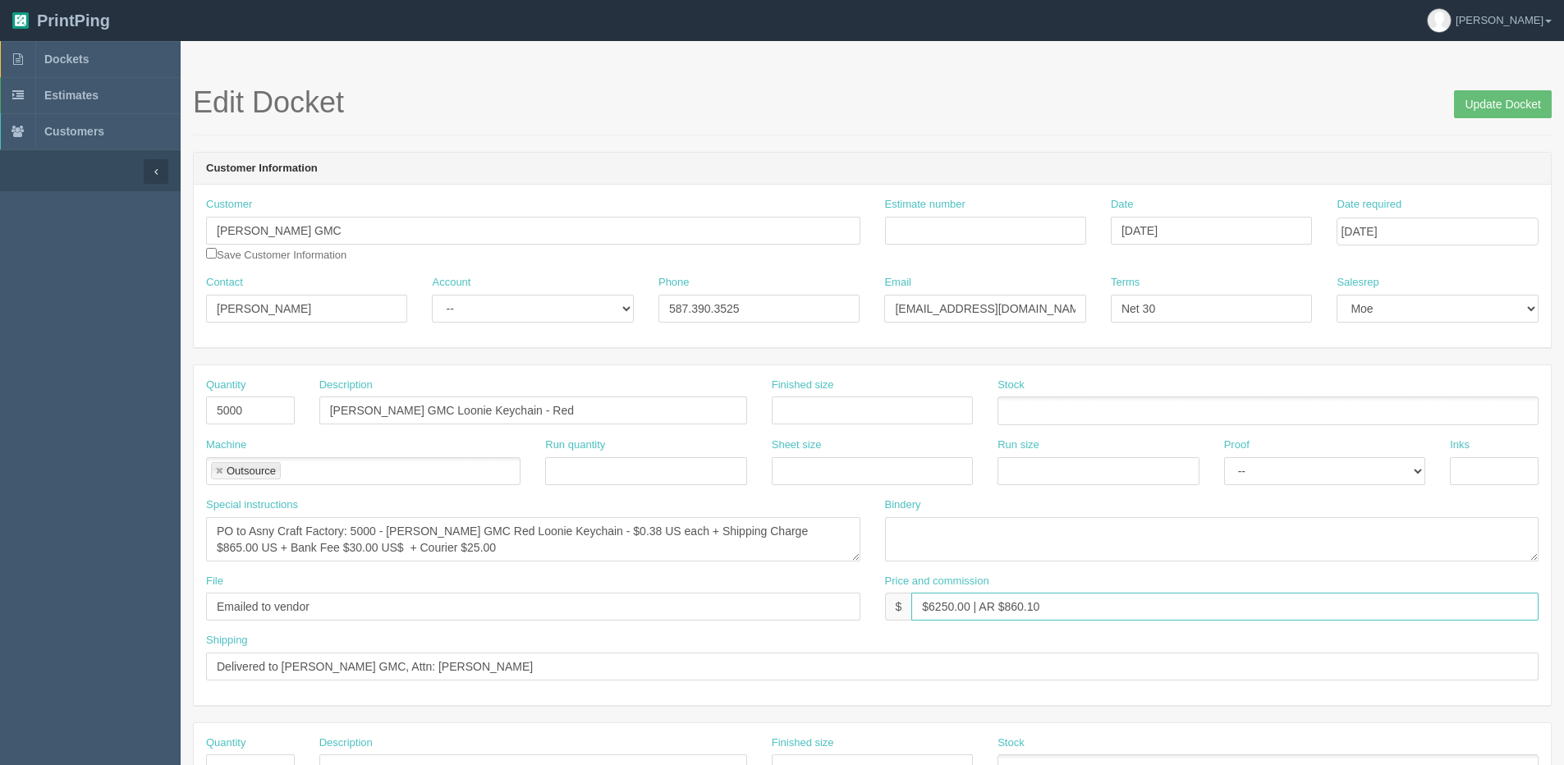
drag, startPoint x: 1004, startPoint y: 610, endPoint x: 1204, endPoint y: 607, distance: 200.3
click at [1159, 607] on input "$6250.00 | AR $860.10" at bounding box center [1224, 607] width 627 height 28
type input "$6250.00 | AR $2328.24"
click at [1396, 236] on input "October 31, 2025" at bounding box center [1436, 232] width 201 height 28
click at [1460, 387] on td "24" at bounding box center [1462, 389] width 20 height 24
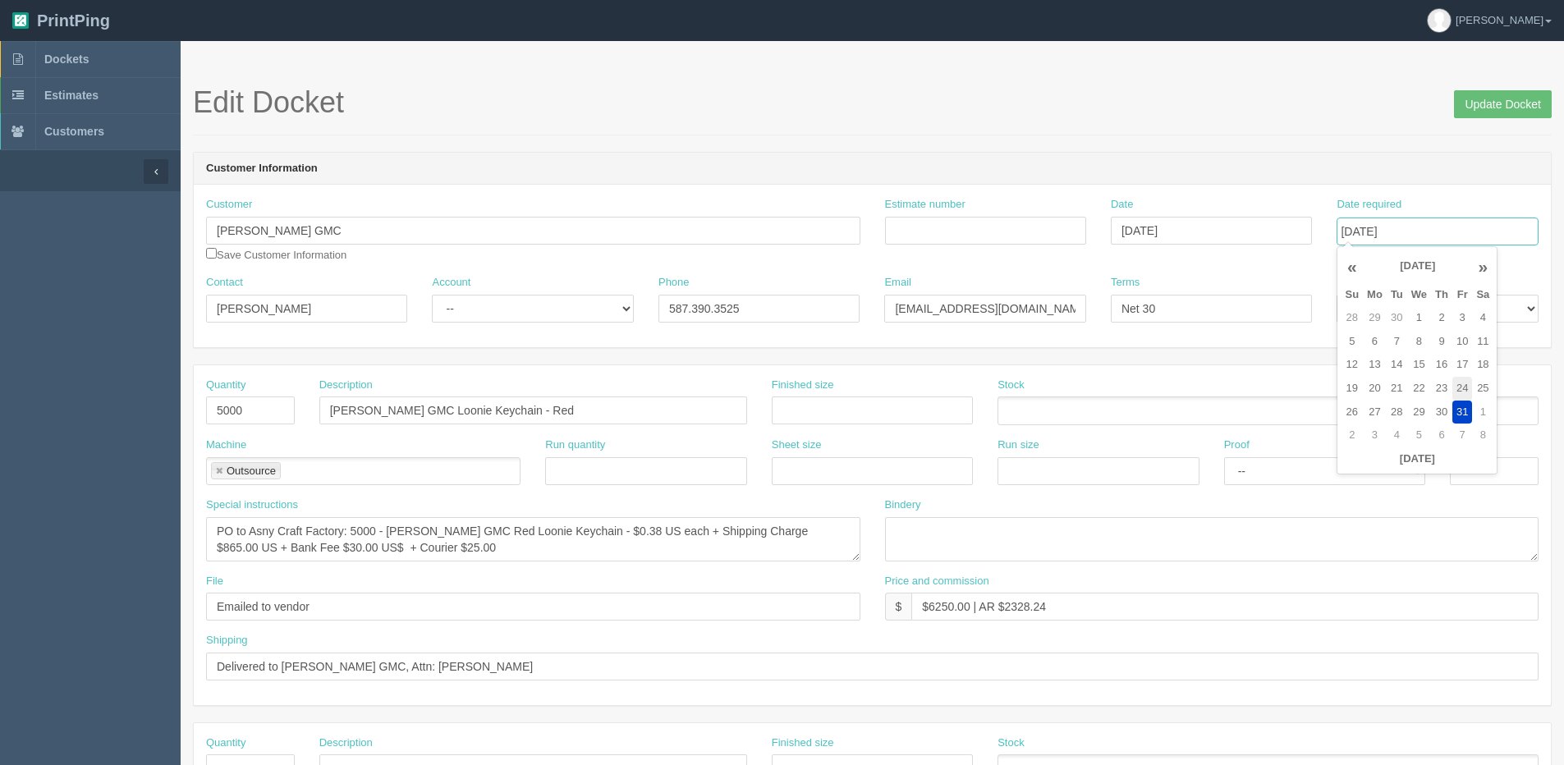
type input "[DATE]"
click at [1501, 101] on input "Update Docket" at bounding box center [1503, 104] width 98 height 28
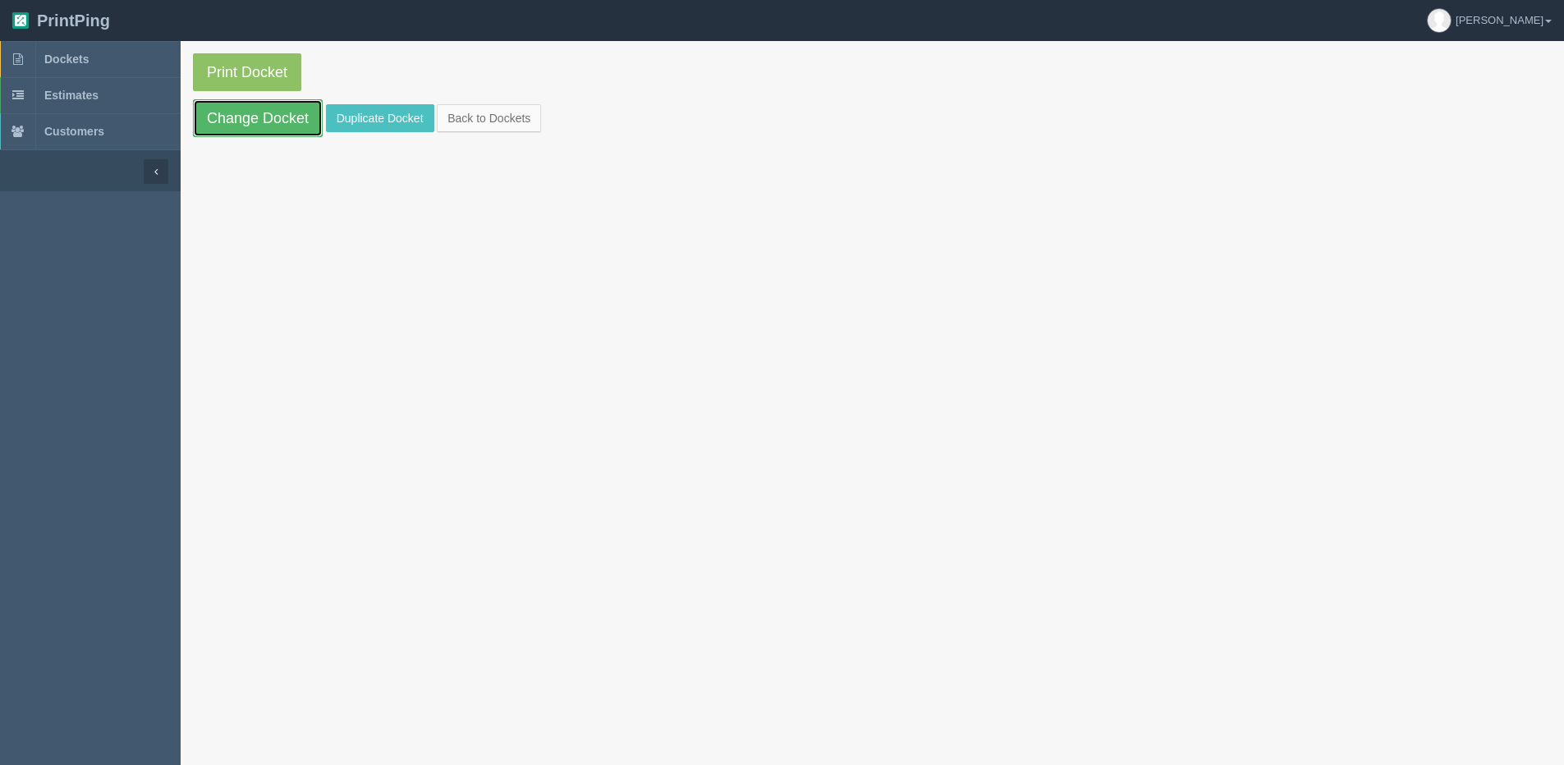
drag, startPoint x: 244, startPoint y: 112, endPoint x: 209, endPoint y: 114, distance: 34.5
click at [244, 112] on link "Change Docket" at bounding box center [258, 118] width 130 height 38
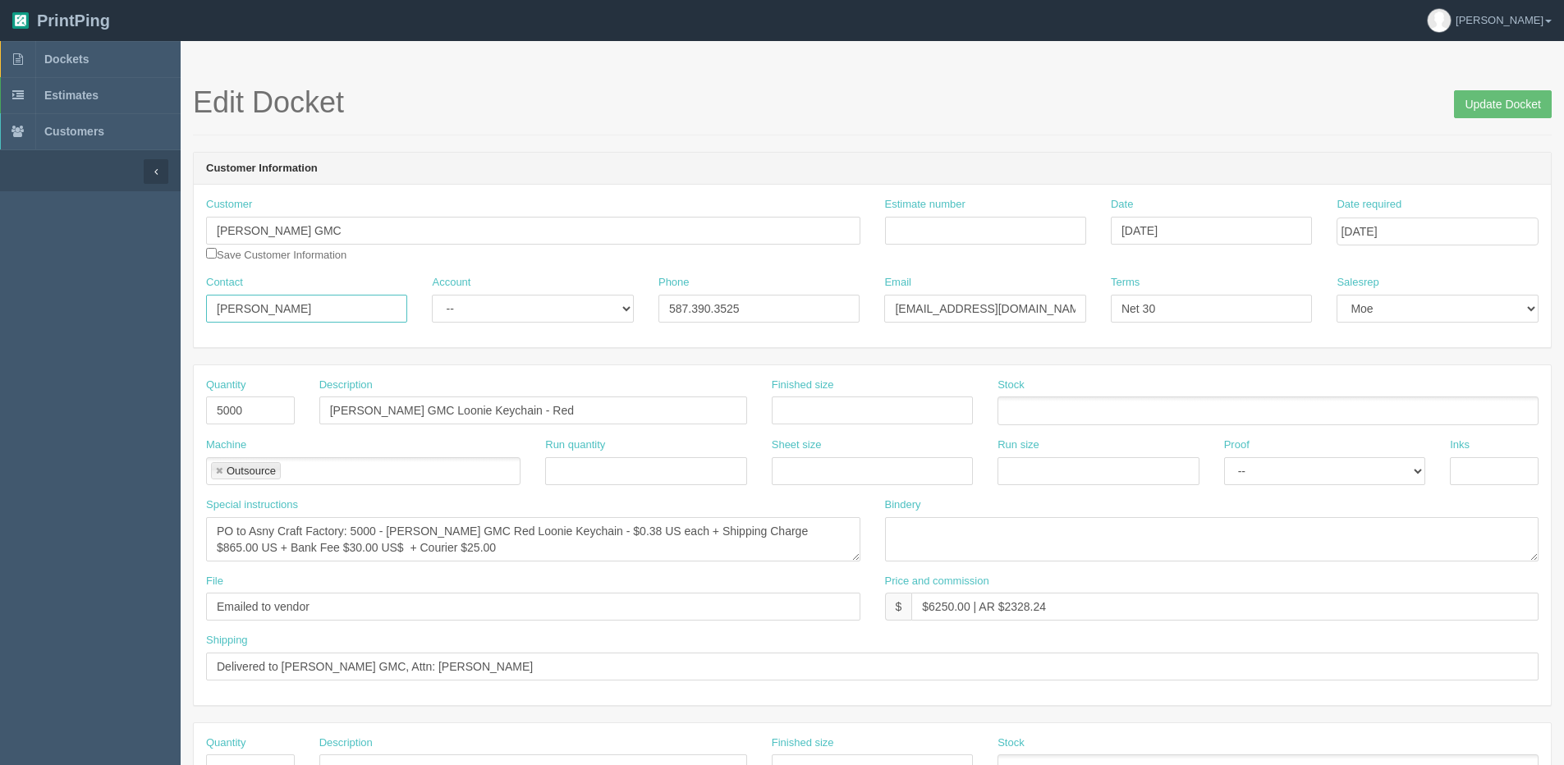
drag, startPoint x: 333, startPoint y: 309, endPoint x: -392, endPoint y: 346, distance: 725.7
click at [0, 346] on html "PrintPing [PERSON_NAME] Edit account ( [PERSON_NAME][EMAIL_ADDRESS][DOMAIN_NAME…" at bounding box center [782, 745] width 1564 height 1491
type input "[PERSON_NAME]"
drag, startPoint x: 767, startPoint y: 313, endPoint x: 173, endPoint y: 341, distance: 594.9
click at [173, 341] on section "Dockets Estimates Customers" at bounding box center [782, 765] width 1564 height 1449
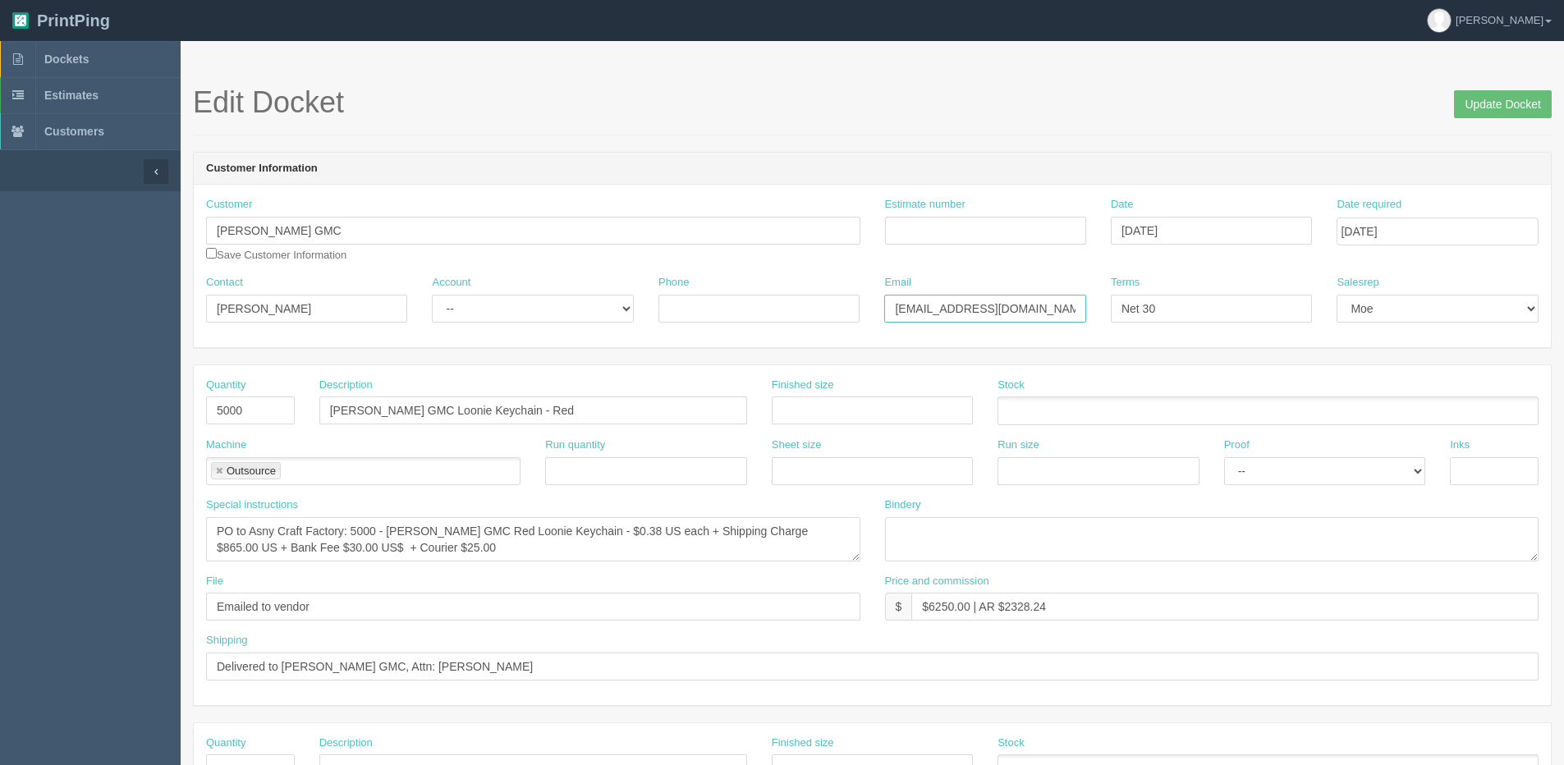
drag, startPoint x: 851, startPoint y: 311, endPoint x: 432, endPoint y: 303, distance: 419.5
click at [464, 311] on div "Contact Melanie Lok Account -- Existing Client Allrush Client Rep Client Phone …" at bounding box center [872, 305] width 1357 height 60
type input "mlok@kaizenauto.com"
drag, startPoint x: 515, startPoint y: 309, endPoint x: 515, endPoint y: 320, distance: 11.5
click at [515, 309] on select "-- Existing Client Allrush Client Rep Client" at bounding box center [532, 309] width 201 height 28
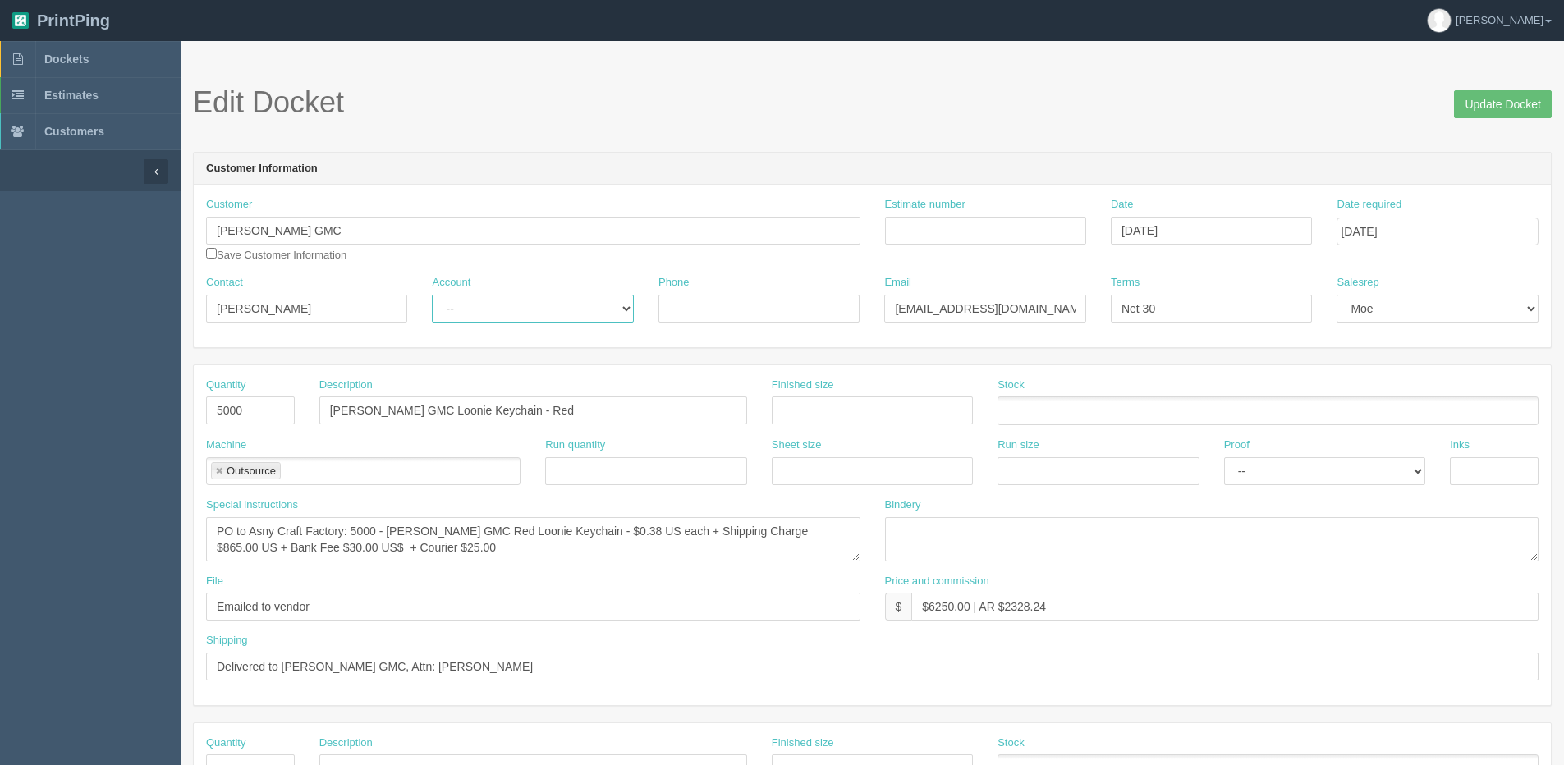
select select "Allrush Client"
click at [432, 295] on select "-- Existing Client Allrush Client Rep Client" at bounding box center [532, 309] width 201 height 28
click at [1504, 87] on span "Update Docket" at bounding box center [1503, 102] width 98 height 33
click at [1523, 103] on input "Update Docket" at bounding box center [1503, 104] width 98 height 28
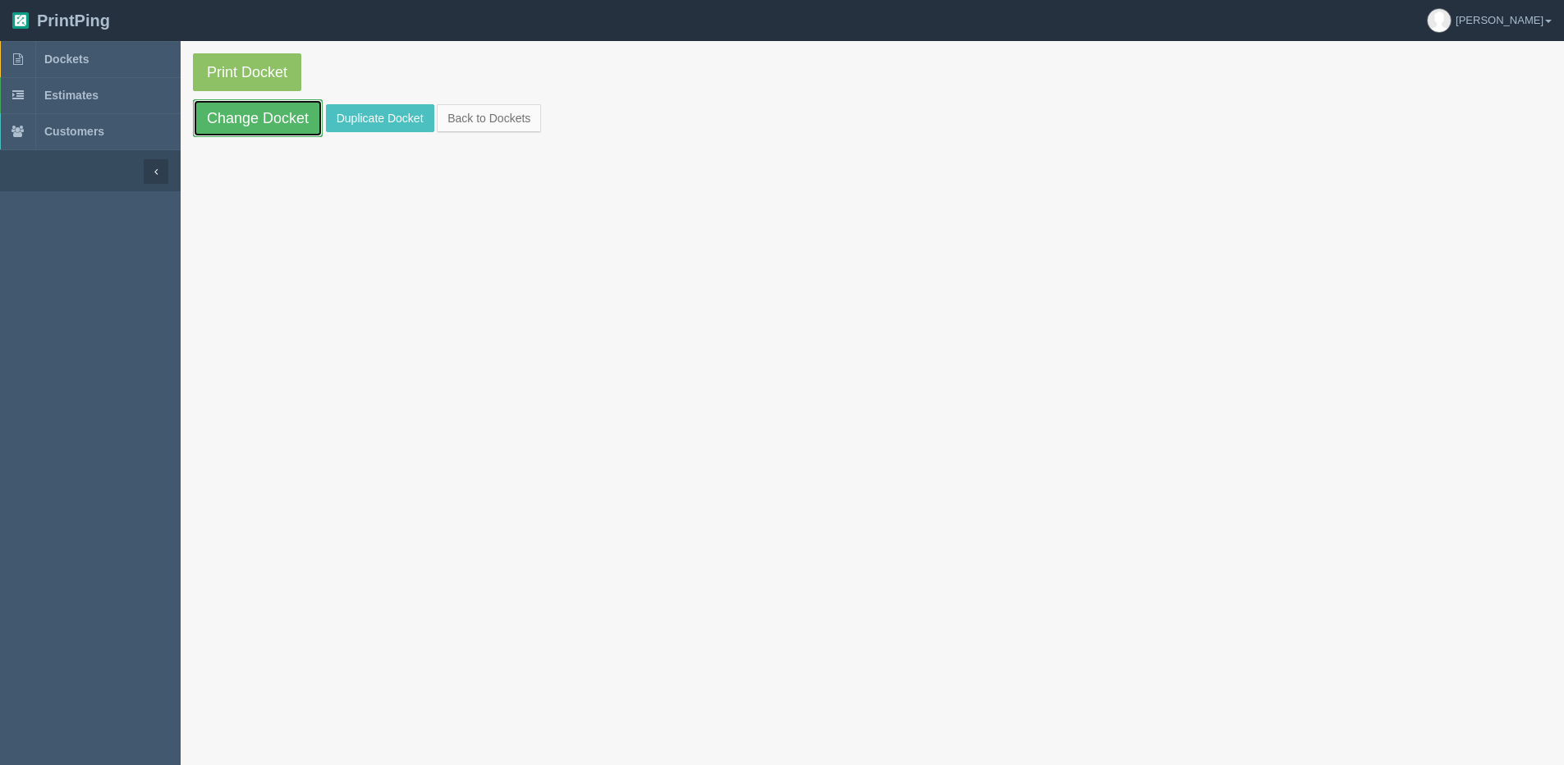
drag, startPoint x: 253, startPoint y: 126, endPoint x: 234, endPoint y: 126, distance: 18.9
click at [253, 126] on link "Change Docket" at bounding box center [258, 118] width 130 height 38
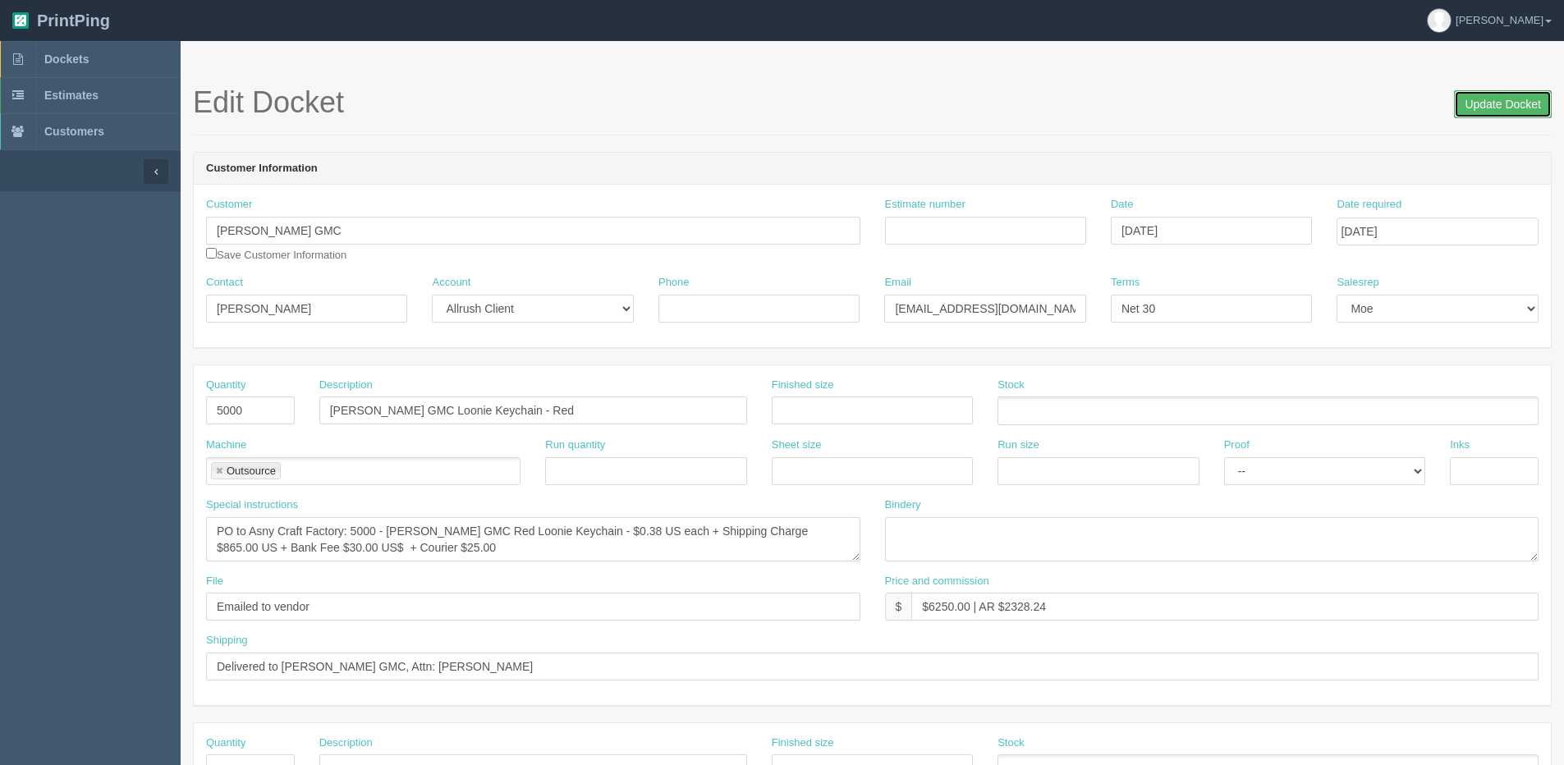
click at [1494, 102] on input "Update Docket" at bounding box center [1503, 104] width 98 height 28
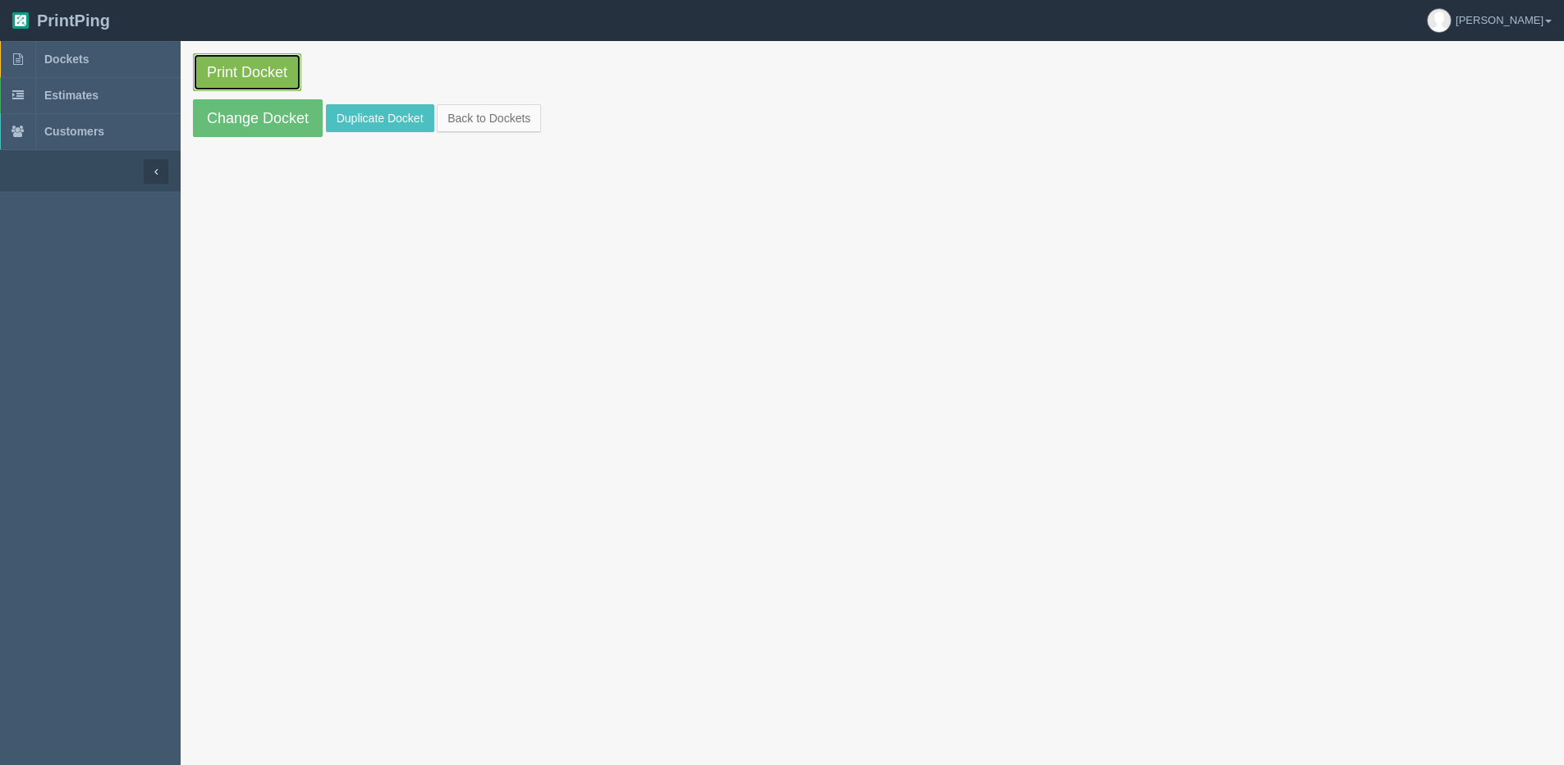
click at [299, 59] on link "Print Docket" at bounding box center [247, 72] width 108 height 38
click at [218, 75] on link "Print Docket" at bounding box center [247, 72] width 108 height 38
click at [221, 116] on link "Change Docket" at bounding box center [258, 118] width 130 height 38
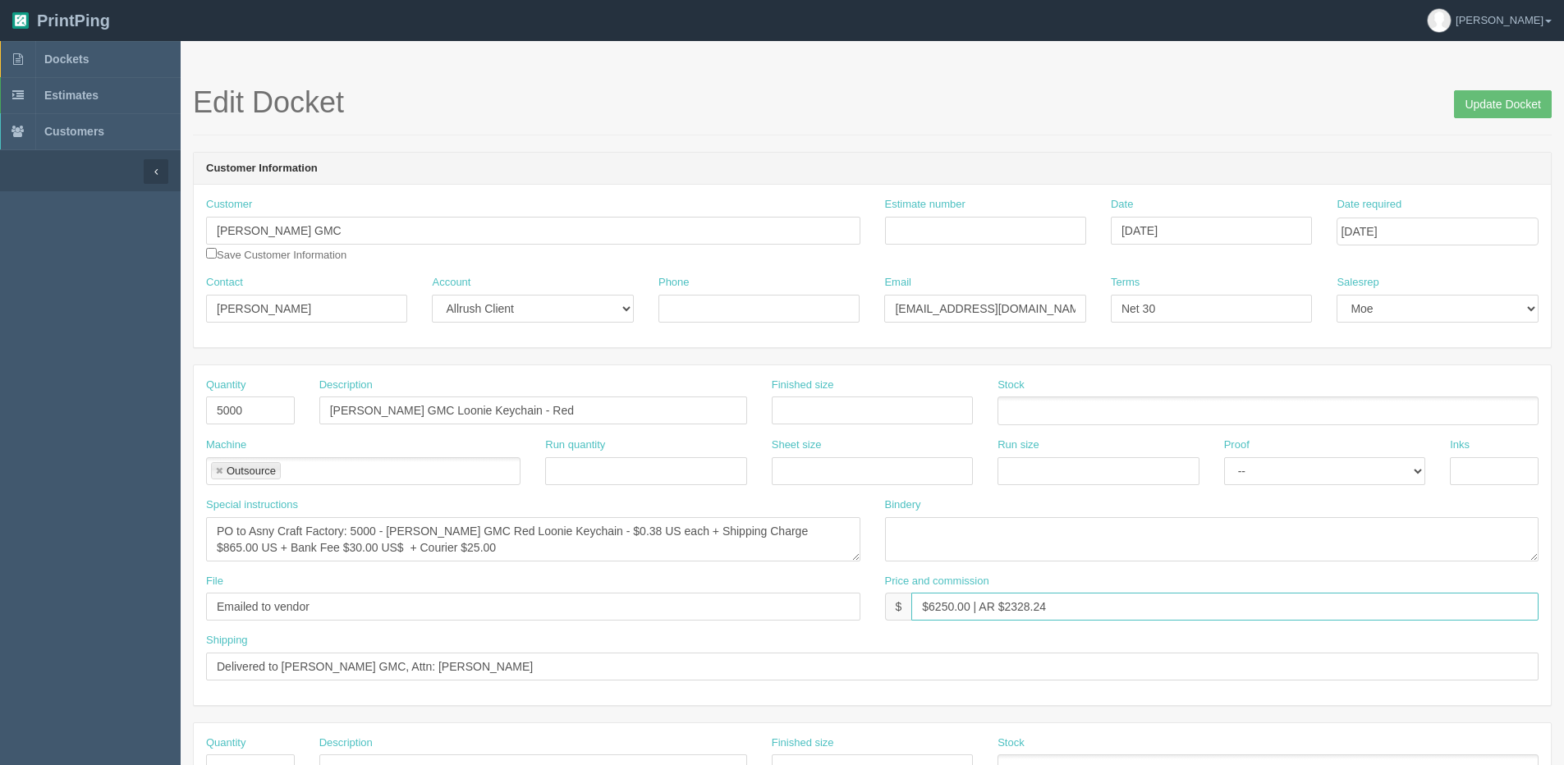
drag, startPoint x: 1003, startPoint y: 604, endPoint x: 1142, endPoint y: 507, distance: 169.2
click at [1145, 552] on div "Quantity 5000 Description [PERSON_NAME] GMC Loonie Keychain - Red Finished size…" at bounding box center [872, 535] width 1357 height 340
type input "$6250.00 | AR $1928.38"
click at [1499, 103] on input "Update Docket" at bounding box center [1503, 104] width 98 height 28
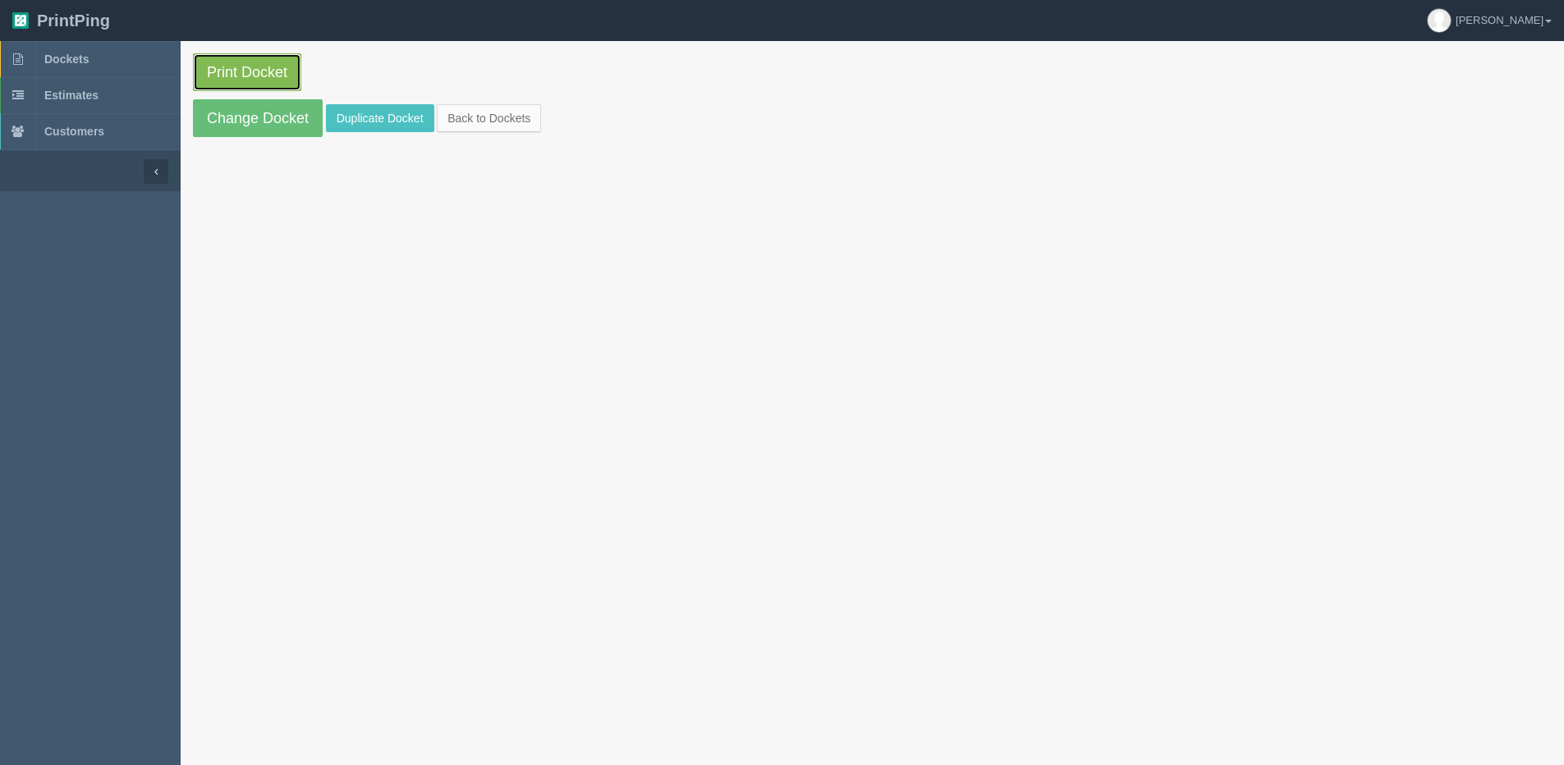
click at [250, 80] on link "Print Docket" at bounding box center [247, 72] width 108 height 38
click at [194, 68] on link "Print Docket" at bounding box center [247, 72] width 108 height 38
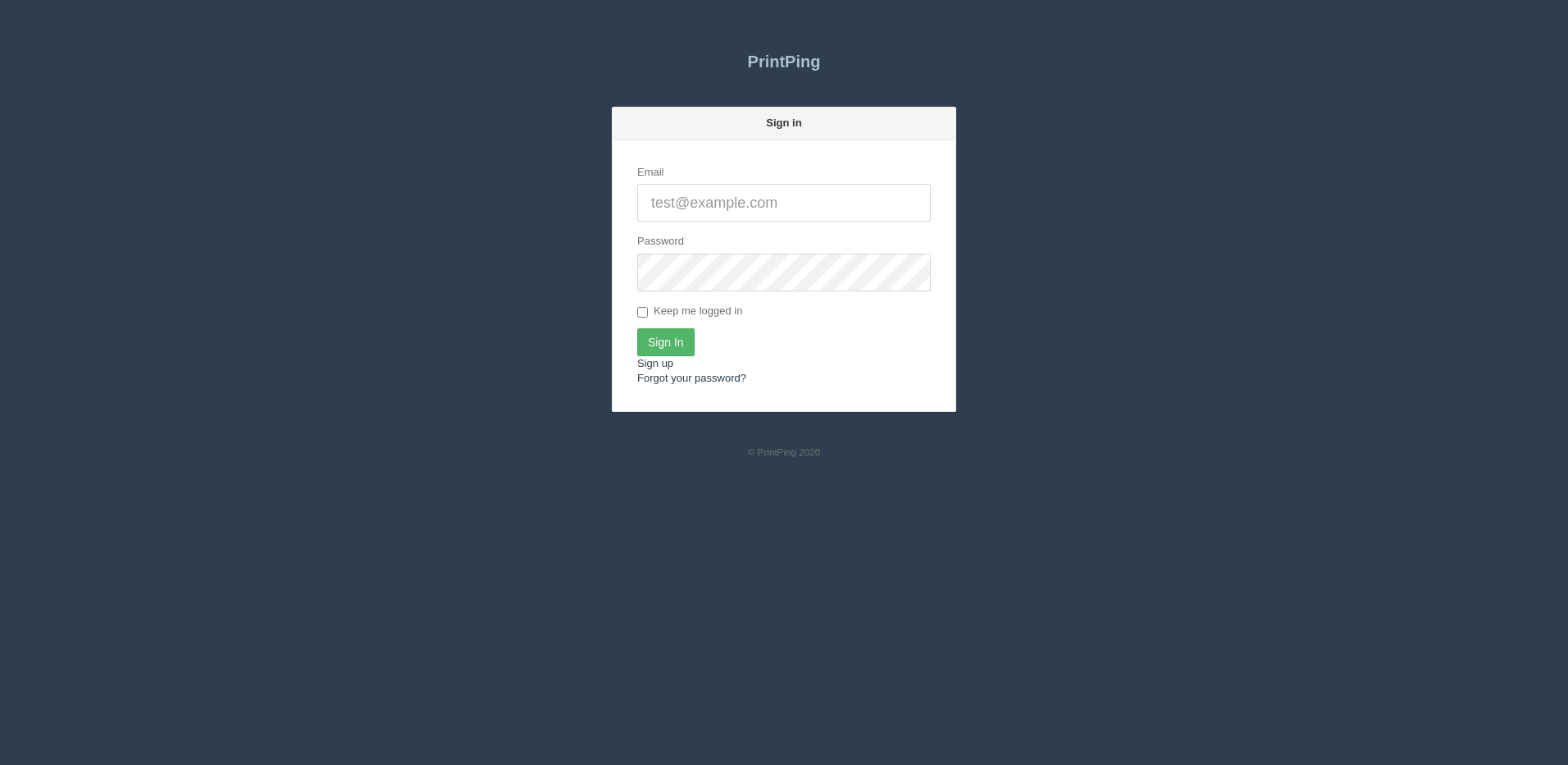
type input "[PERSON_NAME][EMAIL_ADDRESS][DOMAIN_NAME]"
click at [668, 338] on input "Sign In" at bounding box center [666, 342] width 57 height 28
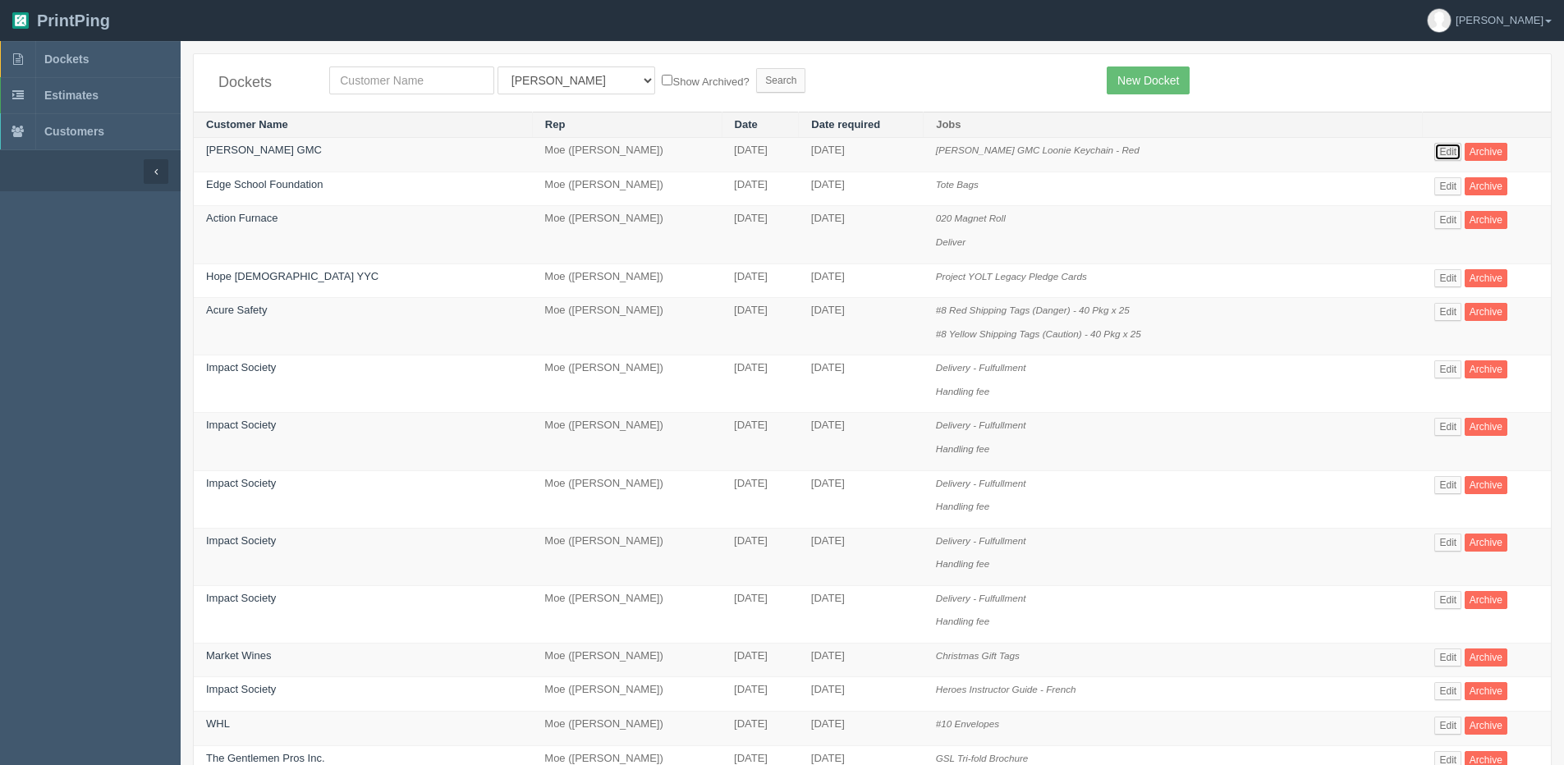
click at [1448, 148] on link "Edit" at bounding box center [1447, 152] width 27 height 18
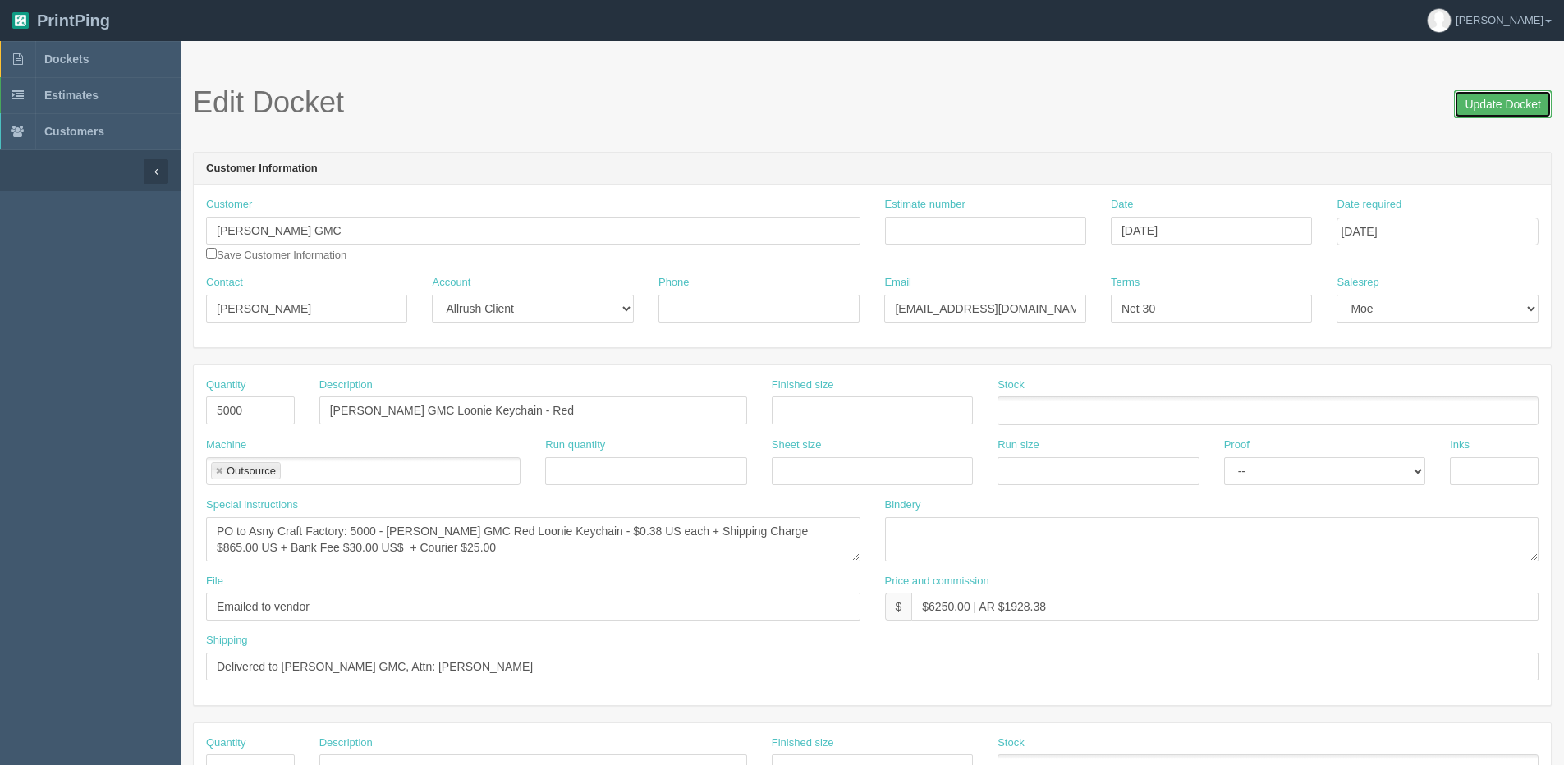
click at [1527, 104] on input "Update Docket" at bounding box center [1503, 104] width 98 height 28
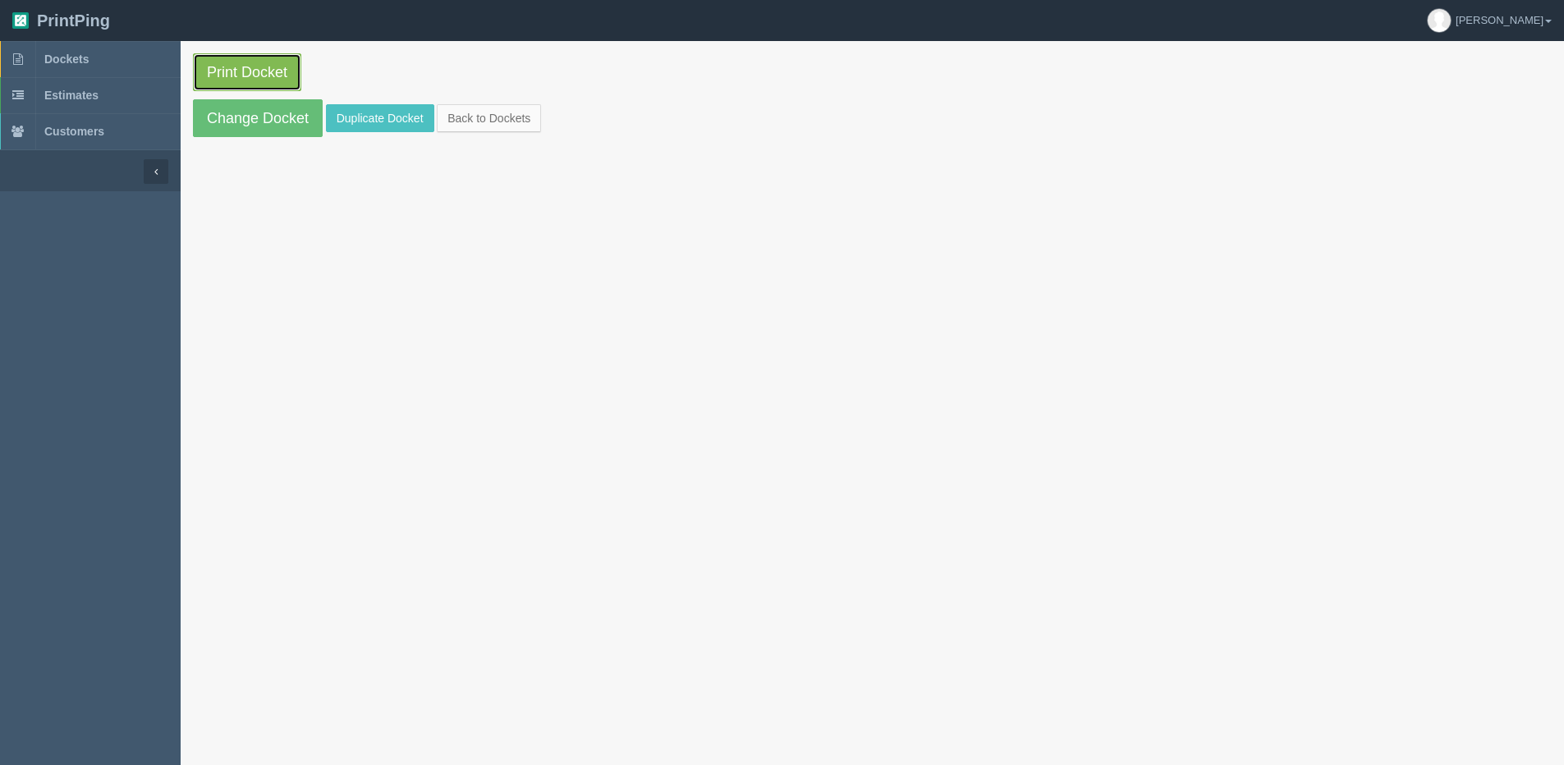
click at [233, 62] on link "Print Docket" at bounding box center [247, 72] width 108 height 38
click at [443, 135] on section "Print Docket Change Docket Duplicate Docket Back to Dockets" at bounding box center [872, 95] width 1383 height 108
click at [479, 115] on link "Back to Dockets" at bounding box center [489, 118] width 104 height 28
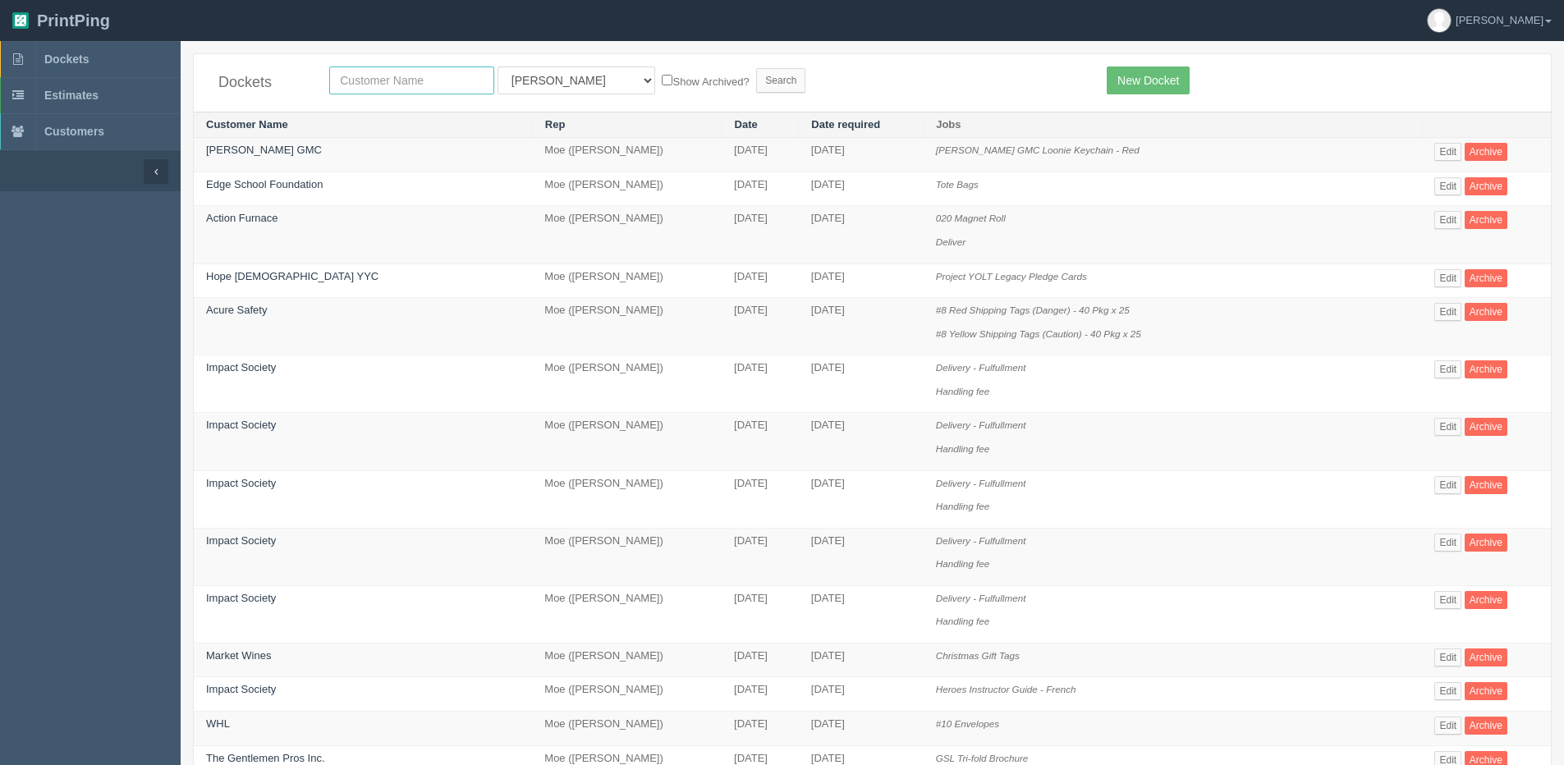
click at [460, 83] on input "text" at bounding box center [411, 80] width 165 height 28
type input "[PERSON_NAME]"
click at [533, 79] on select "All Users Ali Ali Test 1 Aly Amy Ankit Arif Brandon Dan France Greg Jim Mark Ma…" at bounding box center [576, 80] width 158 height 28
select select "1"
click at [497, 66] on select "All Users Ali Ali Test 1 Aly Amy Ankit Arif Brandon Dan France Greg Jim Mark Ma…" at bounding box center [576, 80] width 158 height 28
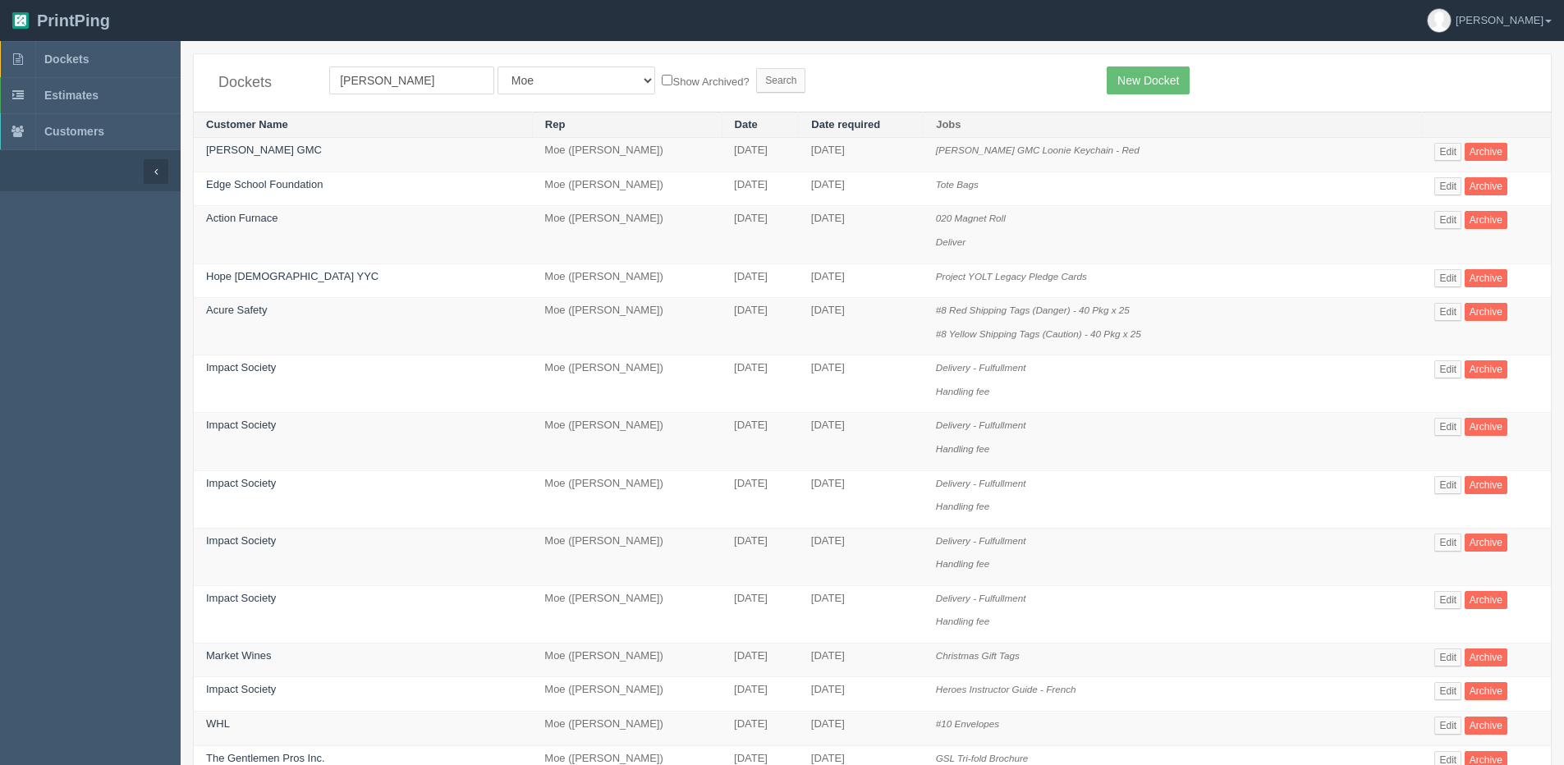
click at [662, 77] on label "Show Archived?" at bounding box center [705, 80] width 87 height 19
click at [662, 77] on input "Show Archived?" at bounding box center [667, 80] width 11 height 11
checkbox input "true"
click at [756, 81] on input "Search" at bounding box center [780, 80] width 49 height 25
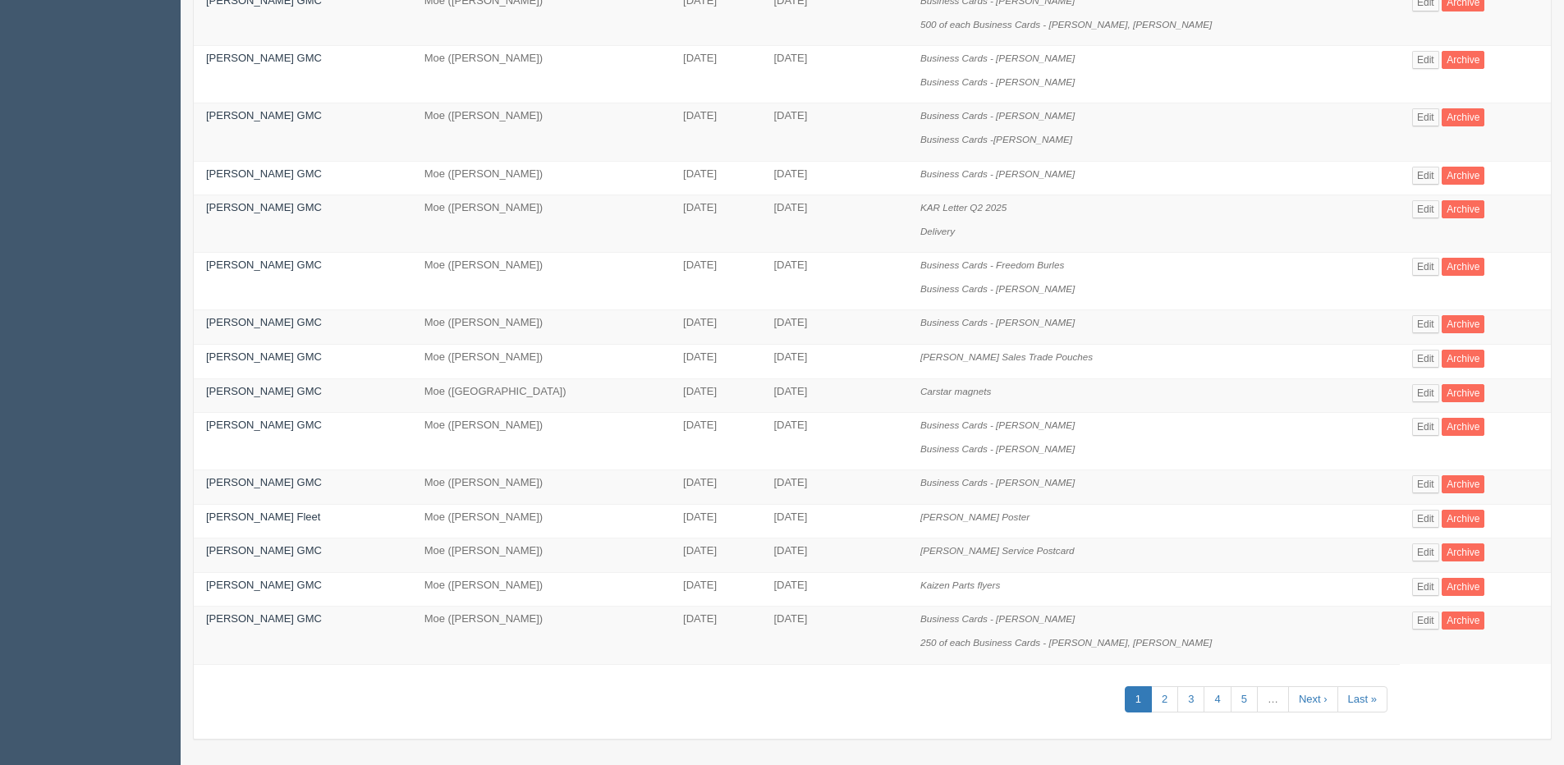
scroll to position [588, 0]
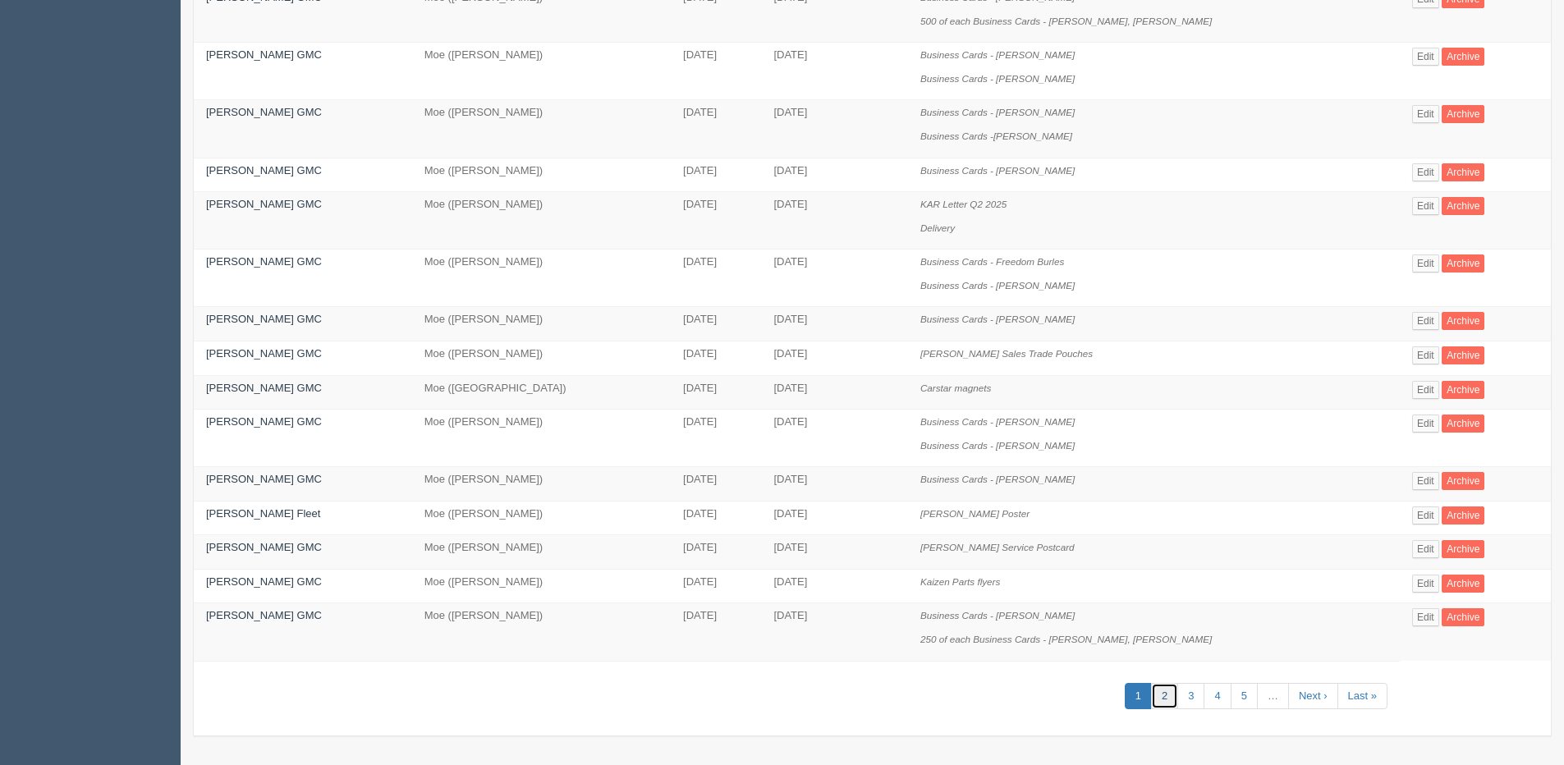
click at [1161, 699] on link "2" at bounding box center [1164, 696] width 27 height 27
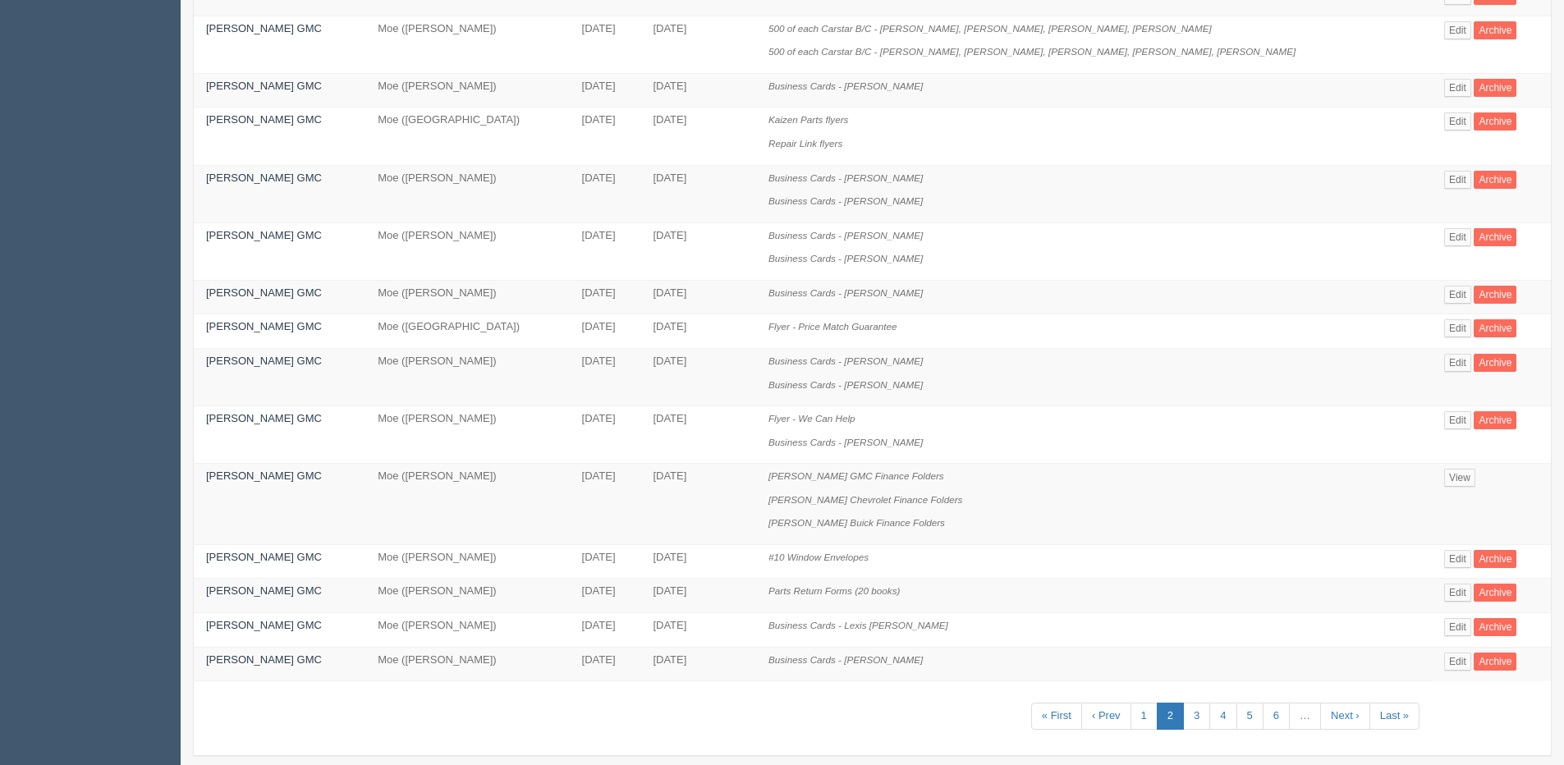
scroll to position [611, 0]
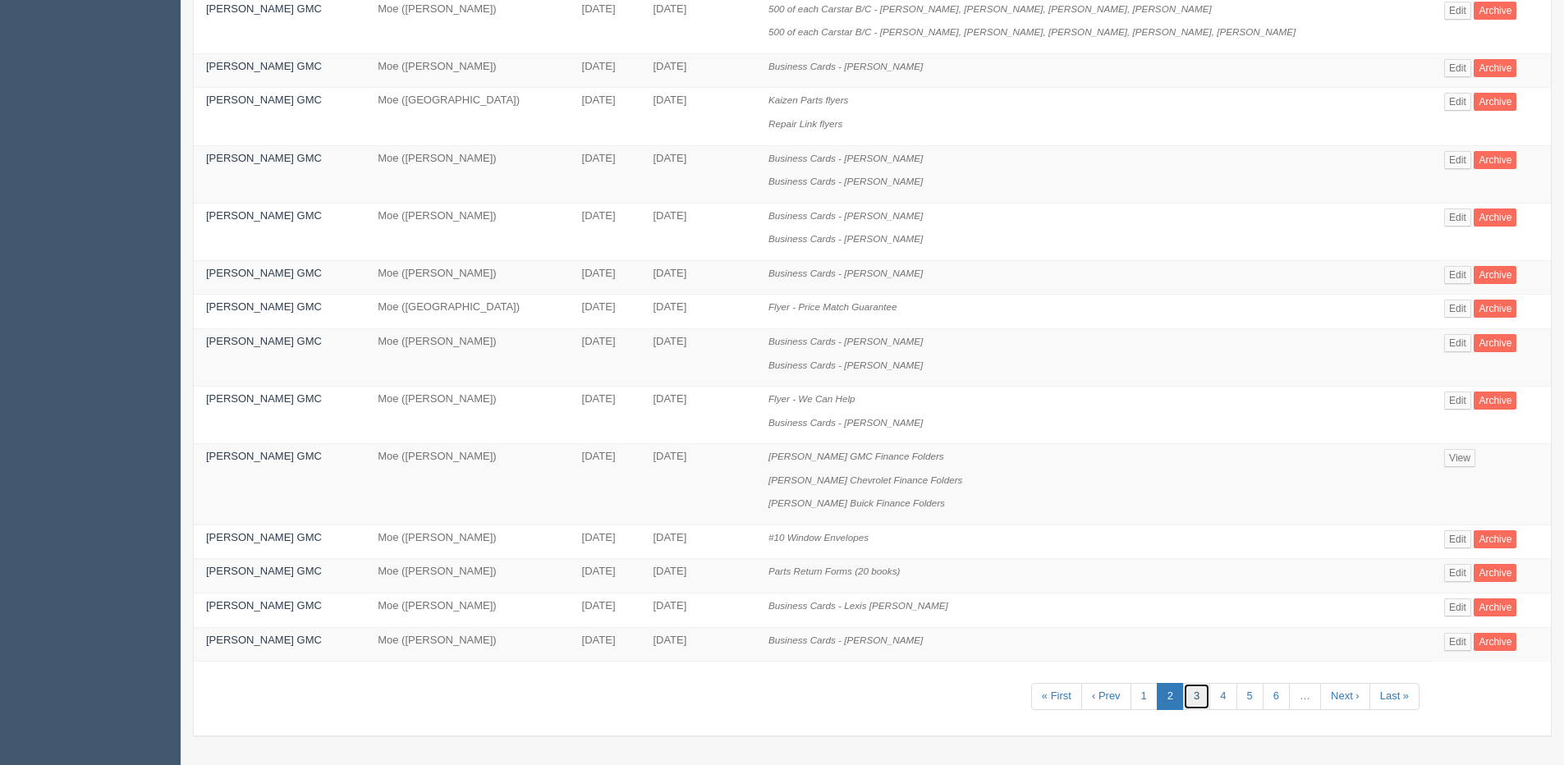
click at [1183, 694] on link "3" at bounding box center [1196, 696] width 27 height 27
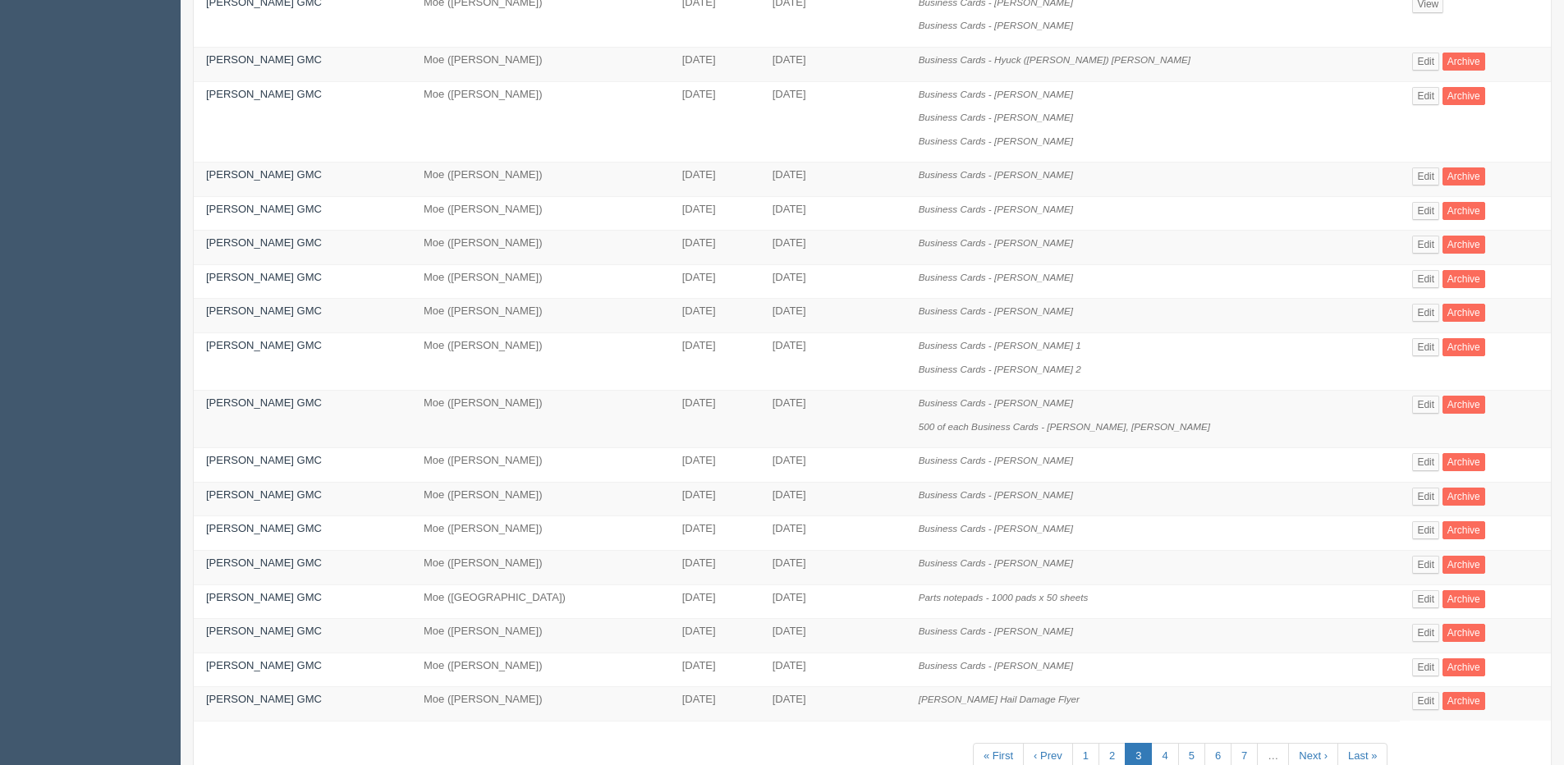
scroll to position [470, 0]
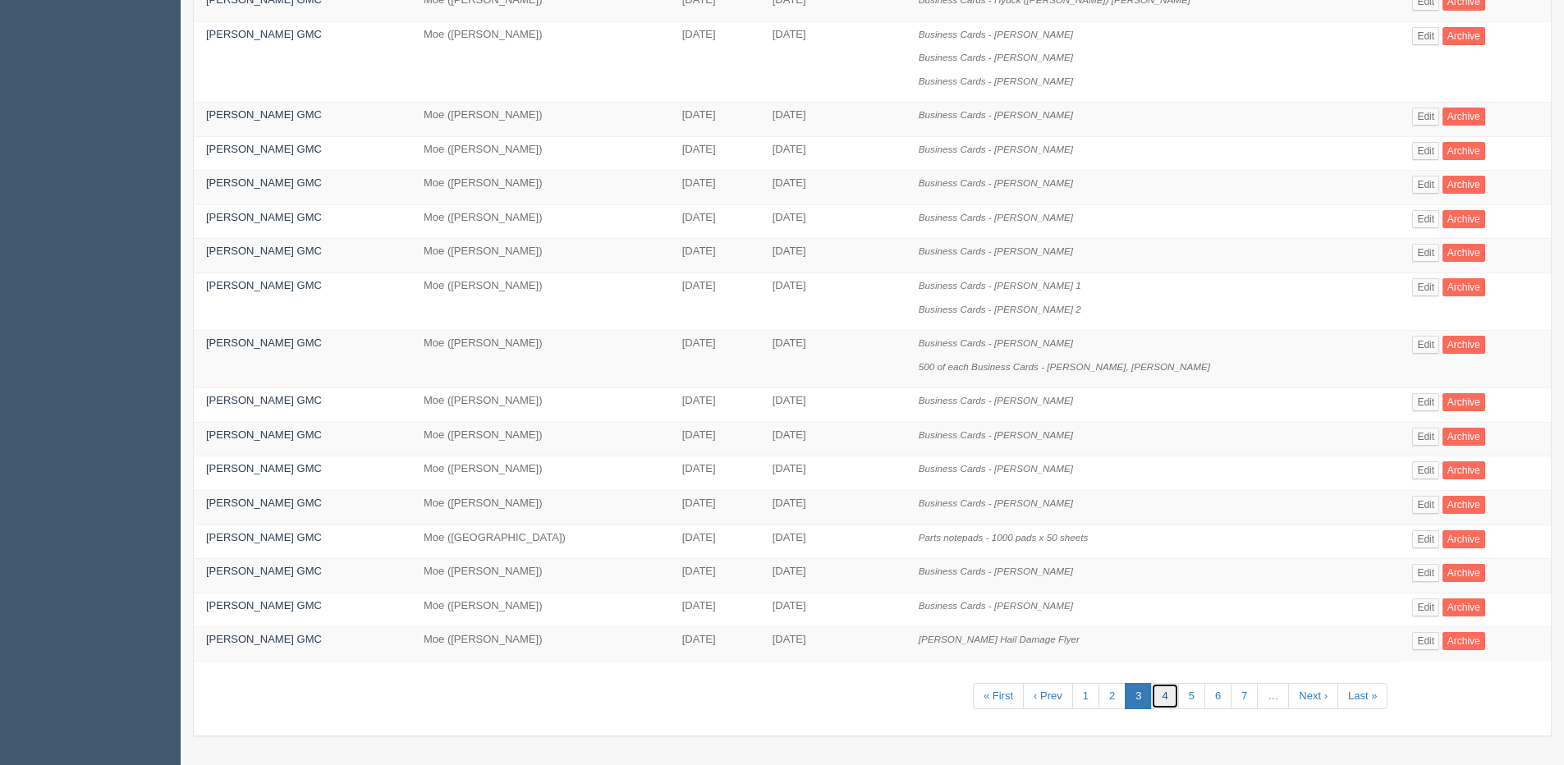
click at [1154, 695] on link "4" at bounding box center [1164, 696] width 27 height 27
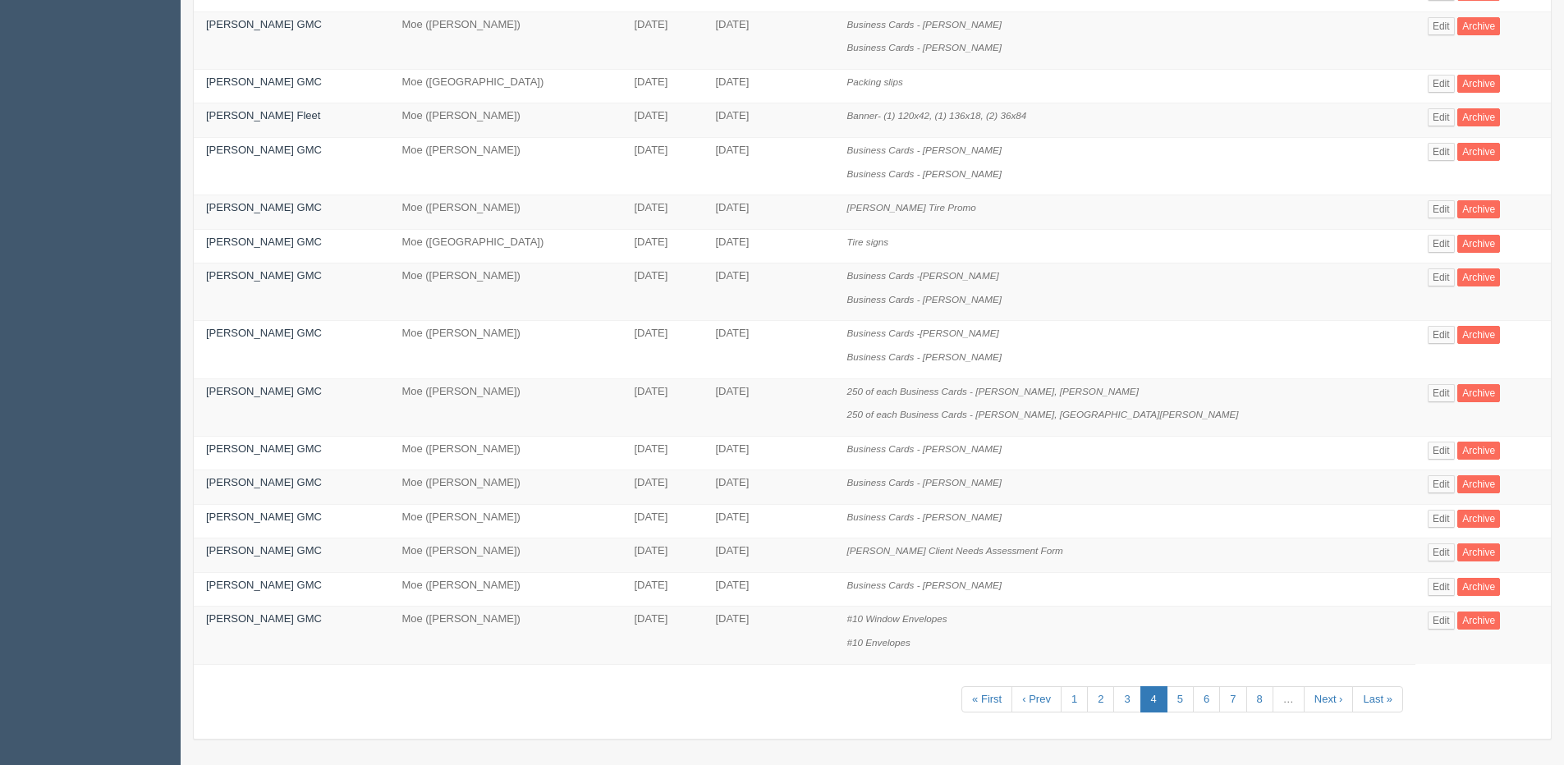
scroll to position [588, 0]
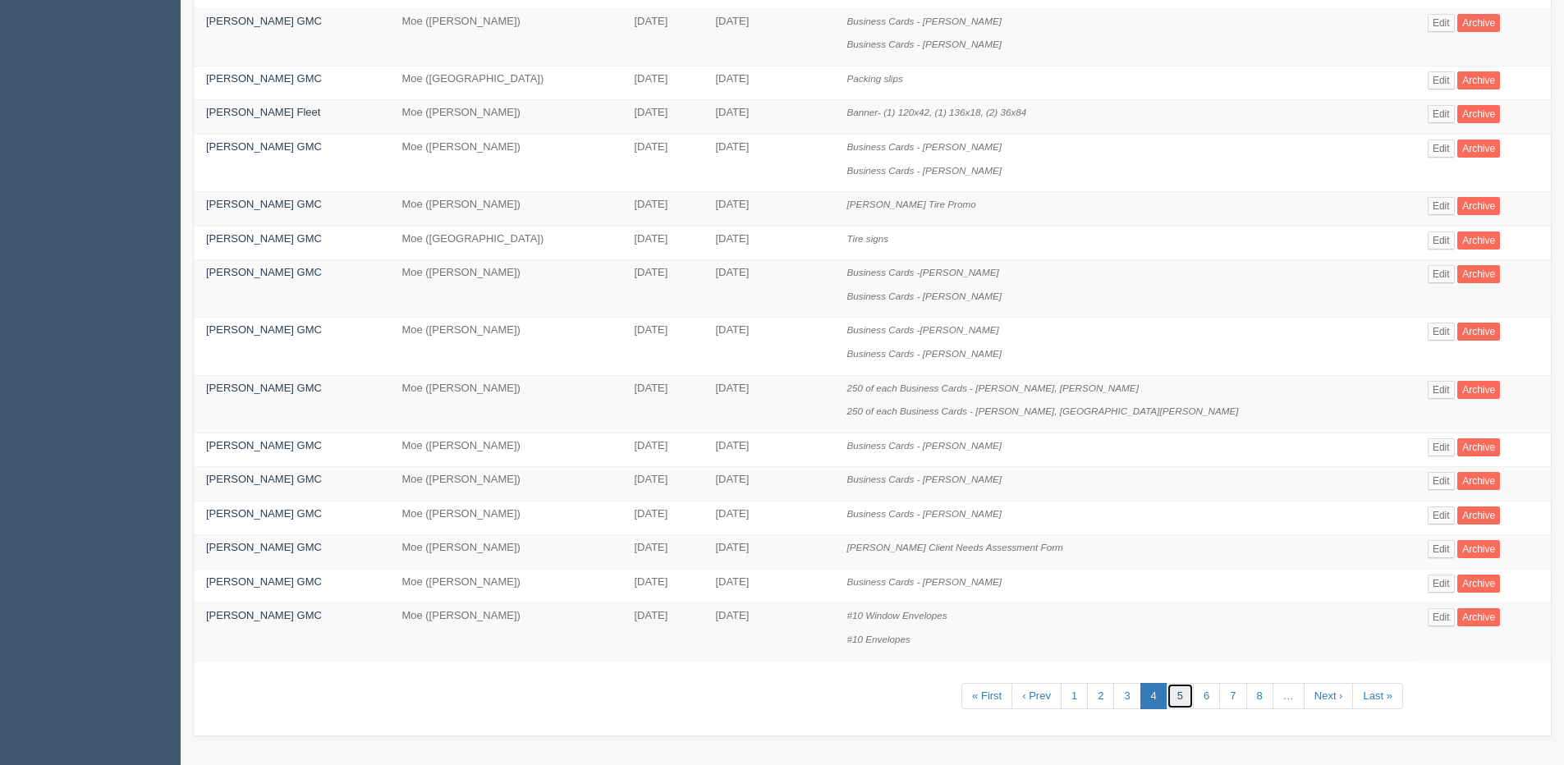
click at [1166, 693] on link "5" at bounding box center [1179, 696] width 27 height 27
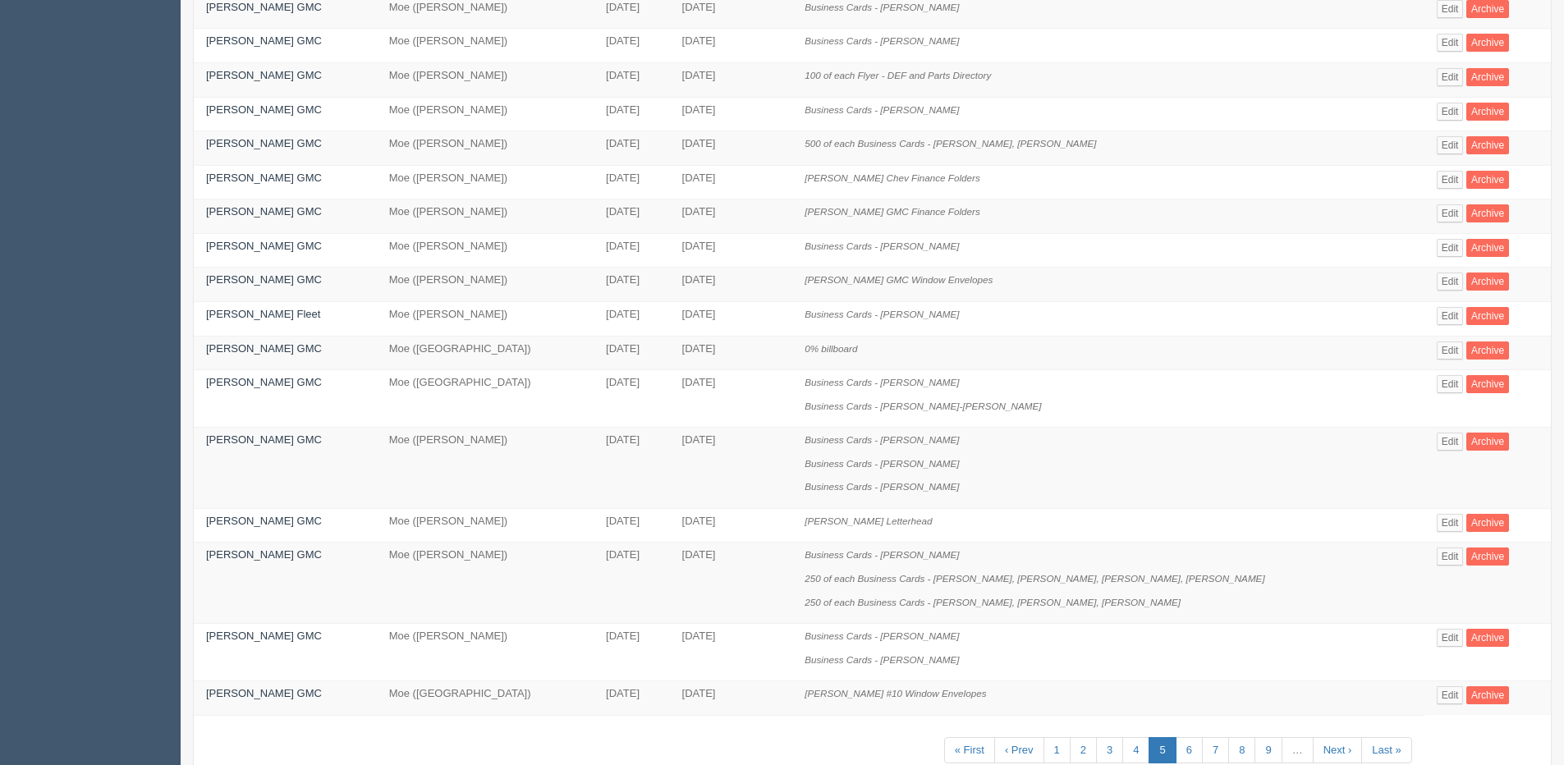
scroll to position [657, 0]
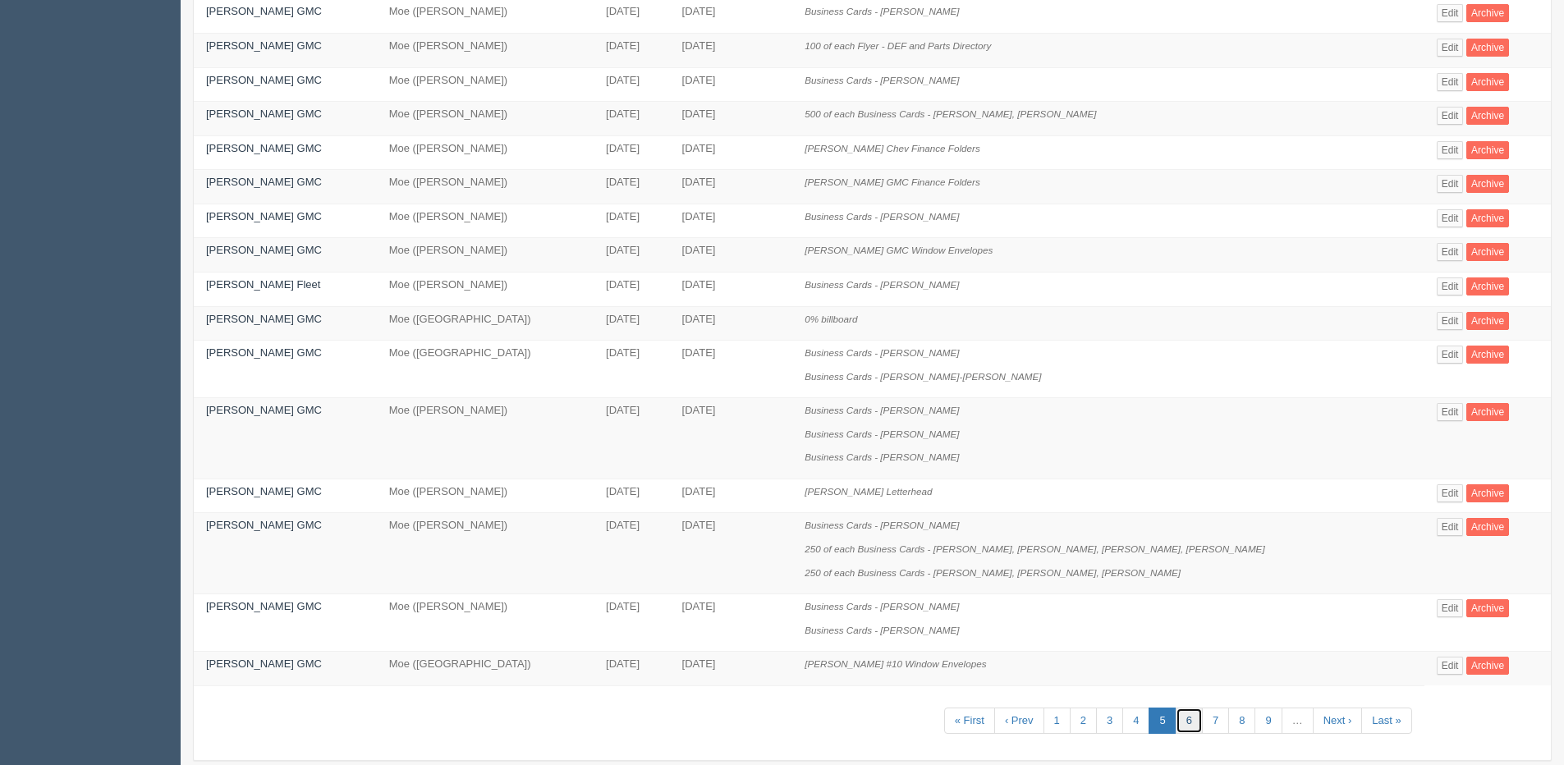
click at [1175, 721] on link "6" at bounding box center [1188, 721] width 27 height 27
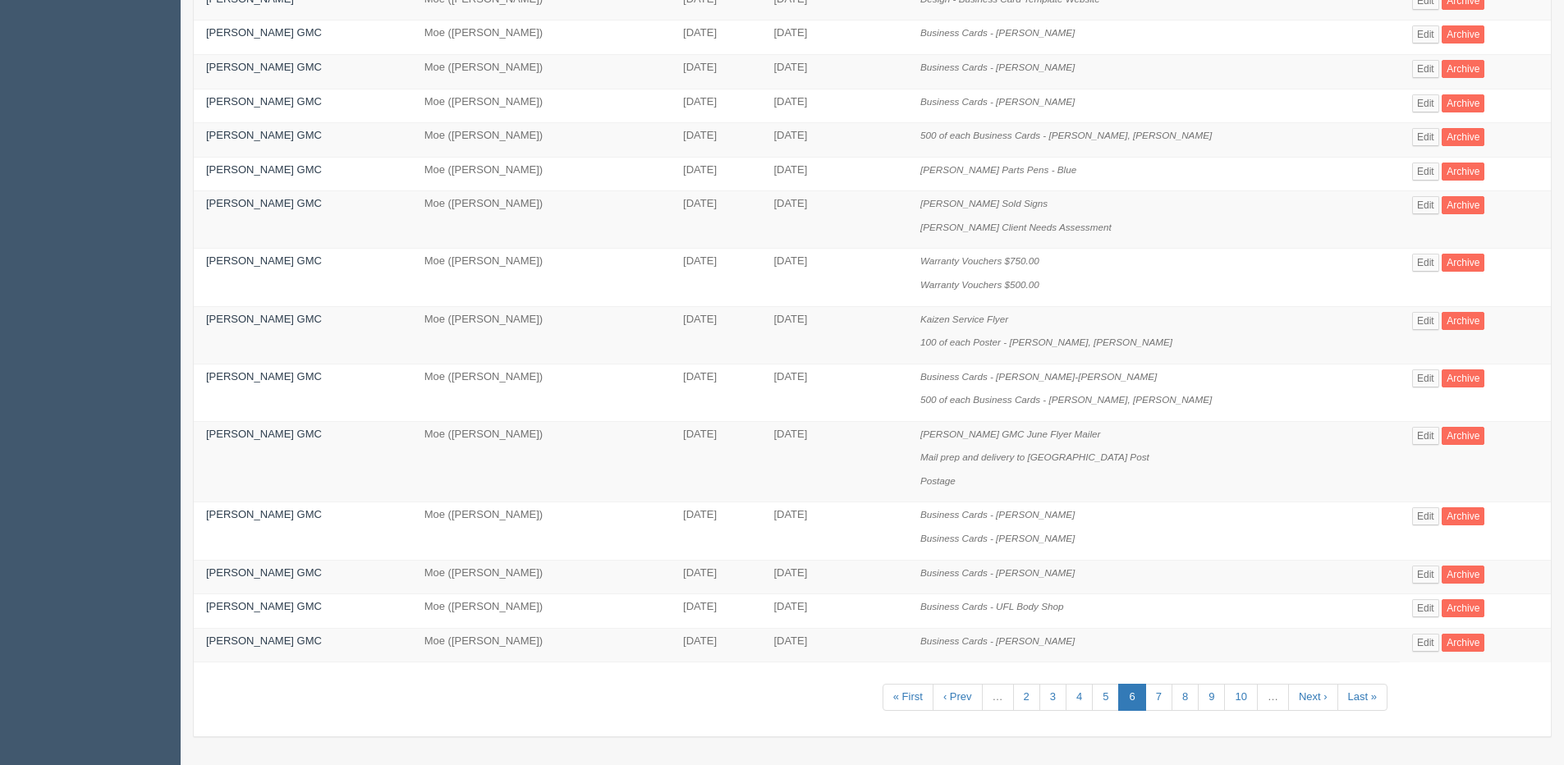
scroll to position [657, 0]
click at [1161, 702] on link "7" at bounding box center [1158, 696] width 27 height 27
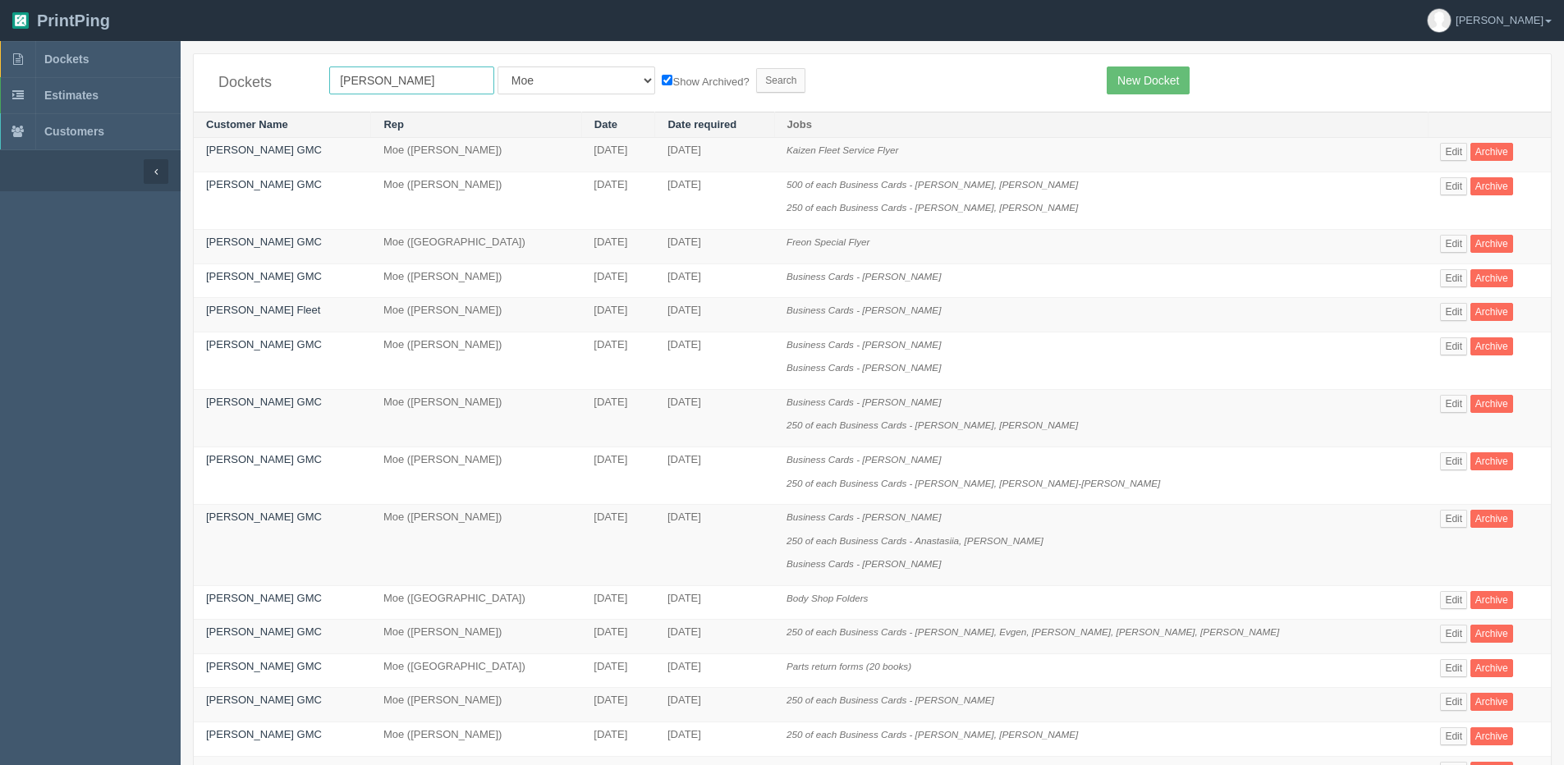
drag, startPoint x: 378, startPoint y: 87, endPoint x: -4, endPoint y: 140, distance: 385.3
click at [0, 140] on html "PrintPing [PERSON_NAME] Edit account ( [PERSON_NAME][EMAIL_ADDRESS][DOMAIN_NAME…" at bounding box center [782, 688] width 1564 height 1376
type input "country hills hyundai"
click at [756, 68] on input "Search" at bounding box center [780, 80] width 49 height 25
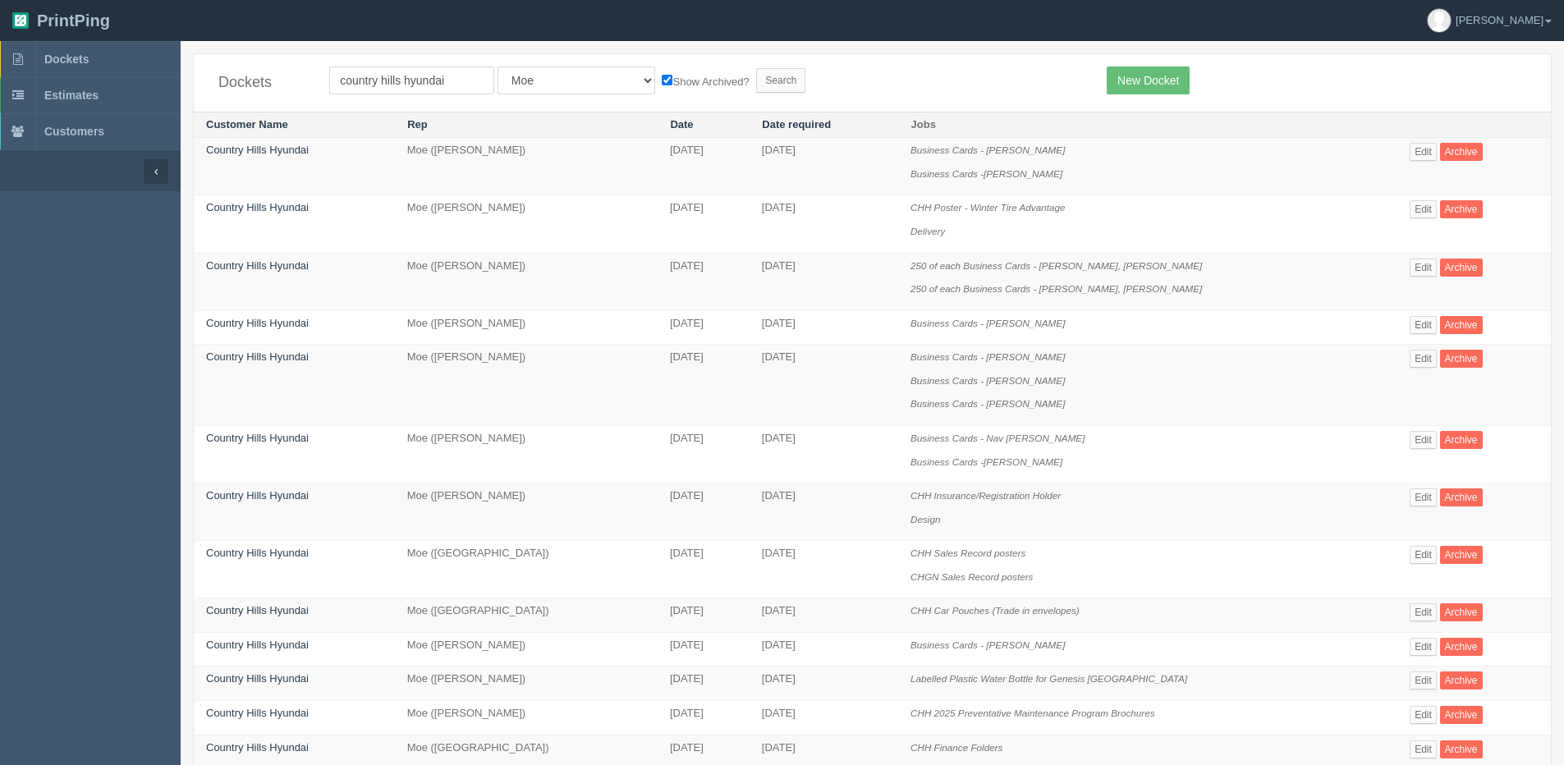
scroll to position [82, 0]
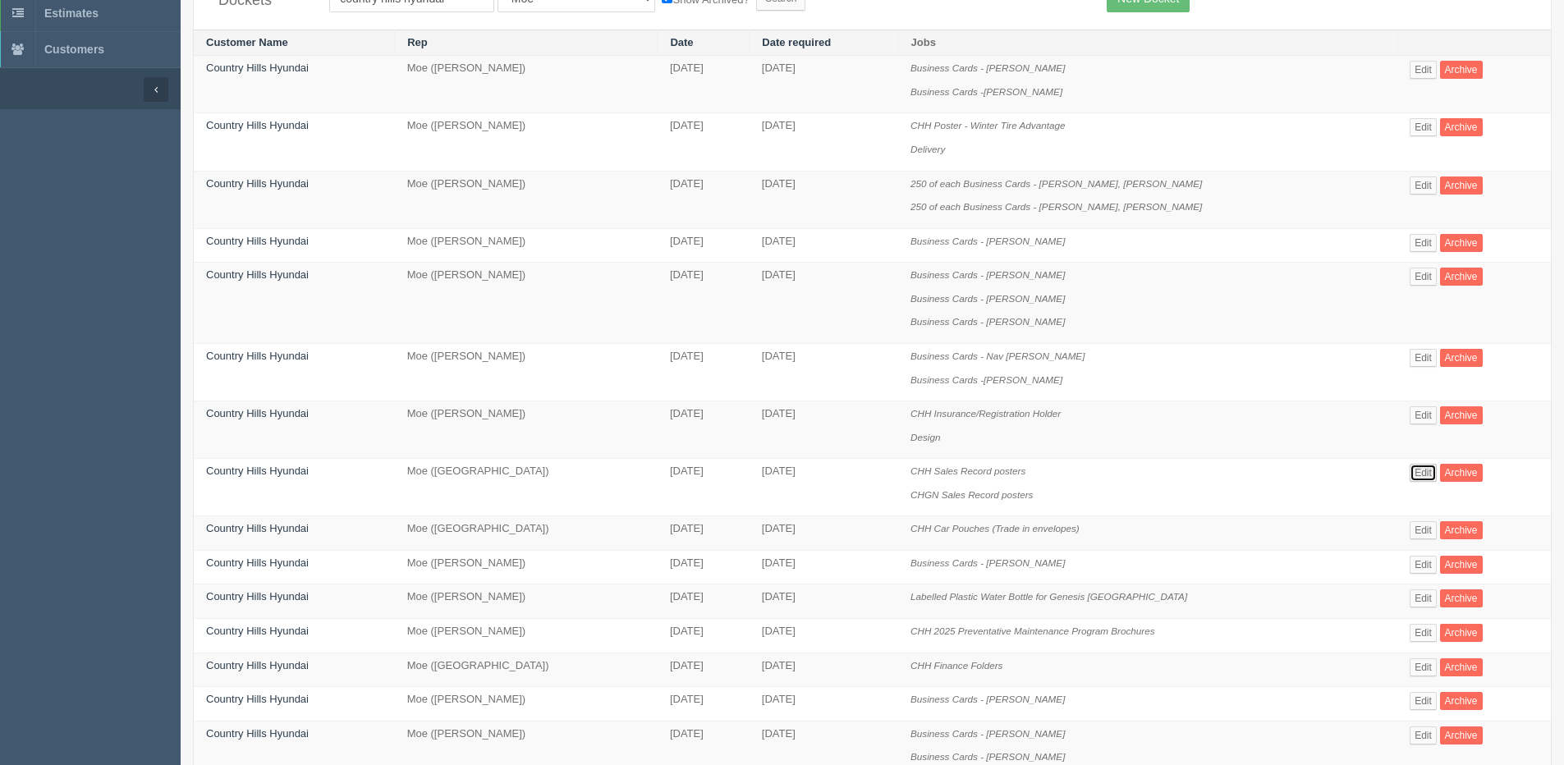
click at [1411, 468] on link "Edit" at bounding box center [1422, 473] width 27 height 18
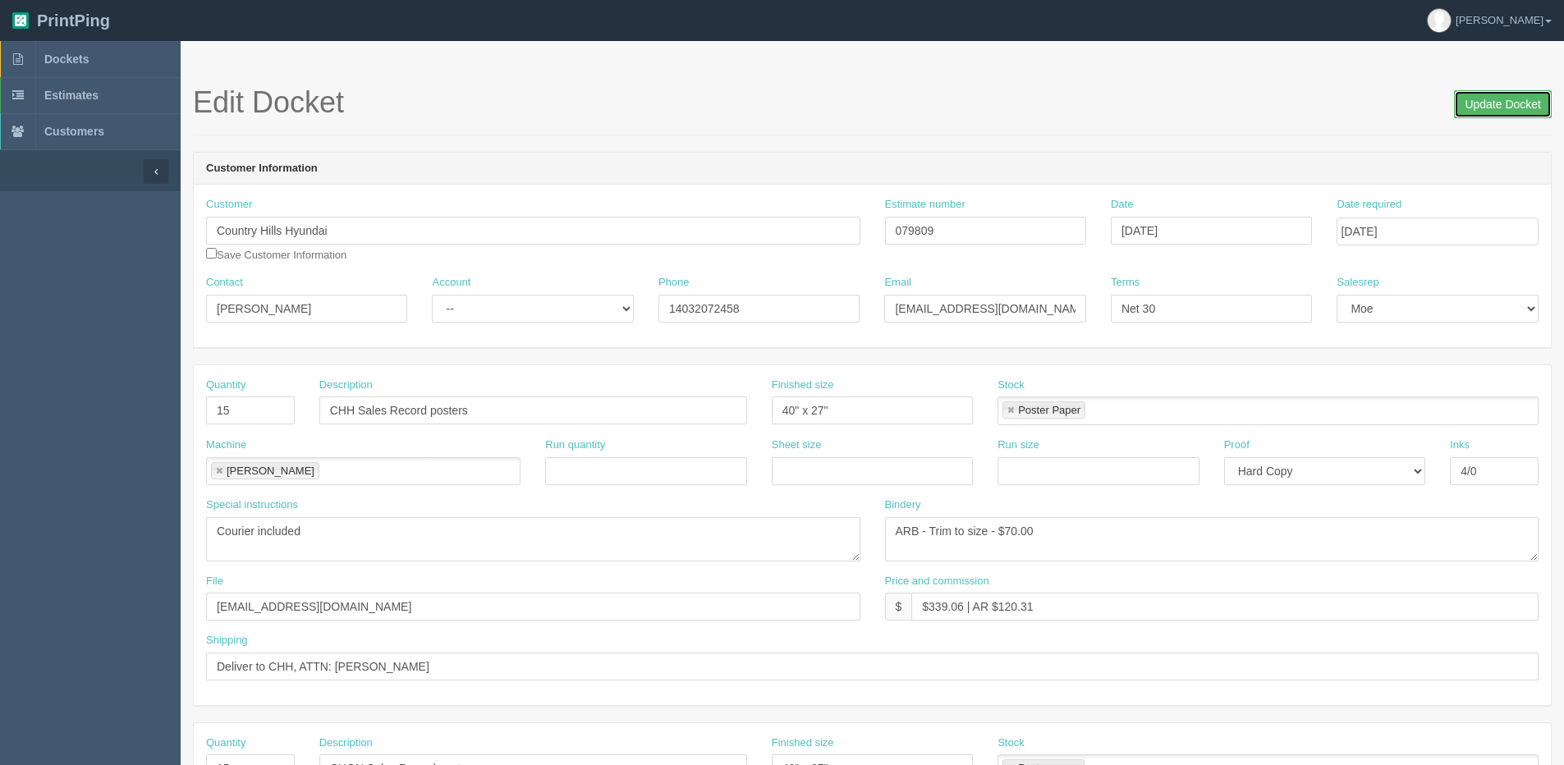
click at [1524, 104] on input "Update Docket" at bounding box center [1503, 104] width 98 height 28
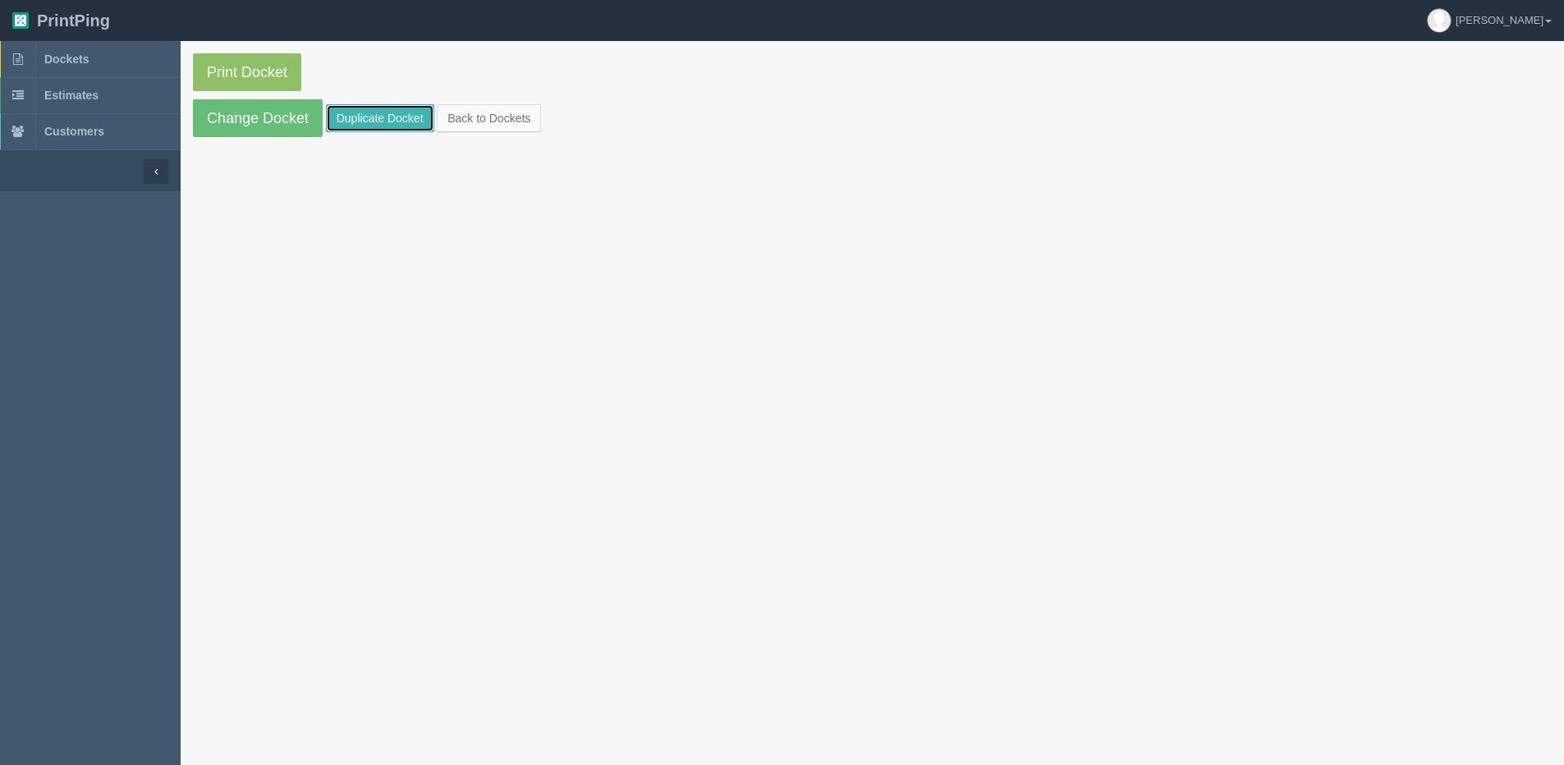
click at [356, 121] on link "Duplicate Docket" at bounding box center [380, 118] width 108 height 28
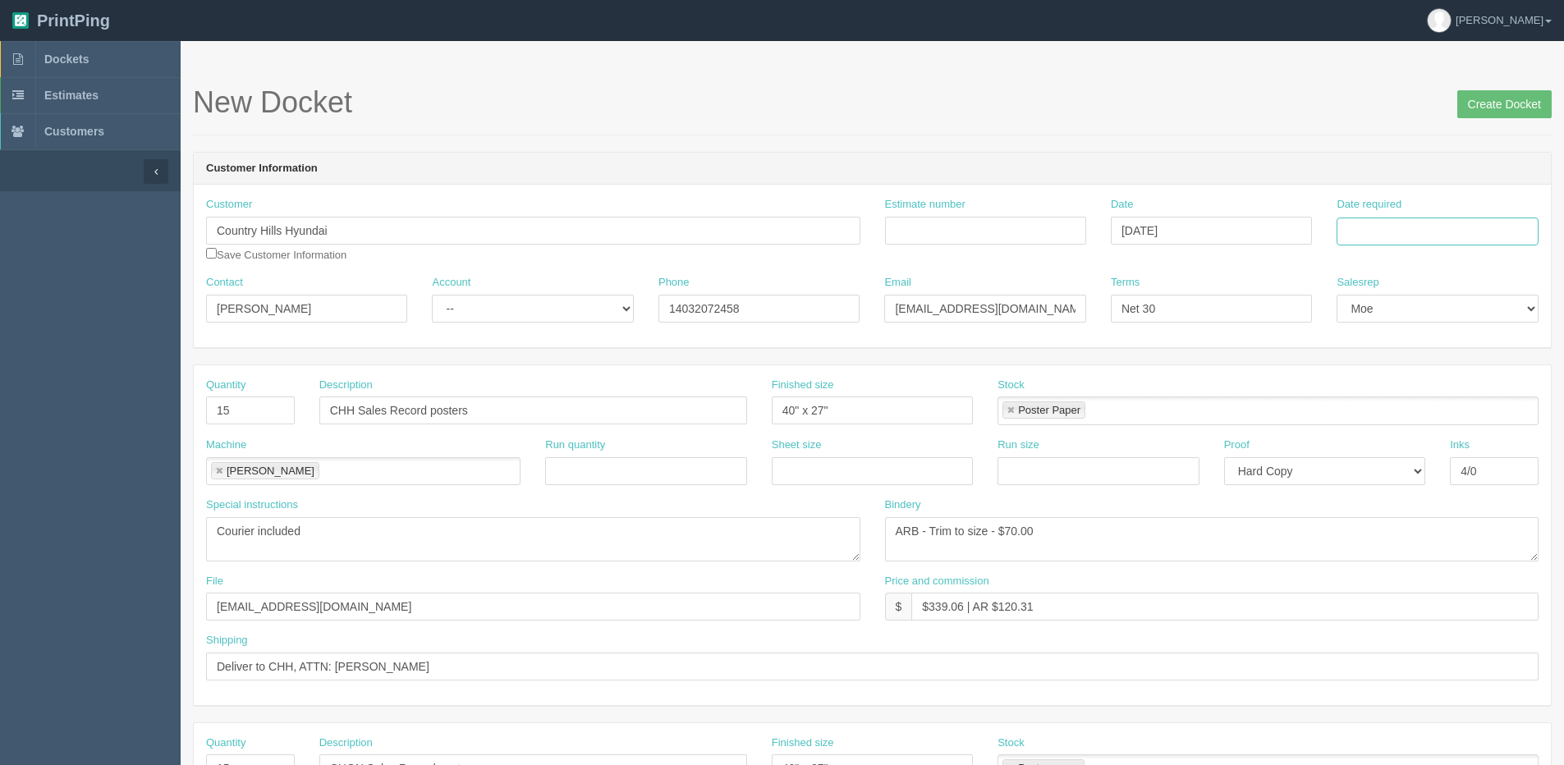
click at [1417, 235] on input "Date required" at bounding box center [1436, 232] width 201 height 28
click at [1361, 470] on th "Today" at bounding box center [1416, 459] width 153 height 24
click at [1440, 390] on td "25" at bounding box center [1441, 389] width 21 height 24
type input "[DATE]"
drag, startPoint x: 245, startPoint y: 409, endPoint x: 23, endPoint y: 424, distance: 222.9
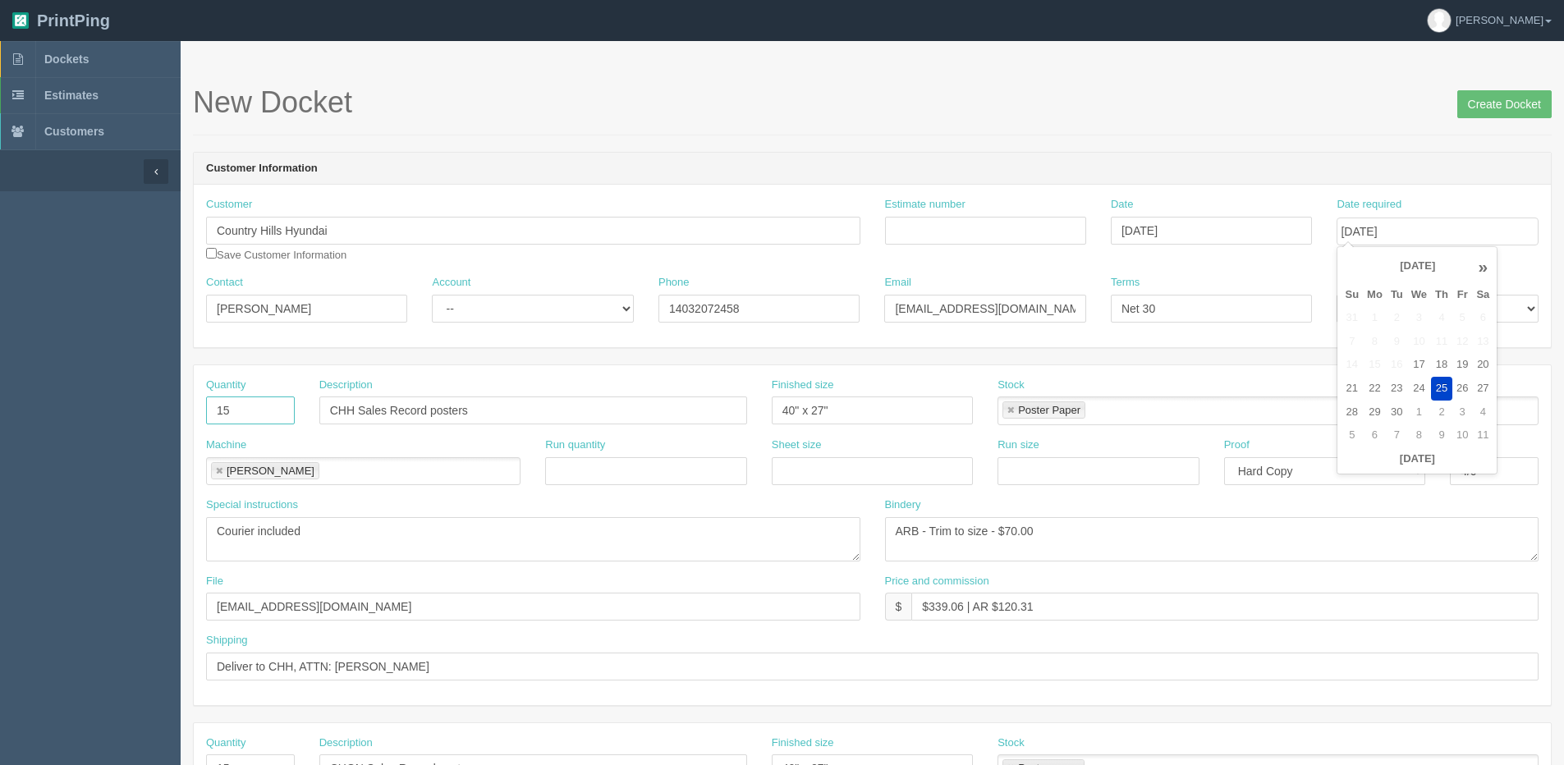
click at [111, 417] on section "Dockets Estimates Customers" at bounding box center [782, 765] width 1564 height 1449
type input "48"
drag, startPoint x: 210, startPoint y: 240, endPoint x: 11, endPoint y: 266, distance: 200.3
click at [43, 260] on section "Dockets Estimates Customers" at bounding box center [782, 765] width 1564 height 1449
type input "c"
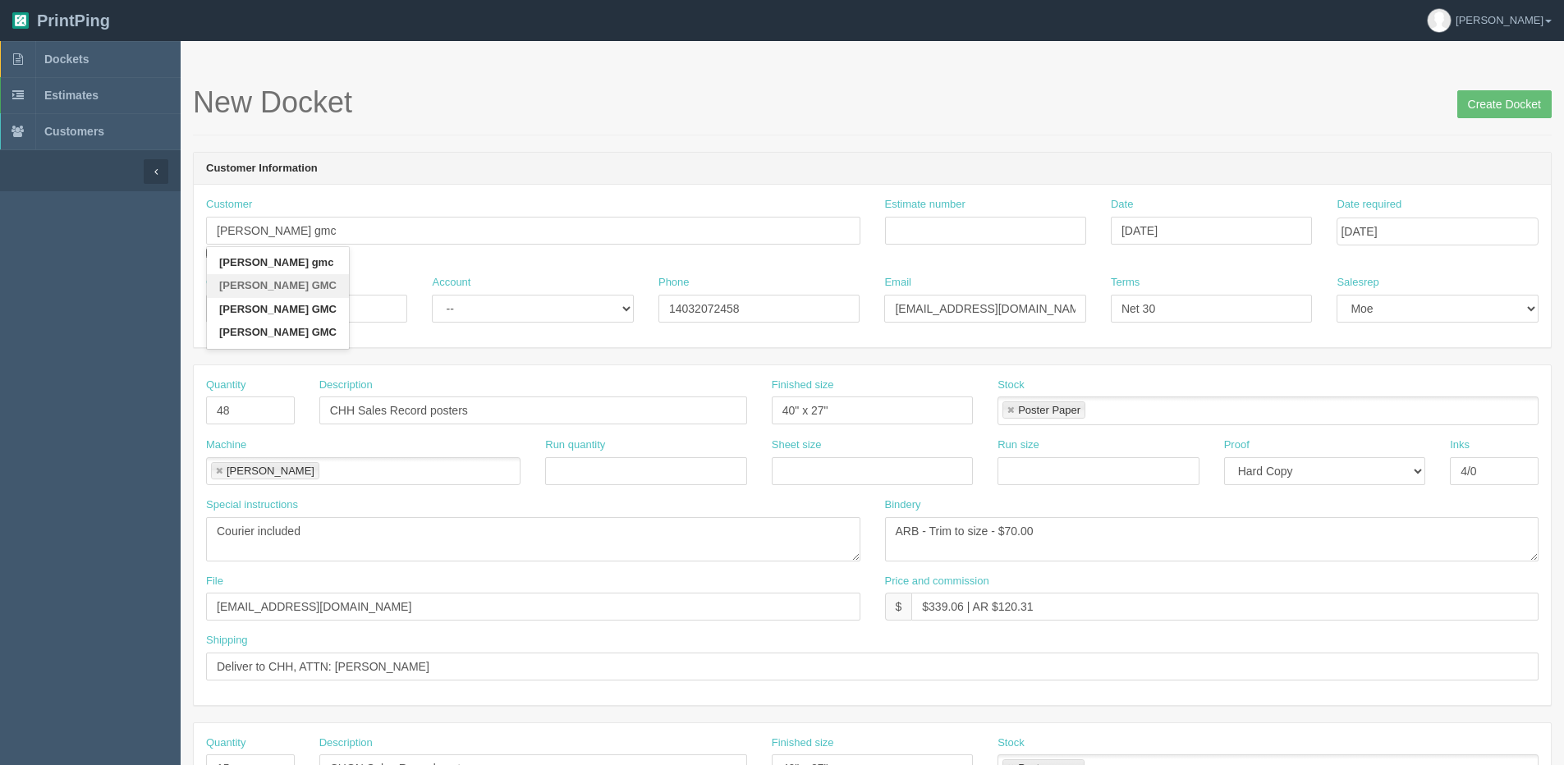
click at [277, 286] on link "Shaw GMC" at bounding box center [278, 286] width 142 height 24
type input "Shaw GMC"
type input "Mike Baumann"
type input "587.390.3525"
type input "mbaumann@kaizenauto.com"
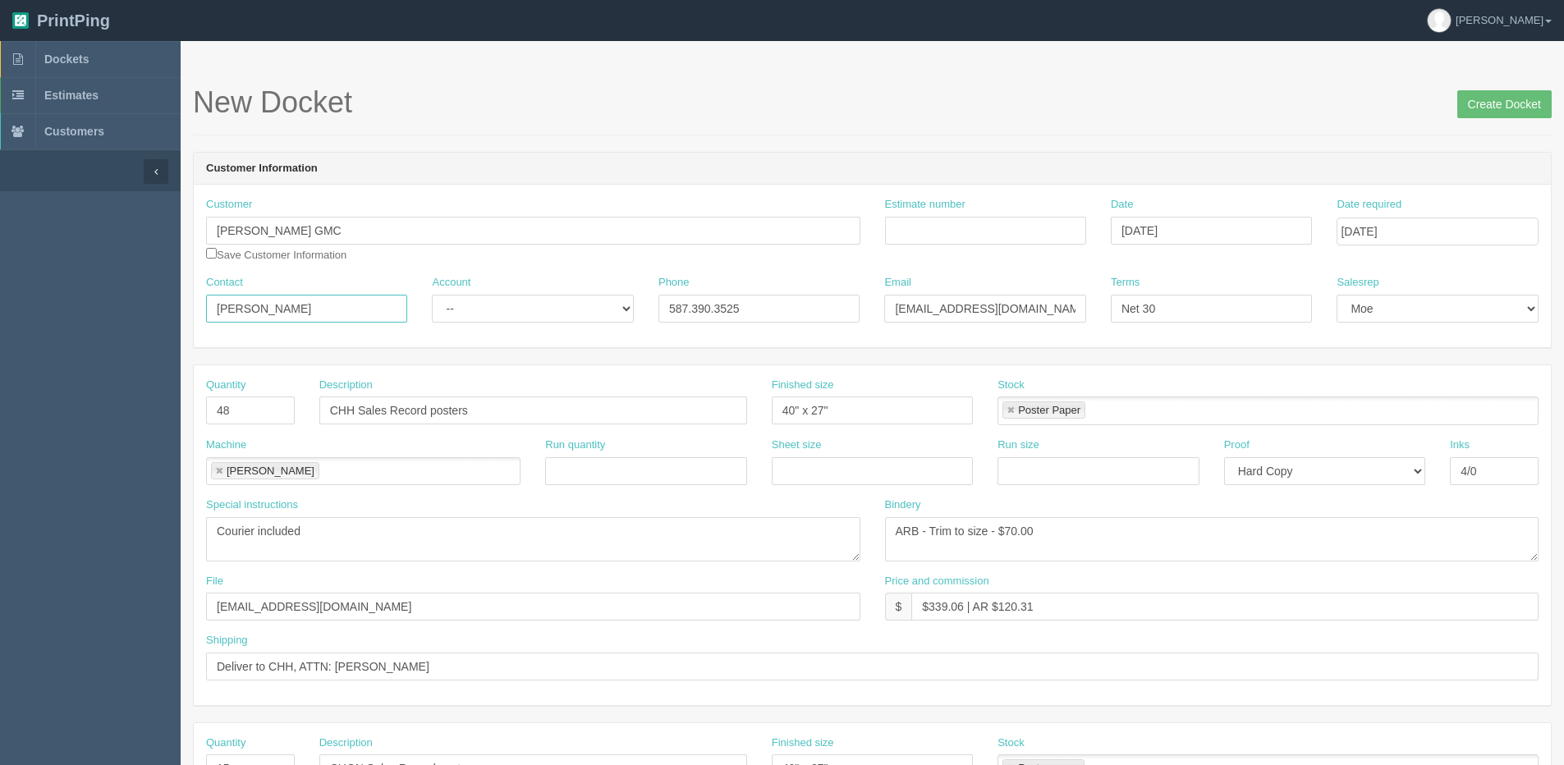
drag, startPoint x: 322, startPoint y: 307, endPoint x: -205, endPoint y: 313, distance: 527.0
click at [0, 313] on html "PrintPing Dan Edit account ( dan@allrush.ca ) Logout Dockets Estimates Customers" at bounding box center [782, 745] width 1564 height 1491
type input "melan"
drag, startPoint x: 822, startPoint y: 291, endPoint x: 804, endPoint y: 302, distance: 21.4
click at [812, 299] on div "Phone 587.390.3525" at bounding box center [758, 299] width 201 height 48
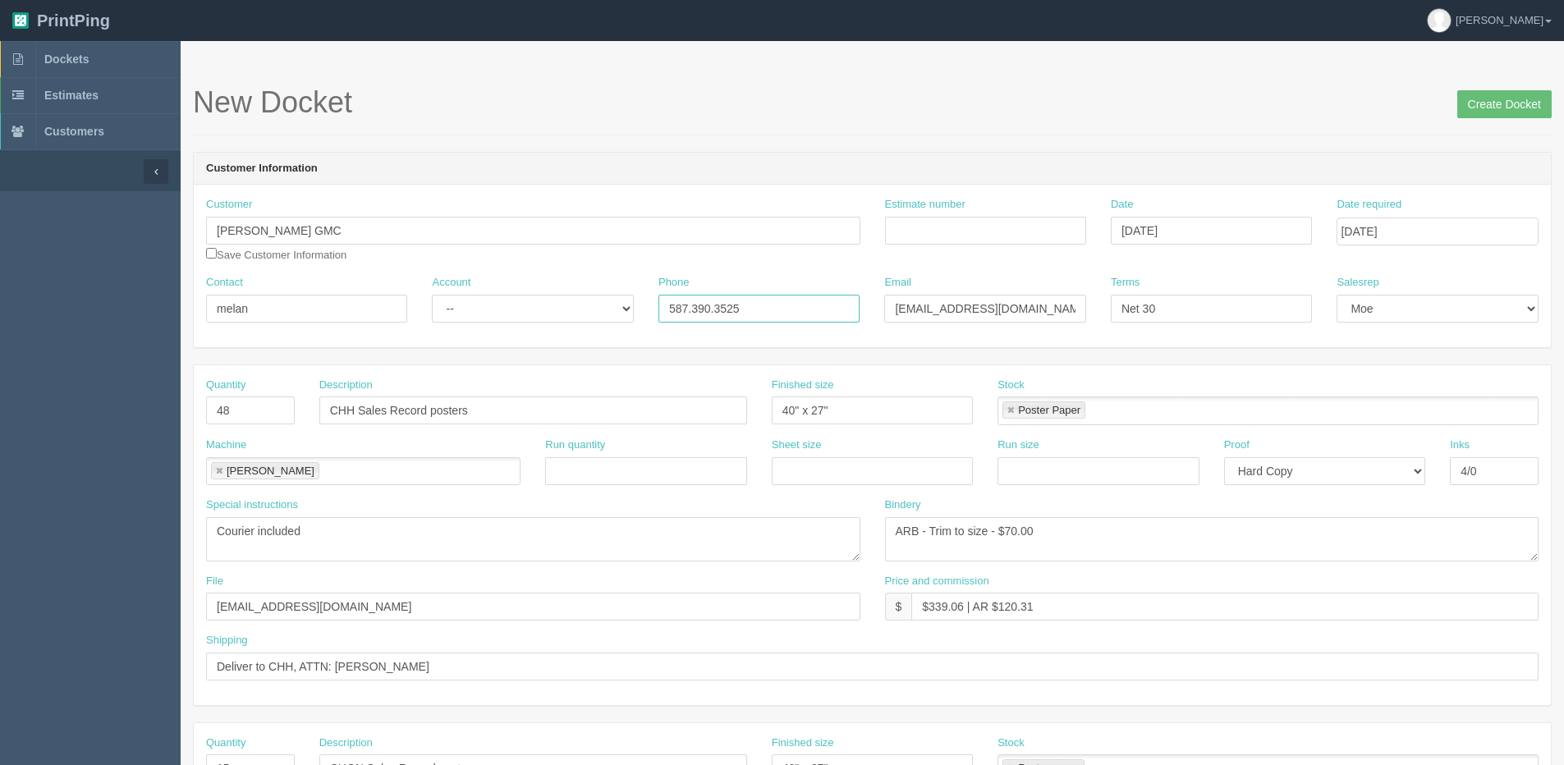
click at [400, 332] on div "Contact melan Account -- Existing Client Allrush Client Rep Client Phone 587.39…" at bounding box center [872, 305] width 1357 height 60
type input "mlok@kaizenauto.com"
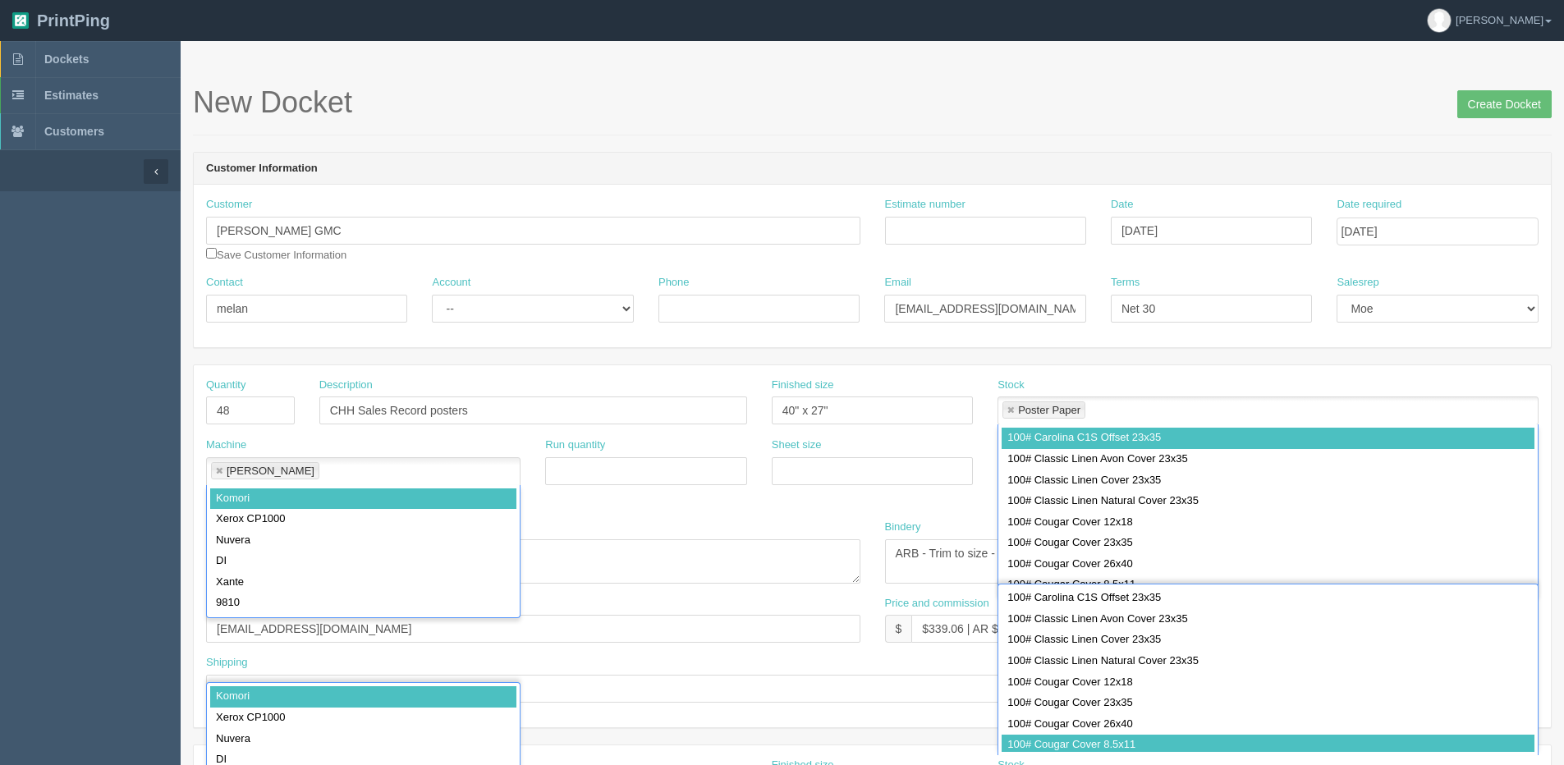
click at [262, 316] on input "melan" at bounding box center [306, 309] width 201 height 28
type input "Melanie Lok"
click at [1482, 114] on input "Create Docket" at bounding box center [1504, 104] width 94 height 28
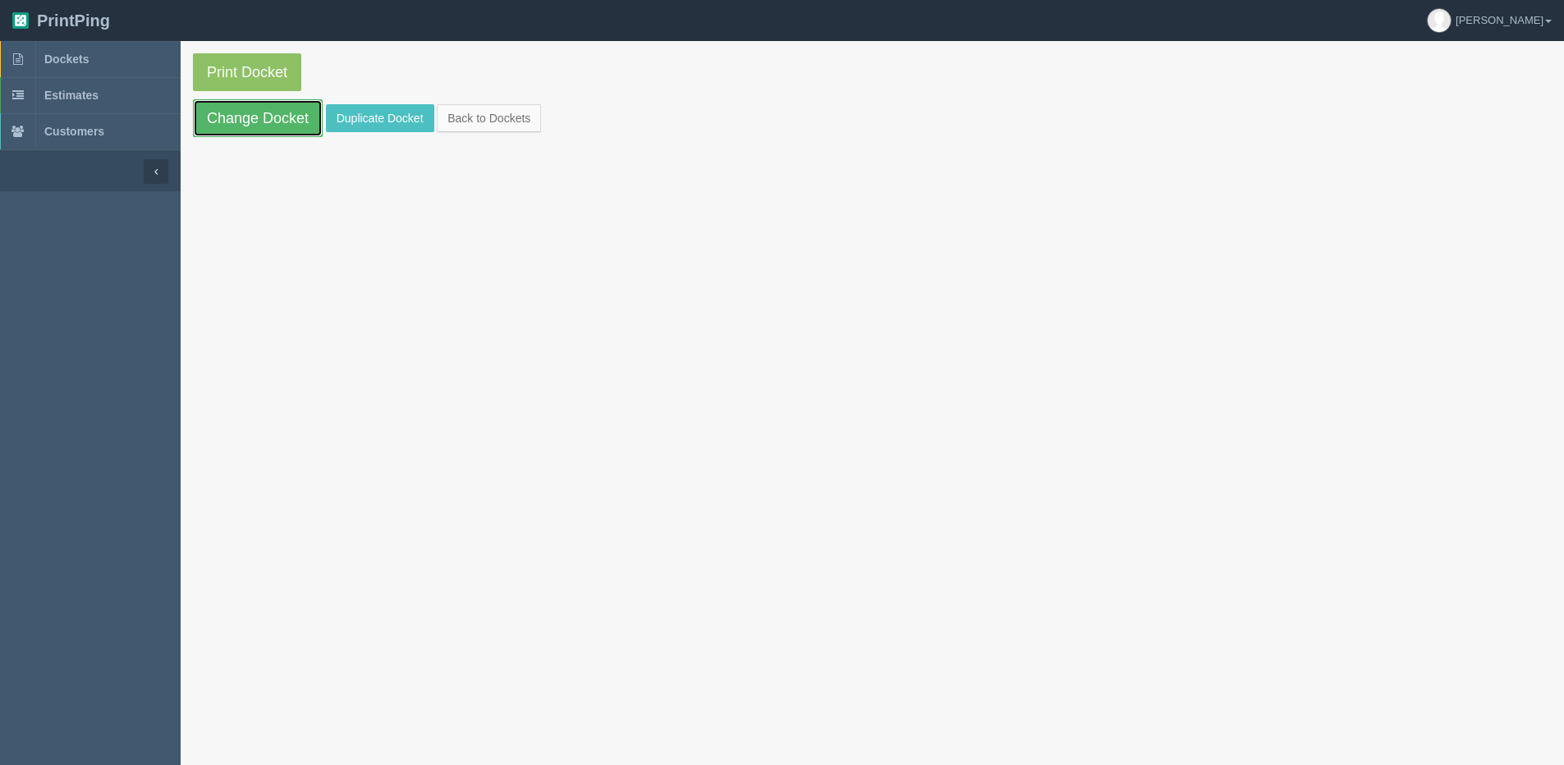
click at [250, 132] on link "Change Docket" at bounding box center [258, 118] width 130 height 38
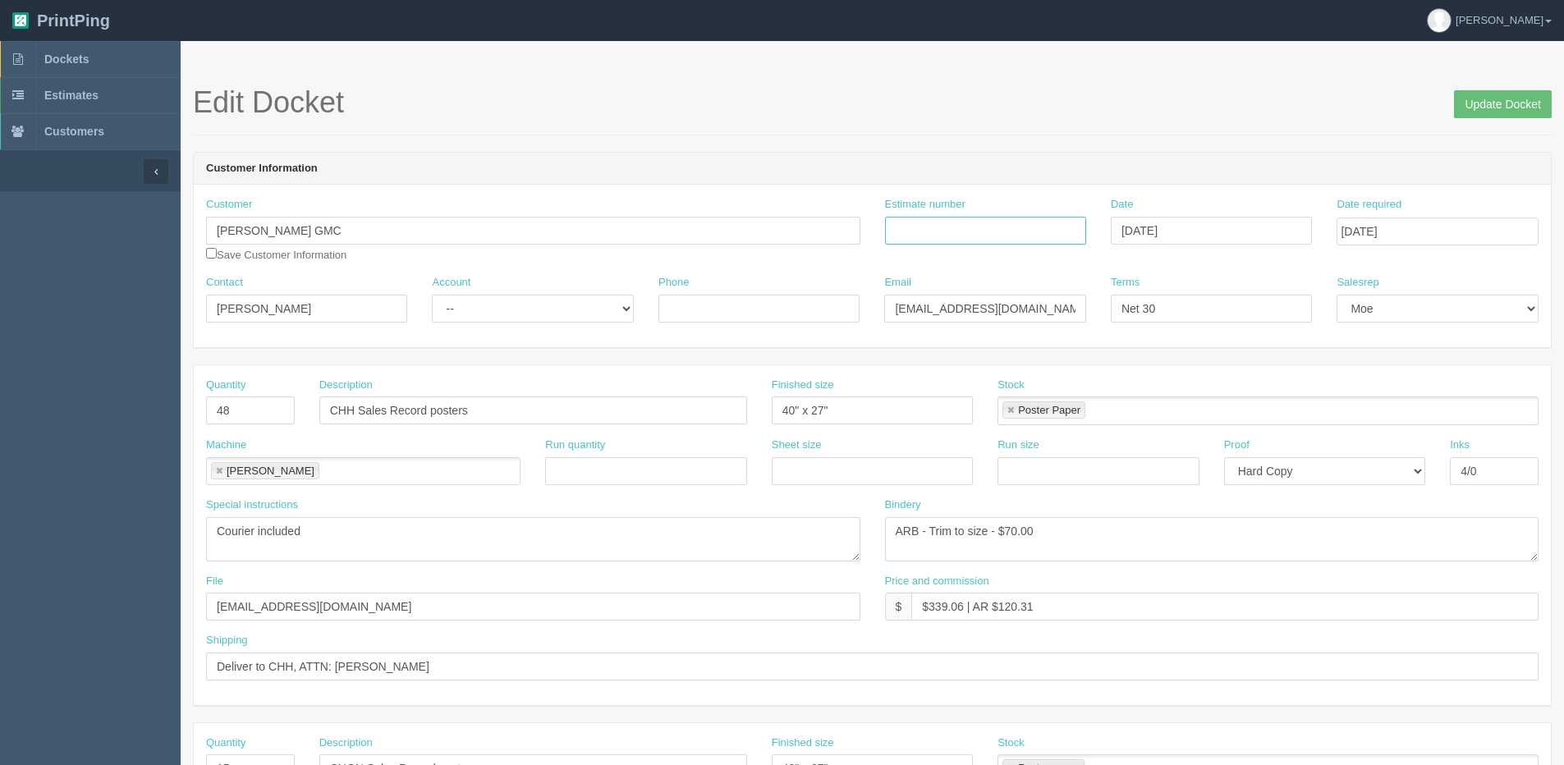
click at [992, 225] on input "Estimate number" at bounding box center [985, 231] width 201 height 28
type input "092530"
drag, startPoint x: 553, startPoint y: 304, endPoint x: 547, endPoint y: 312, distance: 10.5
click at [553, 304] on select "-- Existing Client Allrush Client Rep Client" at bounding box center [532, 309] width 201 height 28
select select "Allrush Client"
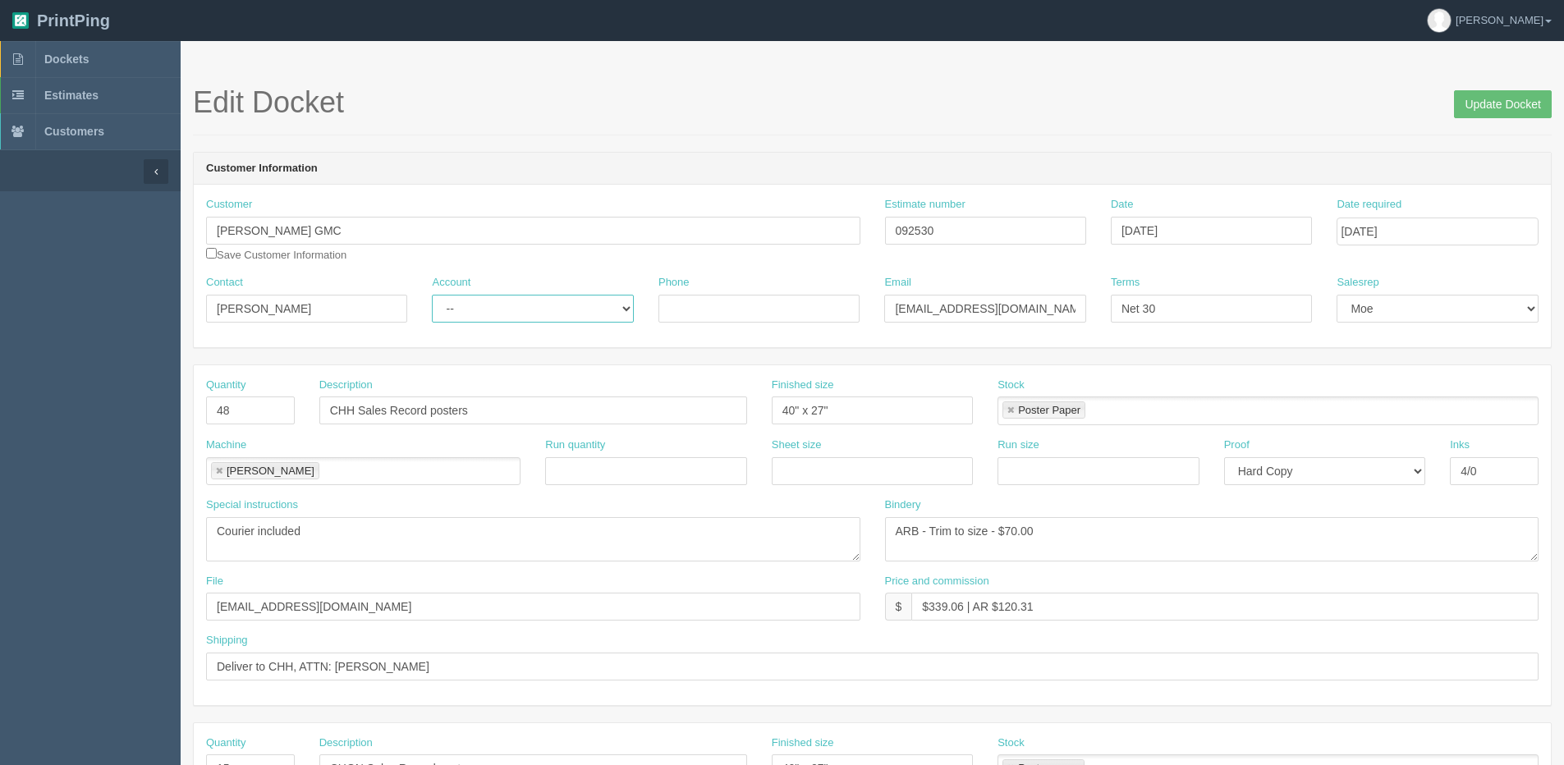
click at [432, 295] on select "-- Existing Client Allrush Client Rep Client" at bounding box center [532, 309] width 201 height 28
drag, startPoint x: 199, startPoint y: 237, endPoint x: -32, endPoint y: 237, distance: 230.6
click at [0, 237] on html "PrintPing [PERSON_NAME] Edit account ( [PERSON_NAME][EMAIL_ADDRESS][DOMAIN_NAME…" at bounding box center [782, 745] width 1564 height 1491
drag, startPoint x: 354, startPoint y: 411, endPoint x: 188, endPoint y: 429, distance: 166.8
click at [190, 429] on section "Edit Docket Update Docket Customer Information Customer Shaw GMC shaw gmc Shaw …" at bounding box center [872, 765] width 1383 height 1449
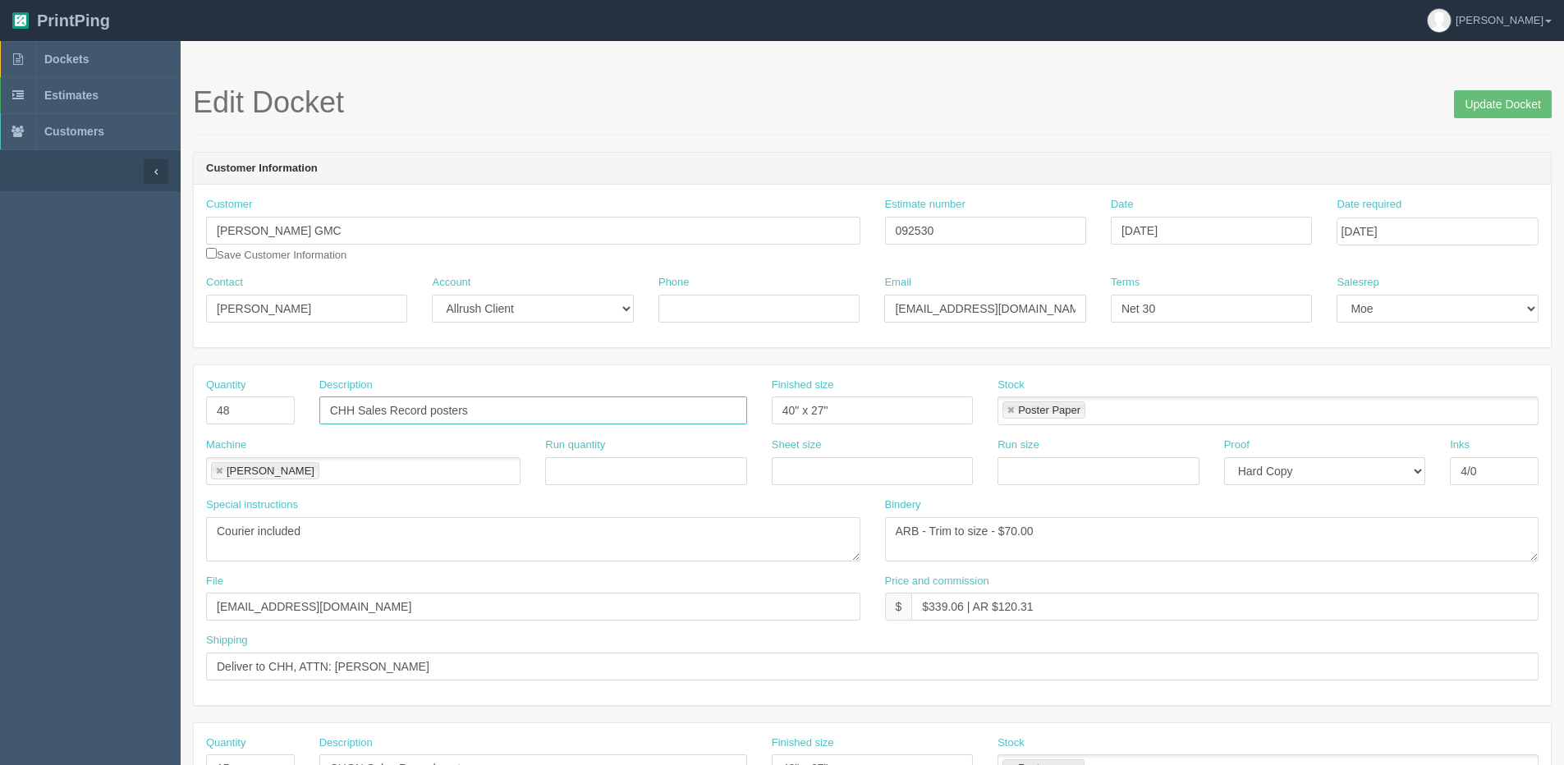
paste input "[PERSON_NAME] GMC"
type input "Shaw GMC Sales Record posters"
drag, startPoint x: 479, startPoint y: 672, endPoint x: -183, endPoint y: 744, distance: 666.2
click at [0, 744] on html "PrintPing [PERSON_NAME] Edit account ( [PERSON_NAME][EMAIL_ADDRESS][DOMAIN_NAME…" at bounding box center [782, 745] width 1564 height 1491
paste input "ed to Shaw GMC, ATTN: Ha Lee."
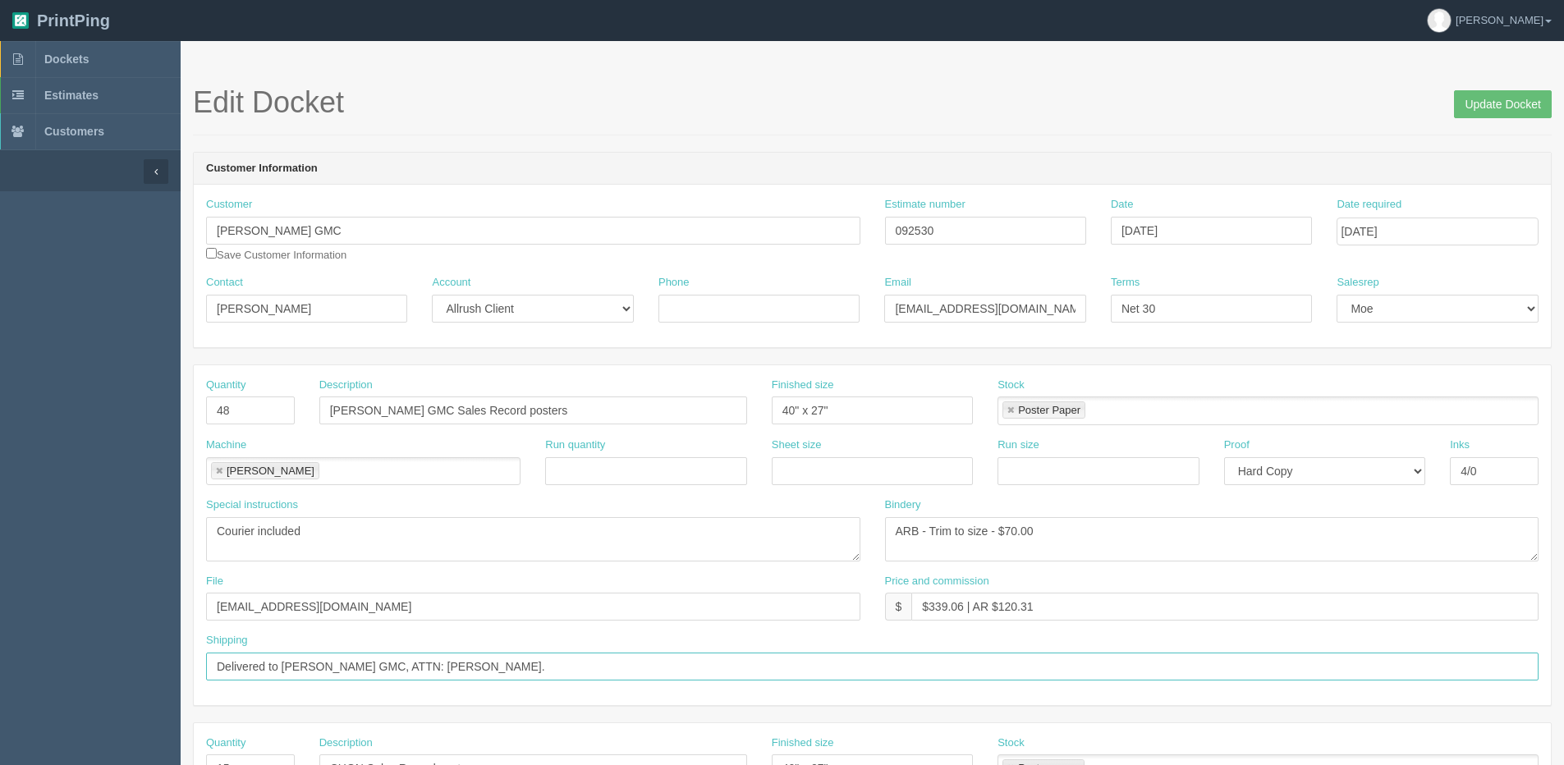
click at [254, 670] on input "Delivered to Shaw GMC, ATTN: Ha Lee." at bounding box center [872, 667] width 1332 height 28
type input "Deliver to Shaw GMC, ATTN: Ha Lee."
drag, startPoint x: 1001, startPoint y: 528, endPoint x: 1511, endPoint y: 355, distance: 538.1
click at [1400, 400] on div "Quantity 48 Description Shaw GMC Sales Record posters Finished size 40" x 27" S…" at bounding box center [872, 535] width 1357 height 340
type textarea "ARB - Trim to size - $225.00"
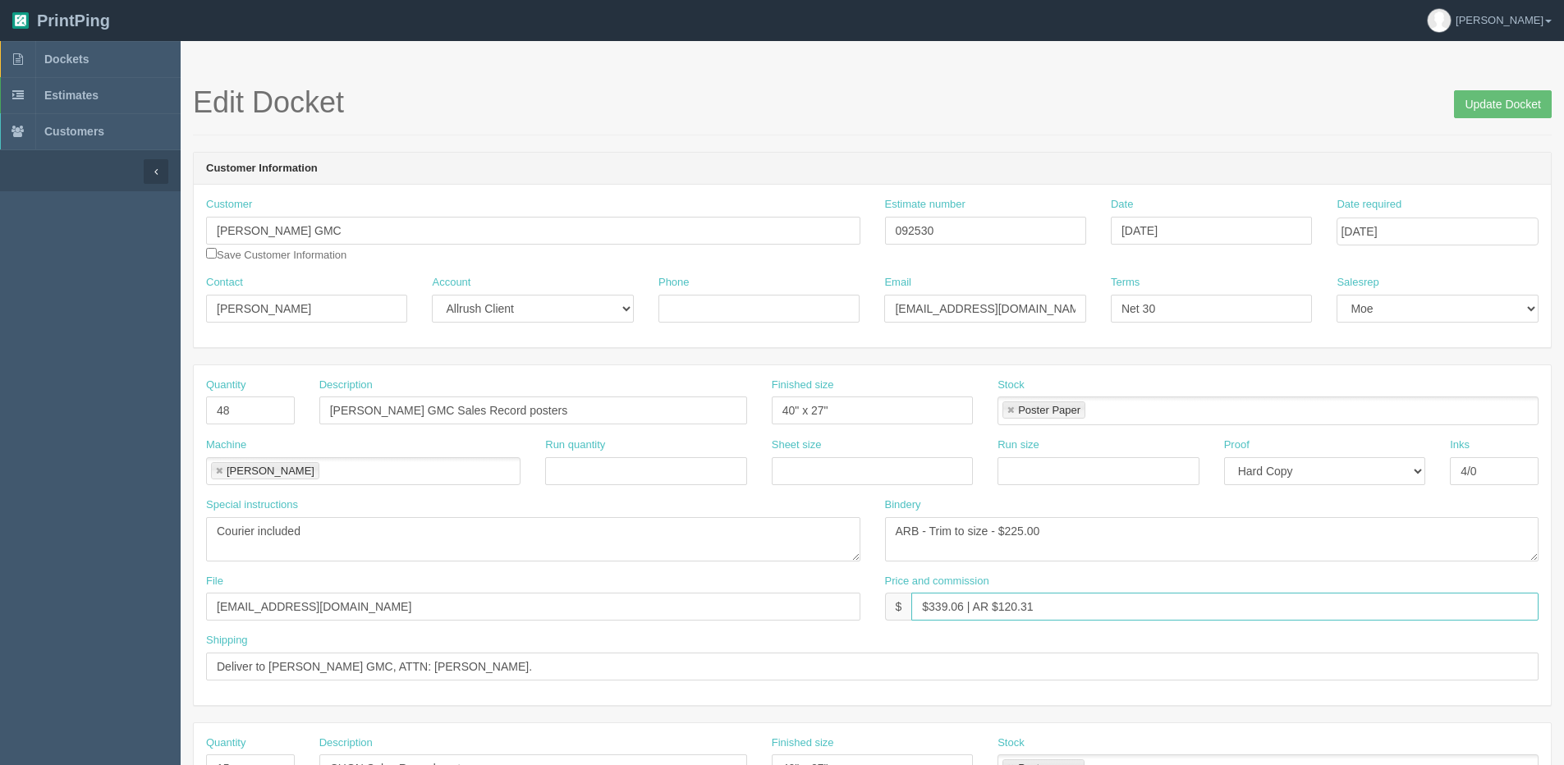
drag, startPoint x: 930, startPoint y: 608, endPoint x: 963, endPoint y: 608, distance: 32.8
click at [963, 608] on input "$339.06 | AR $120.31" at bounding box center [1224, 607] width 627 height 28
drag, startPoint x: 995, startPoint y: 607, endPoint x: 1193, endPoint y: 552, distance: 206.1
click at [1193, 552] on div "Quantity 48 Description Shaw GMC Sales Record posters Finished size 40" x 27" S…" at bounding box center [872, 535] width 1357 height 340
type input "$869.75 | AR $248.00"
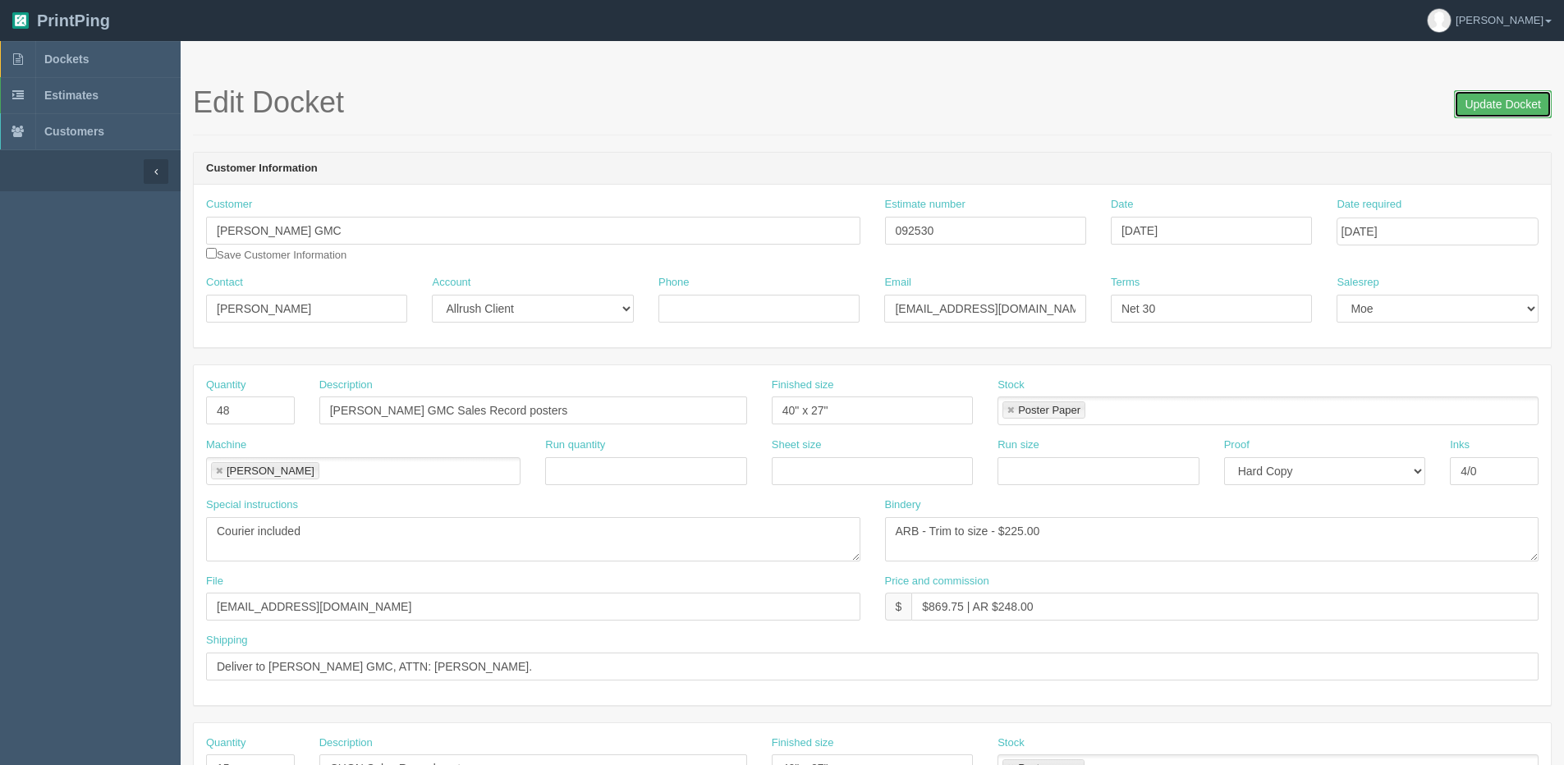
click at [1501, 96] on input "Update Docket" at bounding box center [1503, 104] width 98 height 28
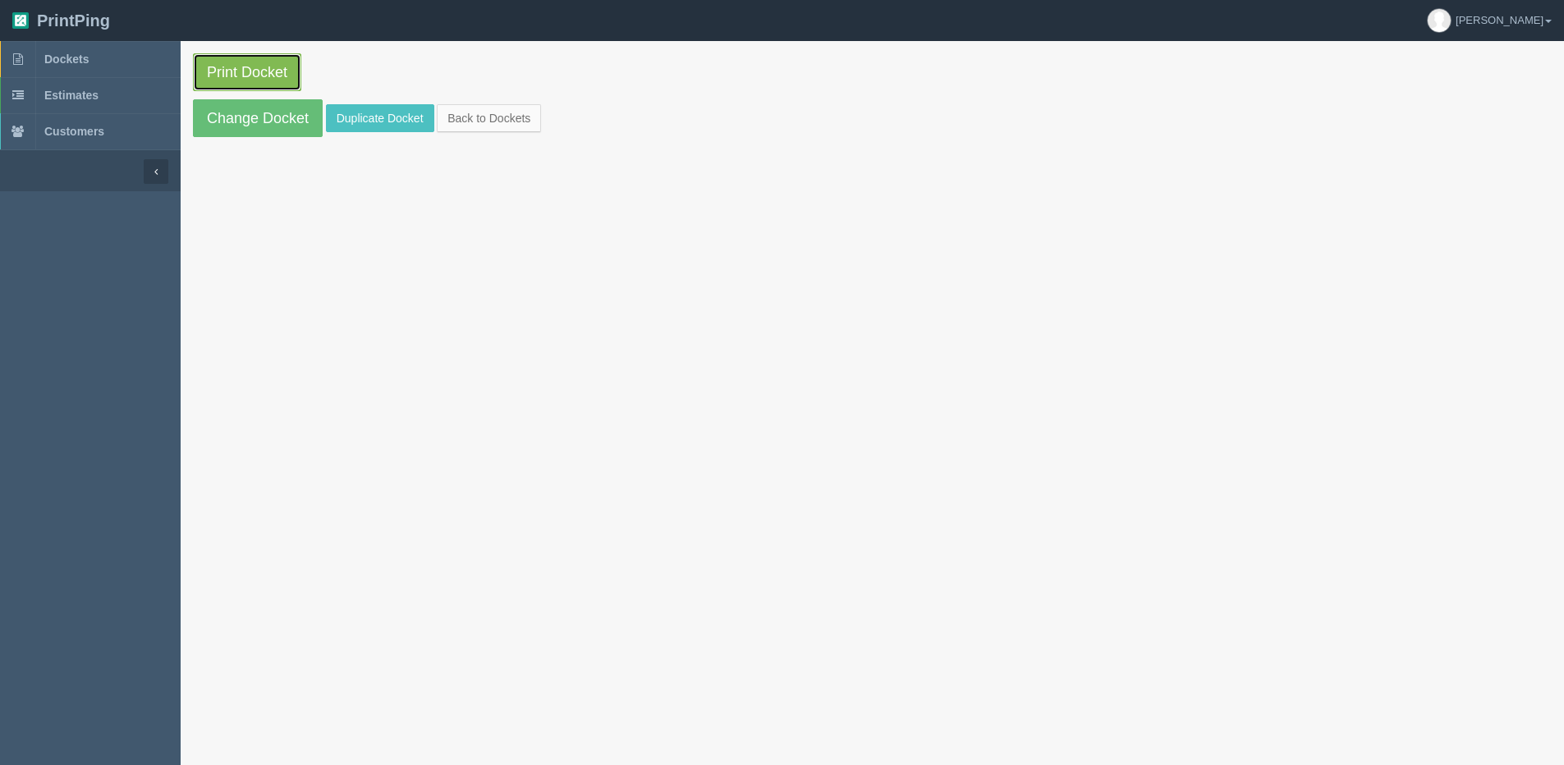
click at [227, 63] on link "Print Docket" at bounding box center [247, 72] width 108 height 38
click at [270, 122] on link "Change Docket" at bounding box center [258, 118] width 130 height 38
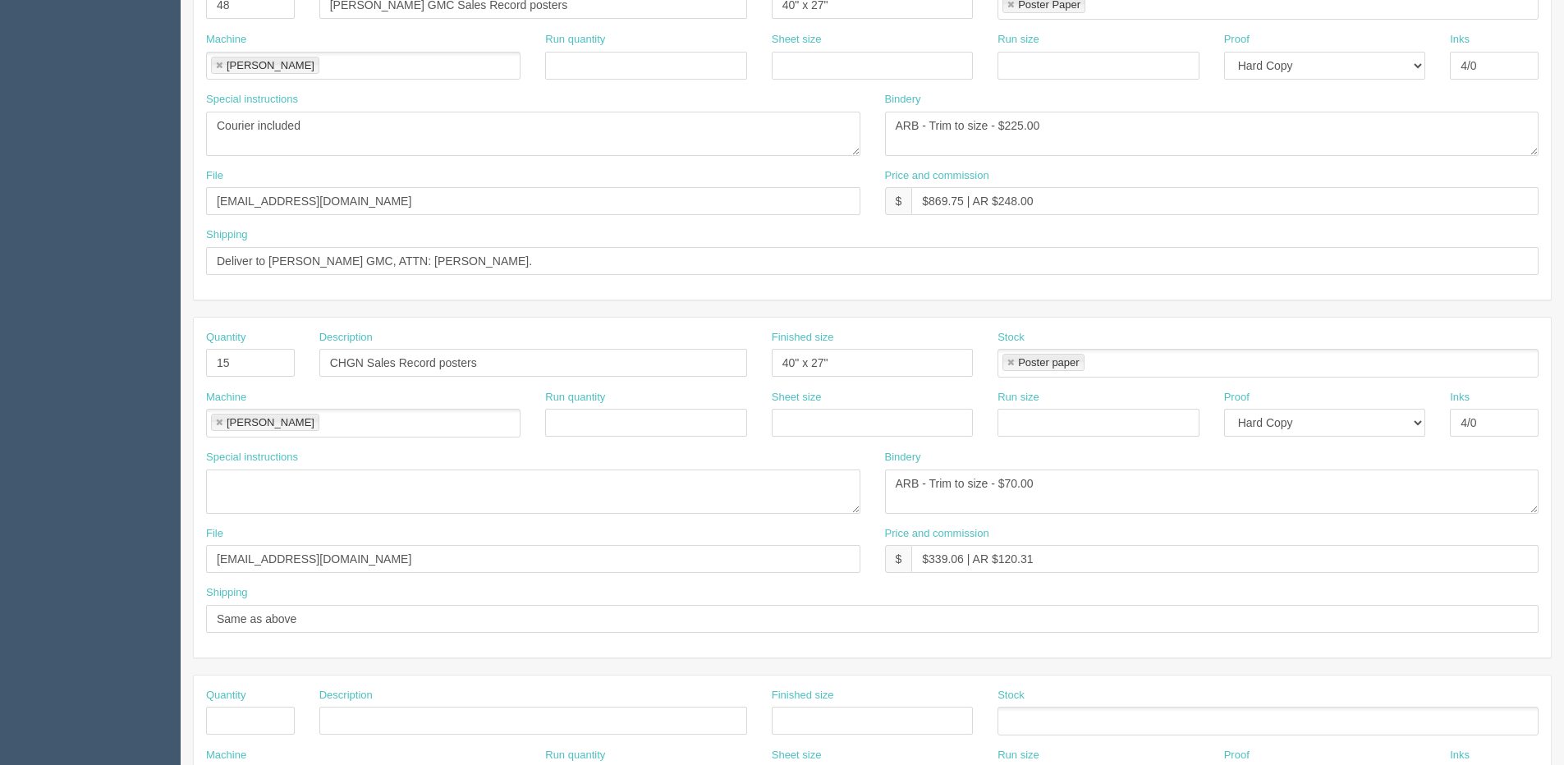
scroll to position [410, 0]
drag, startPoint x: 265, startPoint y: 351, endPoint x: 118, endPoint y: 382, distance: 150.0
click at [125, 382] on section "Dockets Estimates Customers" at bounding box center [782, 355] width 1564 height 1449
drag, startPoint x: 499, startPoint y: 362, endPoint x: -6, endPoint y: 401, distance: 506.3
click at [0, 401] on html "PrintPing [PERSON_NAME] Edit account ( [PERSON_NAME][EMAIL_ADDRESS][DOMAIN_NAME…" at bounding box center [782, 335] width 1564 height 1491
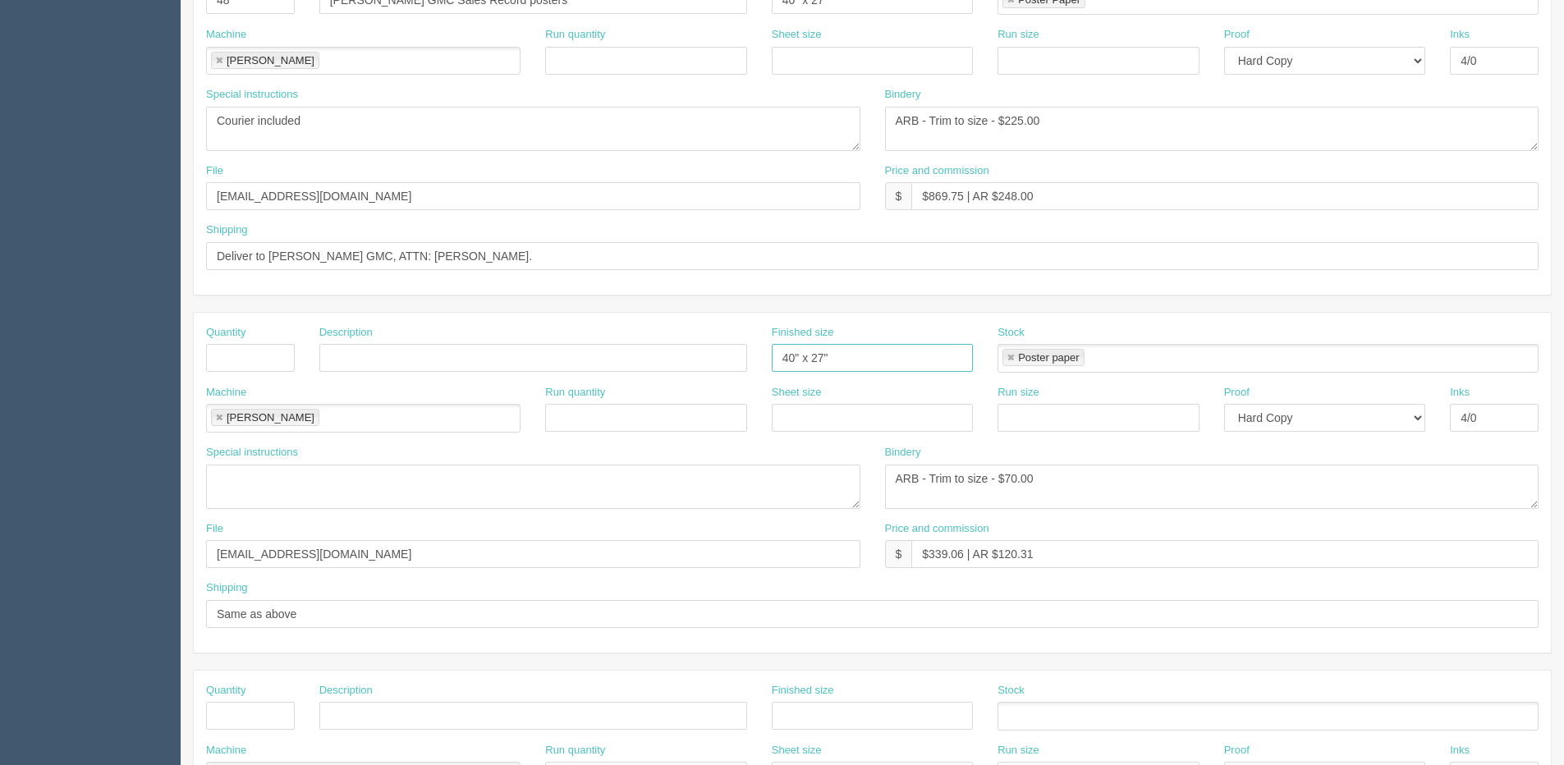
drag, startPoint x: 813, startPoint y: 360, endPoint x: 595, endPoint y: 364, distance: 217.6
click at [595, 364] on div "Quantity Description Finished size 40" x 27" Stock Poster paper Poster paper" at bounding box center [872, 355] width 1357 height 60
drag, startPoint x: 1011, startPoint y: 355, endPoint x: 1019, endPoint y: 387, distance: 33.7
click at [1012, 356] on link at bounding box center [1010, 358] width 10 height 11
drag, startPoint x: 1046, startPoint y: 484, endPoint x: 542, endPoint y: 495, distance: 504.9
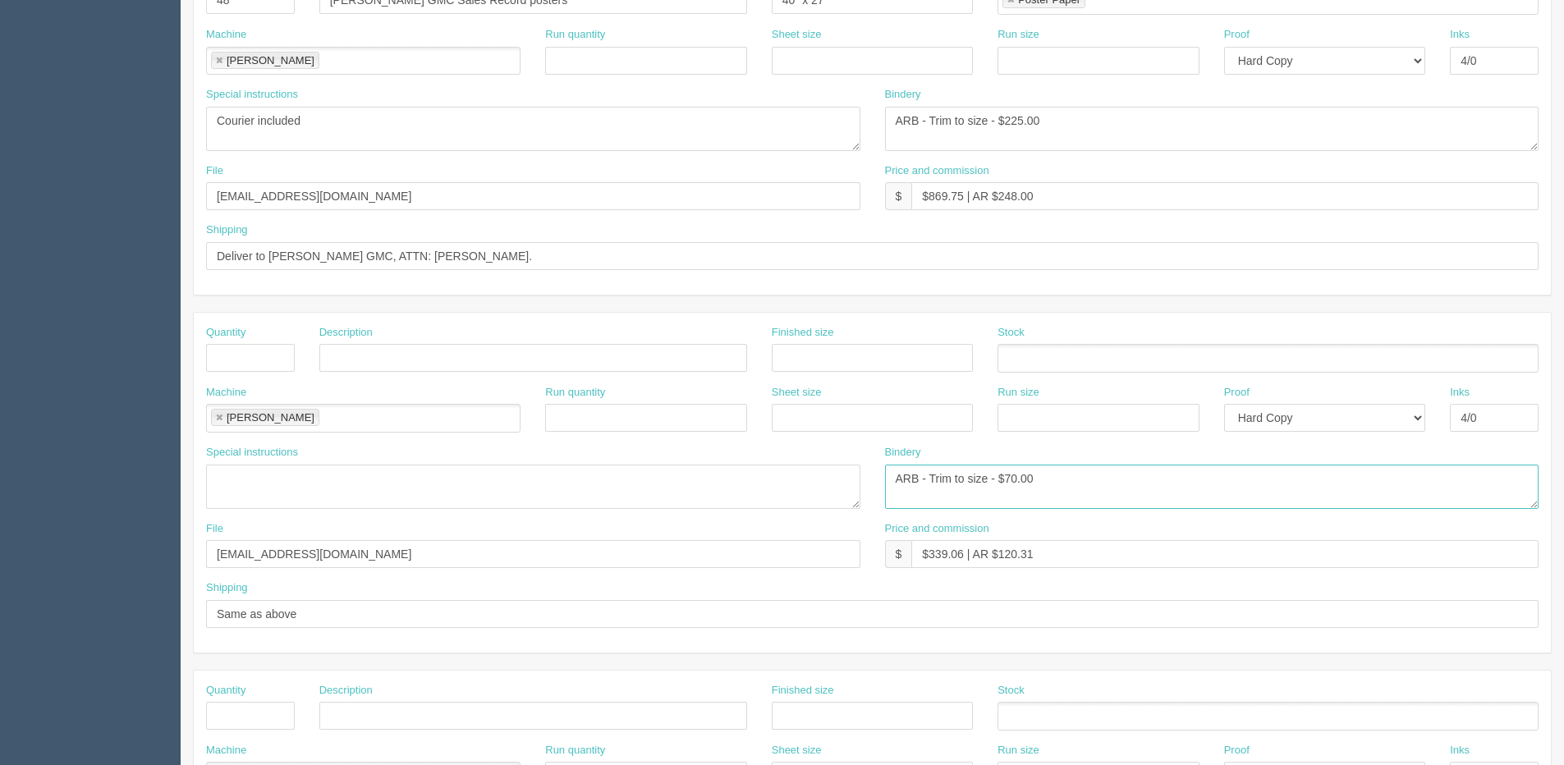
click at [549, 496] on div "Special instructions Bindery ARB - Trim to size - $70.00" at bounding box center [872, 483] width 1357 height 76
click at [1315, 428] on select "-- Email Hard Copy" at bounding box center [1324, 418] width 201 height 28
select select
click at [1224, 404] on select "-- Email Hard Copy" at bounding box center [1324, 418] width 201 height 28
drag, startPoint x: 1547, startPoint y: 405, endPoint x: 1396, endPoint y: 430, distance: 153.0
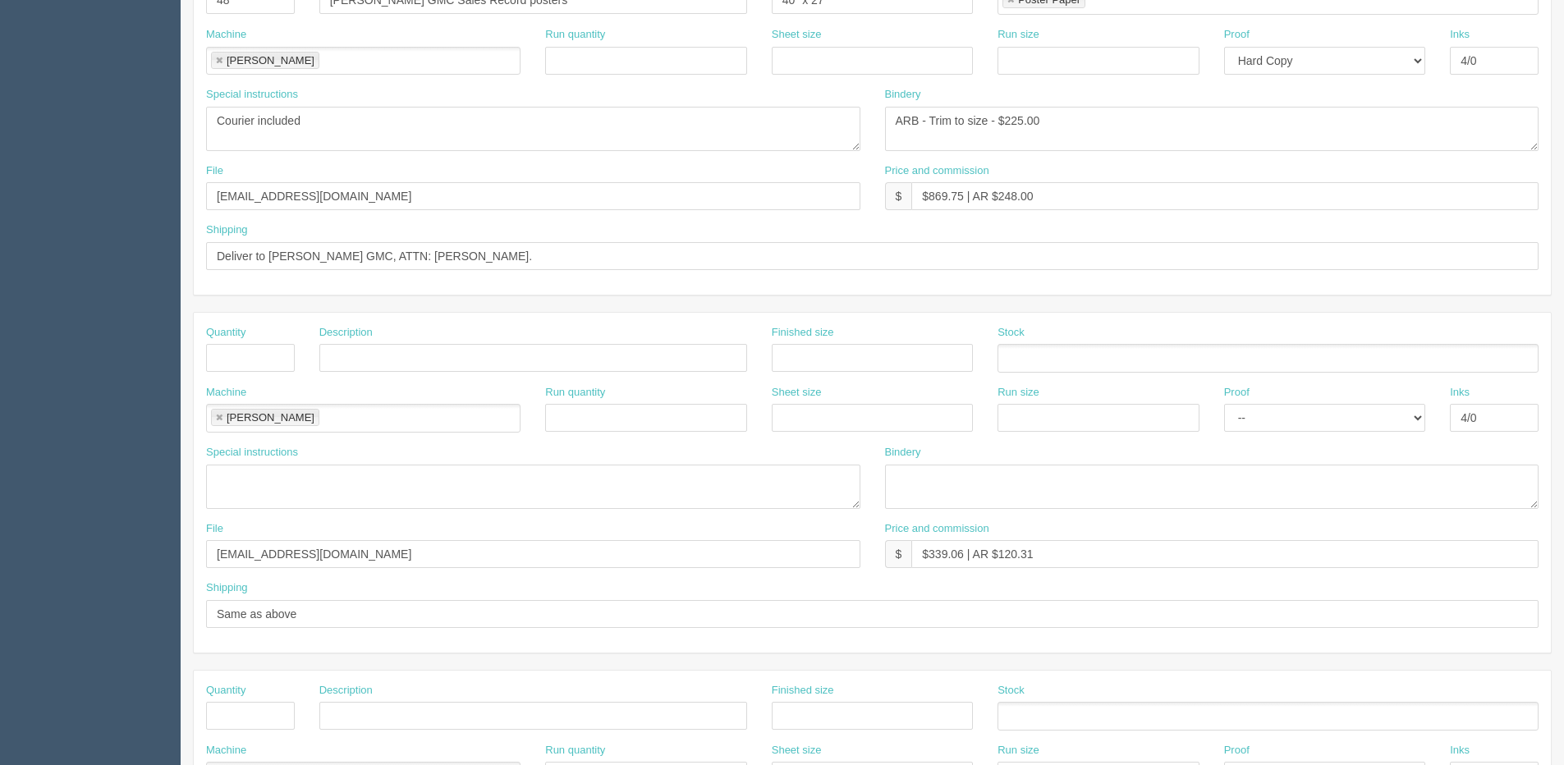
click at [1396, 430] on div "Machine [PERSON_NAME] Run quantity Sheet size Run size Proof -- Email Hard Copy…" at bounding box center [872, 415] width 1357 height 60
drag, startPoint x: 1396, startPoint y: 430, endPoint x: 1472, endPoint y: 428, distance: 76.4
click at [1472, 428] on input "4/0" at bounding box center [1493, 418] width 89 height 28
drag, startPoint x: 1452, startPoint y: 420, endPoint x: 1395, endPoint y: 415, distance: 57.7
click at [1399, 420] on div "Machine [PERSON_NAME] Run quantity Sheet size Run size Proof -- Email Hard Copy…" at bounding box center [872, 415] width 1357 height 60
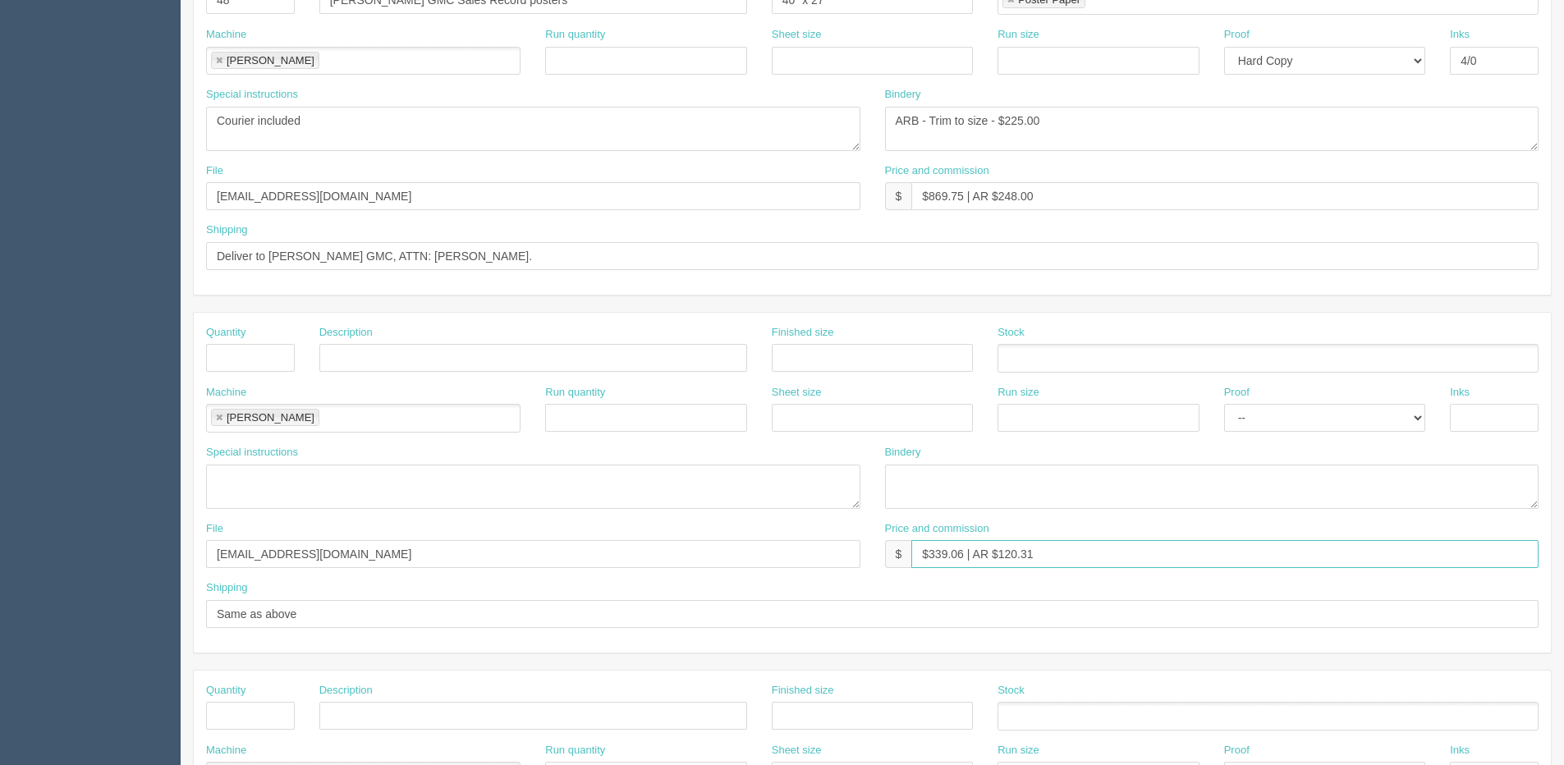
drag, startPoint x: 1074, startPoint y: 561, endPoint x: 656, endPoint y: 560, distance: 418.6
click at [657, 561] on div "File [EMAIL_ADDRESS][DOMAIN_NAME] Price and commission $ $339.06 | AR $120.31" at bounding box center [872, 551] width 1357 height 60
drag, startPoint x: 332, startPoint y: 612, endPoint x: 167, endPoint y: 612, distance: 165.0
click at [167, 612] on section "Dockets Estimates Customers" at bounding box center [782, 355] width 1564 height 1449
drag, startPoint x: 316, startPoint y: 558, endPoint x: 0, endPoint y: 554, distance: 316.0
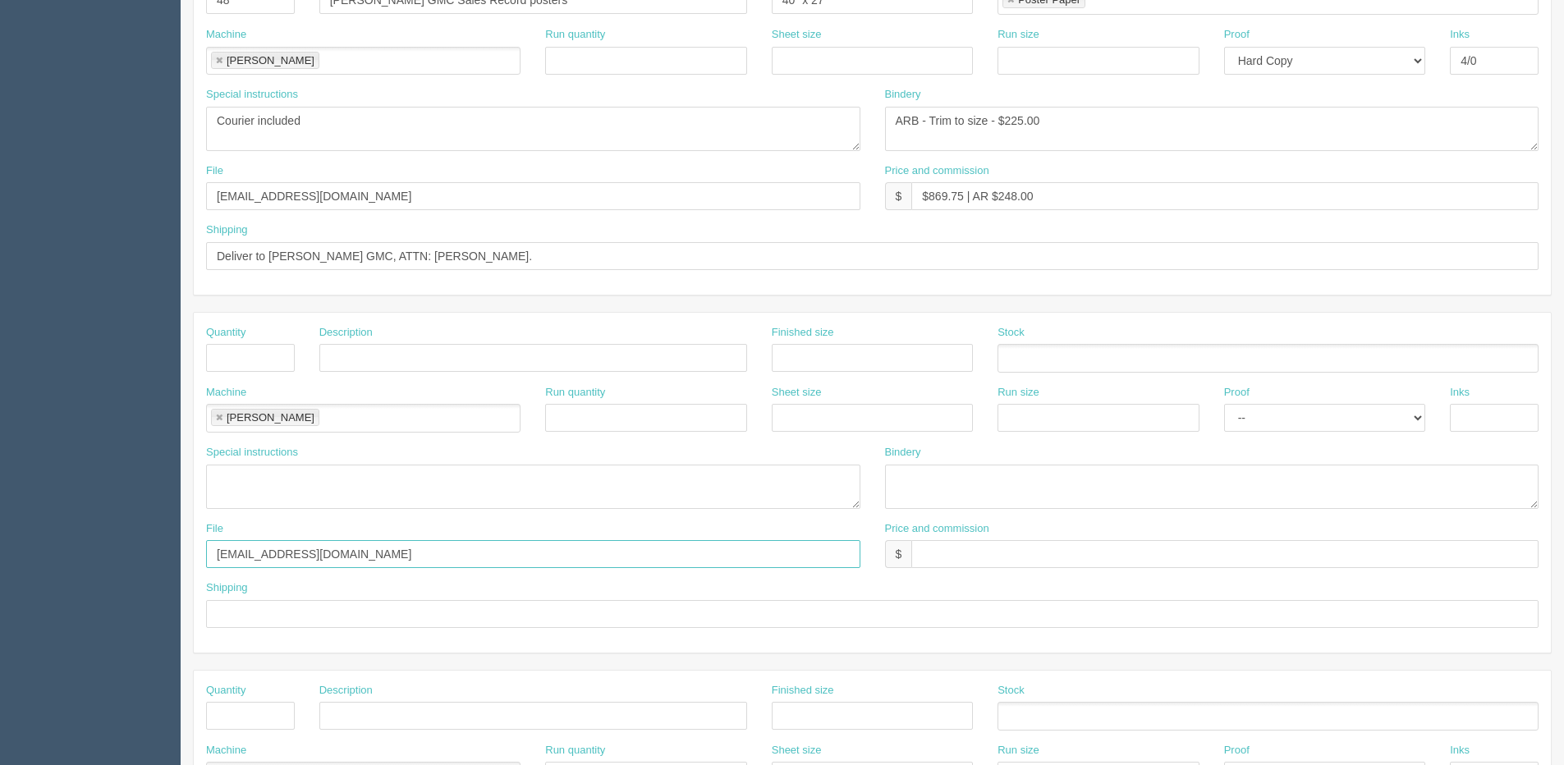
click at [1, 556] on section "Dockets Estimates Customers" at bounding box center [782, 355] width 1564 height 1449
click at [217, 412] on li "Roland" at bounding box center [265, 417] width 108 height 17
click at [217, 413] on link at bounding box center [219, 418] width 10 height 11
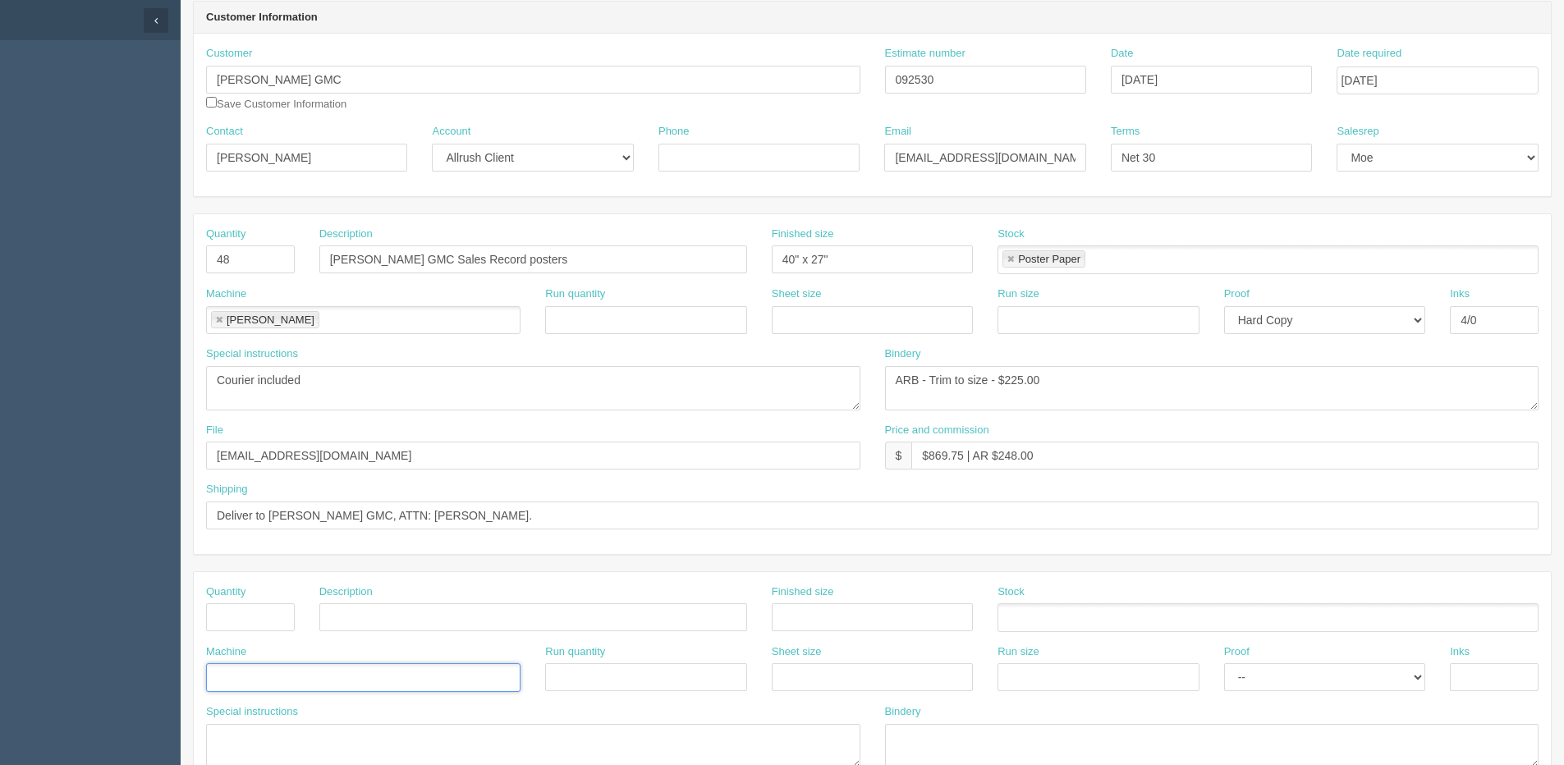
scroll to position [0, 0]
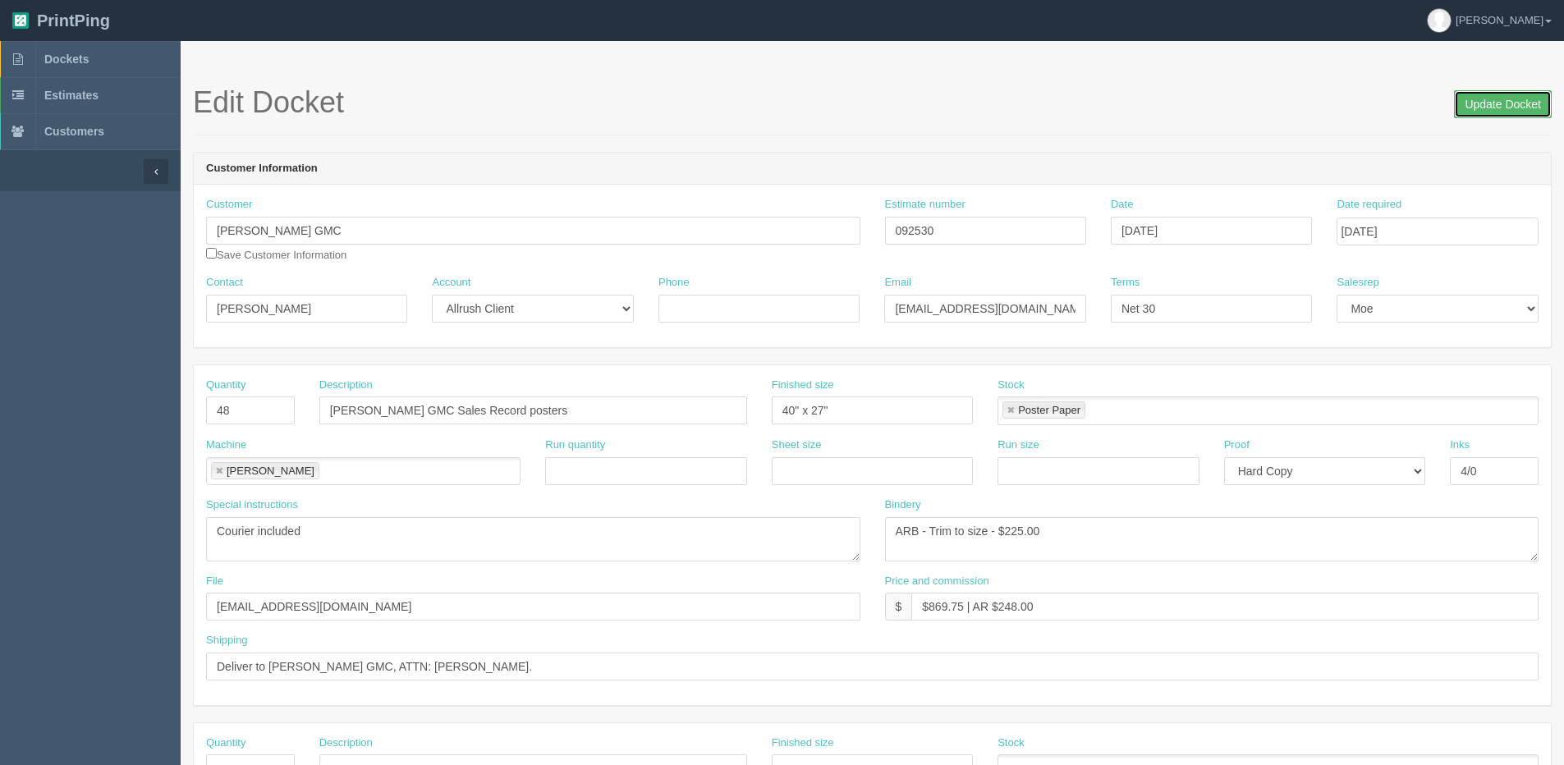
click at [1516, 105] on input "Update Docket" at bounding box center [1503, 104] width 98 height 28
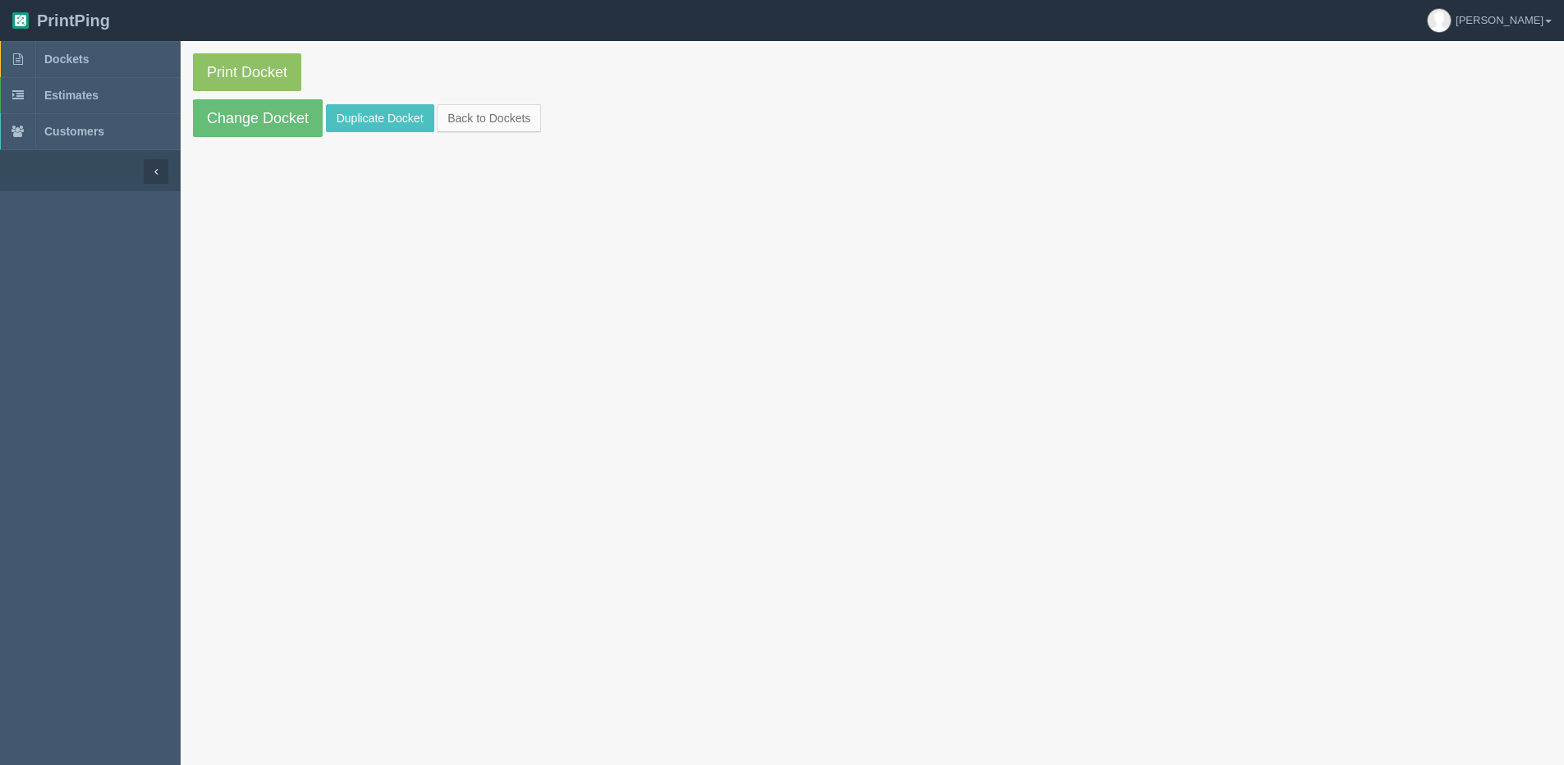
click at [242, 94] on section "Print Docket Change Docket Duplicate Docket Back to Dockets" at bounding box center [872, 95] width 1383 height 108
click at [272, 70] on link "Print Docket" at bounding box center [247, 72] width 108 height 38
click at [473, 108] on link "Back to Dockets" at bounding box center [489, 118] width 104 height 28
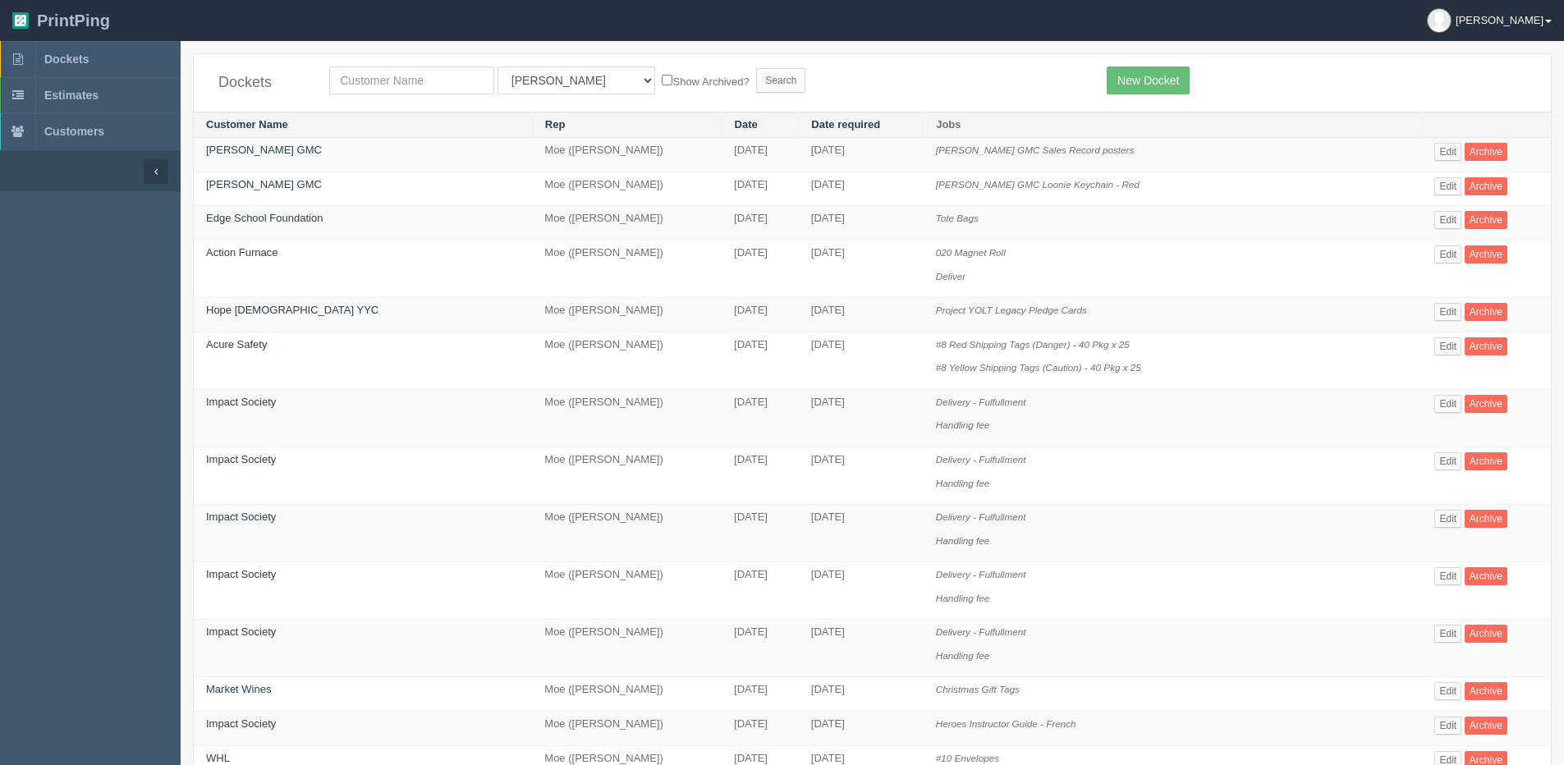
drag, startPoint x: 1534, startPoint y: 2, endPoint x: 1541, endPoint y: 11, distance: 11.2
click at [1534, 2] on link "[PERSON_NAME]" at bounding box center [1488, 20] width 149 height 41
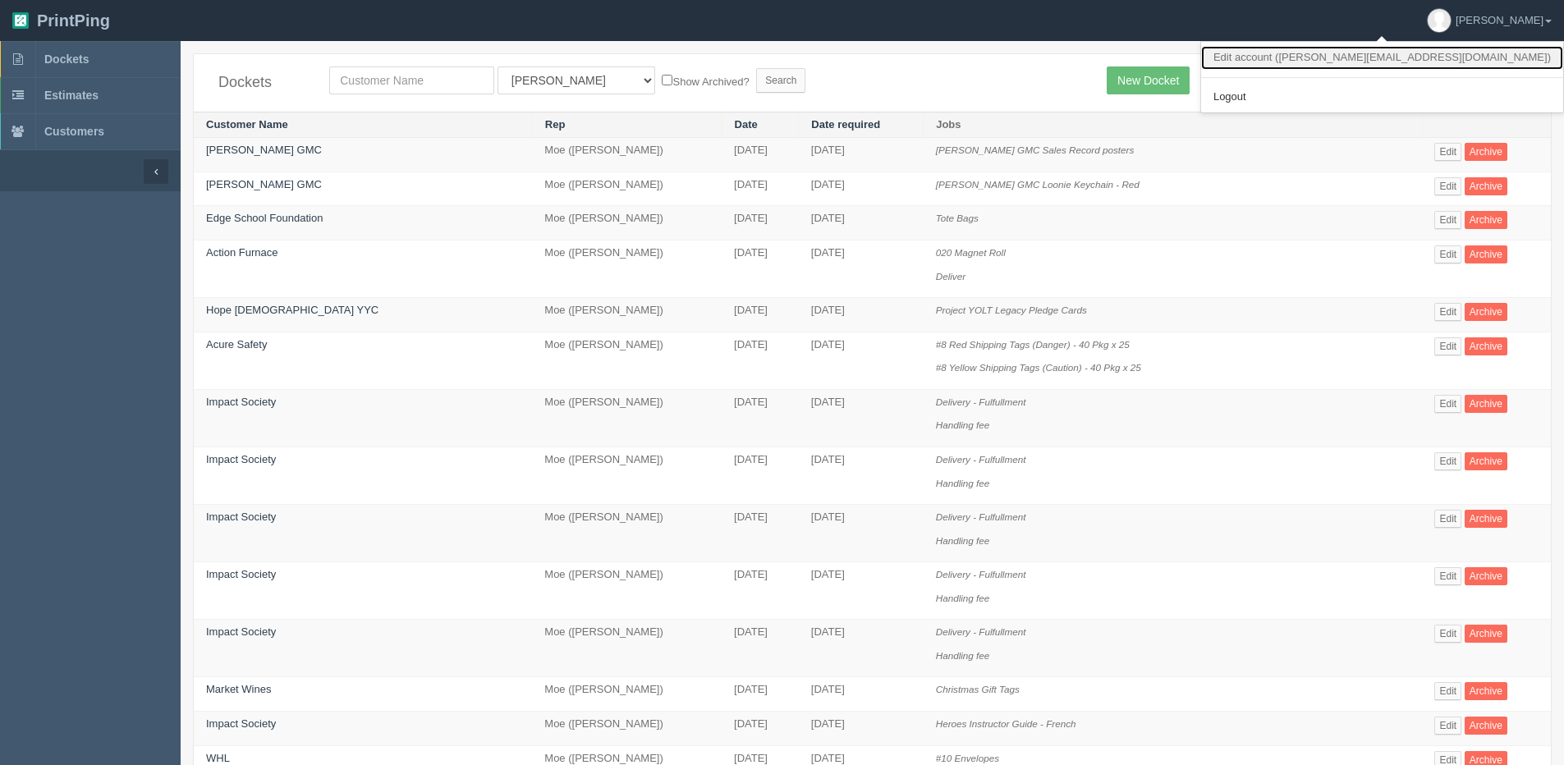
click at [1454, 62] on link "Edit account ( dan@allrush.ca )" at bounding box center [1382, 58] width 362 height 24
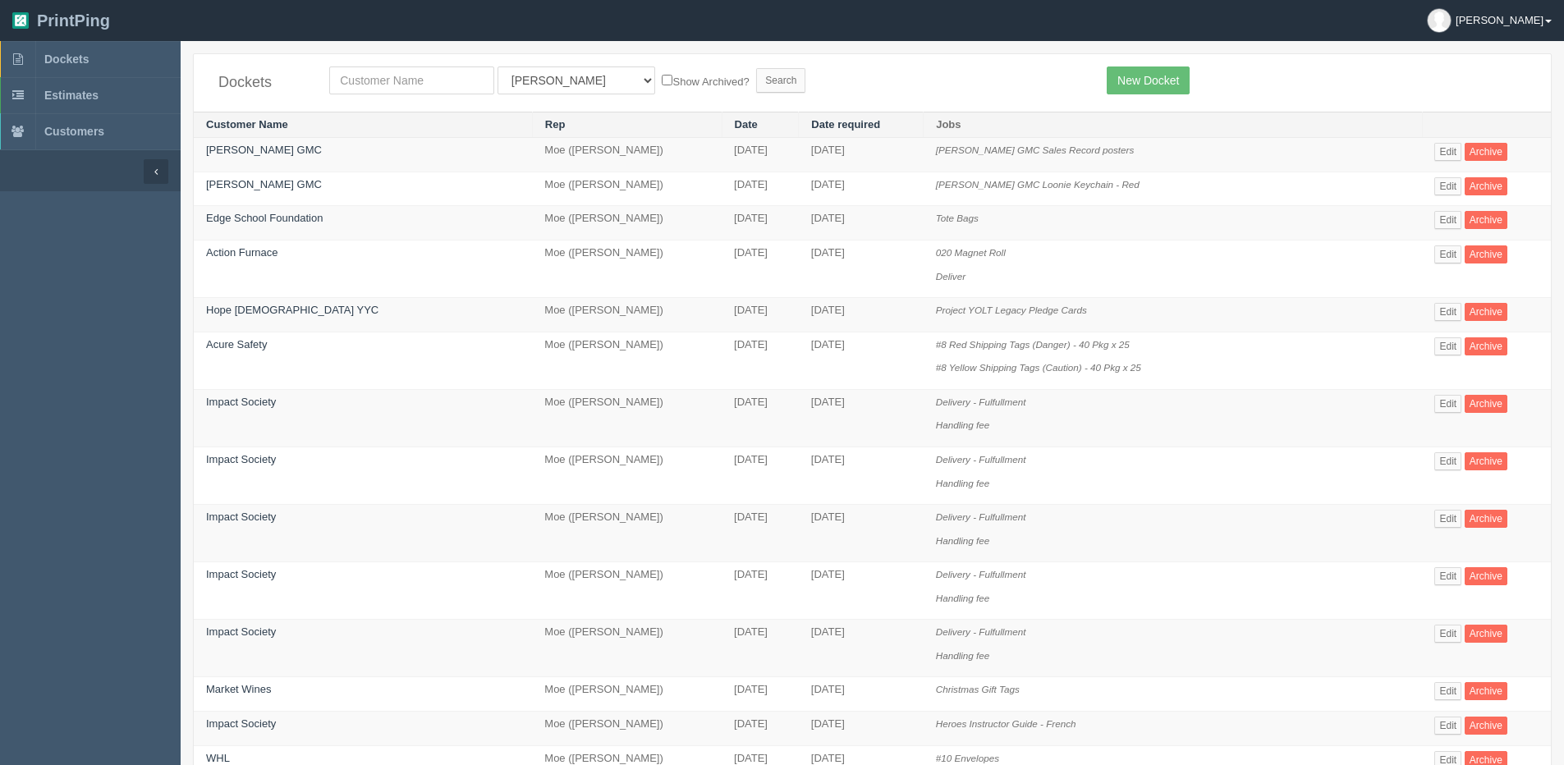
click at [1550, 22] on b at bounding box center [1548, 21] width 7 height 3
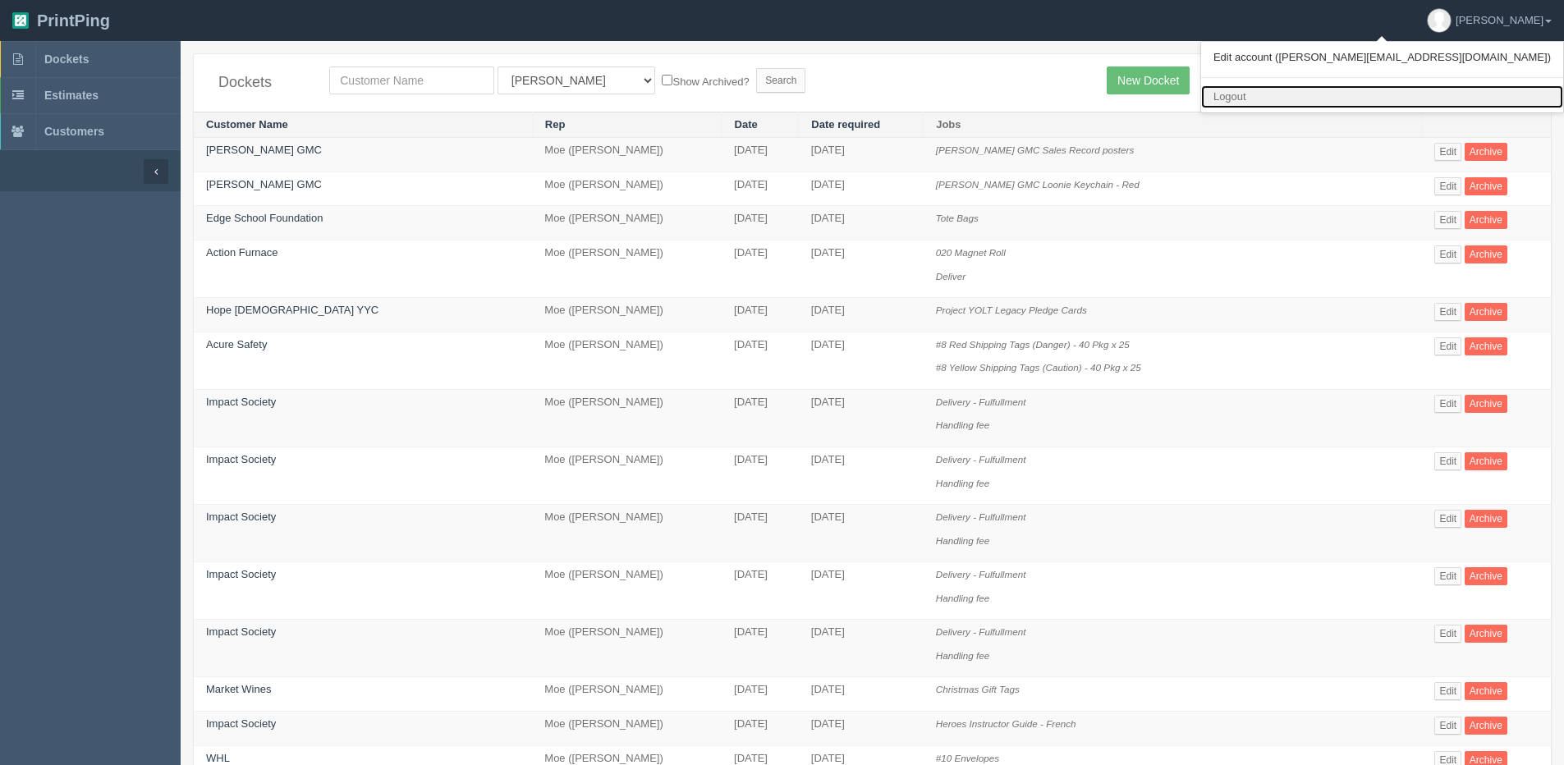
click at [1427, 94] on link "Logout" at bounding box center [1382, 97] width 362 height 24
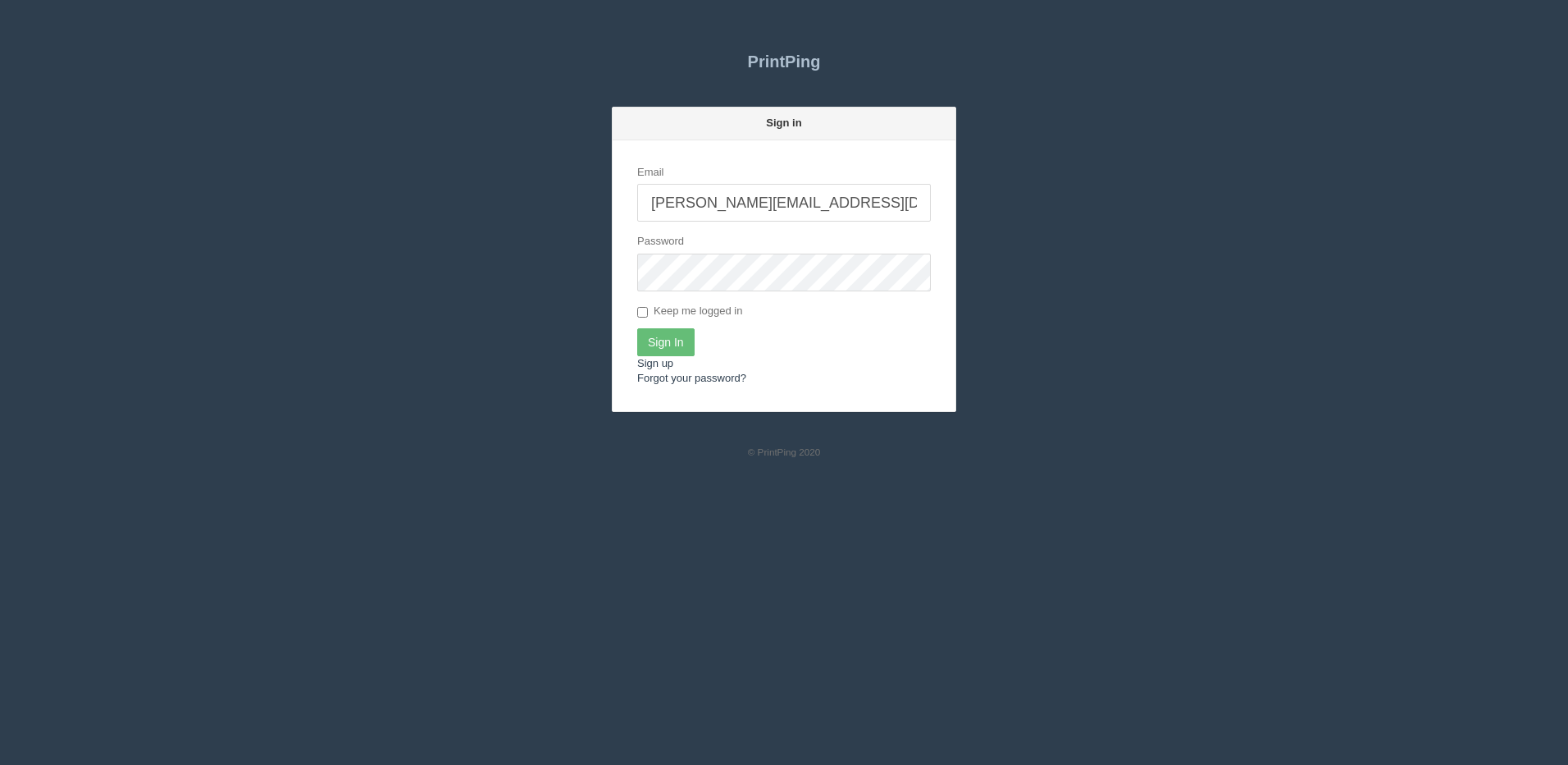
click at [749, 207] on input "[PERSON_NAME][EMAIL_ADDRESS][DOMAIN_NAME]" at bounding box center [784, 203] width 294 height 38
type input "[PERSON_NAME][EMAIL_ADDRESS][DOMAIN_NAME]"
click at [673, 341] on input "Sign In" at bounding box center [666, 342] width 57 height 28
